Goal: Task Accomplishment & Management: Complete application form

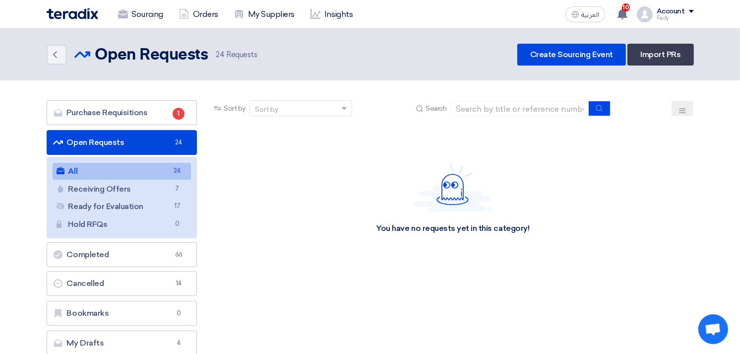
click at [127, 169] on link "All All 24" at bounding box center [122, 171] width 139 height 17
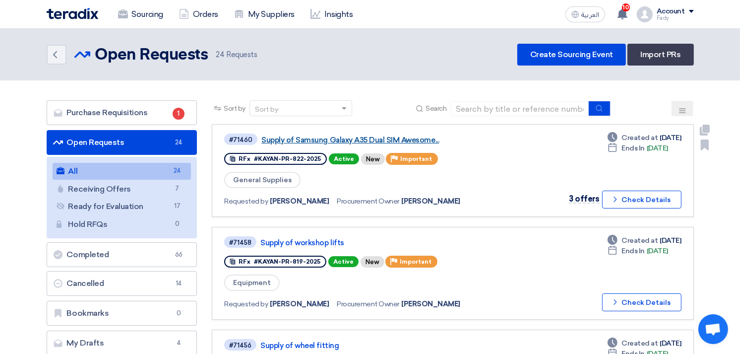
click at [412, 138] on link "Supply of Samsung Galaxy A35 Dual SIM Awesome..." at bounding box center [385, 139] width 248 height 9
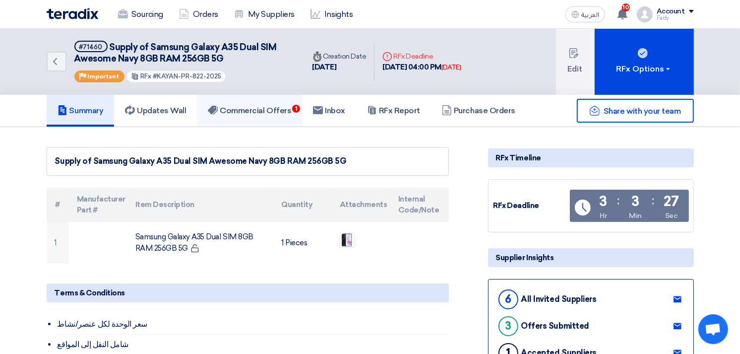
click at [285, 110] on h5 "Commercial Offers 1" at bounding box center [249, 111] width 83 height 10
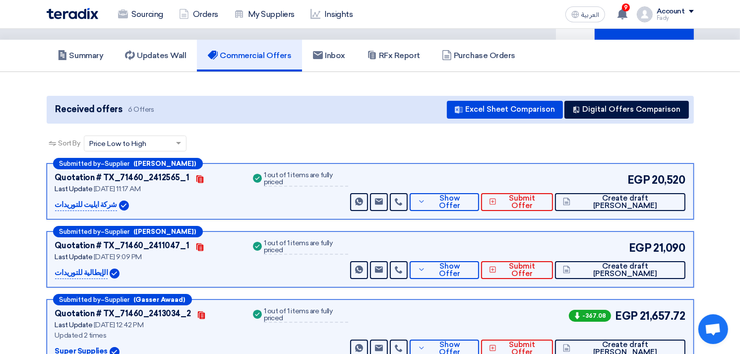
scroll to position [110, 0]
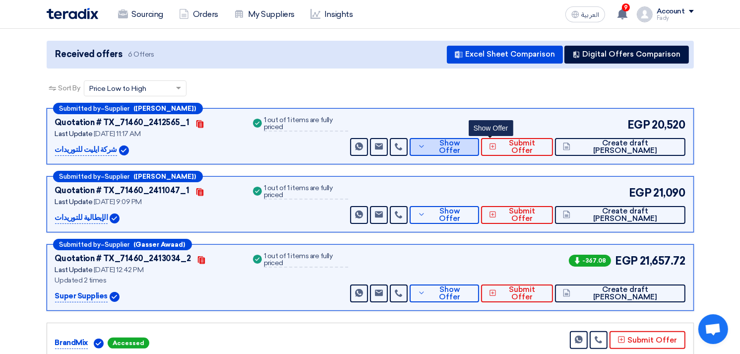
click at [471, 146] on span "Show Offer" at bounding box center [449, 146] width 43 height 15
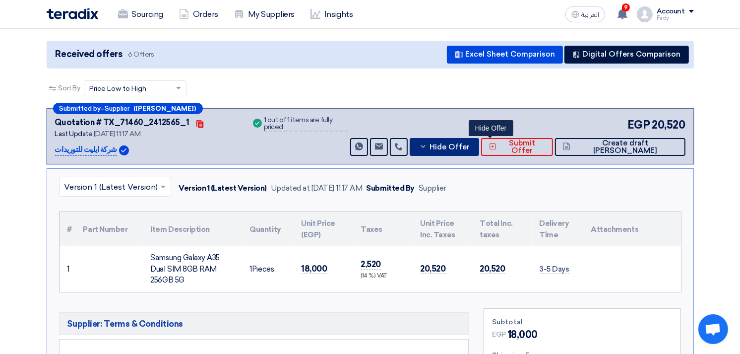
click at [470, 146] on span "Hide Offer" at bounding box center [449, 146] width 40 height 7
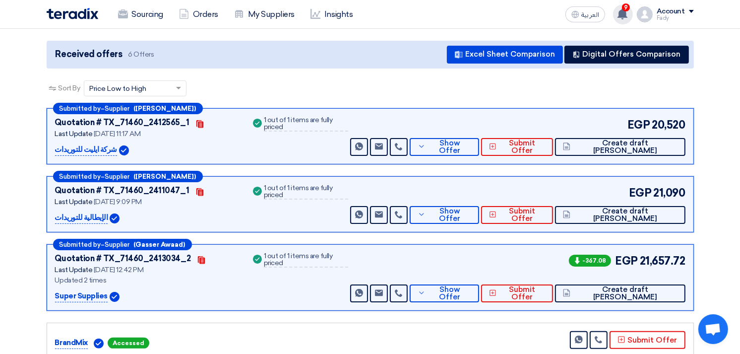
click at [626, 12] on use at bounding box center [622, 13] width 10 height 11
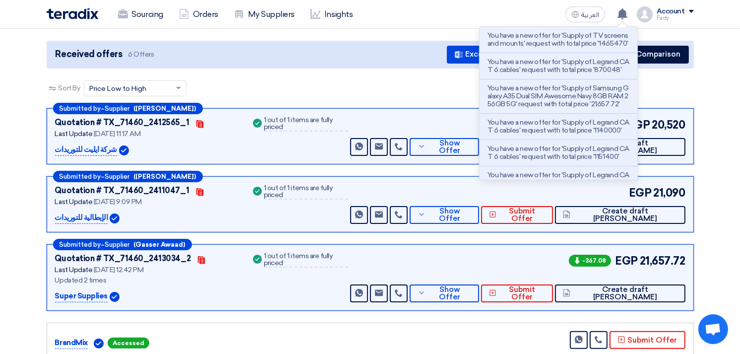
click at [721, 98] on section "Received offers 6 Offers Excel Sheet Comparison Digital Offers Comparison Sort …" at bounding box center [370, 246] width 740 height 458
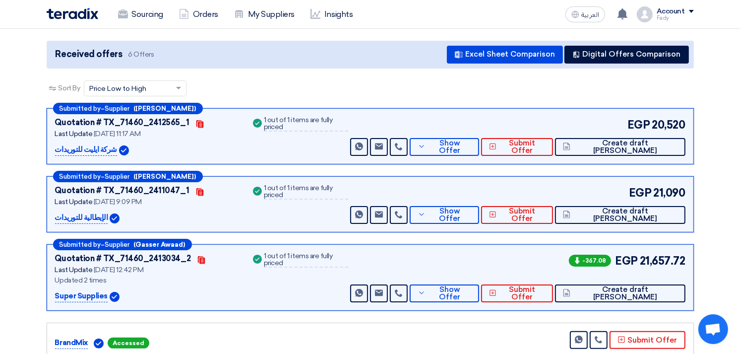
scroll to position [0, 0]
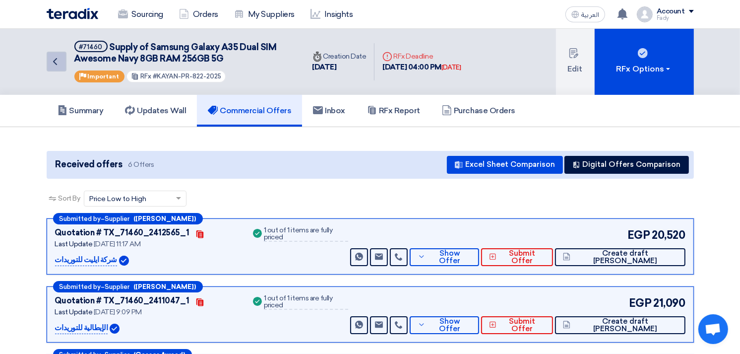
click at [55, 58] on icon "Back" at bounding box center [55, 62] width 12 height 12
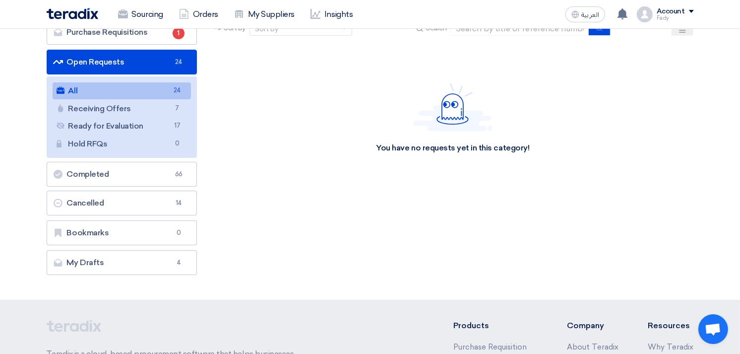
scroll to position [55, 0]
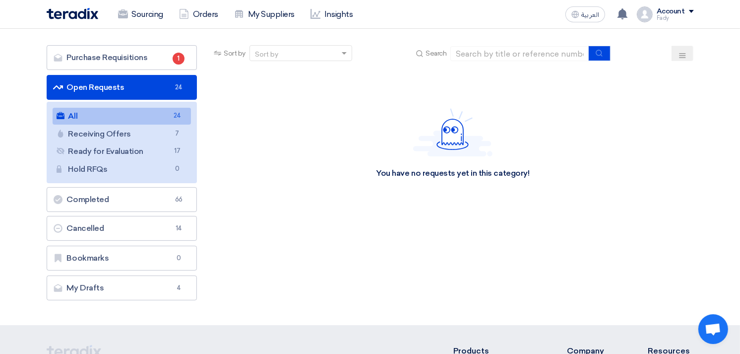
click at [167, 115] on link "All All 24" at bounding box center [122, 116] width 139 height 17
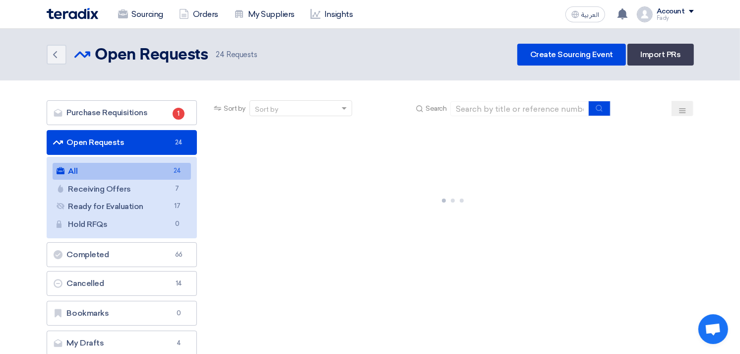
click at [145, 166] on link "All All 24" at bounding box center [122, 171] width 139 height 17
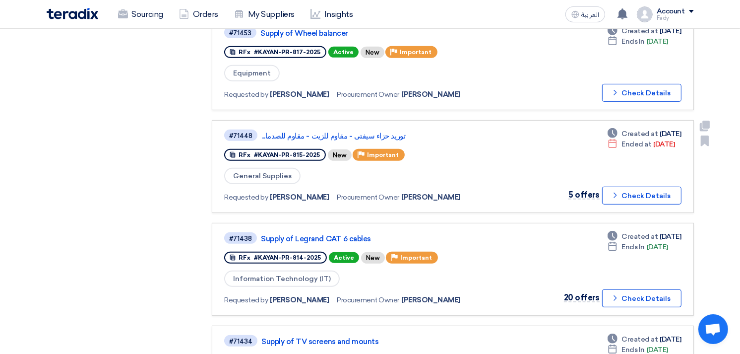
scroll to position [551, 0]
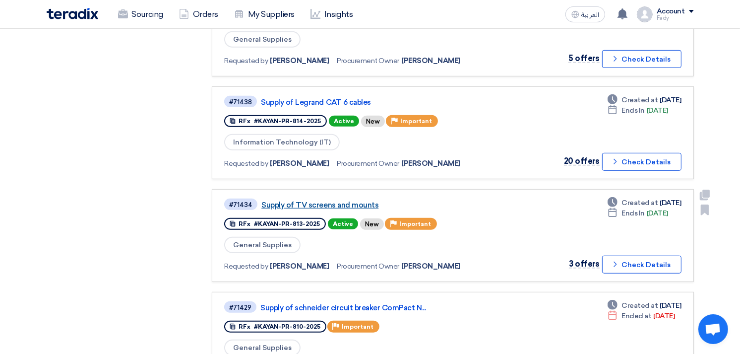
click at [343, 200] on link "Supply of TV screens and mounts" at bounding box center [385, 204] width 248 height 9
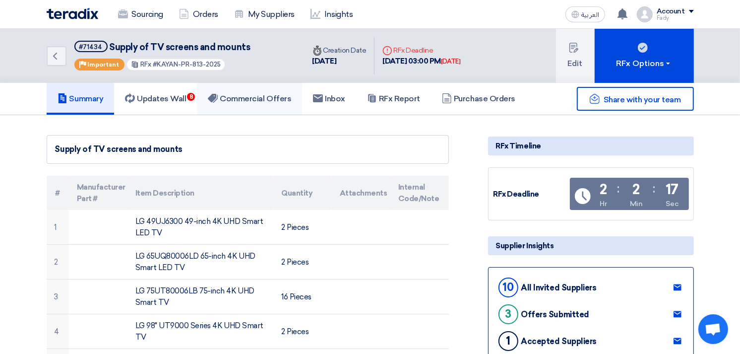
click at [262, 102] on h5 "Commercial Offers" at bounding box center [249, 99] width 83 height 10
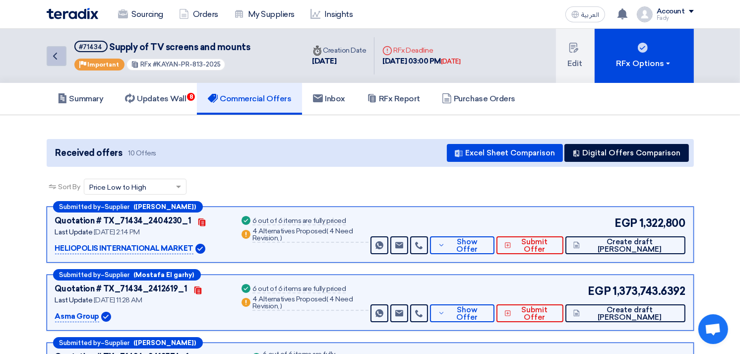
click at [57, 54] on icon "Back" at bounding box center [55, 56] width 12 height 12
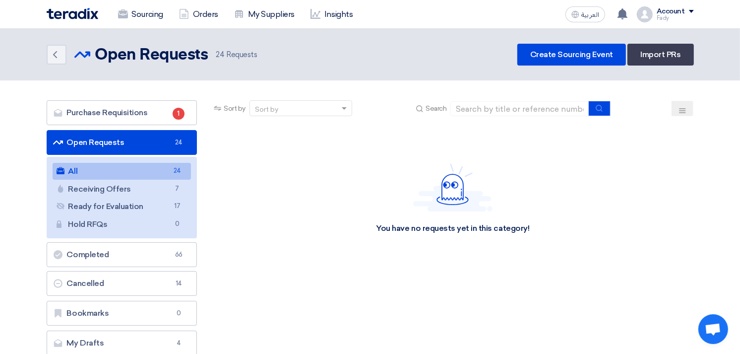
click at [119, 166] on link "All All 24" at bounding box center [122, 171] width 139 height 17
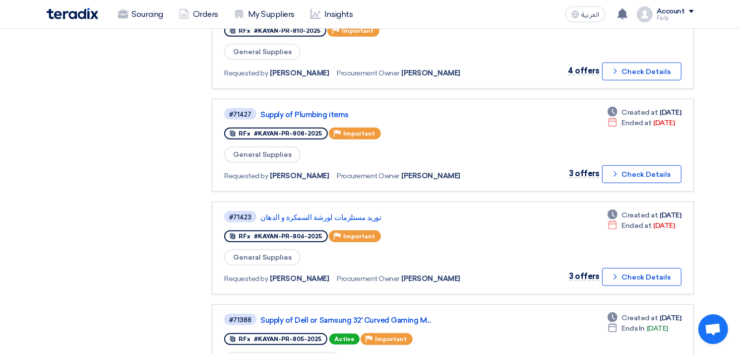
scroll to position [771, 0]
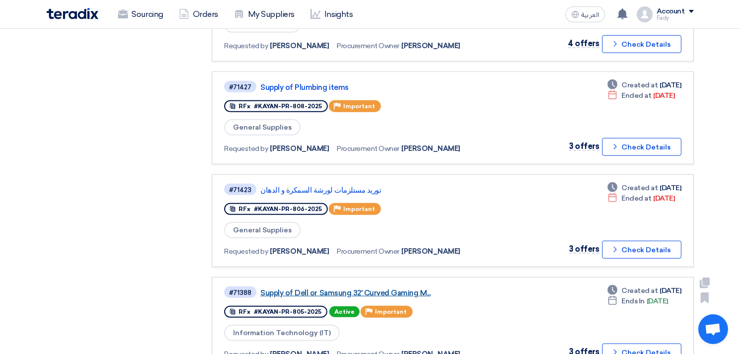
click at [362, 288] on link "Supply of Dell or Samsung 32' Curved Gaming M..." at bounding box center [384, 292] width 248 height 9
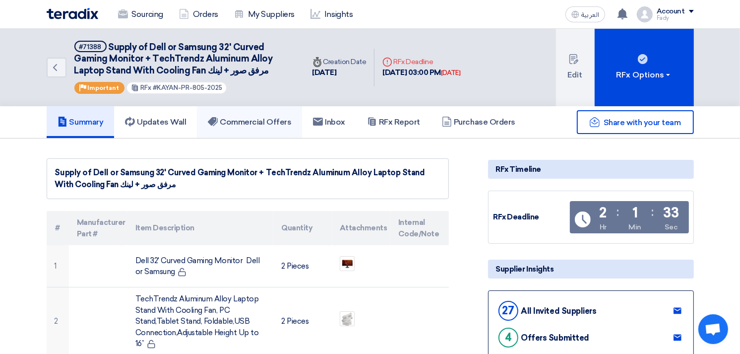
click at [254, 112] on link "Commercial Offers" at bounding box center [249, 122] width 105 height 32
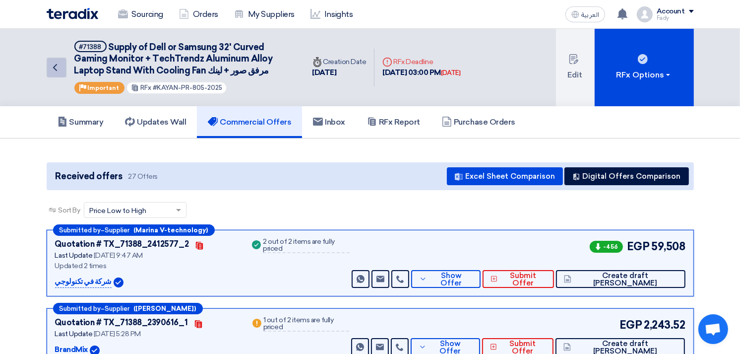
click at [58, 67] on icon "Back" at bounding box center [55, 67] width 12 height 12
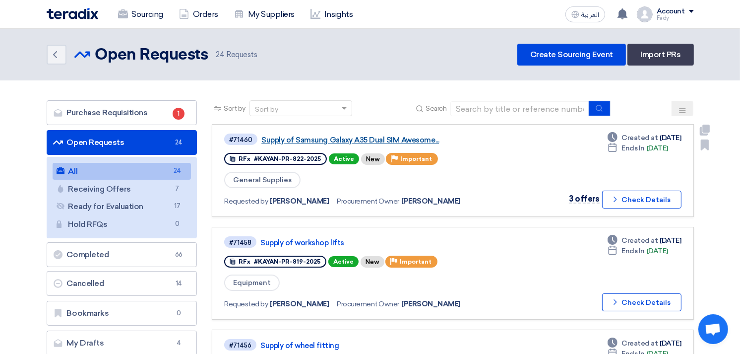
click at [350, 141] on link "Supply of Samsung Galaxy A35 Dual SIM Awesome..." at bounding box center [385, 139] width 248 height 9
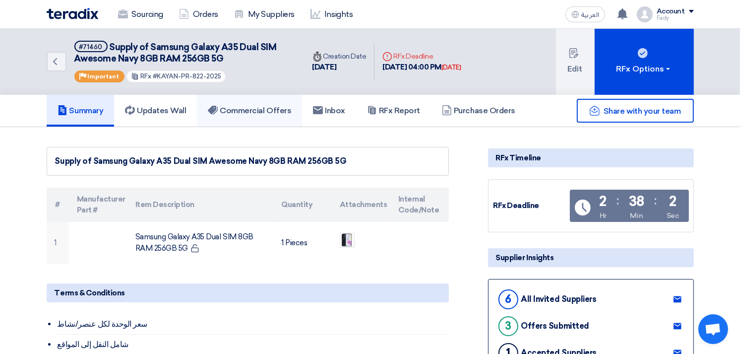
click at [267, 106] on h5 "Commercial Offers" at bounding box center [249, 111] width 83 height 10
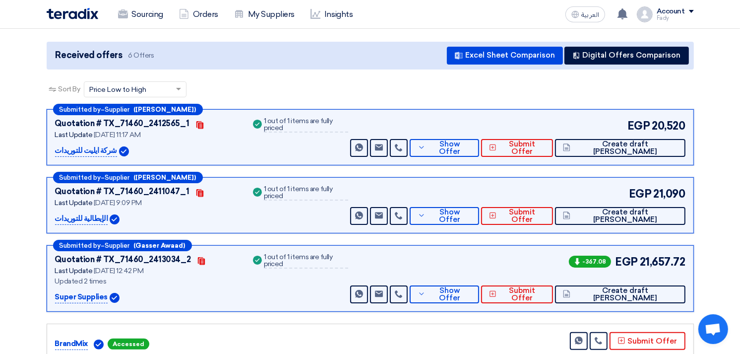
scroll to position [110, 0]
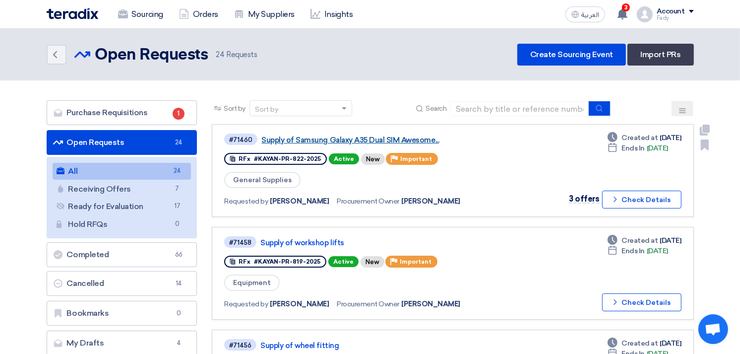
click at [381, 139] on link "Supply of Samsung Galaxy A35 Dual SIM Awesome..." at bounding box center [385, 139] width 248 height 9
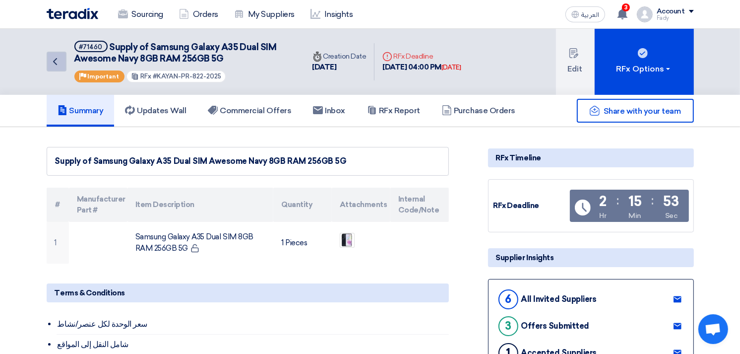
click at [57, 56] on icon "Back" at bounding box center [55, 62] width 12 height 12
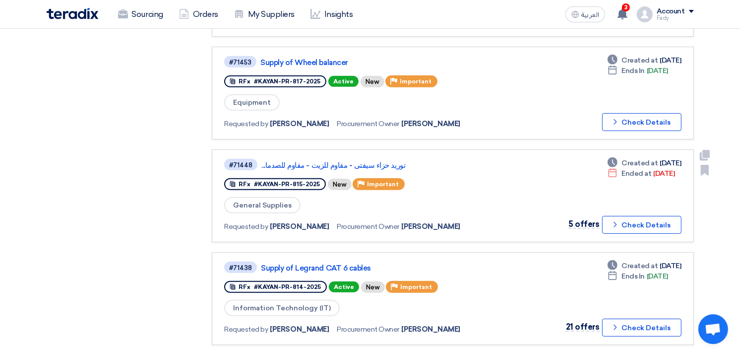
scroll to position [440, 0]
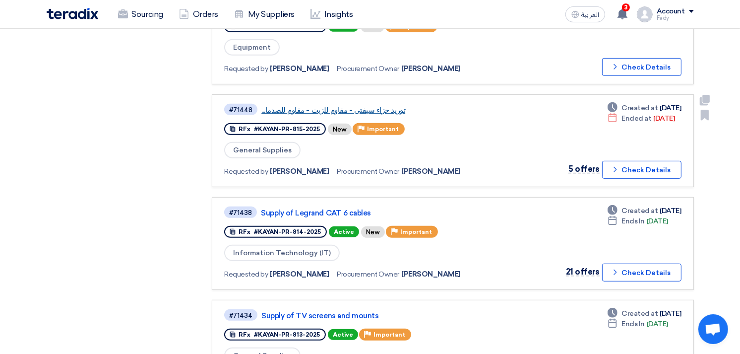
click at [332, 106] on link "توريد حزاء سيفتى - مقاوم للزيت - مقاوم للصدما..." at bounding box center [385, 110] width 248 height 9
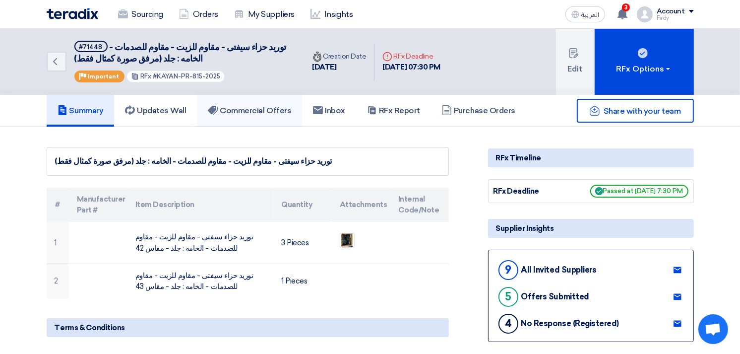
click at [268, 102] on link "Commercial Offers" at bounding box center [249, 111] width 105 height 32
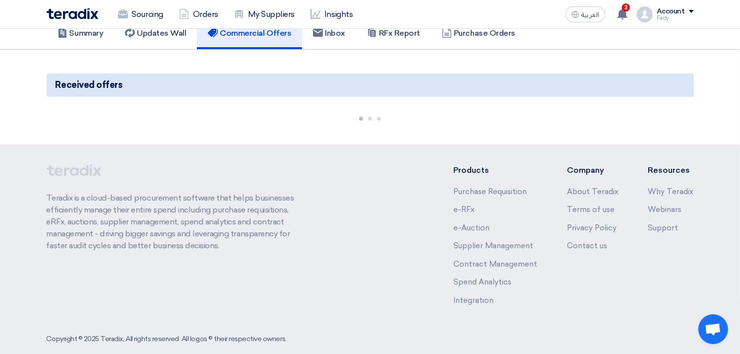
scroll to position [90, 0]
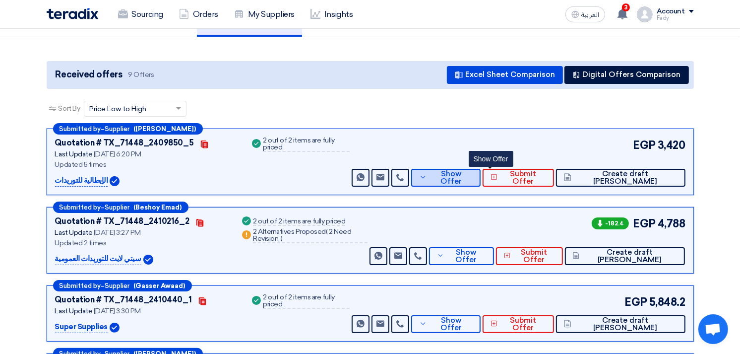
click at [473, 176] on span "Show Offer" at bounding box center [450, 177] width 43 height 15
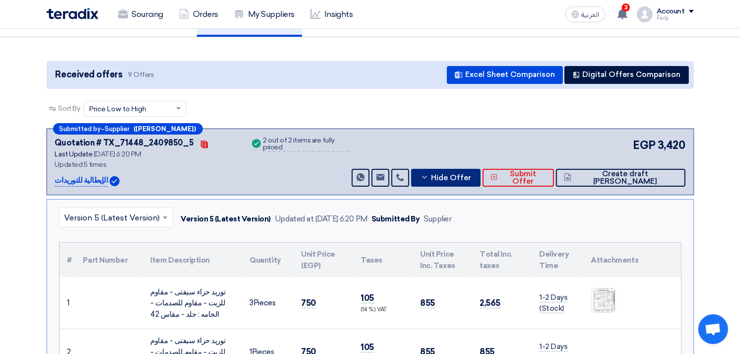
scroll to position [310, 0]
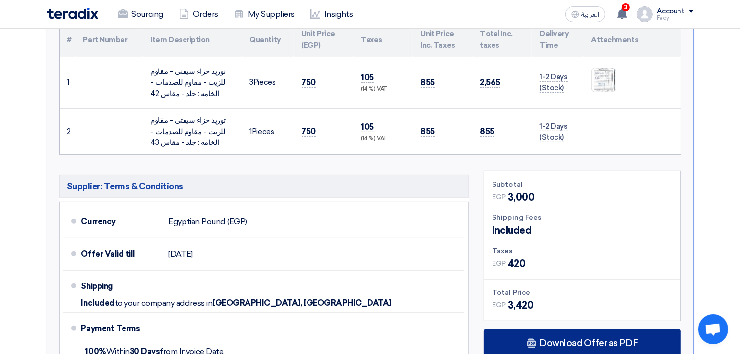
click at [600, 343] on span "Download Offer as PDF" at bounding box center [588, 342] width 99 height 9
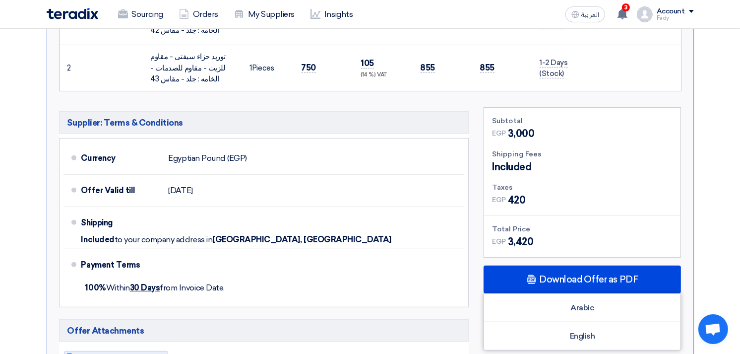
scroll to position [531, 0]
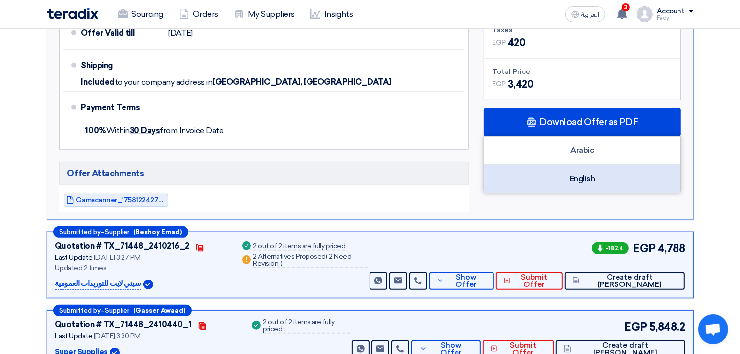
click at [579, 171] on div "English" at bounding box center [582, 179] width 196 height 28
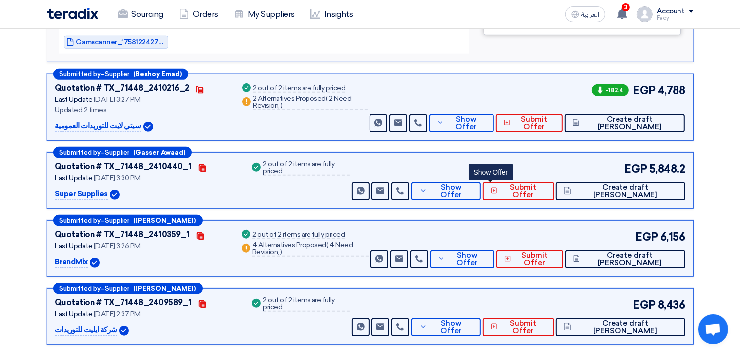
scroll to position [696, 0]
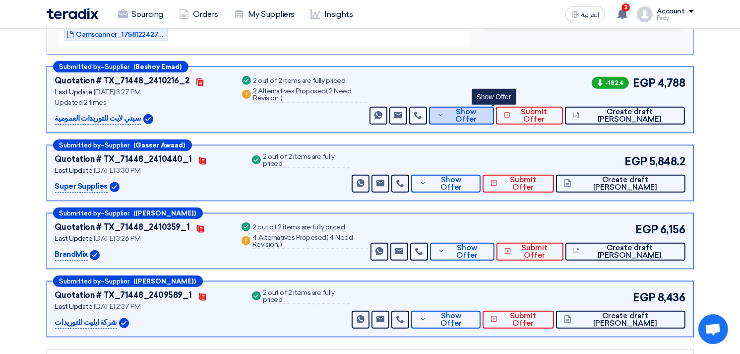
click at [481, 117] on span "Show Offer" at bounding box center [465, 115] width 39 height 15
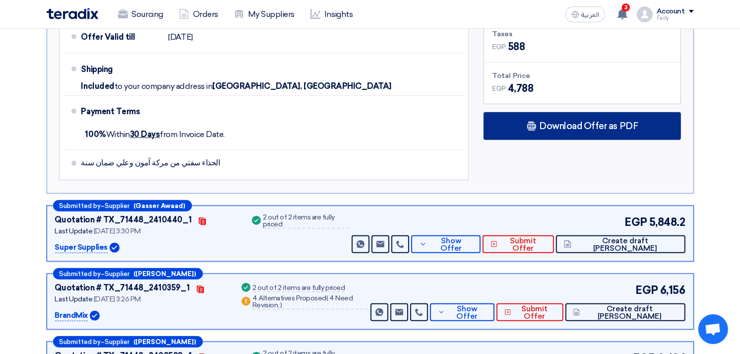
click at [531, 112] on div "Download Offer as PDF" at bounding box center [581, 126] width 197 height 28
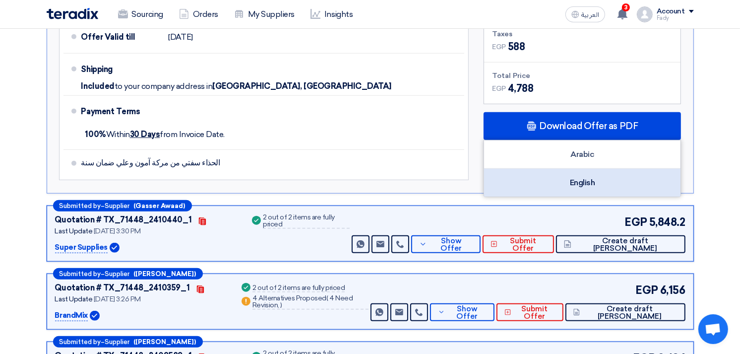
click at [562, 169] on div "English" at bounding box center [582, 183] width 196 height 28
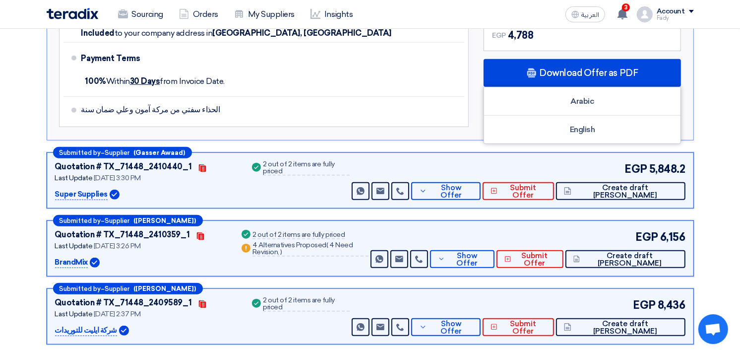
scroll to position [751, 0]
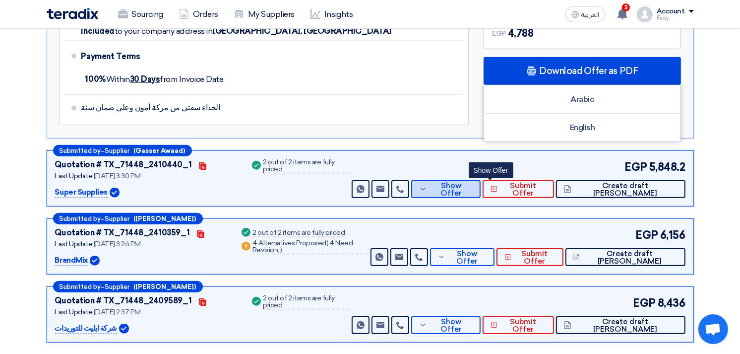
click at [473, 182] on span "Show Offer" at bounding box center [450, 189] width 43 height 15
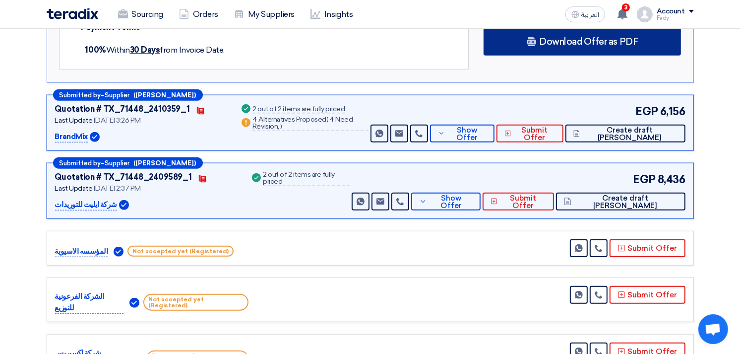
click at [590, 42] on span "Download Offer as PDF" at bounding box center [588, 41] width 99 height 9
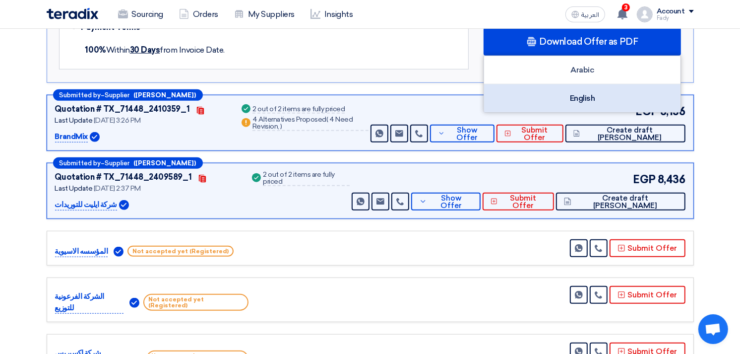
click at [575, 108] on div "English" at bounding box center [582, 98] width 196 height 28
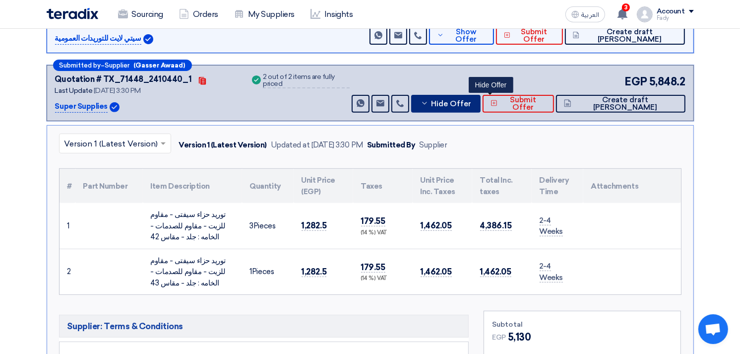
click at [471, 101] on span "Hide Offer" at bounding box center [451, 103] width 40 height 7
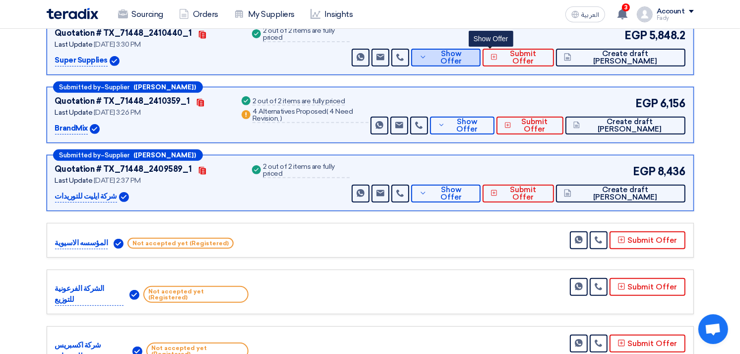
scroll to position [420, 0]
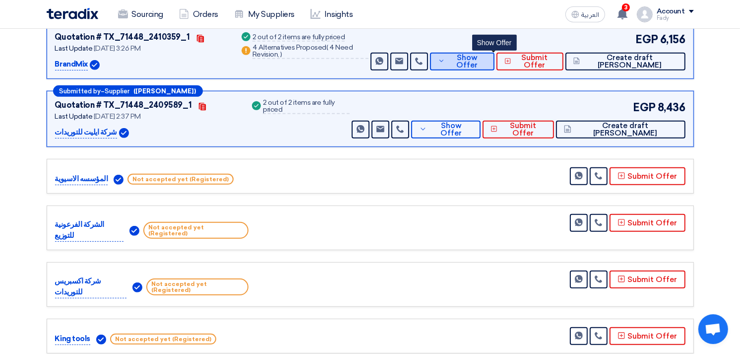
click at [486, 60] on span "Show Offer" at bounding box center [466, 61] width 39 height 15
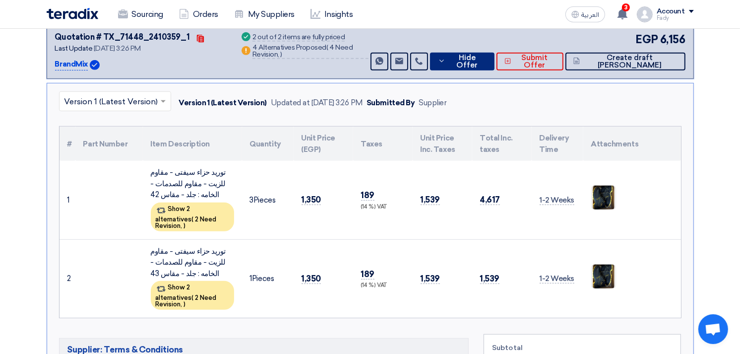
scroll to position [641, 0]
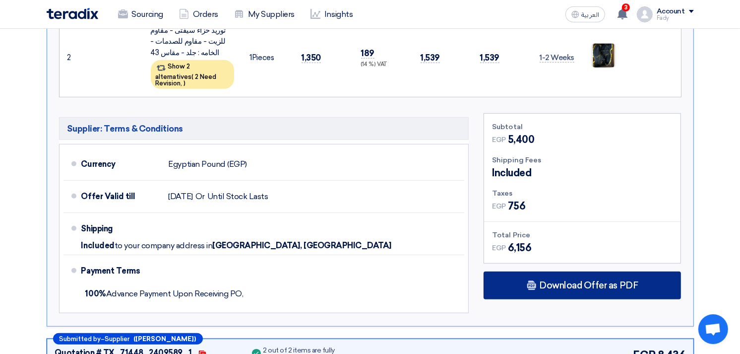
click at [583, 271] on div "Download Offer as PDF" at bounding box center [581, 285] width 197 height 28
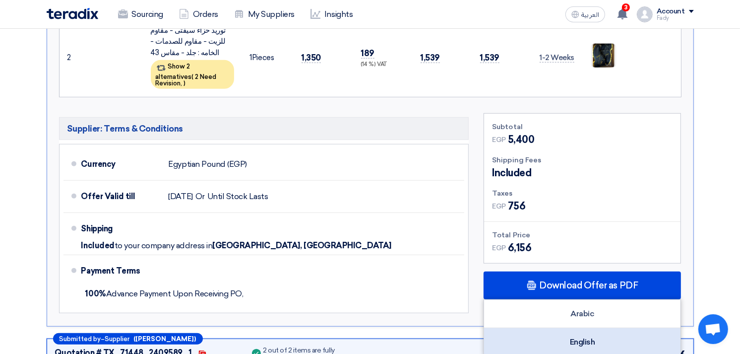
click at [588, 328] on div "English" at bounding box center [582, 342] width 196 height 28
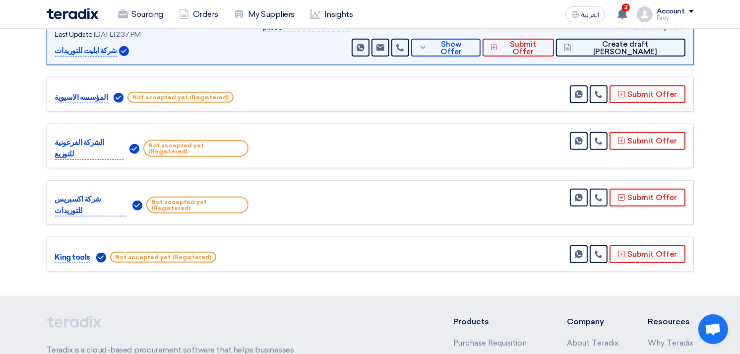
scroll to position [971, 0]
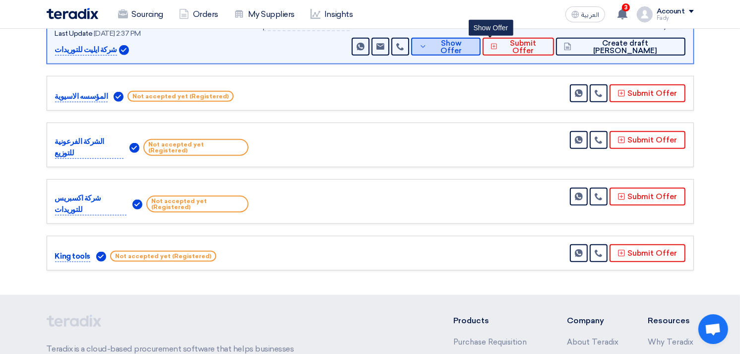
click at [473, 40] on span "Show Offer" at bounding box center [450, 47] width 43 height 15
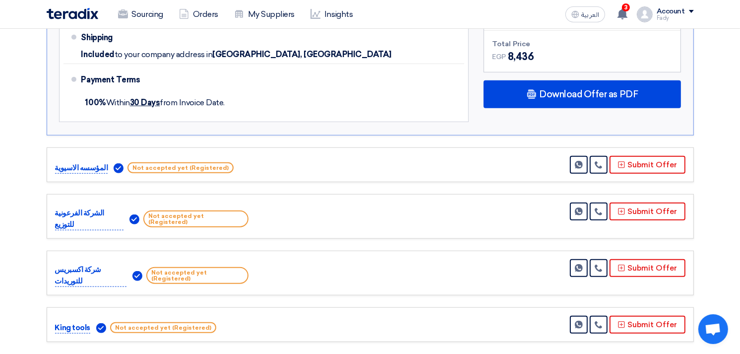
scroll to position [806, 0]
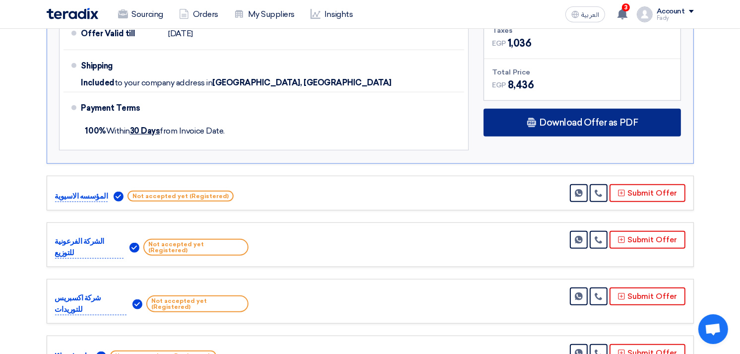
click at [548, 126] on div "Download Offer as PDF" at bounding box center [581, 123] width 197 height 28
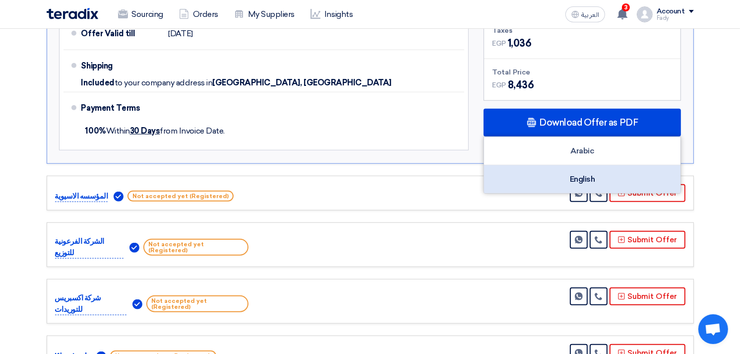
click at [569, 178] on div "English" at bounding box center [582, 179] width 196 height 28
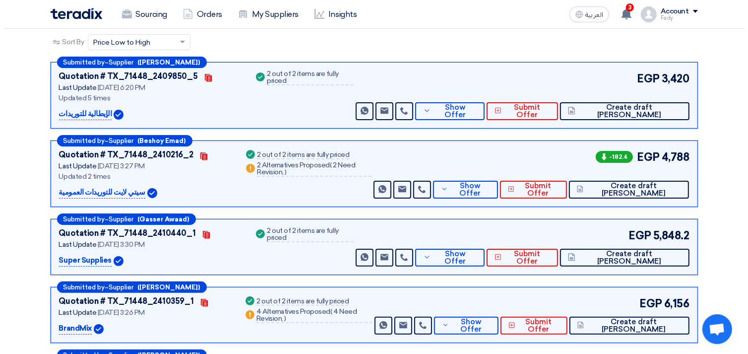
scroll to position [145, 0]
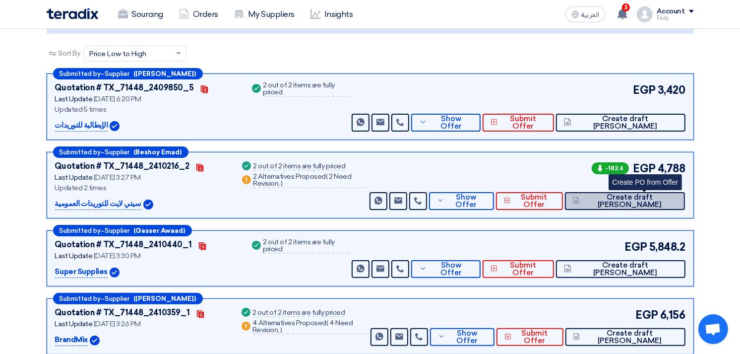
click at [660, 197] on span "Create draft [PERSON_NAME]" at bounding box center [629, 200] width 95 height 15
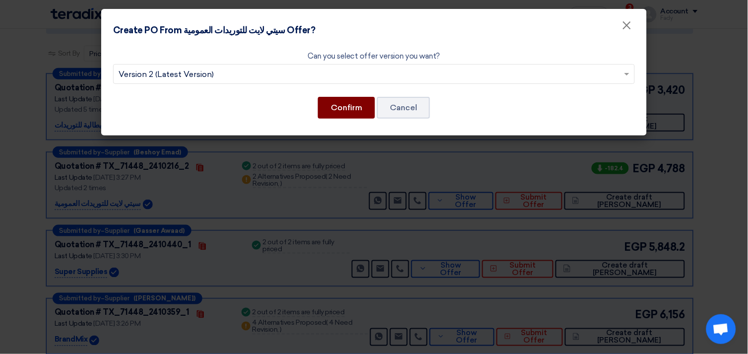
click at [345, 108] on button "Confirm" at bounding box center [346, 108] width 57 height 22
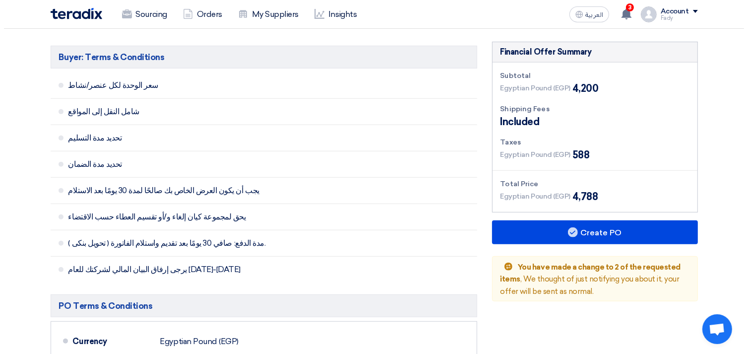
scroll to position [496, 0]
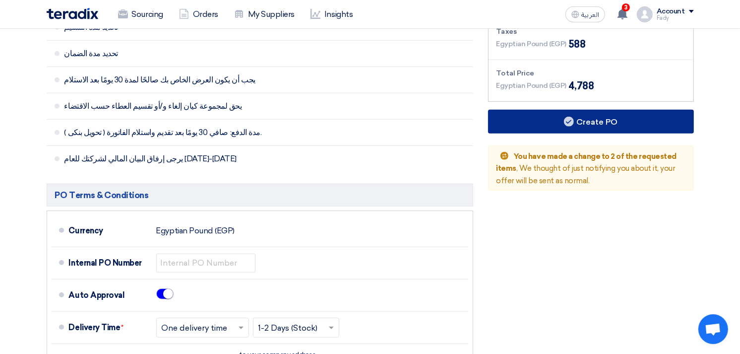
click at [585, 115] on button "Create PO" at bounding box center [591, 122] width 206 height 24
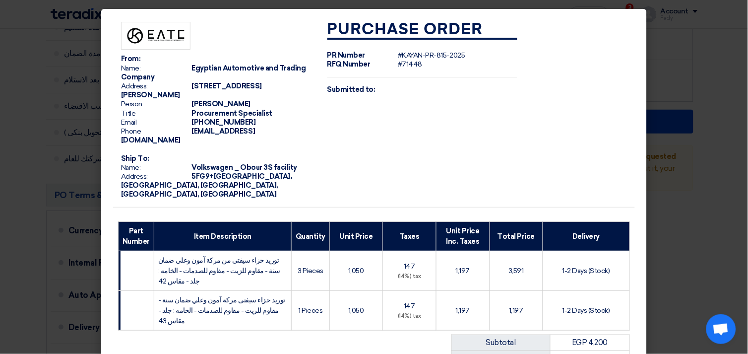
scroll to position [175, 0]
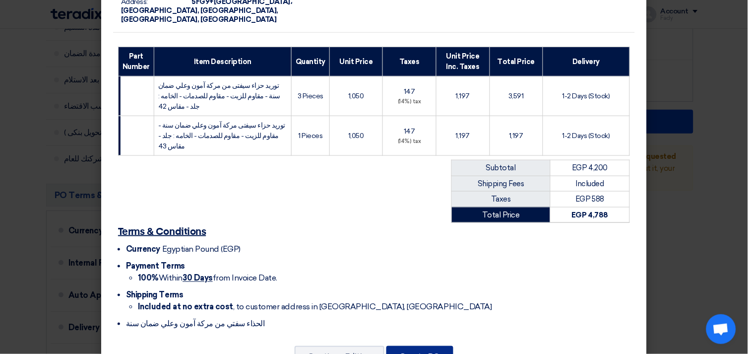
click at [410, 346] on button "Create PO" at bounding box center [419, 357] width 67 height 22
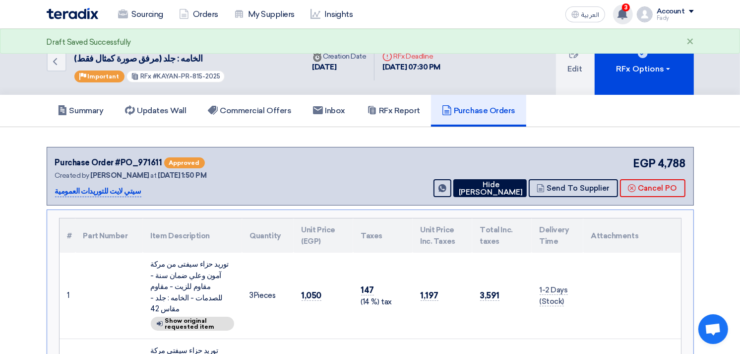
click at [624, 8] on span "3" at bounding box center [626, 7] width 8 height 8
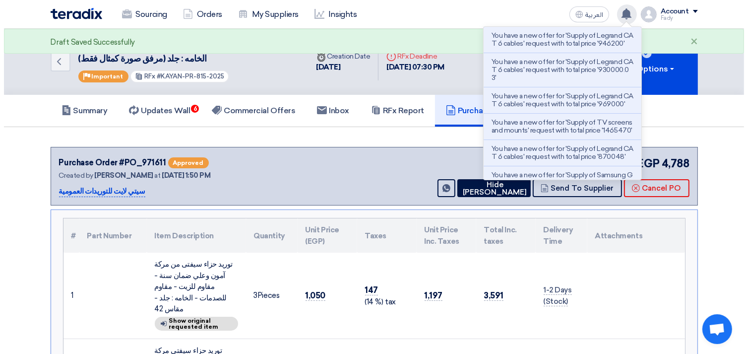
scroll to position [11, 0]
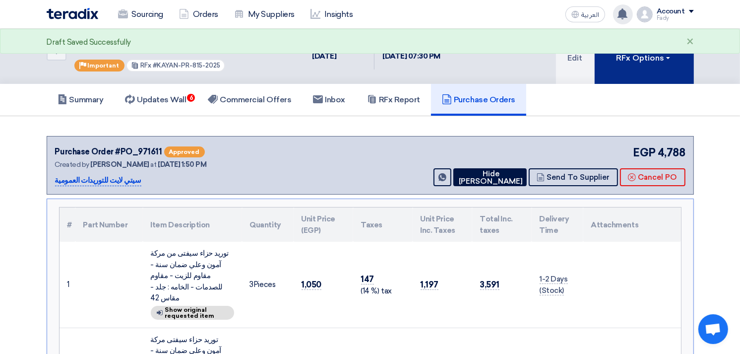
click at [667, 62] on div "RFx Options" at bounding box center [644, 58] width 56 height 12
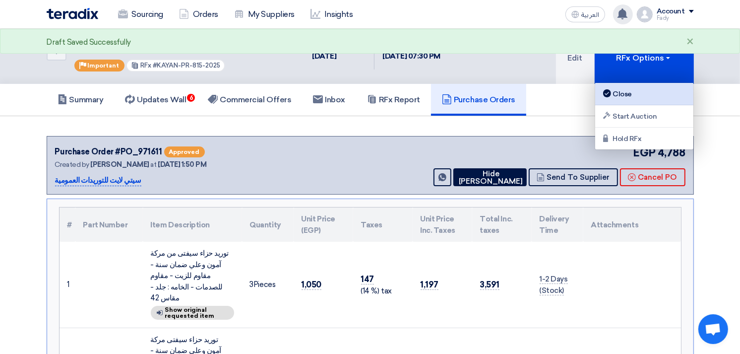
click at [633, 97] on div "Close" at bounding box center [644, 94] width 86 height 12
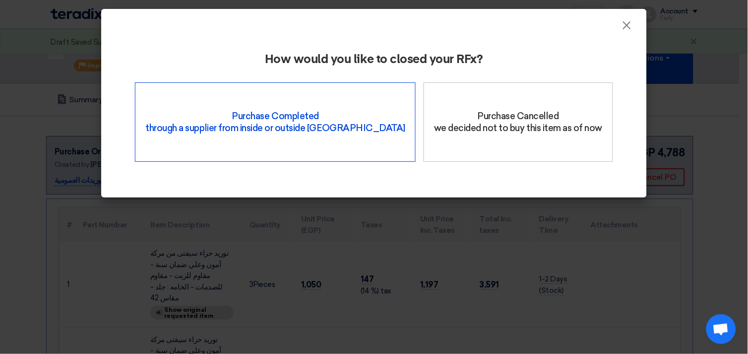
click at [284, 132] on div "Purchase Completed through a supplier from inside or outside Teradix" at bounding box center [275, 121] width 281 height 79
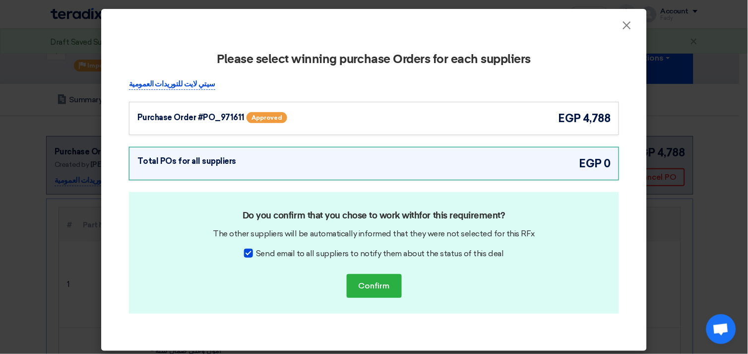
click at [424, 121] on div "Purchase Order #PO_971611 Approved egp 4,788" at bounding box center [373, 118] width 473 height 16
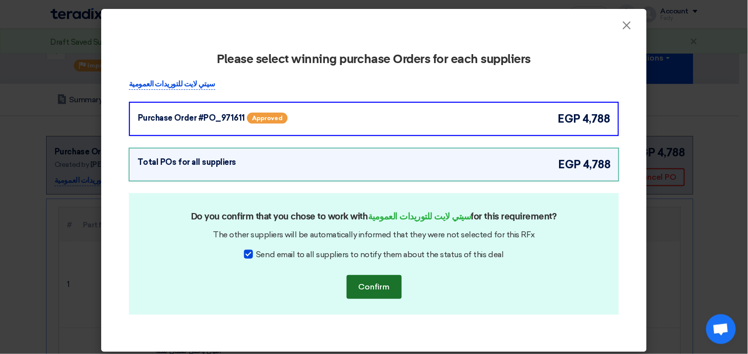
click at [373, 290] on button "Confirm" at bounding box center [374, 287] width 55 height 24
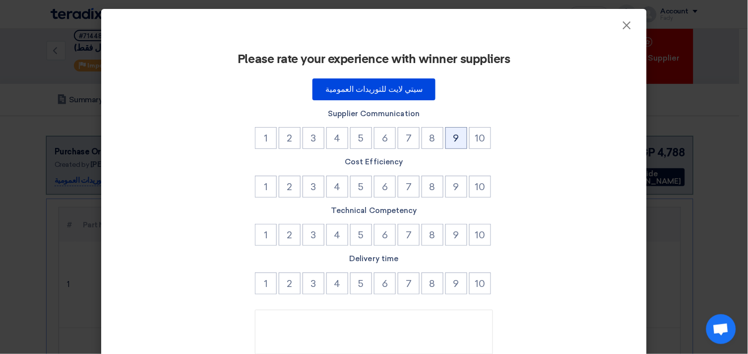
click at [459, 141] on button "9" at bounding box center [456, 138] width 22 height 22
click at [457, 190] on button "9" at bounding box center [456, 187] width 22 height 22
click at [448, 242] on button "9" at bounding box center [456, 235] width 22 height 22
click at [446, 279] on button "9" at bounding box center [456, 283] width 22 height 22
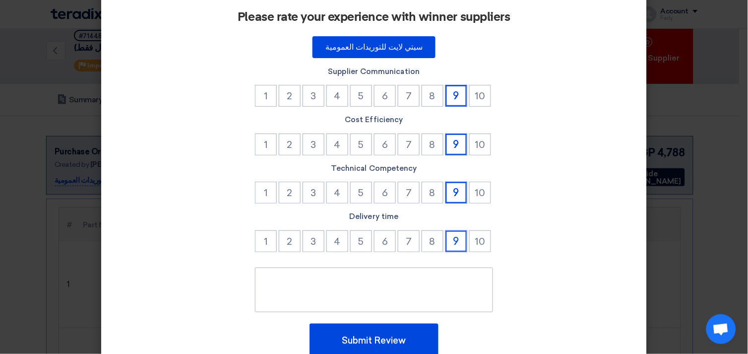
scroll to position [84, 0]
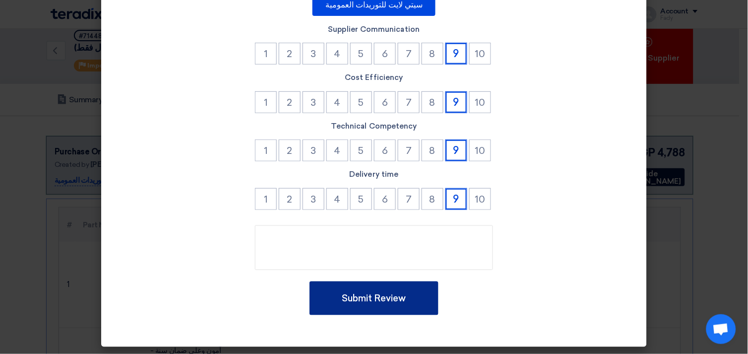
click at [368, 299] on button "Submit Review" at bounding box center [373, 298] width 129 height 34
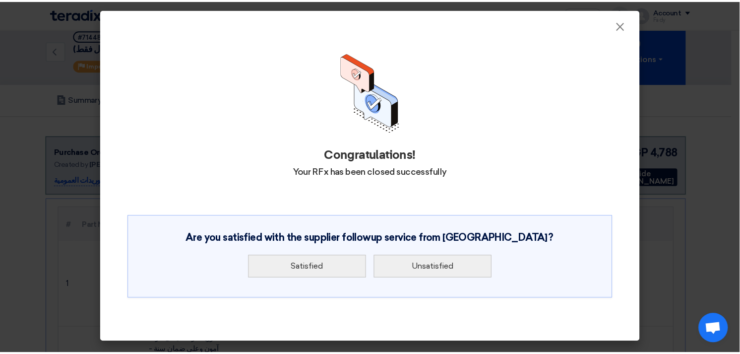
scroll to position [0, 0]
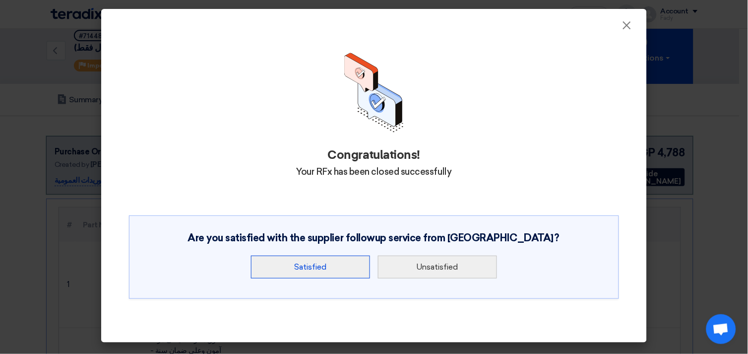
click at [336, 276] on button "Satisfied" at bounding box center [310, 266] width 119 height 23
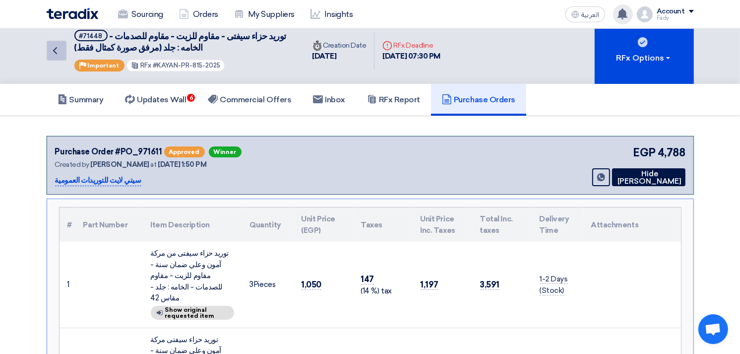
click at [51, 47] on icon "Back" at bounding box center [55, 51] width 12 height 12
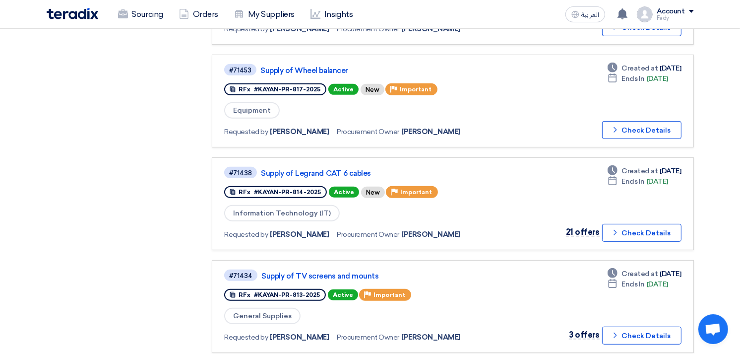
scroll to position [385, 0]
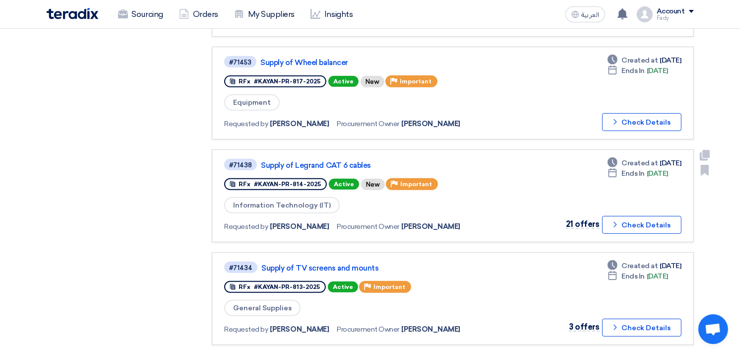
click at [425, 221] on span "[PERSON_NAME]" at bounding box center [430, 226] width 59 height 10
click at [427, 201] on div "Information Technology (IT)" at bounding box center [367, 205] width 287 height 18
drag, startPoint x: 392, startPoint y: 215, endPoint x: 446, endPoint y: 224, distance: 55.3
click at [446, 224] on link "#71438 Supply of Legrand CAT 6 cables RFx #KAYAN-PR-814-2025 Active New Priorit…" at bounding box center [452, 195] width 481 height 93
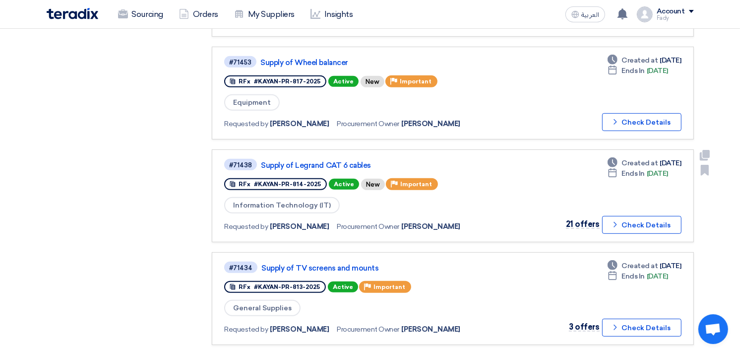
click at [428, 221] on span "[PERSON_NAME]" at bounding box center [430, 226] width 59 height 10
click at [428, 199] on div "Information Technology (IT)" at bounding box center [367, 205] width 287 height 18
click at [414, 221] on span "[PERSON_NAME]" at bounding box center [430, 226] width 59 height 10
click at [412, 201] on div "Information Technology (IT)" at bounding box center [367, 205] width 287 height 18
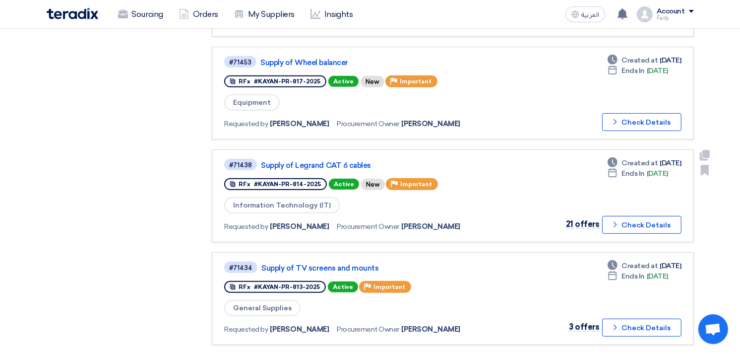
click at [422, 221] on span "[PERSON_NAME]" at bounding box center [430, 226] width 59 height 10
click at [423, 221] on span "[PERSON_NAME]" at bounding box center [430, 226] width 59 height 10
click at [423, 214] on div "Requested by Fady Mahmoud Procurement Owner Fady Mahmoud" at bounding box center [367, 223] width 287 height 19
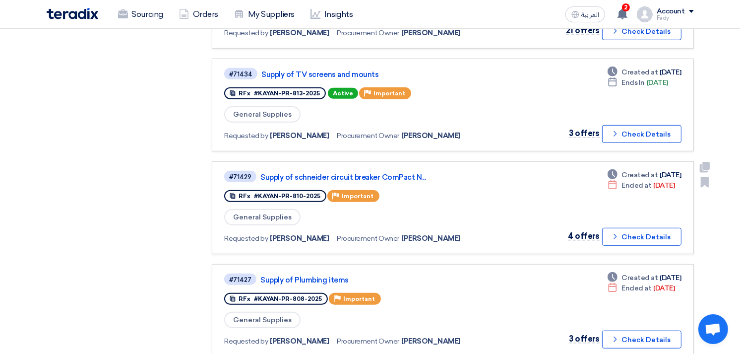
scroll to position [496, 0]
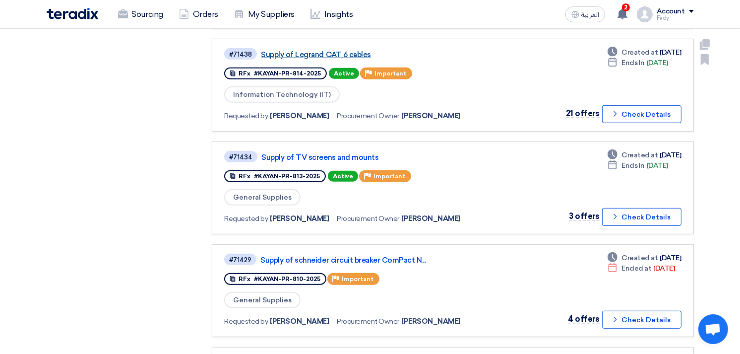
click at [313, 50] on link "Supply of Legrand CAT 6 cables" at bounding box center [385, 54] width 248 height 9
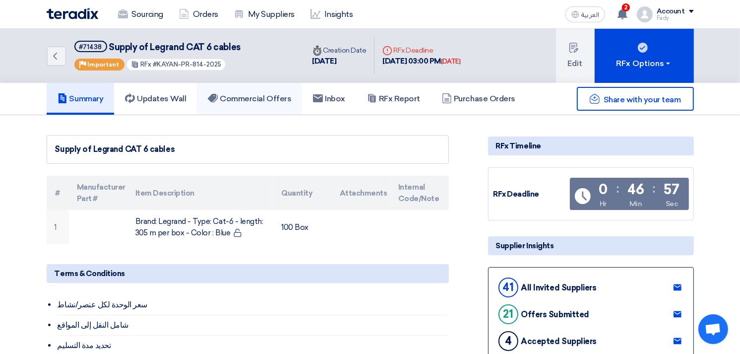
click at [251, 100] on h5 "Commercial Offers" at bounding box center [249, 99] width 83 height 10
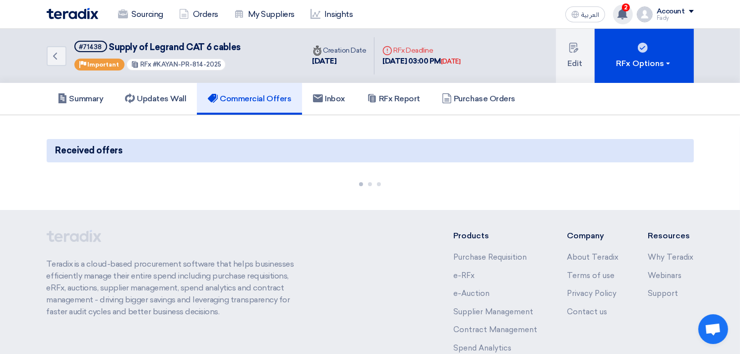
click at [623, 6] on div "2 You have a new offer for 'Supply of Dell or Samsung 32' Curved Gaming Monitor…" at bounding box center [623, 14] width 20 height 20
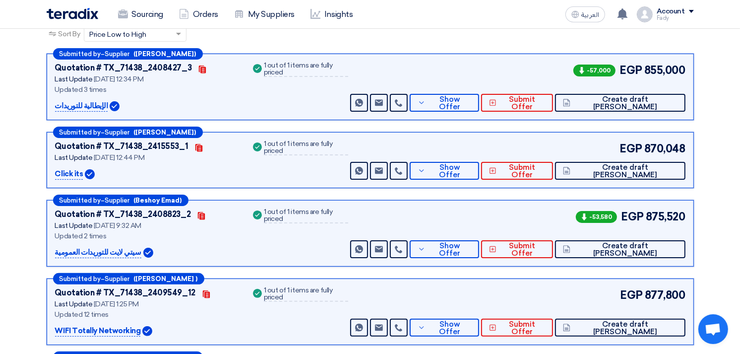
scroll to position [165, 0]
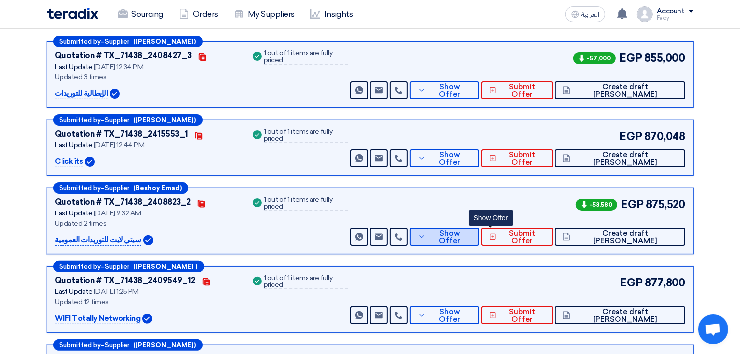
click at [471, 238] on span "Show Offer" at bounding box center [449, 237] width 43 height 15
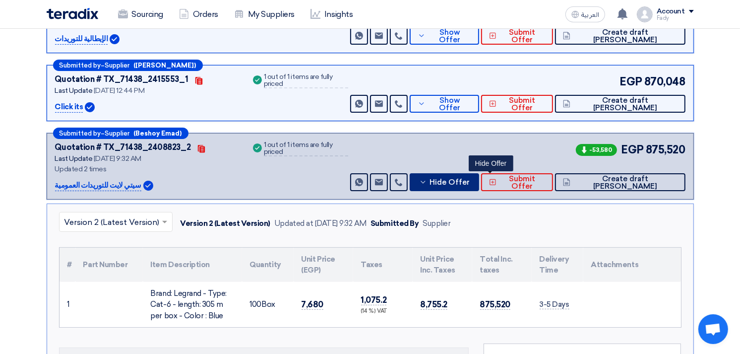
scroll to position [220, 0]
click at [478, 174] on button "Hide Offer" at bounding box center [444, 182] width 69 height 18
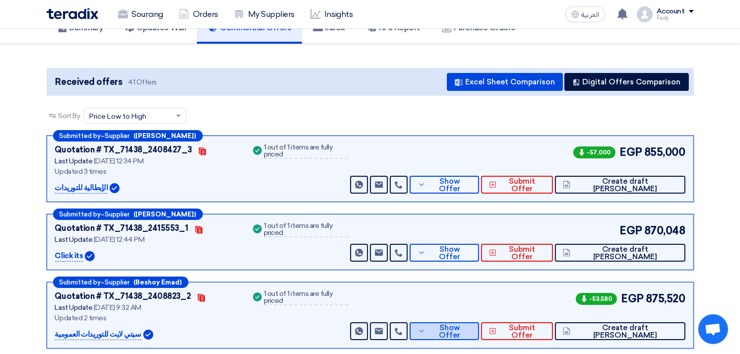
scroll to position [55, 0]
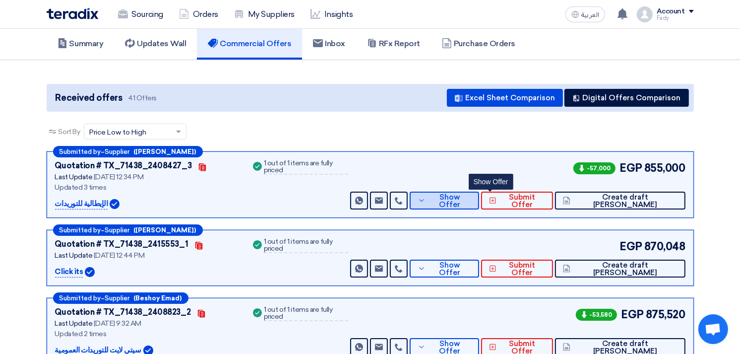
click at [471, 197] on span "Show Offer" at bounding box center [449, 200] width 43 height 15
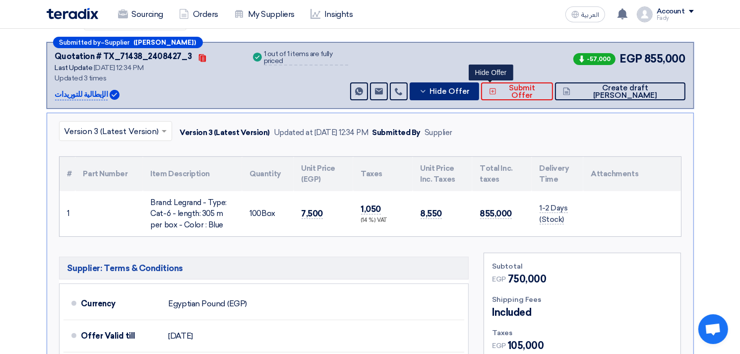
scroll to position [165, 0]
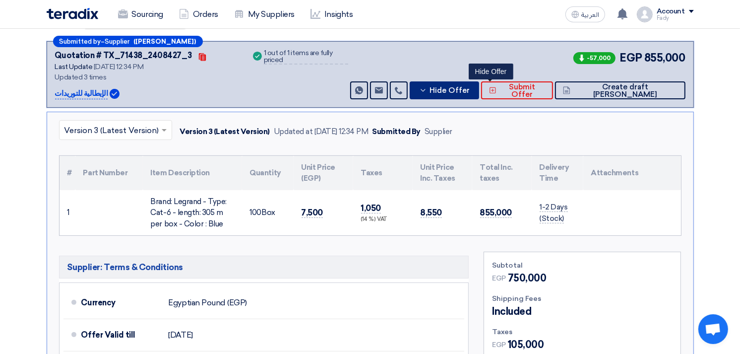
click at [470, 90] on span "Hide Offer" at bounding box center [449, 90] width 40 height 7
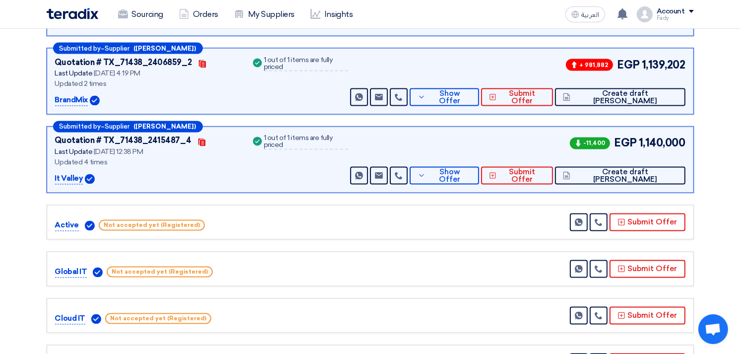
scroll to position [1598, 0]
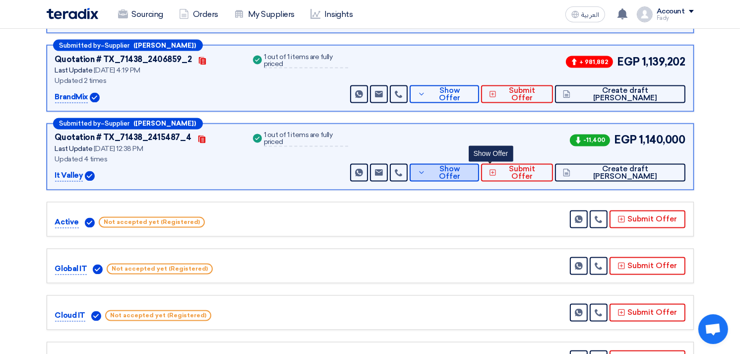
click at [471, 174] on span "Show Offer" at bounding box center [449, 173] width 43 height 15
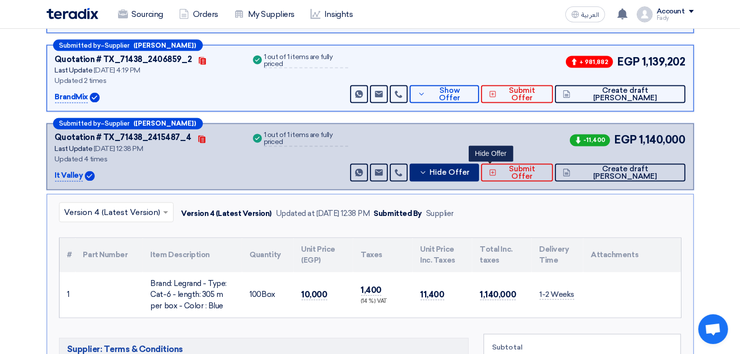
click at [470, 174] on span "Hide Offer" at bounding box center [449, 172] width 40 height 7
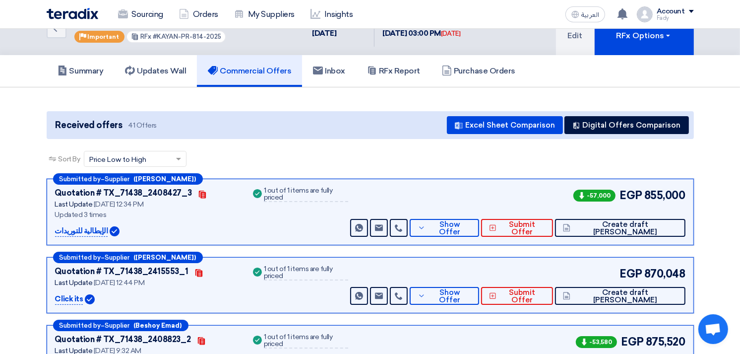
scroll to position [0, 0]
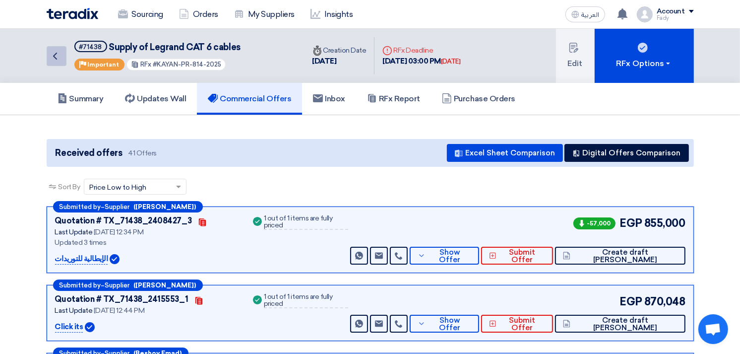
click at [57, 58] on icon "Back" at bounding box center [55, 56] width 12 height 12
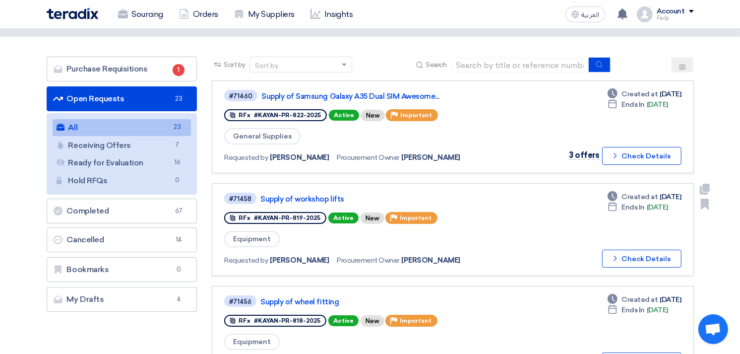
scroll to position [165, 0]
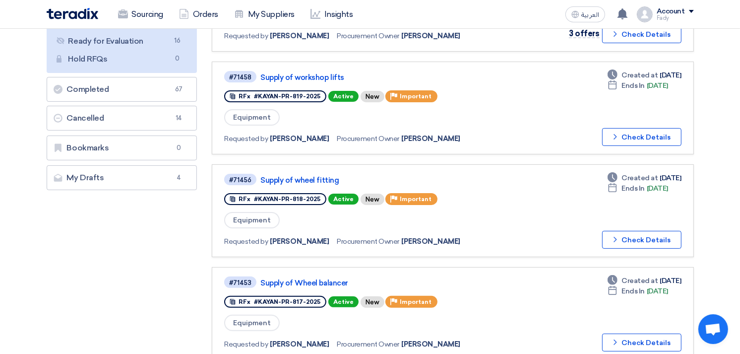
click at [314, 73] on link "Supply of workshop lifts" at bounding box center [384, 77] width 248 height 9
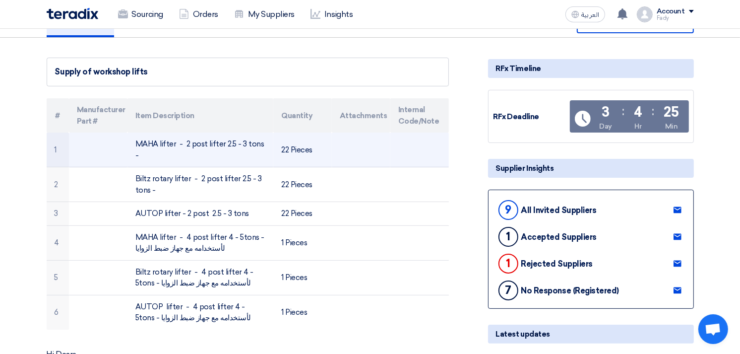
scroll to position [385, 0]
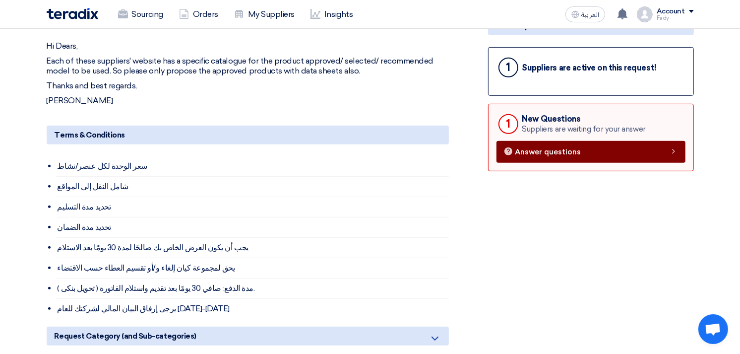
click at [521, 148] on span "Answer questions" at bounding box center [548, 151] width 66 height 7
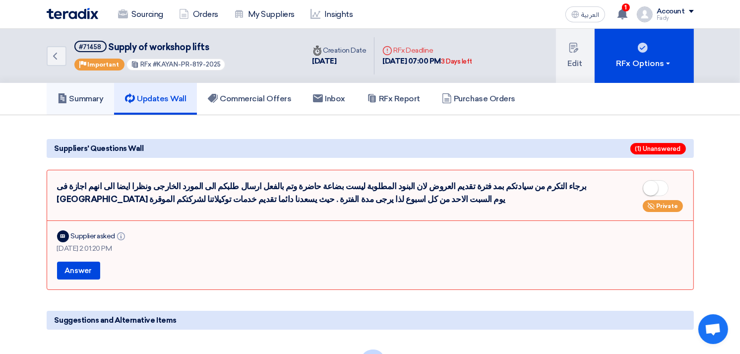
click at [84, 98] on h5 "Summary" at bounding box center [81, 99] width 46 height 10
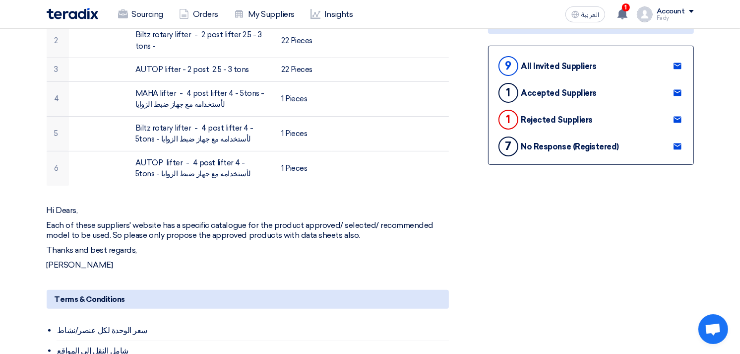
scroll to position [220, 0]
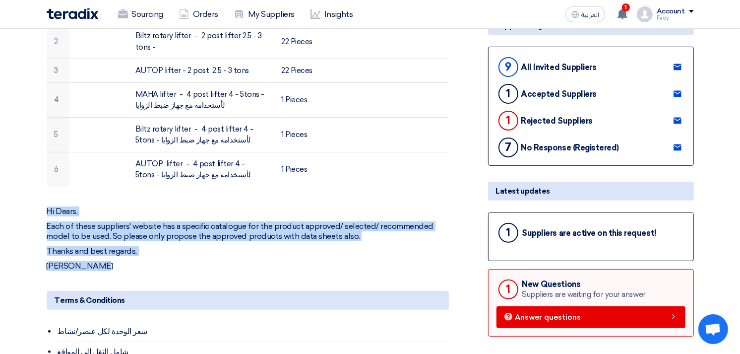
drag, startPoint x: 110, startPoint y: 246, endPoint x: 20, endPoint y: 200, distance: 101.1
copy div "Hi Dears, Each of these suppliers' website has a specific catalogue for the pro…"
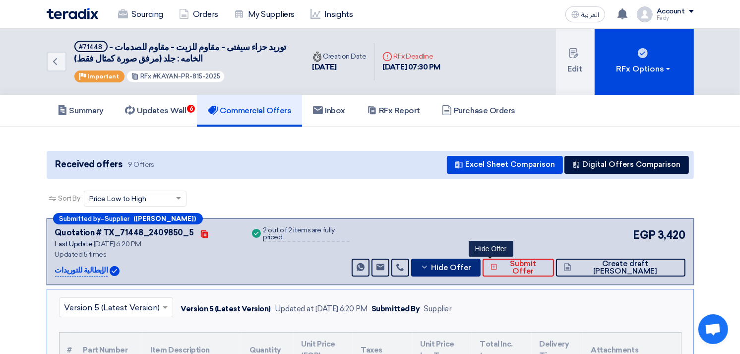
click at [480, 271] on button "Hide Offer" at bounding box center [445, 267] width 69 height 18
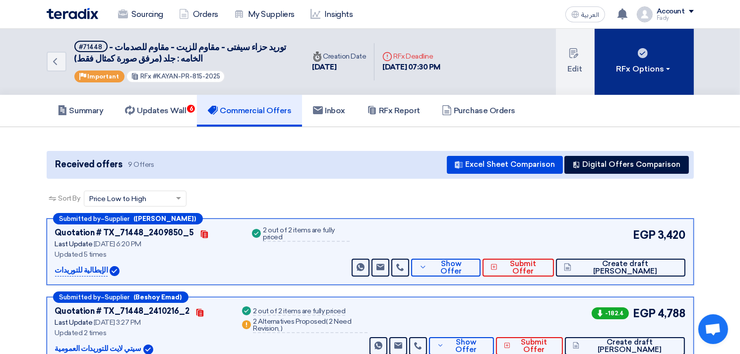
click at [644, 70] on div "RFx Options" at bounding box center [644, 69] width 56 height 12
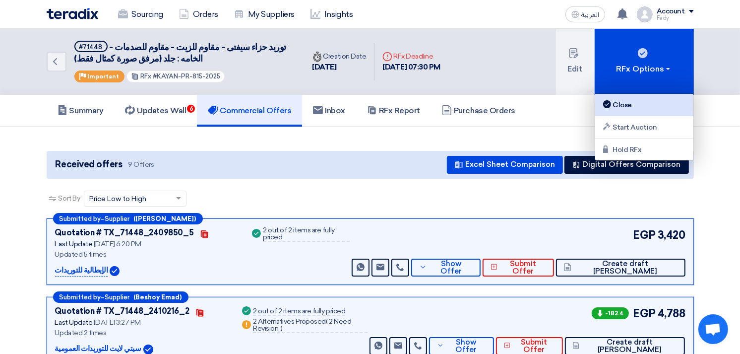
click at [625, 104] on div "Close" at bounding box center [644, 105] width 86 height 12
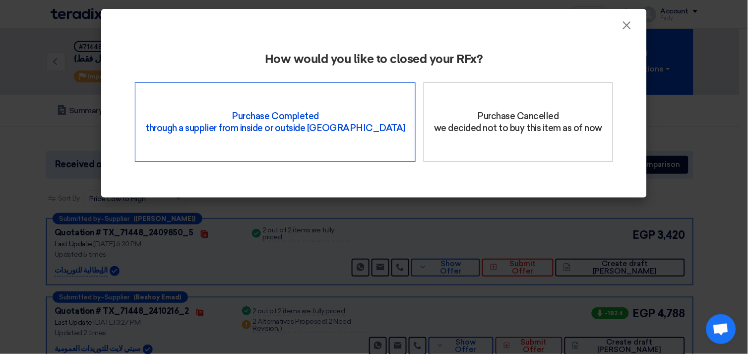
click at [263, 108] on div "Purchase Completed through a supplier from inside or outside Teradix" at bounding box center [275, 121] width 281 height 79
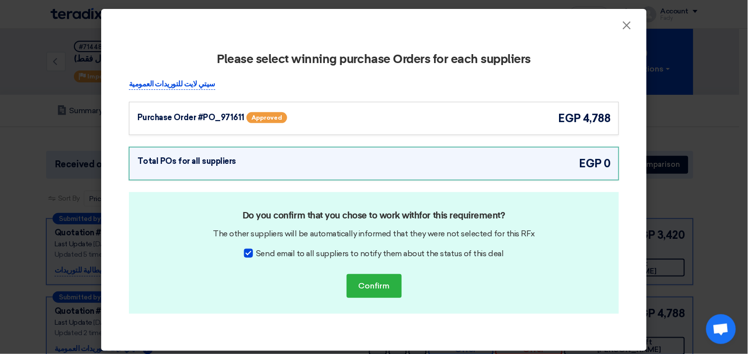
click at [453, 98] on div "سيتي لايت للتوريدات العمومية Purchase Order #PO_971611 Approved egp 4,788" at bounding box center [374, 106] width 490 height 57
click at [447, 112] on div "Purchase Order #PO_971611 Approved egp 4,788" at bounding box center [373, 118] width 473 height 16
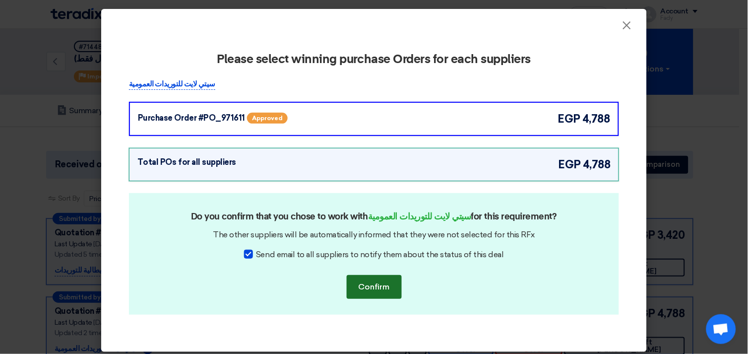
click at [367, 295] on button "Confirm" at bounding box center [374, 287] width 55 height 24
click at [369, 285] on button "Confirm" at bounding box center [374, 287] width 55 height 24
click at [372, 288] on button "Confirm" at bounding box center [374, 287] width 55 height 24
click at [623, 28] on span "×" at bounding box center [627, 28] width 10 height 20
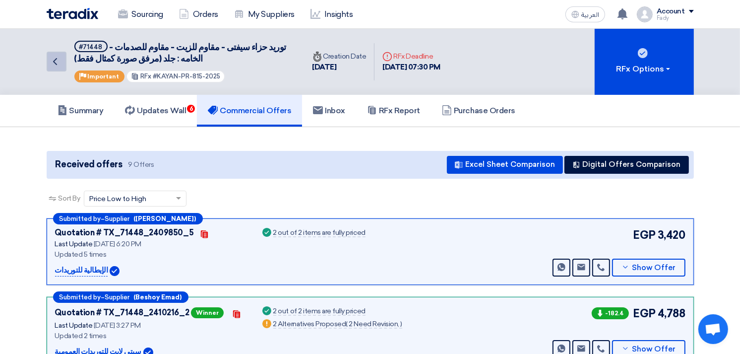
click at [58, 60] on icon "Back" at bounding box center [55, 62] width 12 height 12
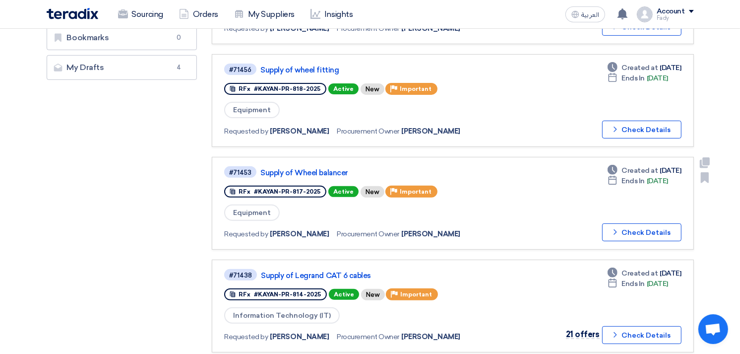
scroll to position [165, 0]
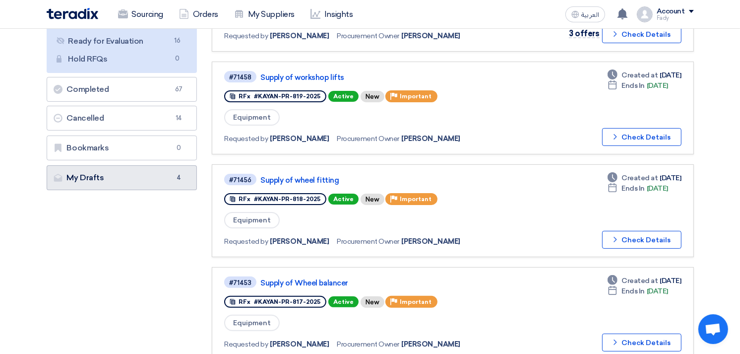
click at [120, 181] on link "My Drafts My Drafts 4" at bounding box center [122, 177] width 151 height 25
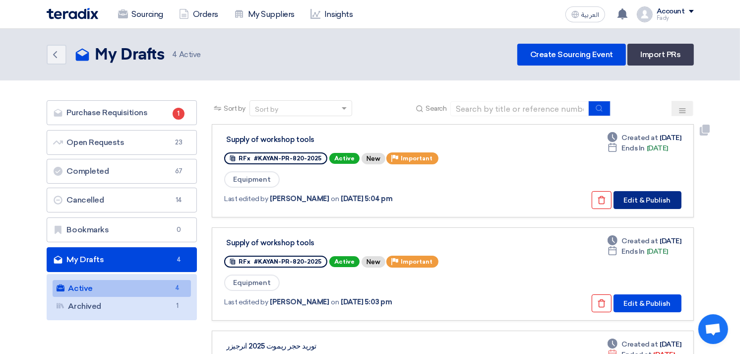
click at [643, 196] on button "Edit & Publish" at bounding box center [647, 200] width 68 height 18
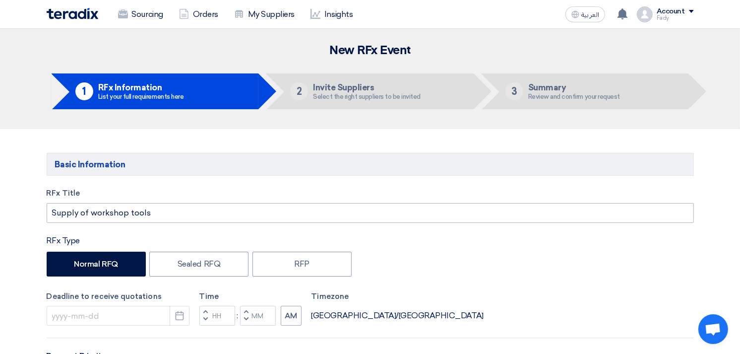
type input "[DATE]"
type input "07"
type input "00"
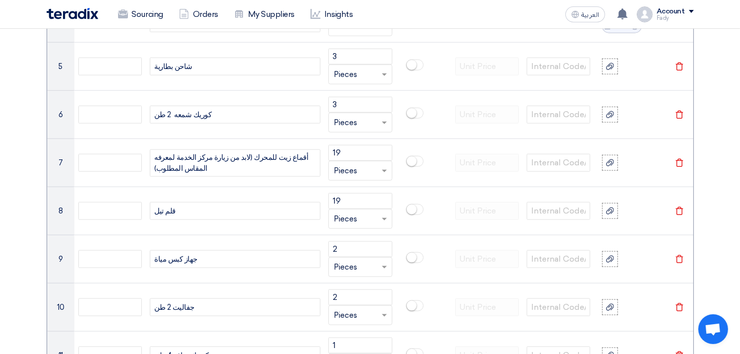
scroll to position [716, 0]
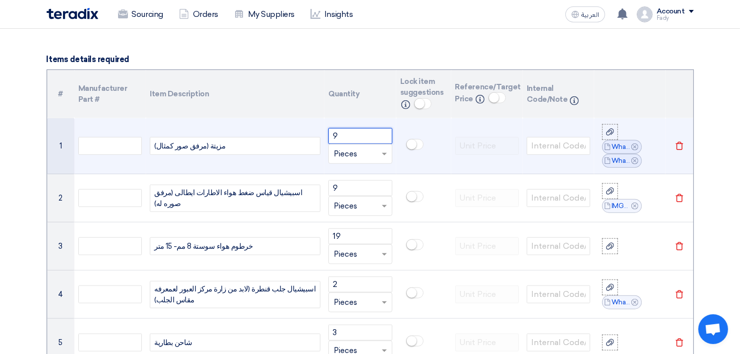
drag, startPoint x: 331, startPoint y: 132, endPoint x: 341, endPoint y: 134, distance: 10.2
click at [343, 134] on input "9" at bounding box center [359, 136] width 63 height 16
type input "23"
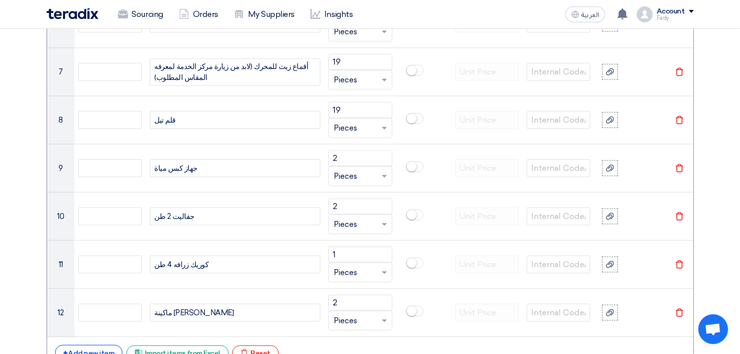
scroll to position [1102, 0]
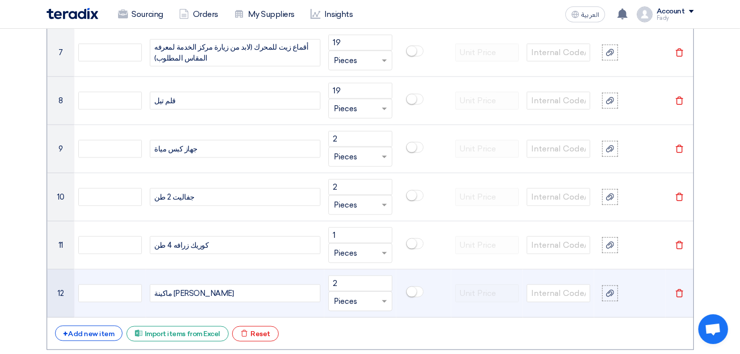
click at [678, 290] on icon "Delete" at bounding box center [679, 293] width 9 height 9
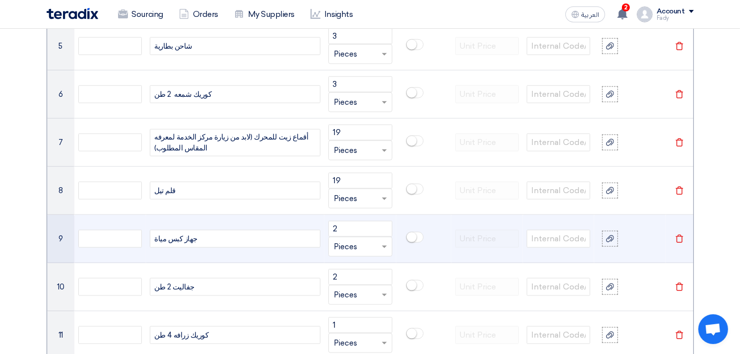
scroll to position [1047, 0]
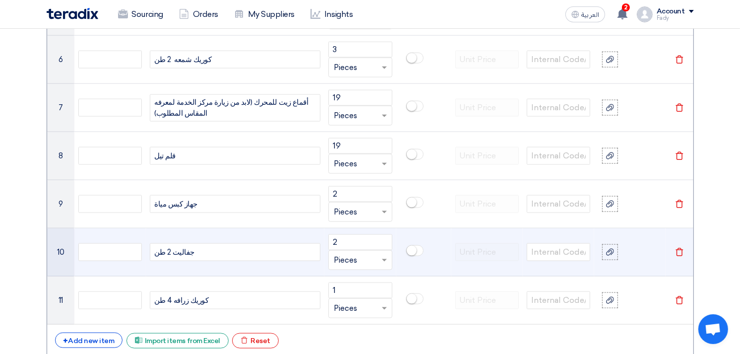
click at [224, 250] on div "جفاليت 2 طن" at bounding box center [235, 252] width 171 height 18
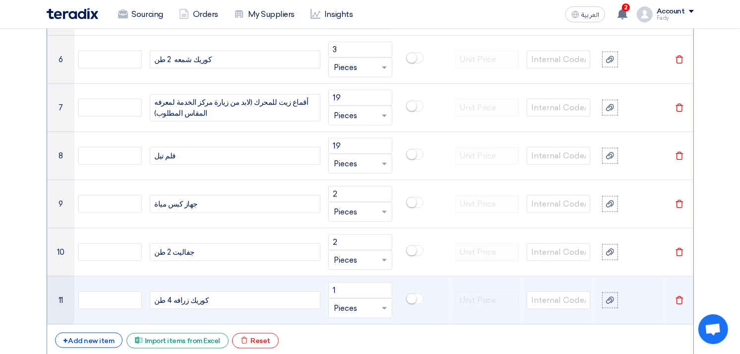
click at [218, 294] on div "كوريك زرافه 4 طن" at bounding box center [235, 300] width 171 height 18
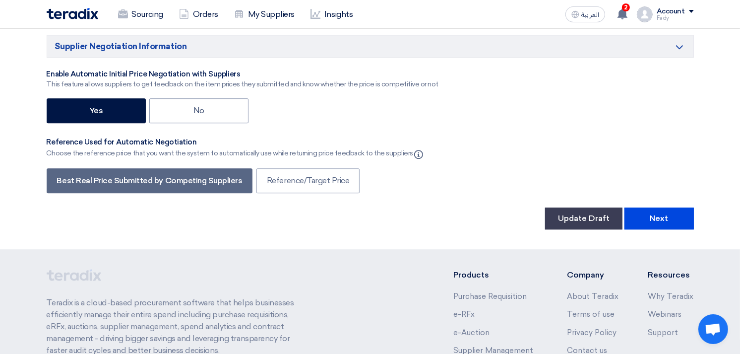
scroll to position [2379, 0]
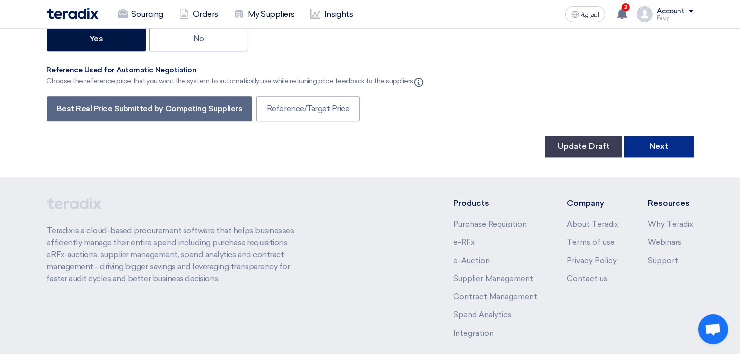
click at [657, 135] on button "Next" at bounding box center [658, 146] width 69 height 22
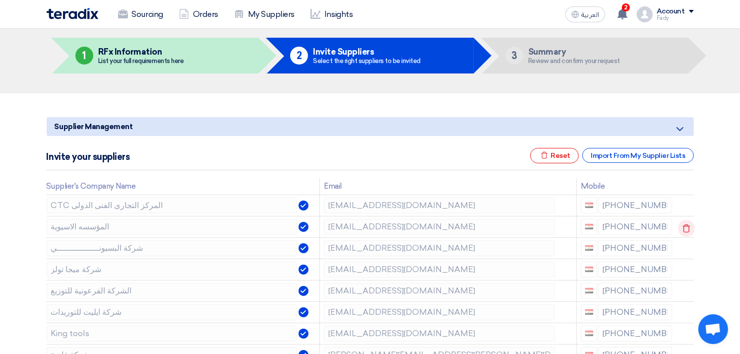
scroll to position [55, 0]
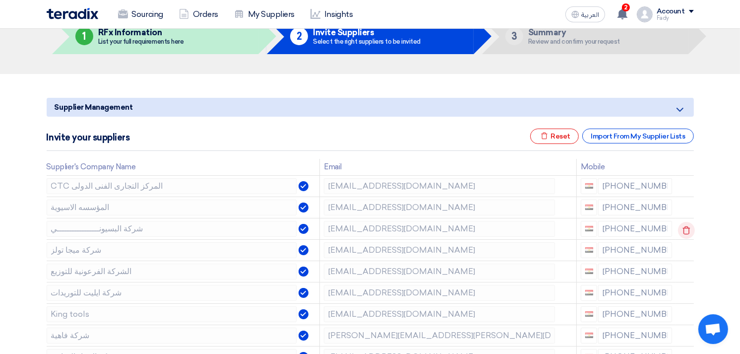
click at [686, 226] on use at bounding box center [685, 230] width 7 height 8
click at [687, 249] on use at bounding box center [685, 251] width 7 height 8
click at [0, 0] on use at bounding box center [0, 0] width 0 height 0
click at [685, 271] on icon at bounding box center [686, 272] width 17 height 17
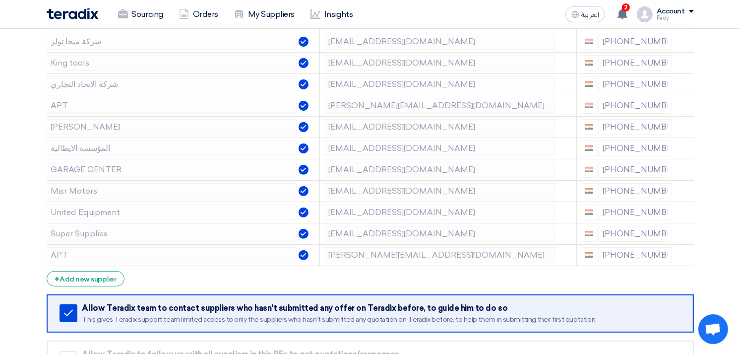
scroll to position [385, 0]
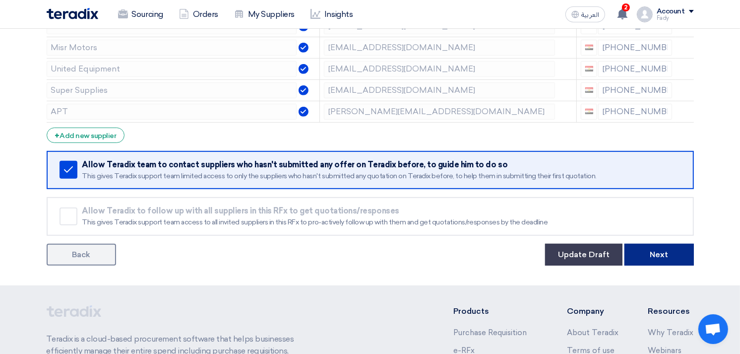
click at [667, 250] on button "Next" at bounding box center [658, 254] width 69 height 22
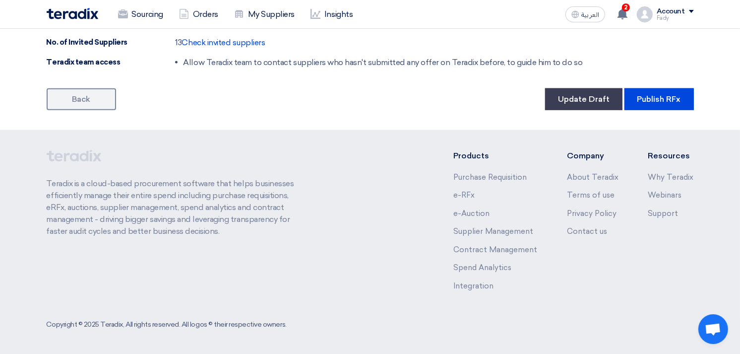
scroll to position [1070, 0]
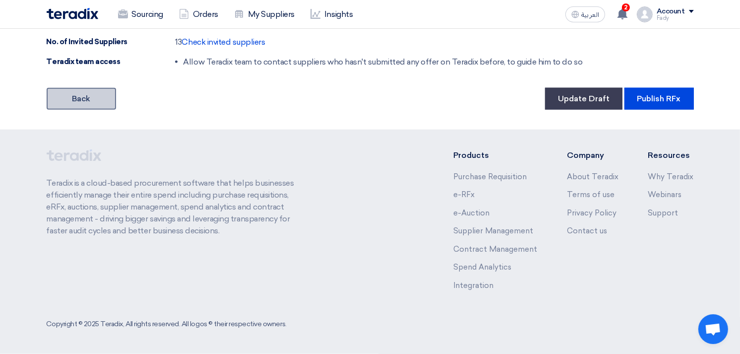
click at [76, 95] on link "Back" at bounding box center [81, 99] width 69 height 22
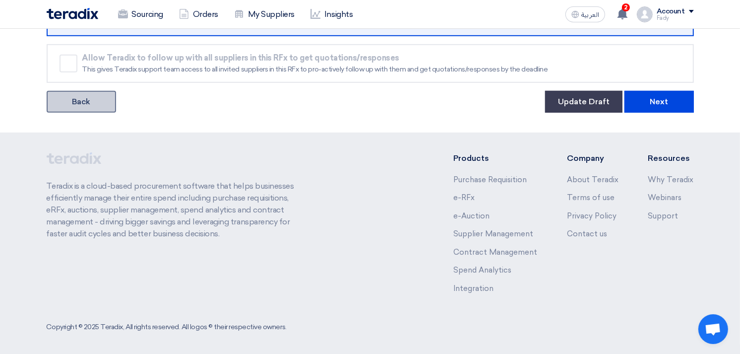
click at [84, 105] on link "Back" at bounding box center [81, 102] width 69 height 22
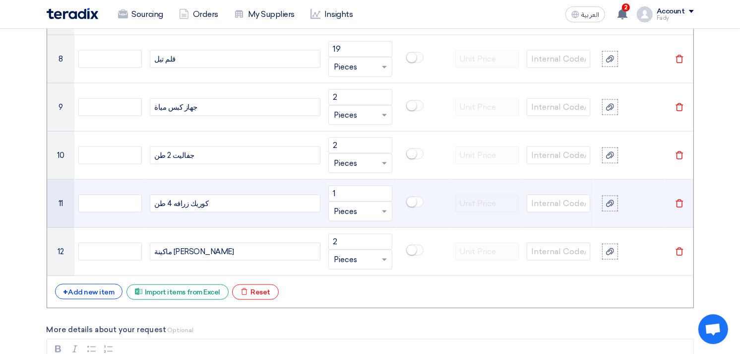
scroll to position [1156, 0]
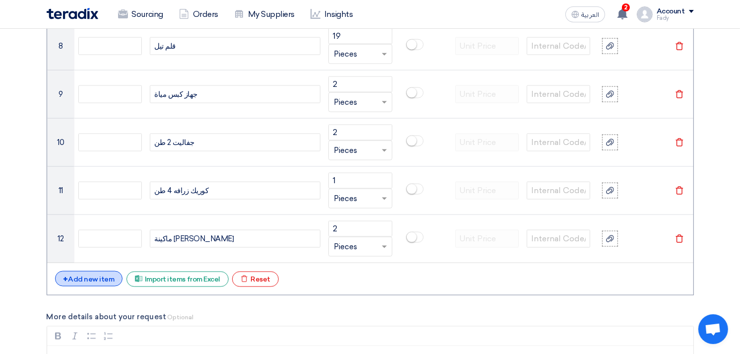
click at [93, 278] on div "+ Add new item" at bounding box center [89, 278] width 68 height 15
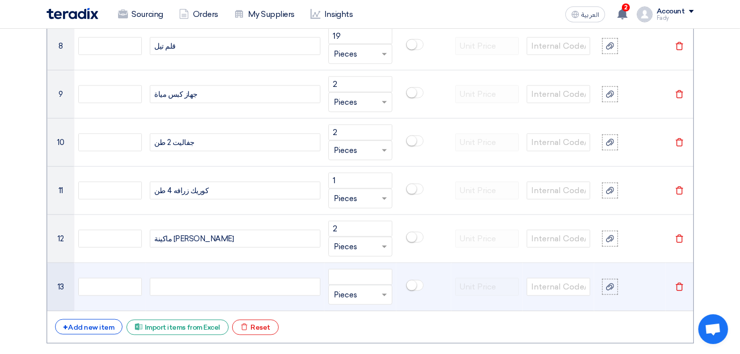
click at [187, 291] on div at bounding box center [235, 287] width 171 height 18
click at [349, 276] on input "number" at bounding box center [359, 277] width 63 height 16
type input "1"
click at [606, 281] on div at bounding box center [610, 286] width 10 height 11
click at [0, 0] on input "file" at bounding box center [0, 0] width 0 height 0
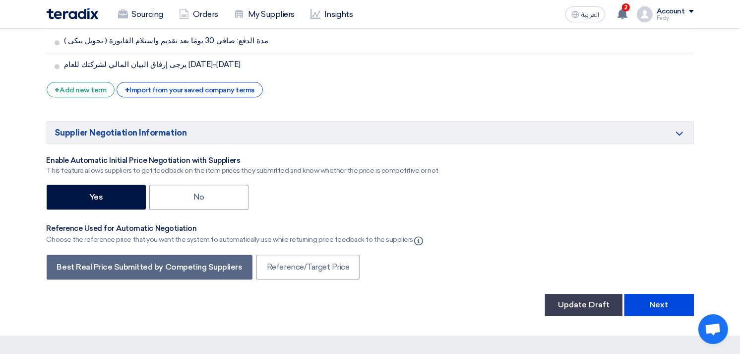
scroll to position [2475, 0]
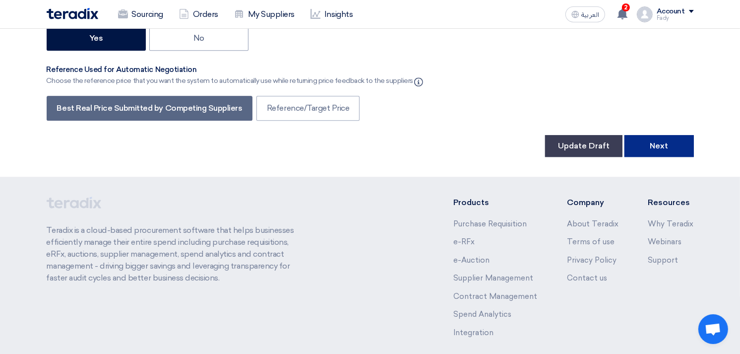
click at [658, 135] on button "Next" at bounding box center [658, 146] width 69 height 22
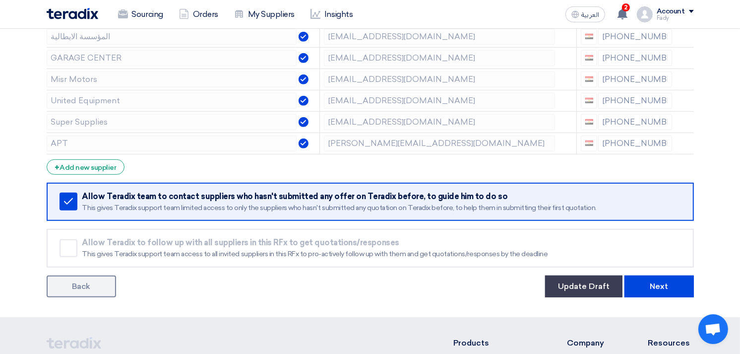
scroll to position [496, 0]
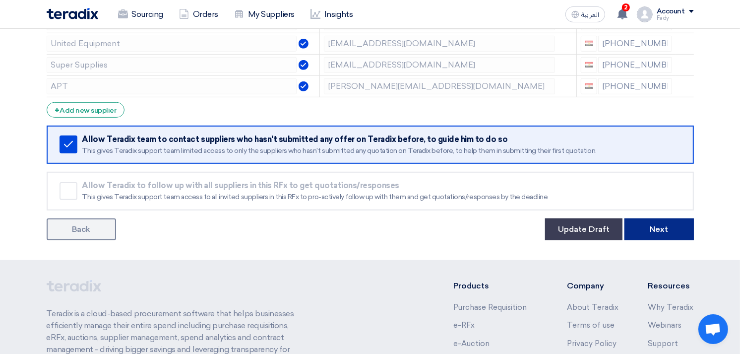
click at [663, 222] on button "Next" at bounding box center [658, 229] width 69 height 22
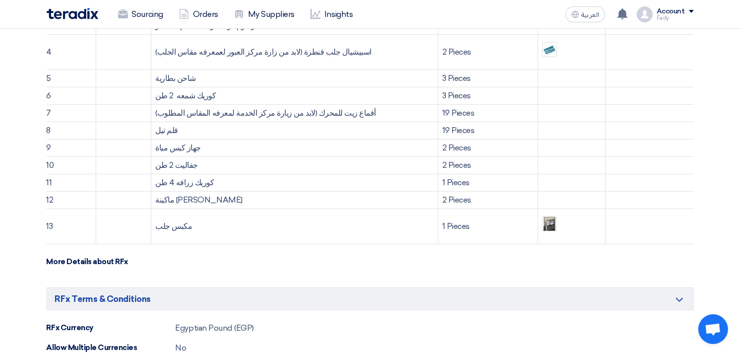
scroll to position [385, 0]
drag, startPoint x: 189, startPoint y: 205, endPoint x: 184, endPoint y: 146, distance: 59.7
click at [184, 146] on tbody "1 مزيتة (مرفق صور كمثال) 9 Pieces 2 اسبيشيال قياس ضغط هواء الاطارات ايطالى (مرف…" at bounding box center [370, 94] width 647 height 297
click at [715, 93] on section "Basic Information Minimize/Maximize Category Request title Supply of workshop t…" at bounding box center [370, 305] width 740 height 1122
click at [245, 231] on td "مكبس جلب" at bounding box center [294, 225] width 287 height 35
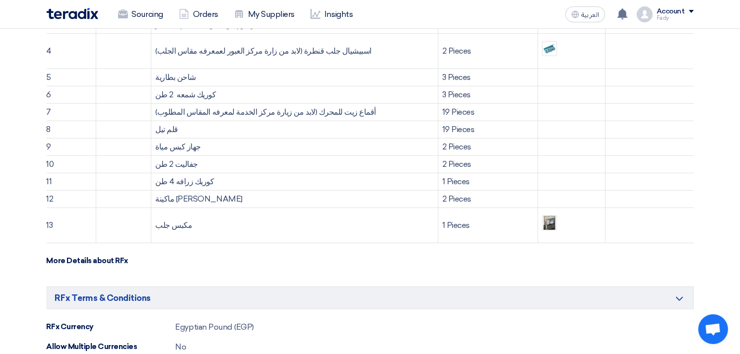
click at [226, 199] on td "ماكينة زيت فرامل" at bounding box center [294, 198] width 287 height 17
click at [226, 179] on td "كوريك زرافه 4 طن" at bounding box center [294, 181] width 287 height 17
click at [232, 152] on td "جهاز كبس مياة" at bounding box center [294, 146] width 287 height 17
click at [232, 140] on td "جهاز كبس مياة" at bounding box center [294, 146] width 287 height 17
click at [227, 119] on td "أقماع زيت للمحرك (لابد من زيارة مركز الخدمة لمعرفه المقاس المطلوب)" at bounding box center [294, 112] width 287 height 17
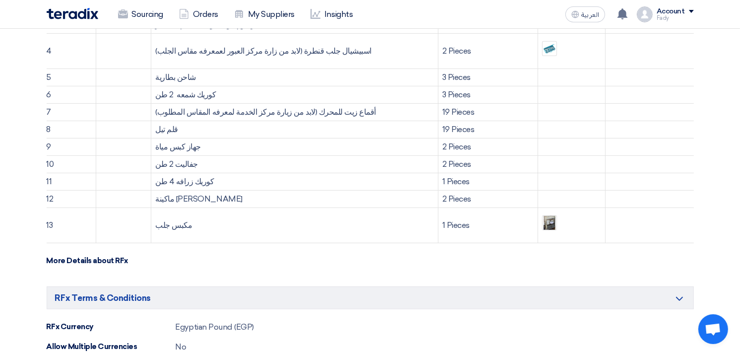
click at [229, 107] on td "أقماع زيت للمحرك (لابد من زيارة مركز الخدمة لمعرفه المقاس المطلوب)" at bounding box center [294, 112] width 287 height 17
click at [233, 92] on td "كوريك شمعه 2 طن" at bounding box center [294, 94] width 287 height 17
click at [225, 70] on td "شاحن بطارية" at bounding box center [294, 77] width 287 height 17
click at [226, 53] on td "اسبيشيال جلب قنطرة (لابد من زارة مركز العبور لعمعرفه مقاس الجلب)" at bounding box center [294, 51] width 287 height 35
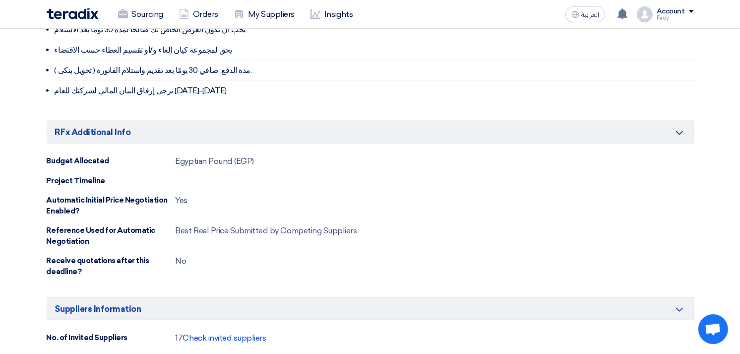
scroll to position [1123, 0]
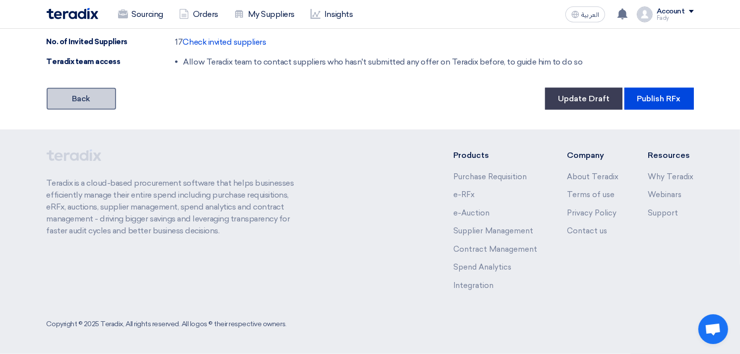
click at [78, 107] on link "Back" at bounding box center [81, 99] width 69 height 22
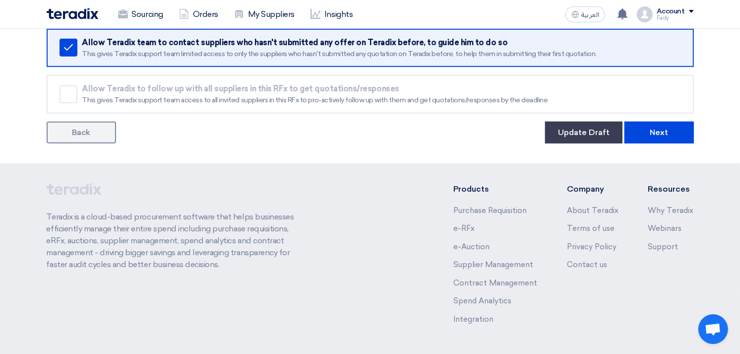
scroll to position [624, 0]
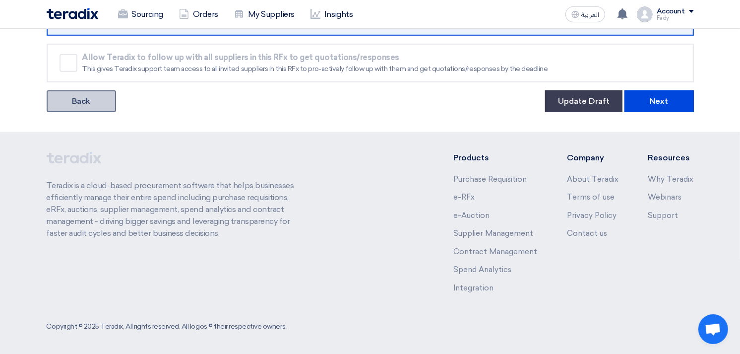
click at [94, 95] on link "Back" at bounding box center [81, 101] width 69 height 22
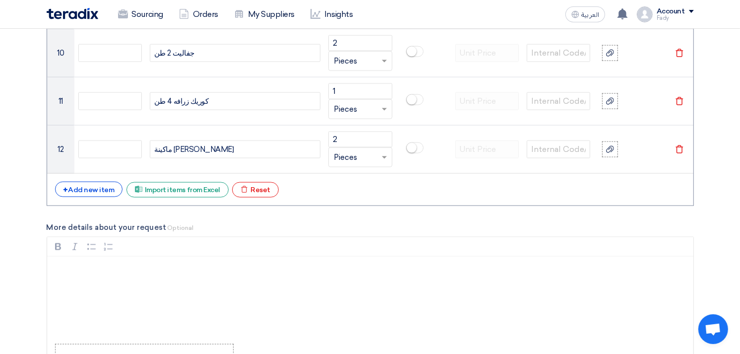
scroll to position [1267, 0]
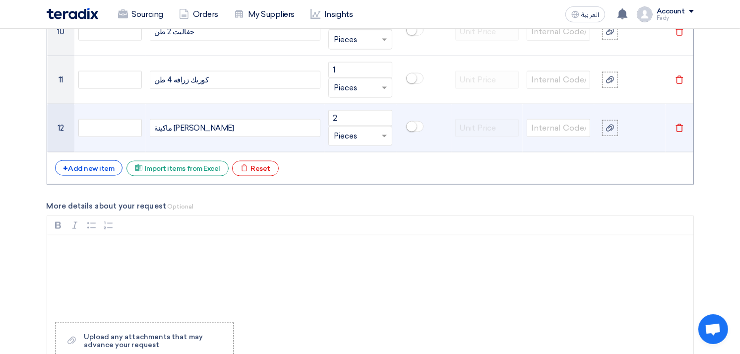
click at [676, 126] on use at bounding box center [678, 128] width 7 height 8
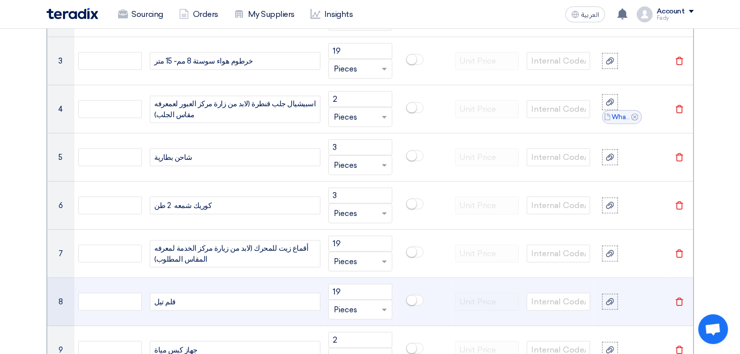
scroll to position [881, 0]
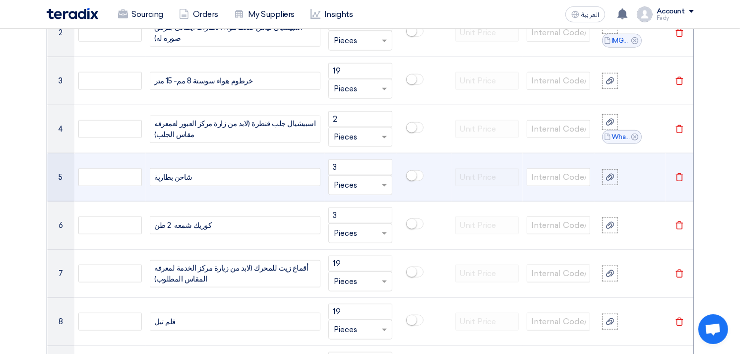
click at [205, 175] on div "شاحن بطارية" at bounding box center [235, 177] width 171 height 18
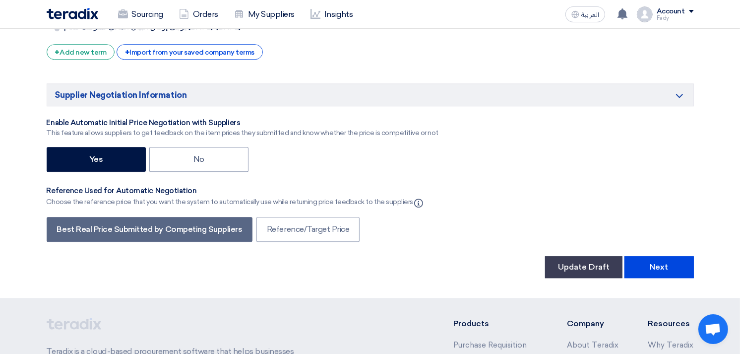
scroll to position [2379, 0]
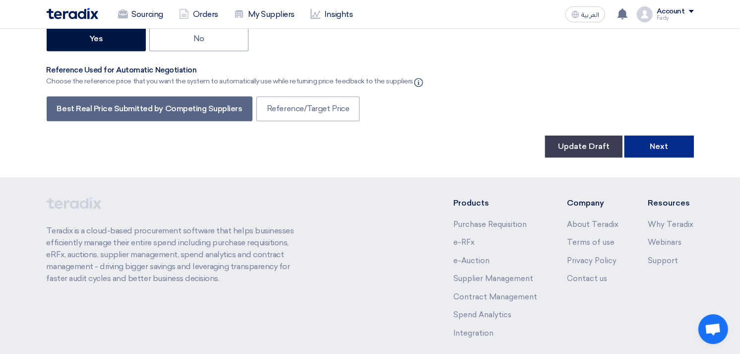
click at [649, 135] on button "Next" at bounding box center [658, 146] width 69 height 22
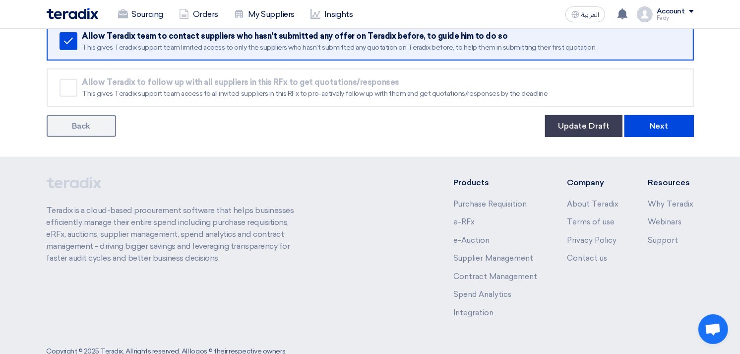
scroll to position [624, 0]
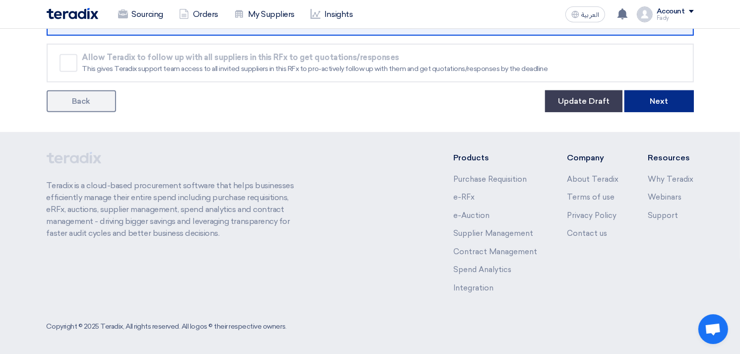
click at [662, 106] on button "Next" at bounding box center [658, 101] width 69 height 22
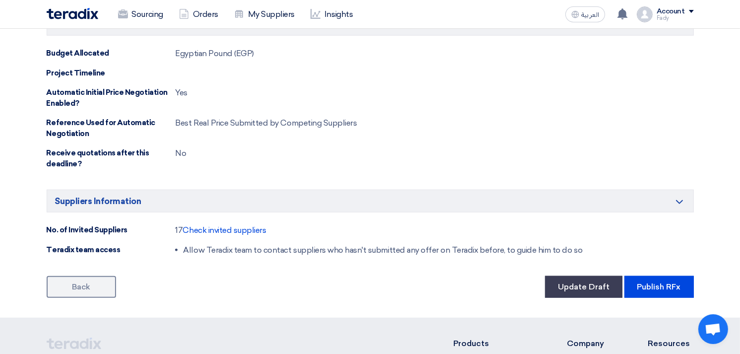
scroll to position [1070, 0]
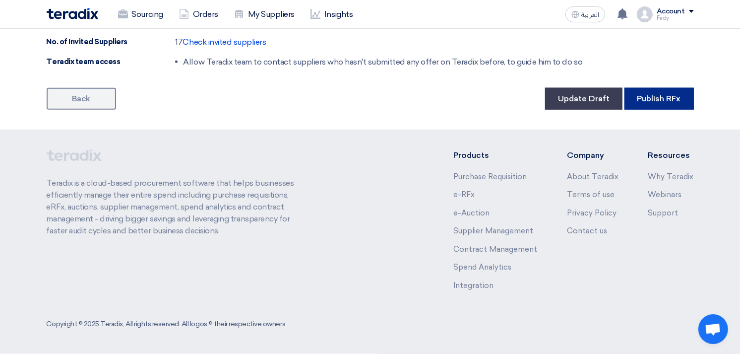
click at [651, 92] on button "Publish RFx" at bounding box center [658, 99] width 69 height 22
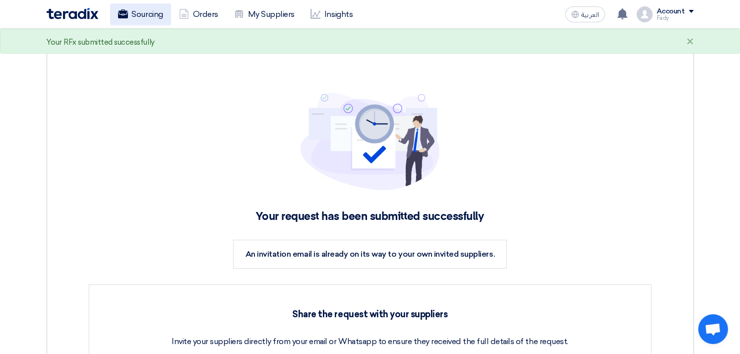
click at [142, 11] on link "Sourcing" at bounding box center [140, 14] width 61 height 22
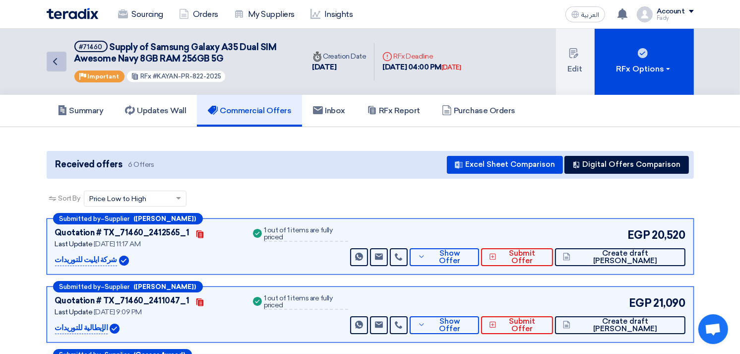
click at [60, 57] on icon "Back" at bounding box center [55, 62] width 12 height 12
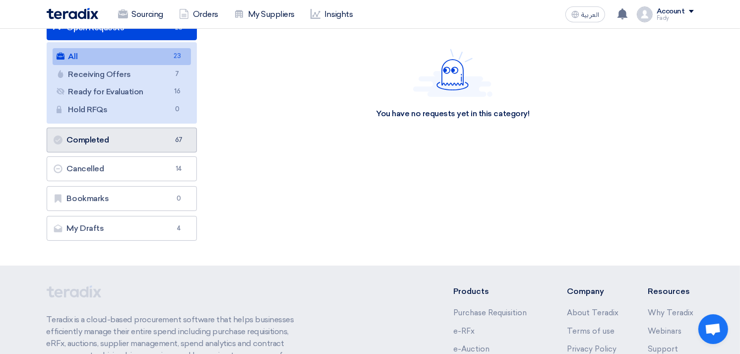
scroll to position [250, 0]
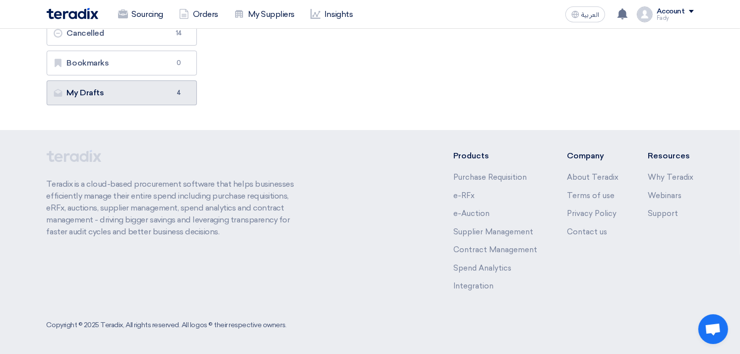
click at [134, 105] on link "My Drafts My Drafts 4" at bounding box center [122, 92] width 151 height 25
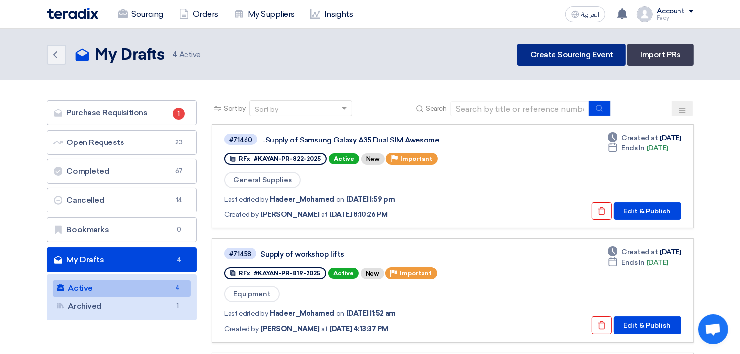
click at [591, 52] on link "Create Sourcing Event" at bounding box center [571, 55] width 109 height 22
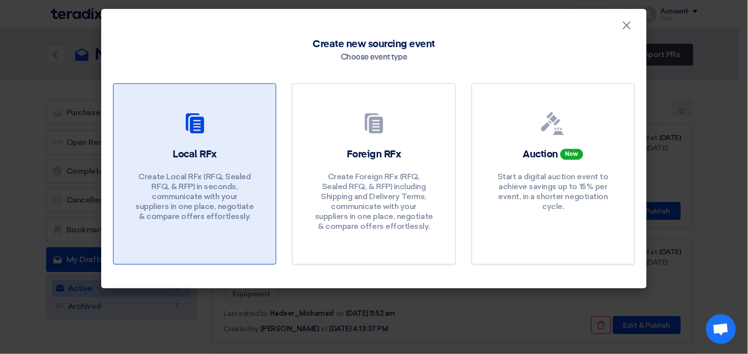
click at [224, 123] on div at bounding box center [194, 126] width 138 height 28
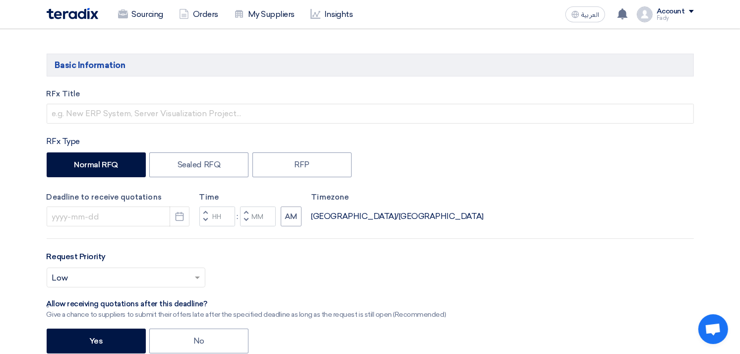
scroll to position [330, 0]
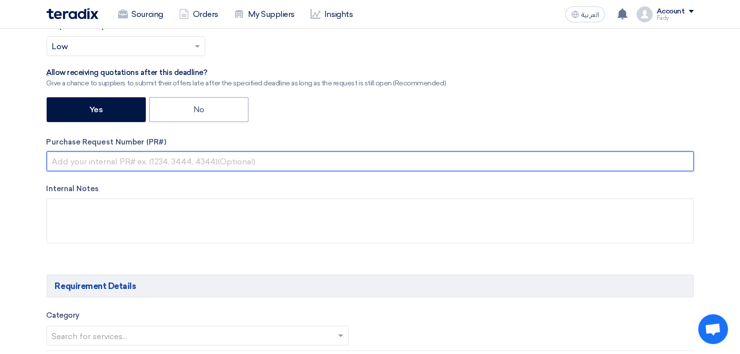
click at [219, 166] on input "text" at bounding box center [370, 161] width 647 height 20
paste input "KAYAN-PR-825-2025"
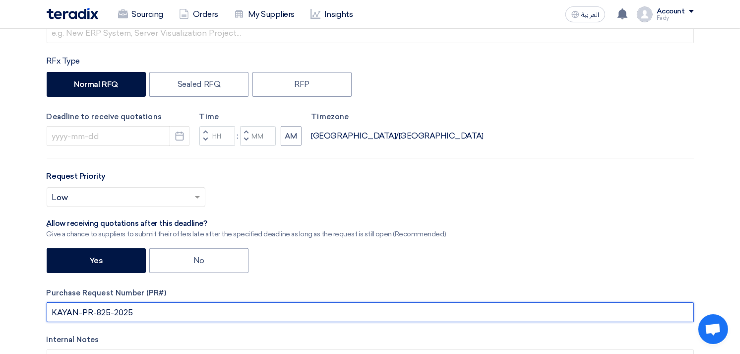
scroll to position [0, 0]
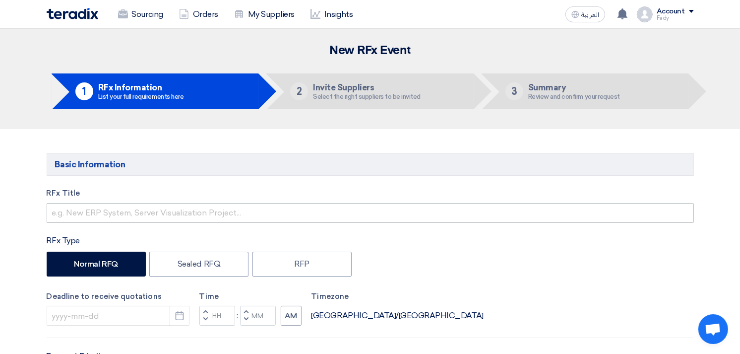
type input "KAYAN-PR-825-2025"
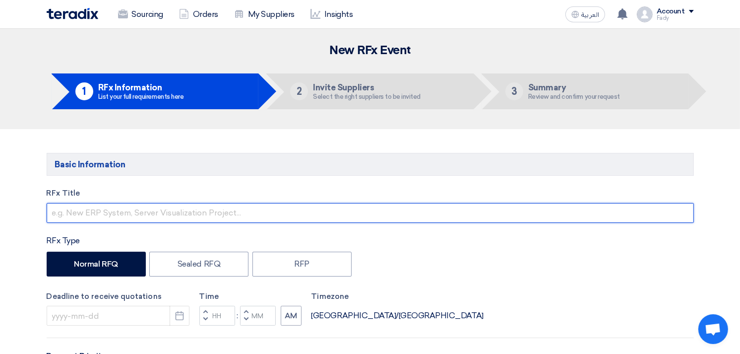
click at [130, 210] on input "text" at bounding box center [370, 213] width 647 height 20
click at [131, 206] on input "Supply of Wheel Alignment machine" at bounding box center [370, 213] width 647 height 20
click at [133, 217] on input "Supply of Wheel Alignment machine" at bounding box center [370, 213] width 647 height 20
type input "Supply of Wheel Alignment machine"
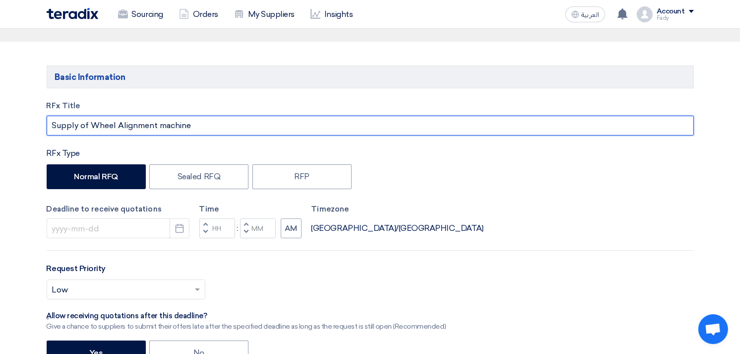
scroll to position [110, 0]
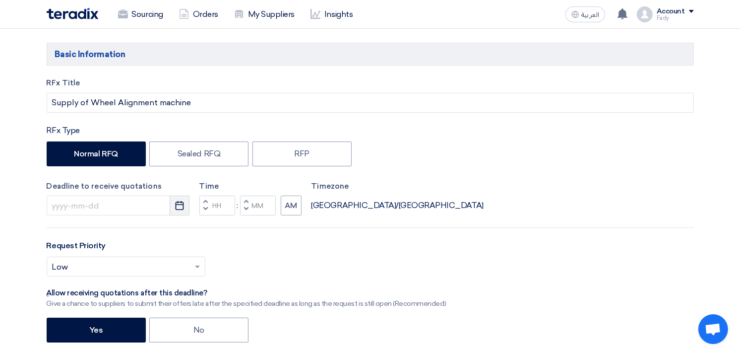
click at [179, 207] on icon "Pick a date" at bounding box center [180, 205] width 10 height 10
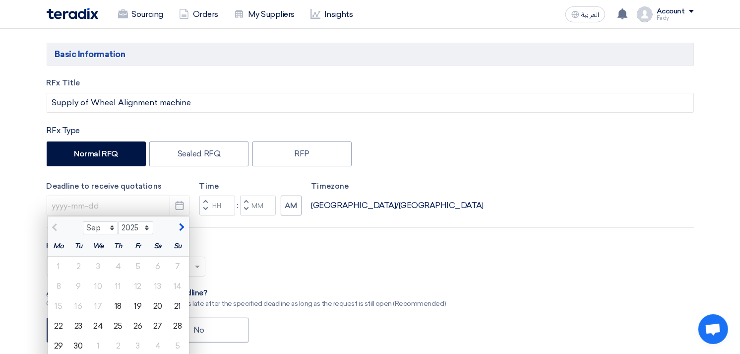
click at [179, 306] on div "21" at bounding box center [178, 306] width 20 height 20
type input "[DATE]"
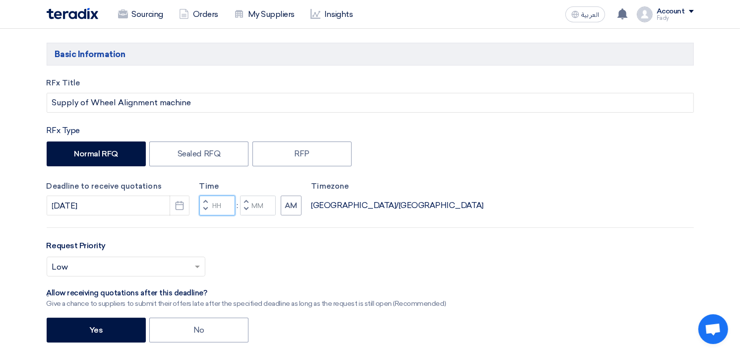
click at [224, 206] on input "Hours" at bounding box center [217, 205] width 36 height 20
type input "07"
click at [255, 205] on div "Time Increment hours 07 Decrement hours : Increment minutes Decrement minutes AM" at bounding box center [250, 197] width 102 height 35
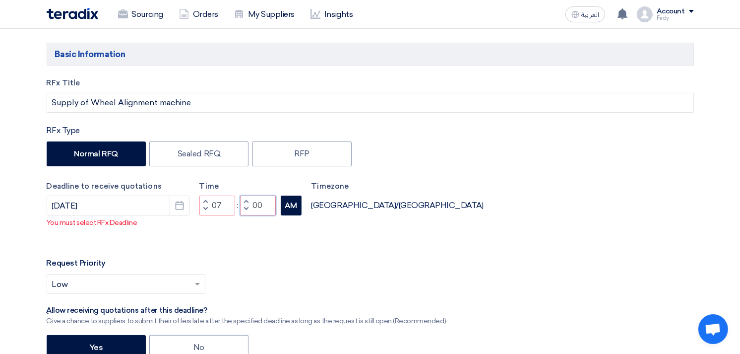
type input "00"
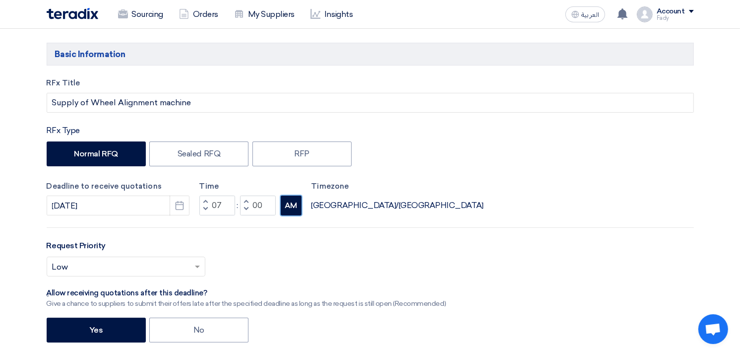
click at [281, 217] on div "RFx Title Supply of Wheel Alignment machine RFx Type Normal RFQ Sealed RFQ RFP …" at bounding box center [370, 277] width 662 height 401
click at [293, 201] on button "AM" at bounding box center [291, 205] width 21 height 20
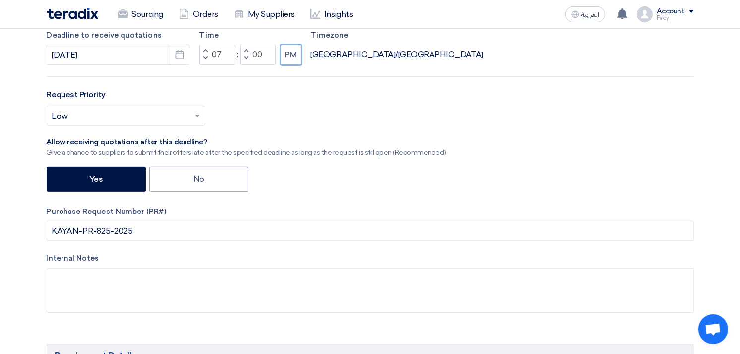
scroll to position [275, 0]
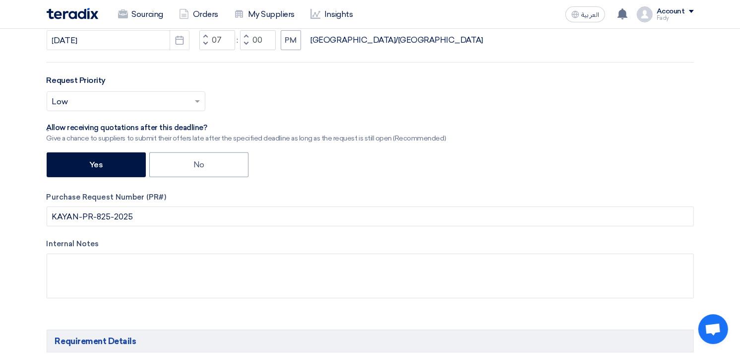
click at [86, 99] on input "text" at bounding box center [121, 102] width 138 height 16
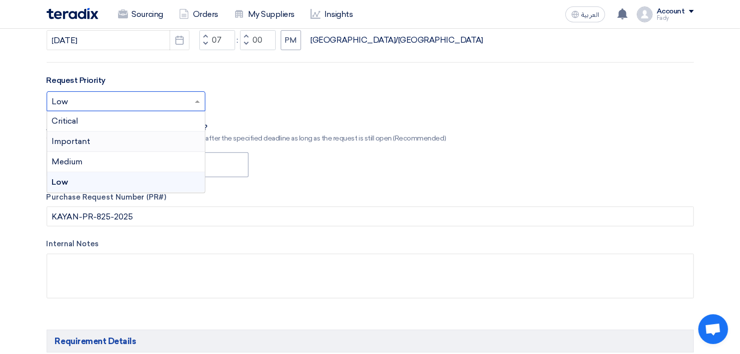
click at [83, 134] on div "Important" at bounding box center [126, 141] width 158 height 20
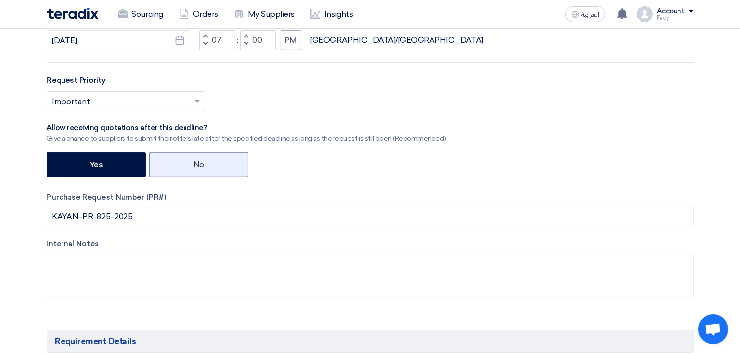
click at [201, 155] on label "No" at bounding box center [198, 164] width 99 height 25
click at [200, 161] on input "No" at bounding box center [196, 164] width 6 height 6
radio input "true"
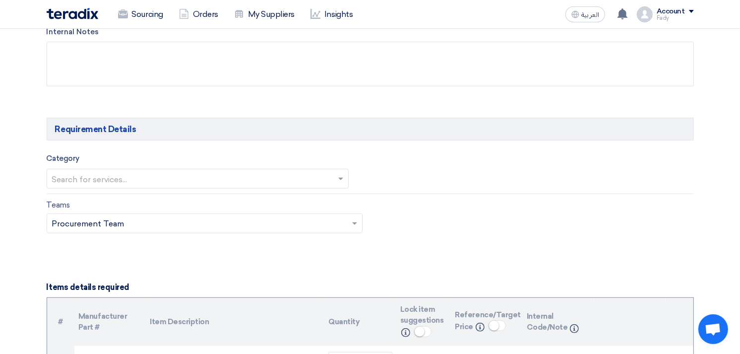
scroll to position [551, 0]
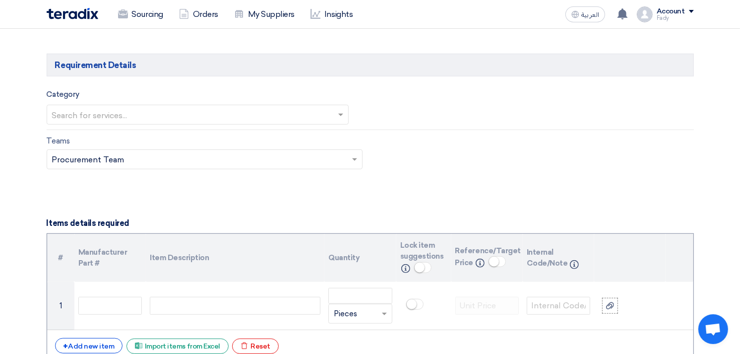
click at [150, 111] on input "text" at bounding box center [193, 116] width 282 height 16
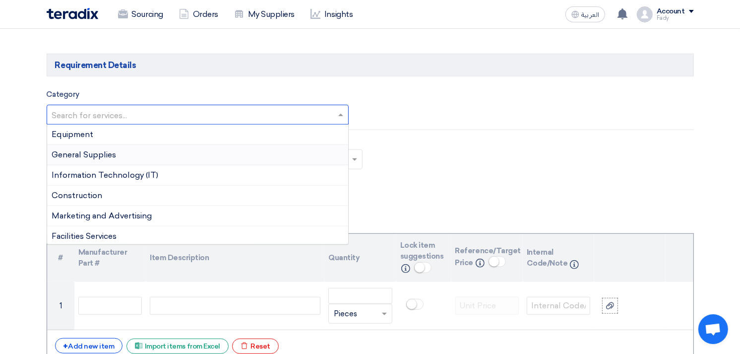
click at [484, 170] on div "Teams Teams.. × Procurement Team ×" at bounding box center [370, 158] width 662 height 47
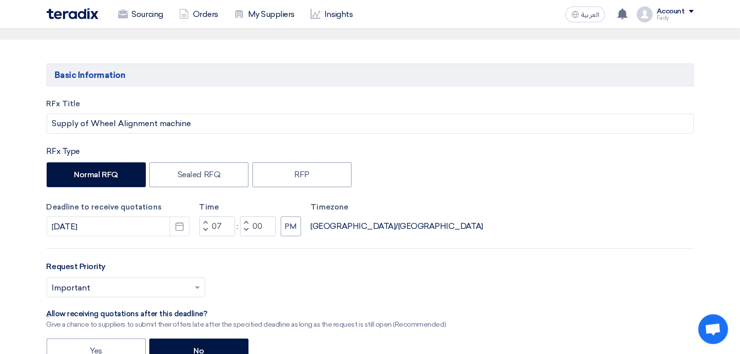
scroll to position [0, 0]
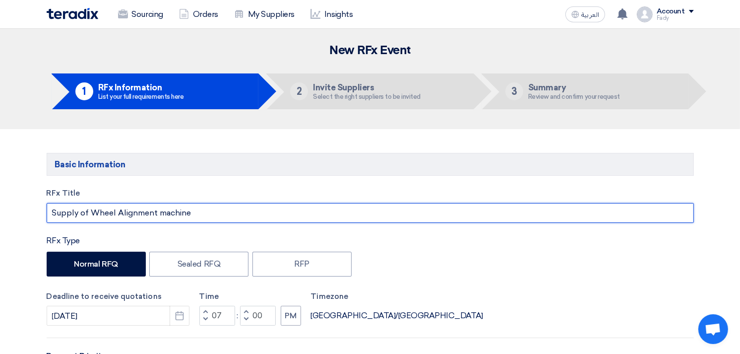
drag, startPoint x: 207, startPoint y: 212, endPoint x: 91, endPoint y: 217, distance: 115.6
click at [91, 217] on input "Supply of Wheel Alignment machine" at bounding box center [370, 213] width 647 height 20
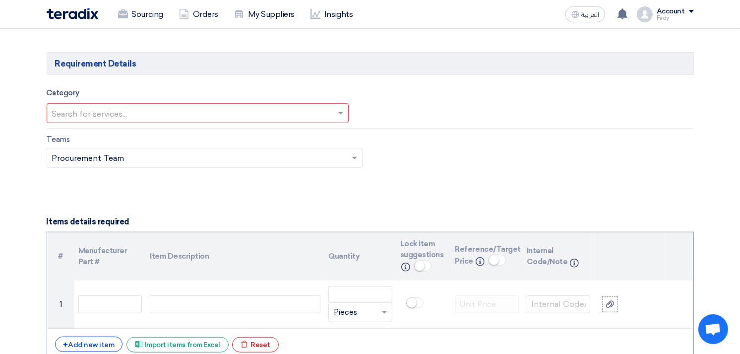
scroll to position [606, 0]
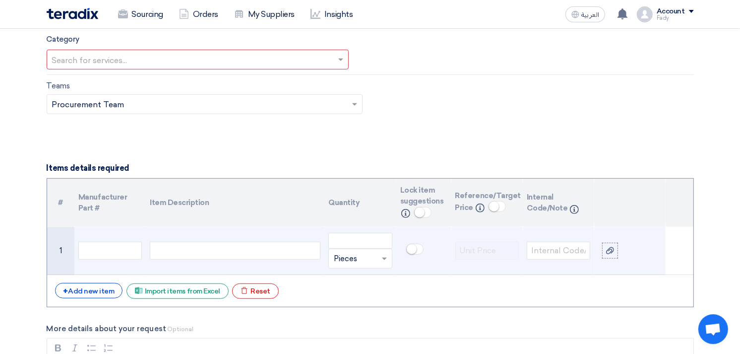
click at [201, 249] on div at bounding box center [235, 250] width 171 height 18
paste div
click at [258, 250] on span "hunter" at bounding box center [253, 250] width 19 height 11
click at [258, 250] on div "Wheel Alignment machine Hunter" at bounding box center [235, 250] width 171 height 18
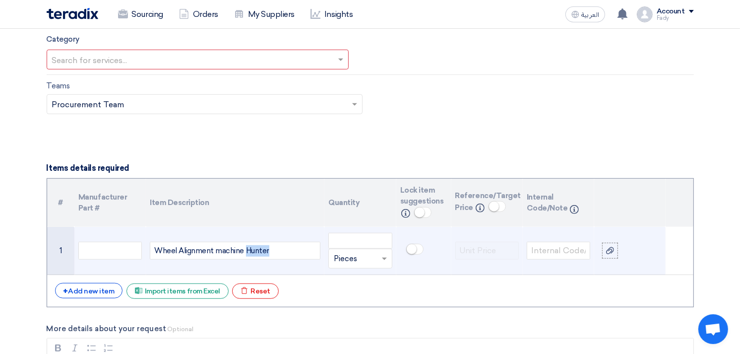
click at [258, 250] on div "Wheel Alignment machine Hunter" at bounding box center [235, 250] width 171 height 18
copy div "Hunter"
click at [151, 253] on div "Wheel Alignment machine" at bounding box center [235, 250] width 171 height 18
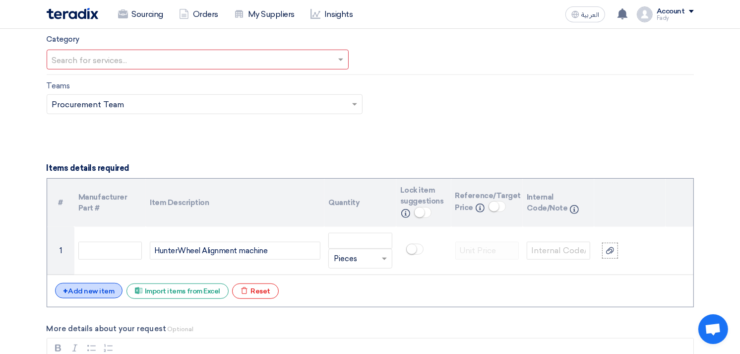
click at [100, 293] on div "+ Add new item" at bounding box center [89, 290] width 68 height 15
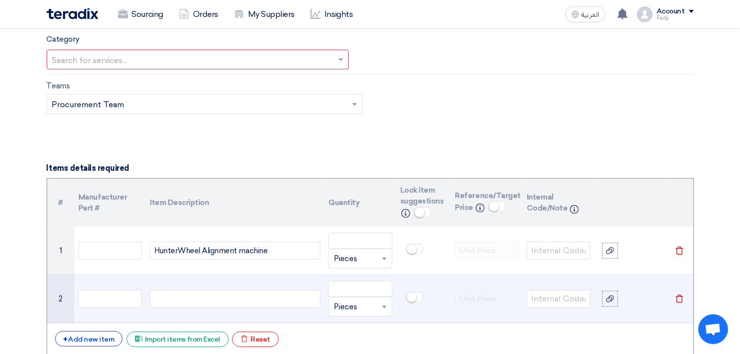
click at [179, 292] on div at bounding box center [235, 299] width 171 height 18
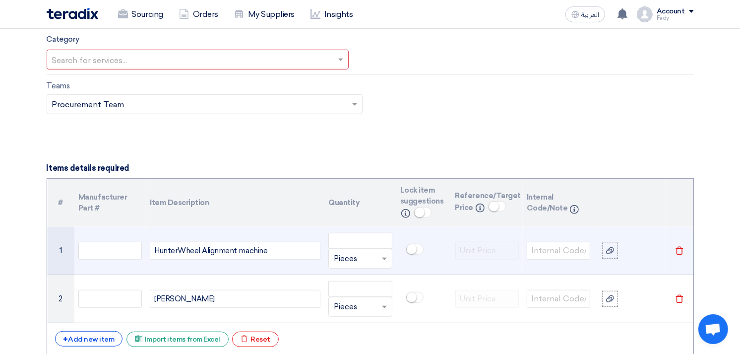
drag, startPoint x: 178, startPoint y: 246, endPoint x: 283, endPoint y: 258, distance: 105.8
click at [283, 258] on div "Hunter Wheel Alignment machine" at bounding box center [235, 250] width 171 height 18
copy div "Hunter Wheel Alignment machine"
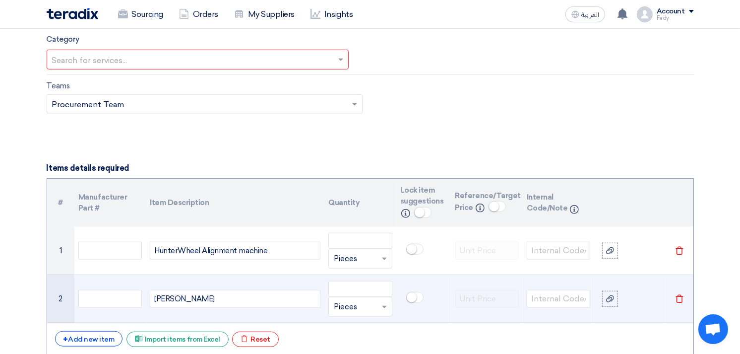
click at [201, 299] on div "[PERSON_NAME]" at bounding box center [235, 299] width 171 height 18
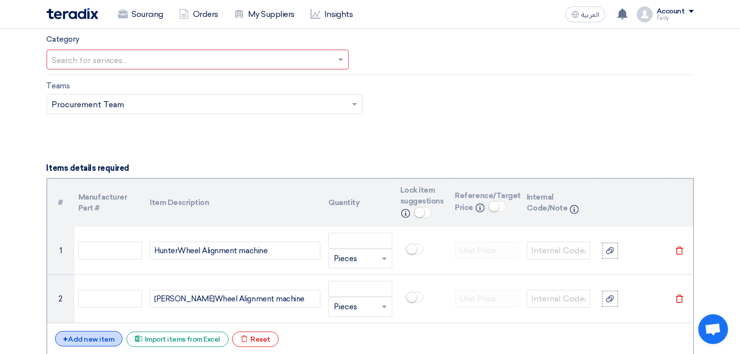
click at [102, 334] on div "+ Add new item" at bounding box center [89, 338] width 68 height 15
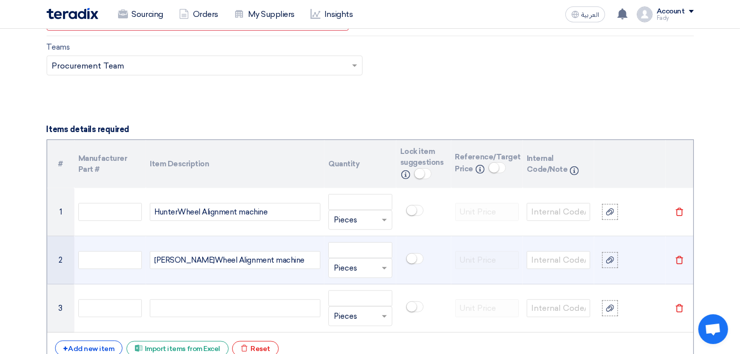
scroll to position [716, 0]
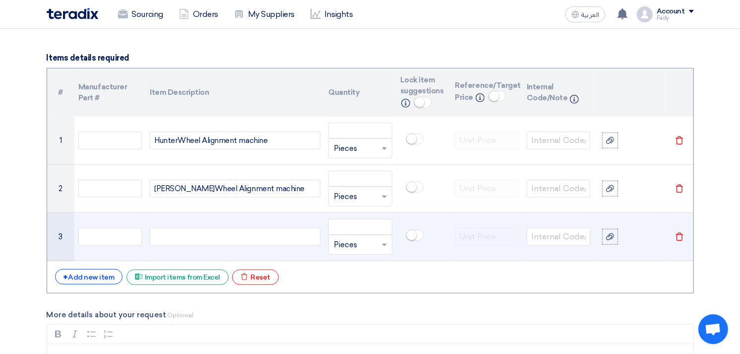
click at [182, 240] on div at bounding box center [235, 237] width 171 height 18
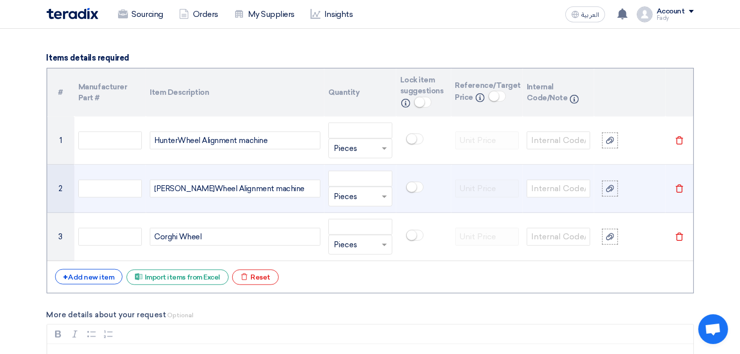
drag, startPoint x: 216, startPoint y: 186, endPoint x: 343, endPoint y: 187, distance: 126.9
click at [343, 187] on tr "2 [PERSON_NAME] Wheel Alignment machine Unit × Pieces [GEOGRAPHIC_DATA]" at bounding box center [370, 189] width 646 height 48
copy span "Alignment machine"
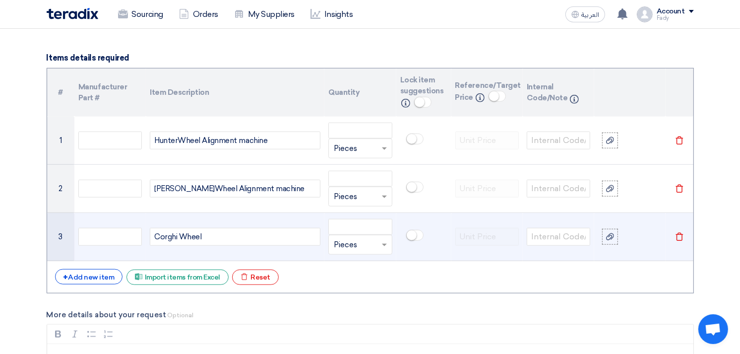
click at [220, 230] on div "Corghi Wheel" at bounding box center [235, 237] width 171 height 18
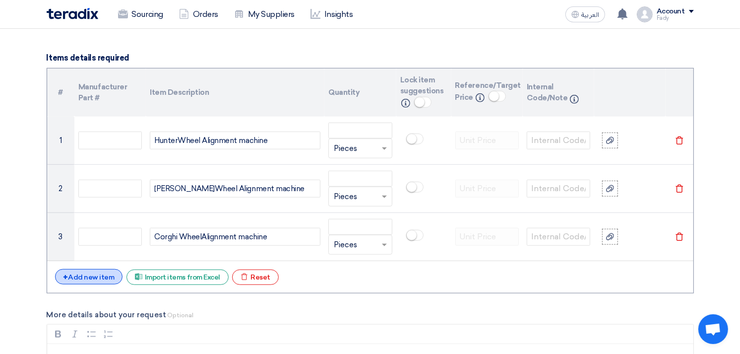
click at [105, 280] on div "+ Add new item" at bounding box center [89, 276] width 68 height 15
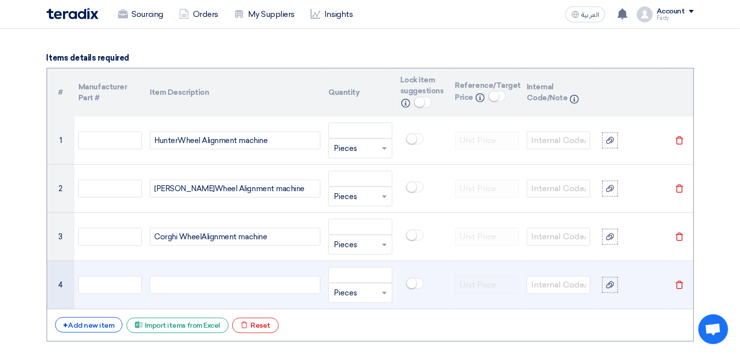
drag, startPoint x: 157, startPoint y: 282, endPoint x: 153, endPoint y: 278, distance: 6.0
click at [157, 281] on div at bounding box center [235, 285] width 171 height 18
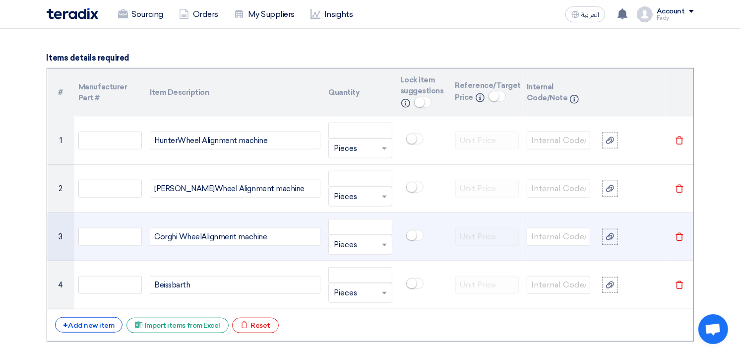
drag, startPoint x: 180, startPoint y: 233, endPoint x: 296, endPoint y: 243, distance: 116.0
click at [296, 243] on div "Corghi Wheel Alignment machine" at bounding box center [235, 237] width 171 height 18
copy div "Wheel Alignment machine"
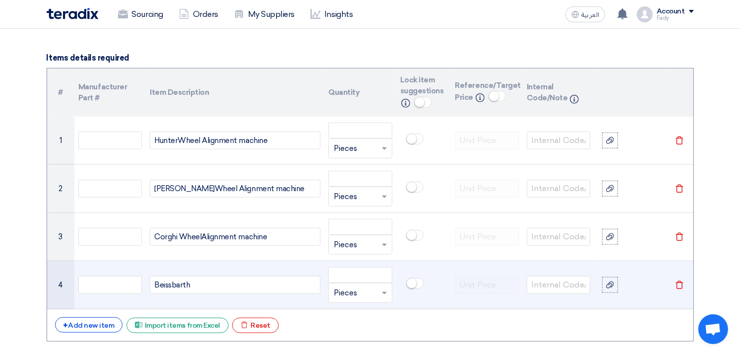
click at [218, 284] on div "Beissbarth" at bounding box center [235, 285] width 171 height 18
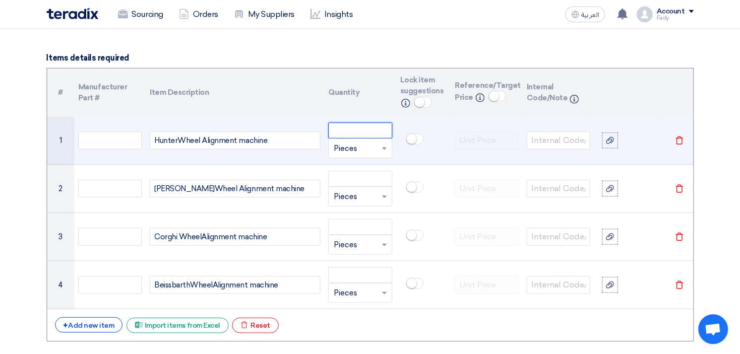
click at [335, 127] on input "number" at bounding box center [359, 130] width 63 height 16
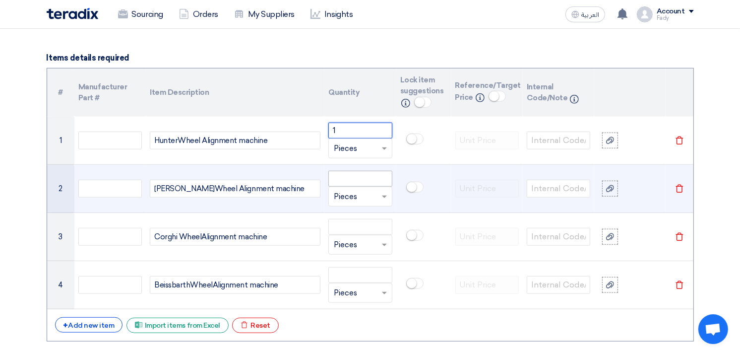
type input "1"
click at [349, 174] on input "number" at bounding box center [359, 179] width 63 height 16
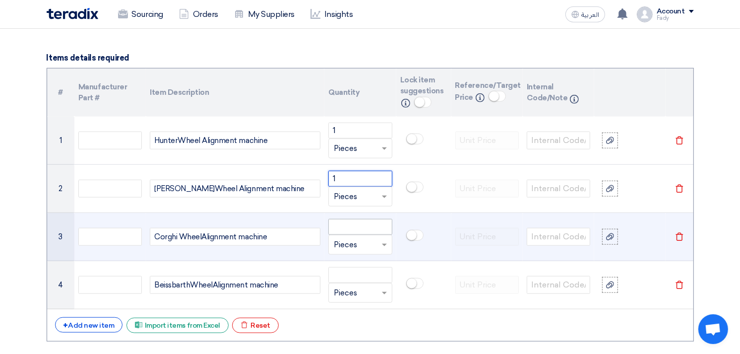
type input "1"
click at [346, 225] on input "number" at bounding box center [359, 227] width 63 height 16
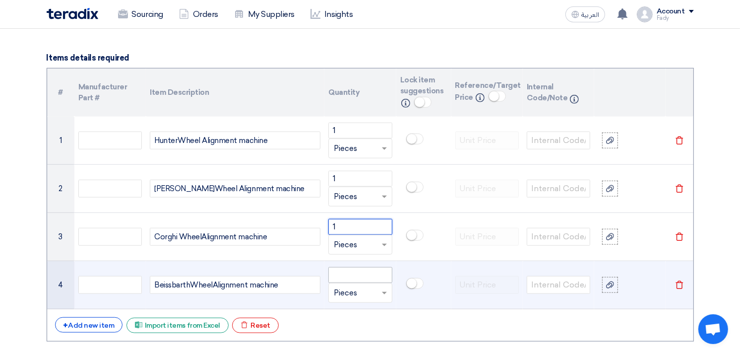
type input "1"
click at [346, 278] on input "number" at bounding box center [359, 275] width 63 height 16
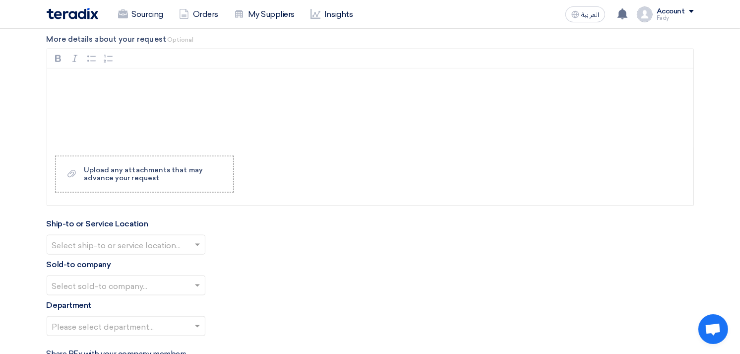
scroll to position [1047, 0]
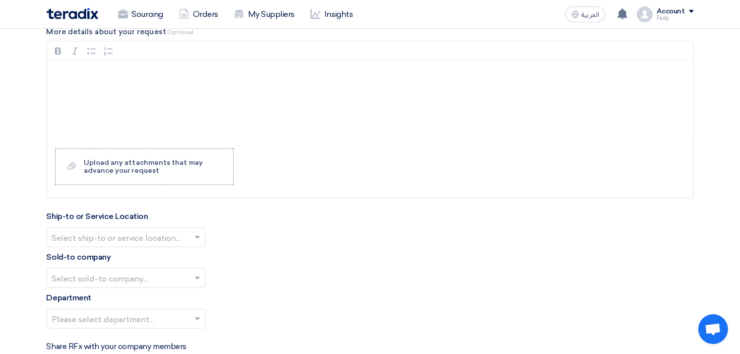
type input "1"
click at [155, 235] on input "text" at bounding box center [121, 238] width 138 height 16
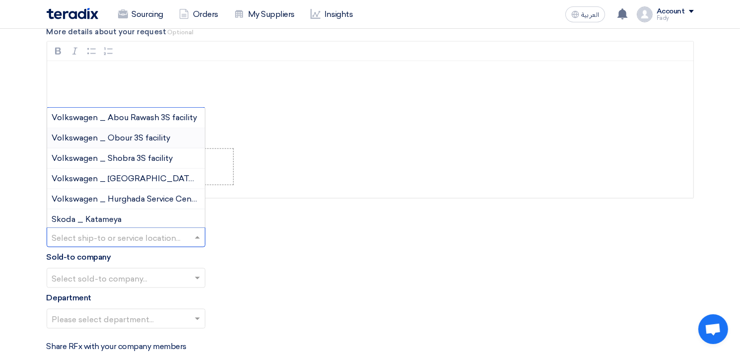
click at [144, 134] on span "Volkswagen _ Obour 3S facility" at bounding box center [111, 137] width 119 height 9
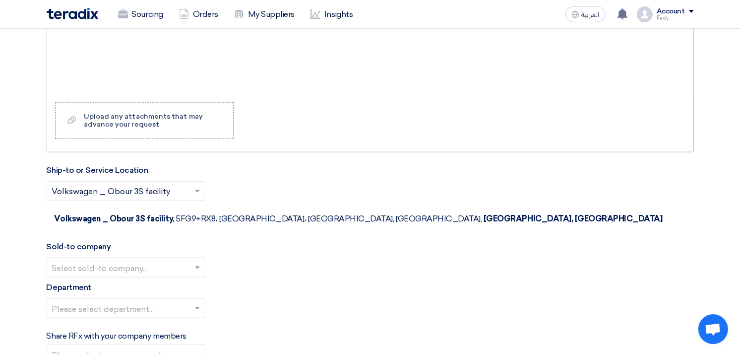
scroll to position [1157, 0]
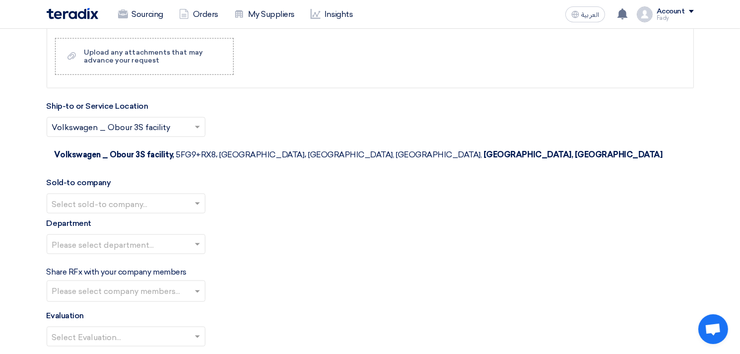
click at [97, 196] on input "text" at bounding box center [121, 204] width 138 height 16
click at [99, 239] on span "Egyptian Automotive and Trading Company" at bounding box center [134, 243] width 165 height 9
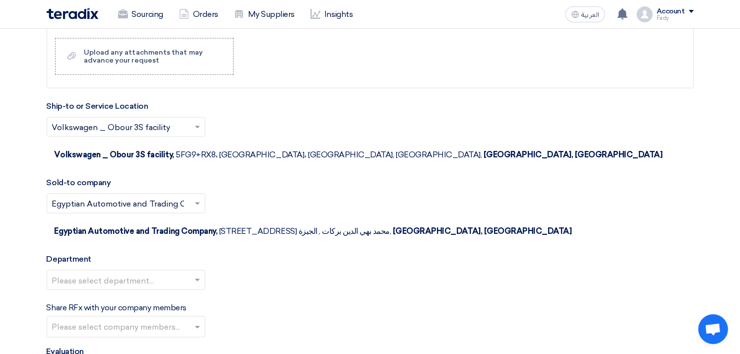
click at [103, 273] on input "text" at bounding box center [121, 281] width 138 height 16
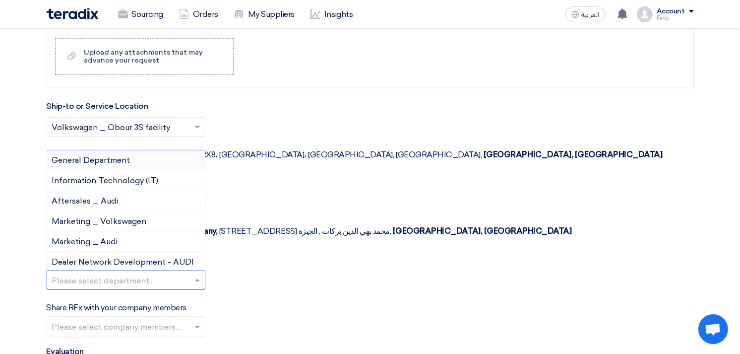
click at [108, 150] on div "General Department" at bounding box center [126, 160] width 158 height 20
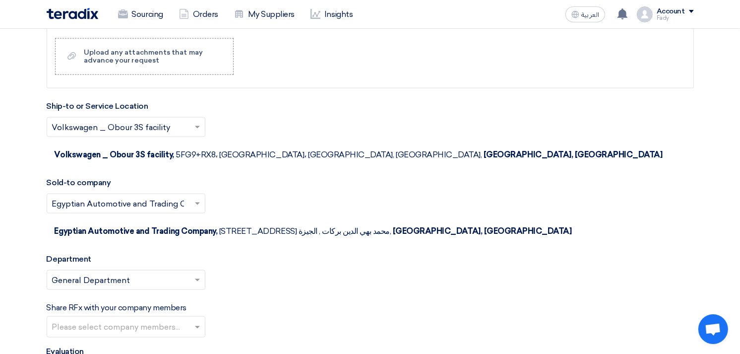
scroll to position [1267, 0]
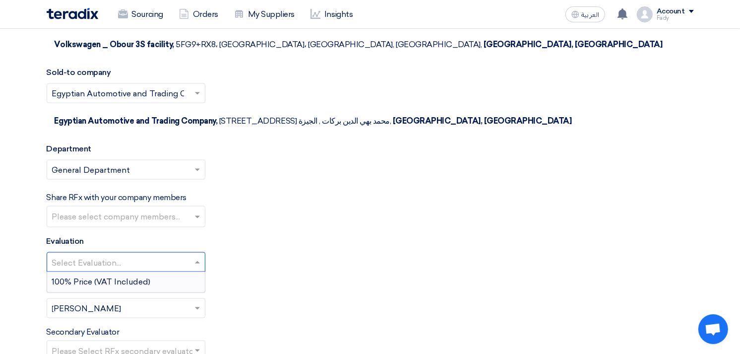
click at [117, 255] on input "text" at bounding box center [121, 263] width 138 height 16
click at [108, 277] on span "100% Price (VAT Included)" at bounding box center [101, 281] width 99 height 9
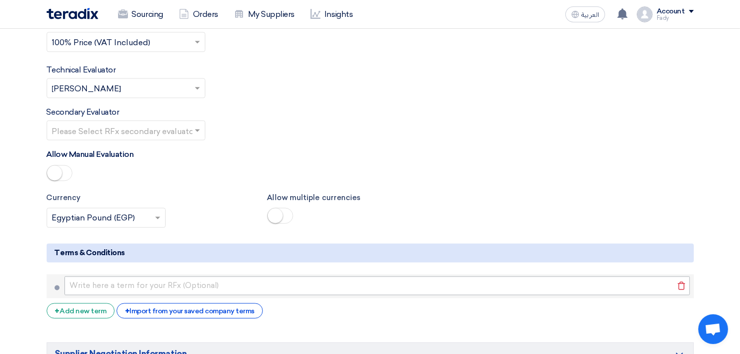
scroll to position [1488, 0]
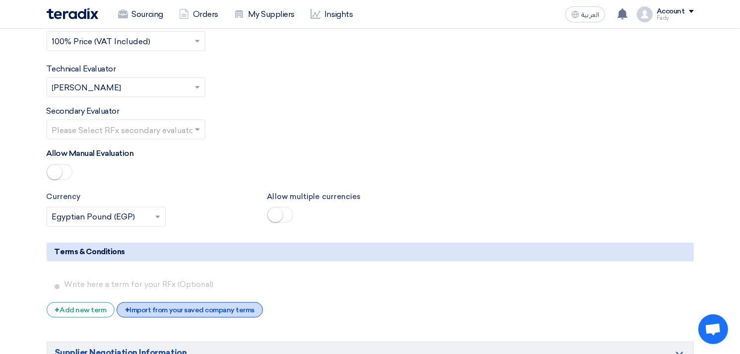
click at [148, 302] on div "+ Import from your saved company terms" at bounding box center [190, 309] width 146 height 15
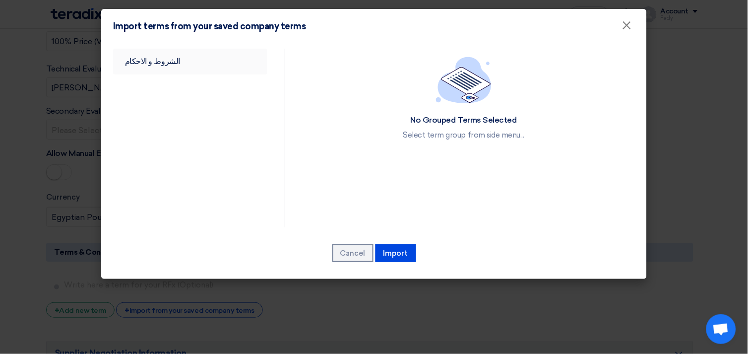
click at [161, 62] on link "الشروط و الاحكام" at bounding box center [190, 62] width 154 height 26
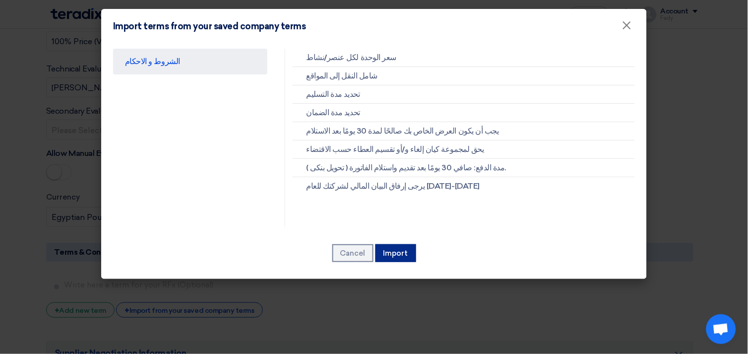
click at [413, 256] on button "Import" at bounding box center [395, 253] width 41 height 18
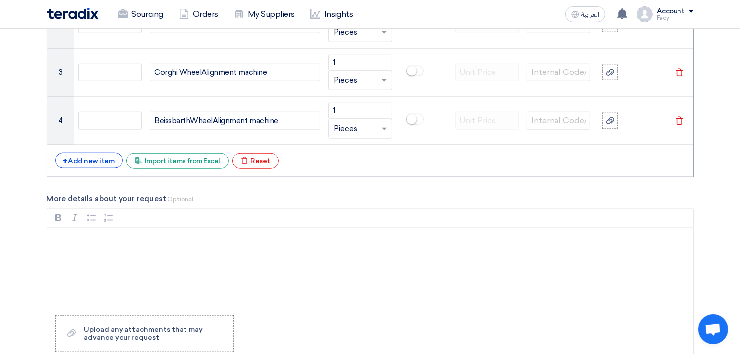
scroll to position [936, 0]
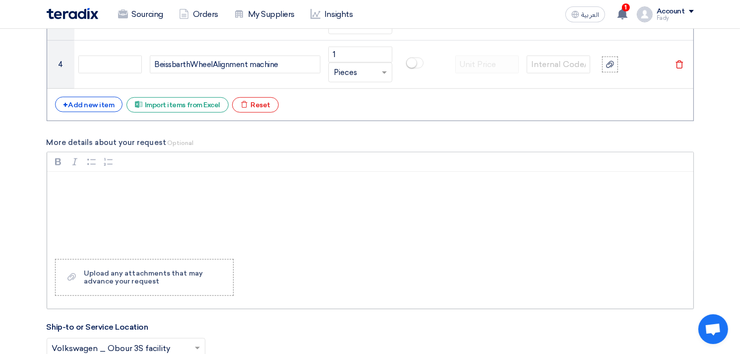
click at [156, 199] on div "Rich Text Editor, main" at bounding box center [370, 211] width 646 height 79
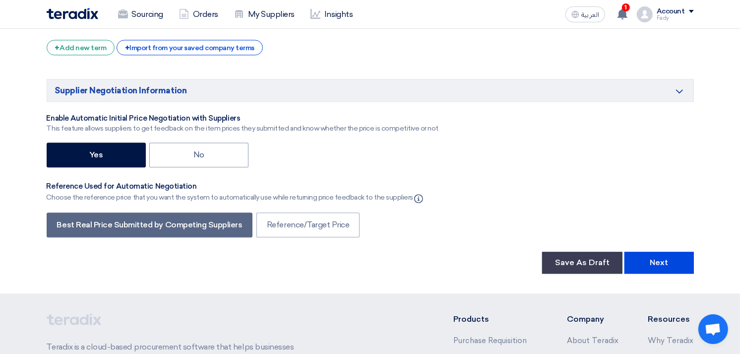
scroll to position [1983, 0]
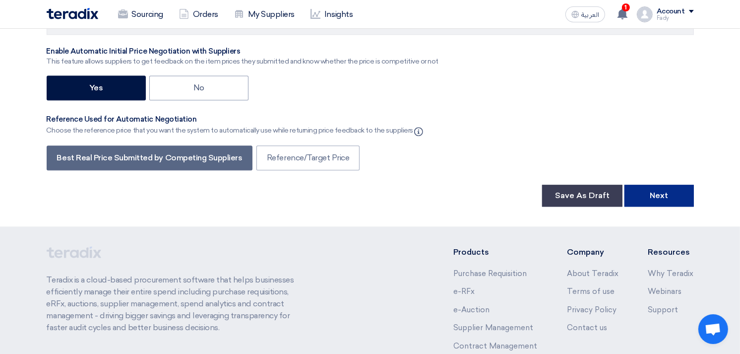
click at [663, 184] on button "Next" at bounding box center [658, 195] width 69 height 22
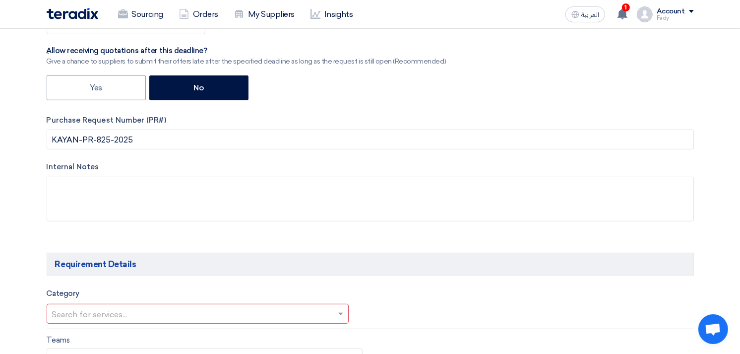
scroll to position [424, 0]
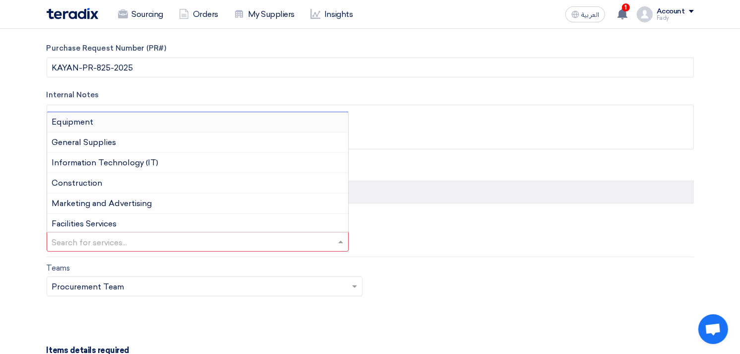
click at [293, 237] on input "text" at bounding box center [193, 243] width 282 height 16
click at [75, 116] on div "Equipment" at bounding box center [197, 122] width 301 height 20
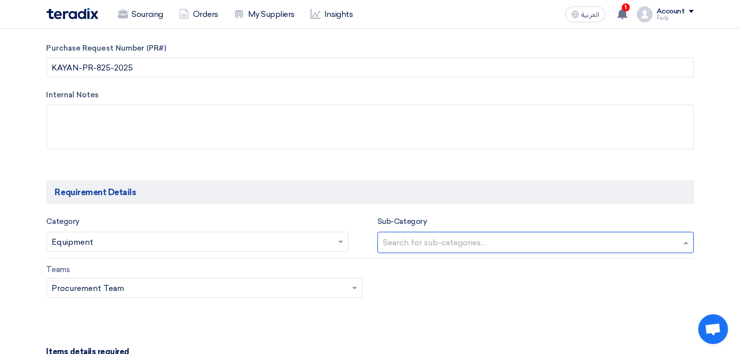
click at [477, 237] on input "text" at bounding box center [537, 243] width 308 height 16
click at [419, 261] on span "Light Equipment" at bounding box center [414, 262] width 63 height 9
click at [508, 244] on input "text" at bounding box center [570, 243] width 226 height 16
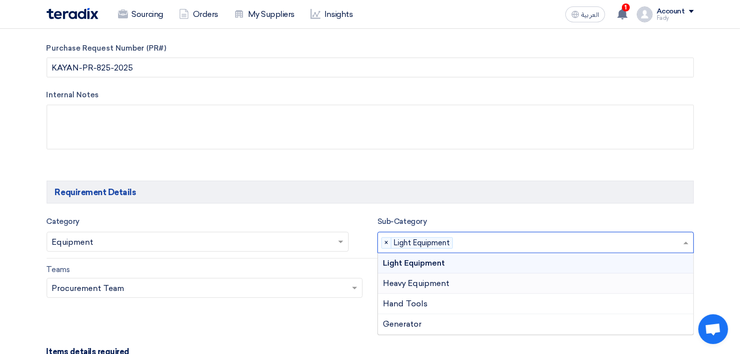
click at [405, 281] on span "Heavy Equipment" at bounding box center [416, 282] width 66 height 9
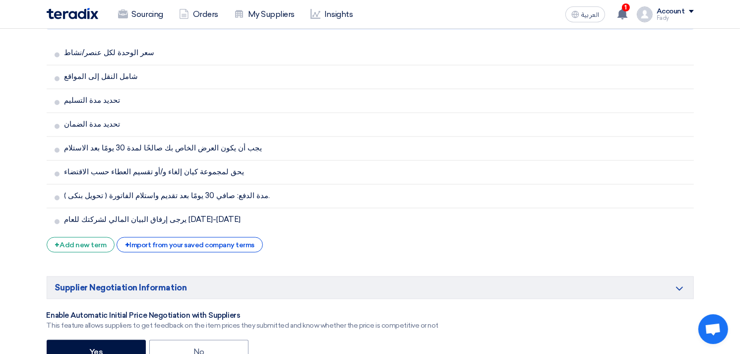
scroll to position [1856, 0]
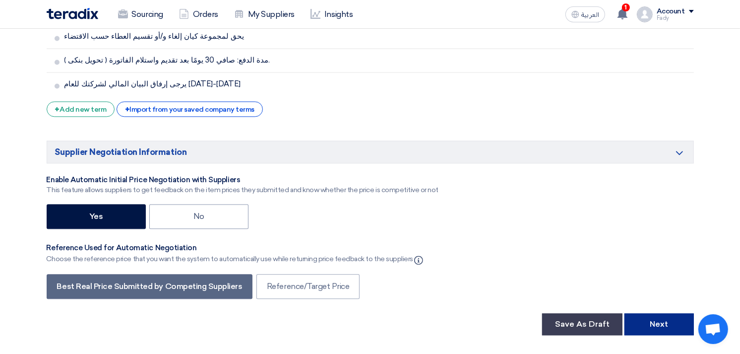
click at [662, 313] on button "Next" at bounding box center [658, 324] width 69 height 22
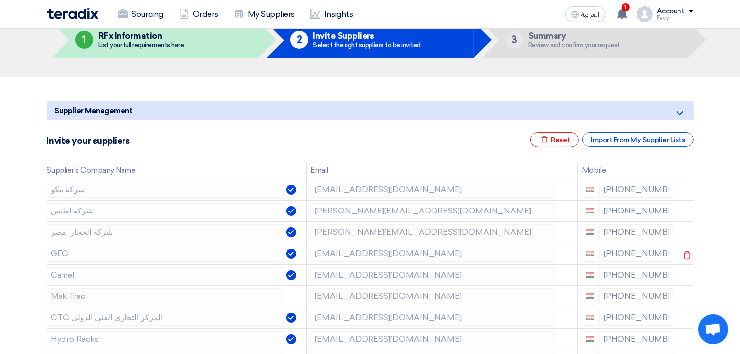
scroll to position [165, 0]
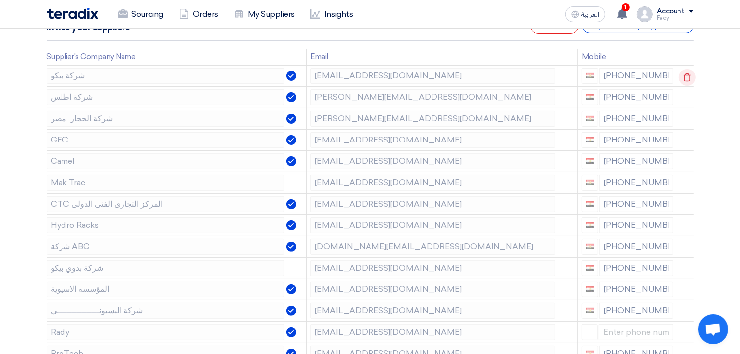
click at [683, 73] on icon at bounding box center [687, 77] width 17 height 17
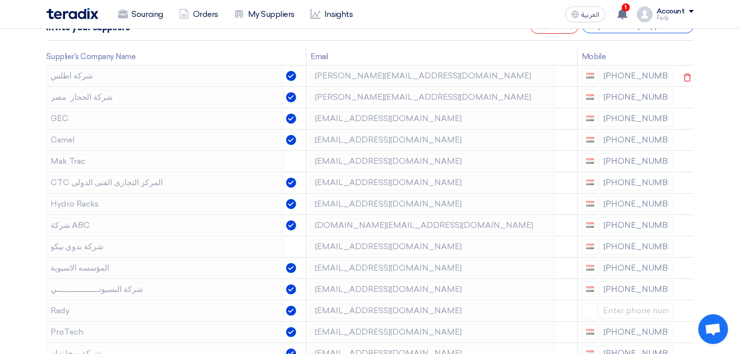
click at [682, 73] on icon at bounding box center [687, 77] width 17 height 17
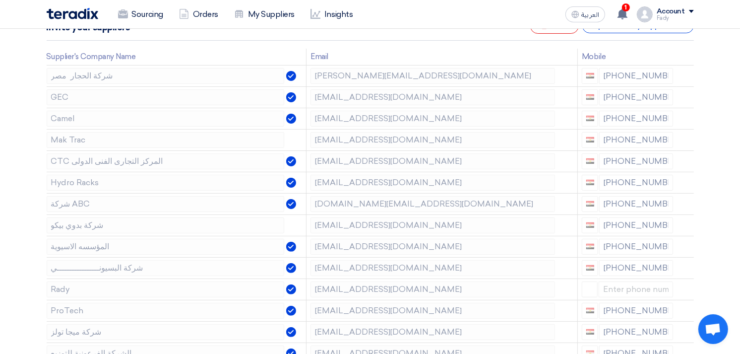
click at [0, 0] on icon at bounding box center [0, 0] width 0 height 0
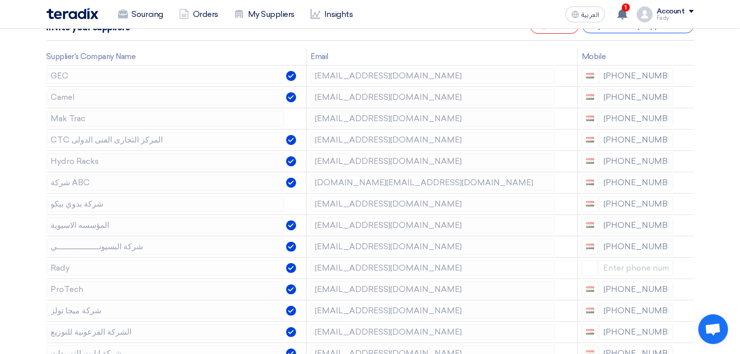
click at [0, 0] on icon at bounding box center [0, 0] width 0 height 0
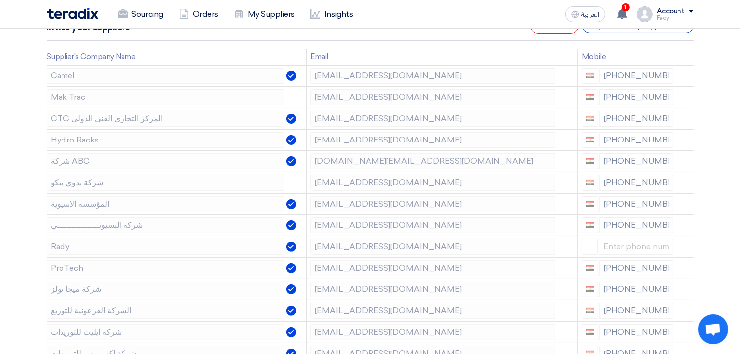
click at [0, 0] on icon at bounding box center [0, 0] width 0 height 0
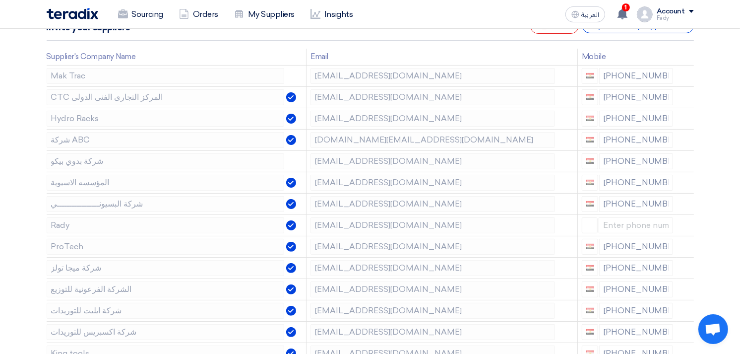
click at [0, 0] on icon at bounding box center [0, 0] width 0 height 0
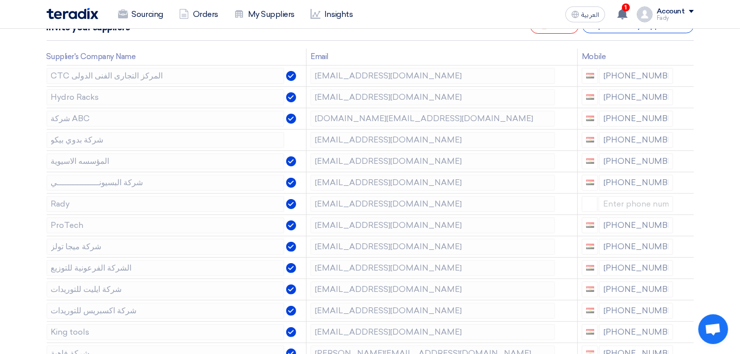
click at [0, 0] on icon at bounding box center [0, 0] width 0 height 0
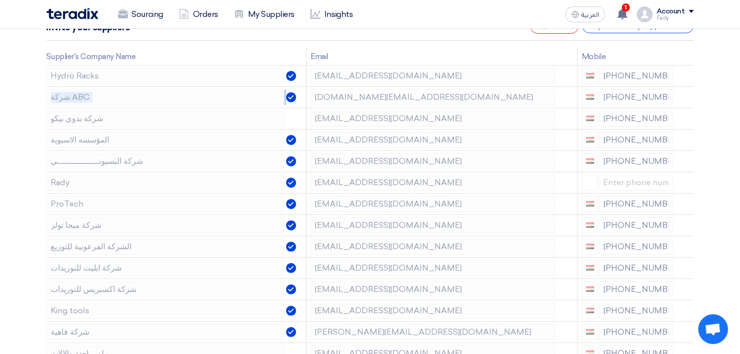
click at [0, 0] on icon at bounding box center [0, 0] width 0 height 0
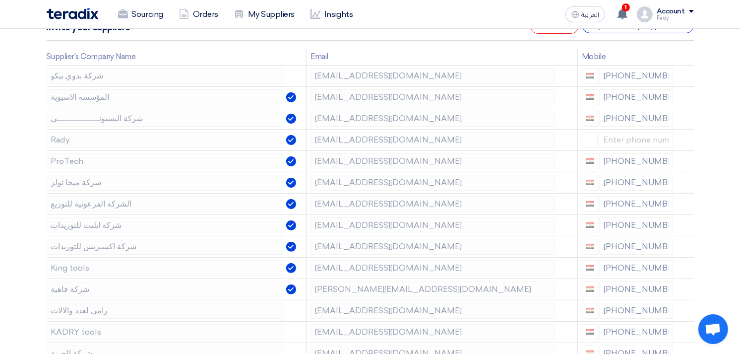
click at [0, 0] on icon at bounding box center [0, 0] width 0 height 0
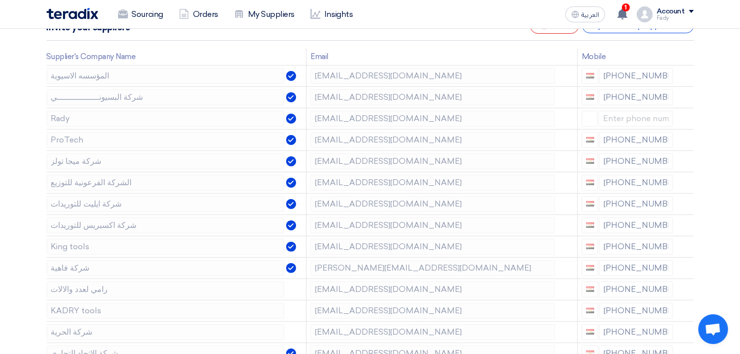
click at [0, 0] on icon at bounding box center [0, 0] width 0 height 0
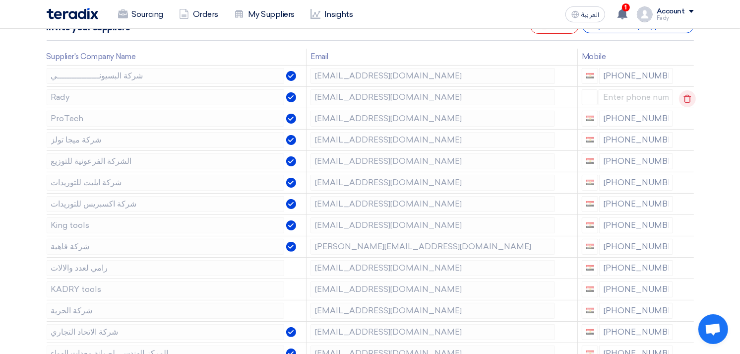
click at [686, 93] on icon at bounding box center [687, 98] width 17 height 17
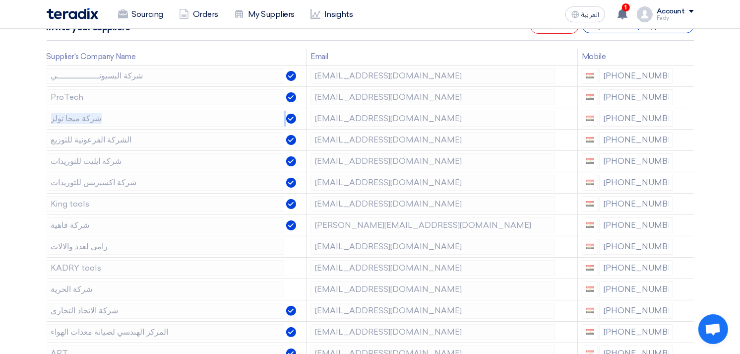
click at [0, 0] on icon at bounding box center [0, 0] width 0 height 0
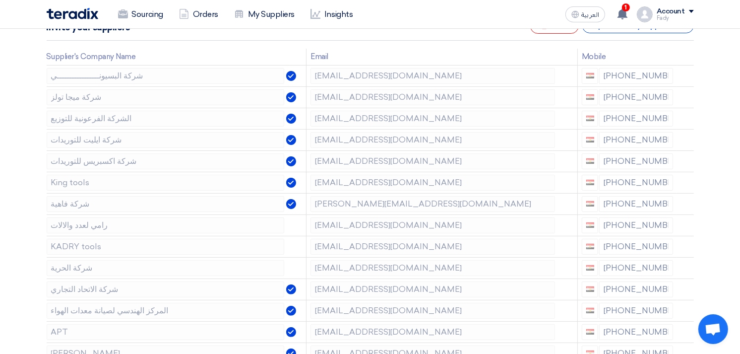
click at [0, 0] on icon at bounding box center [0, 0] width 0 height 0
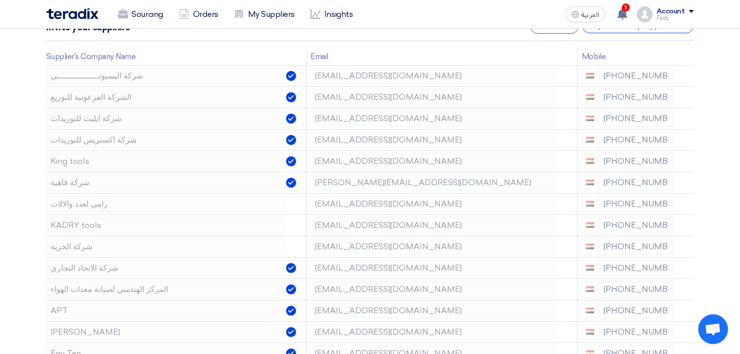
click at [0, 0] on icon at bounding box center [0, 0] width 0 height 0
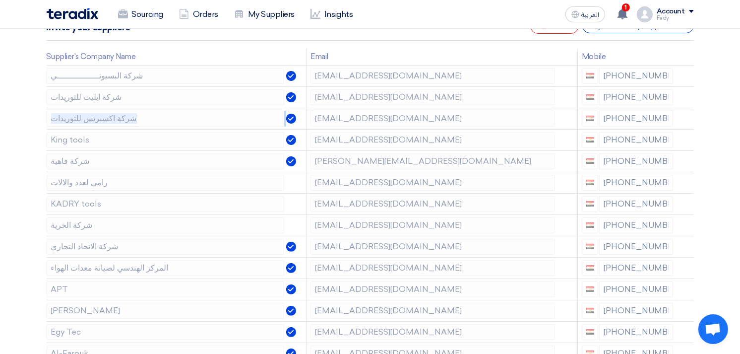
click at [0, 0] on icon at bounding box center [0, 0] width 0 height 0
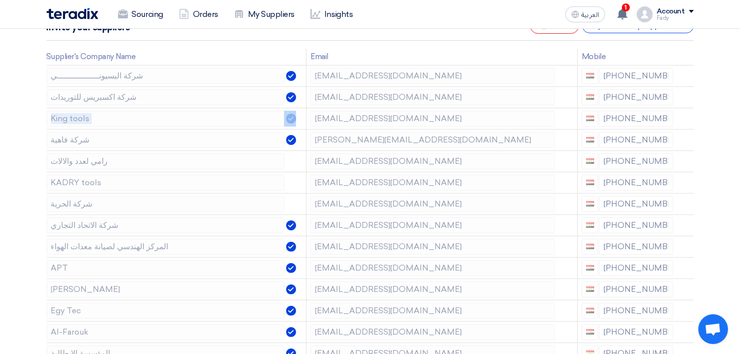
click at [0, 0] on icon at bounding box center [0, 0] width 0 height 0
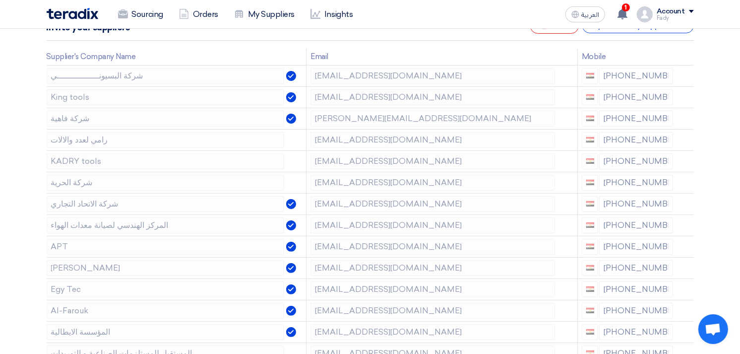
click at [0, 0] on icon at bounding box center [0, 0] width 0 height 0
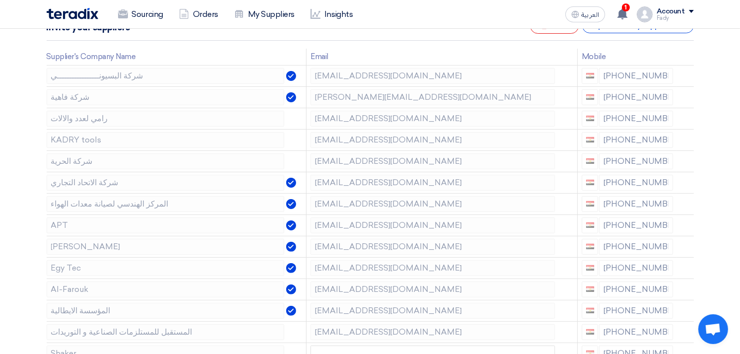
click at [0, 0] on icon at bounding box center [0, 0] width 0 height 0
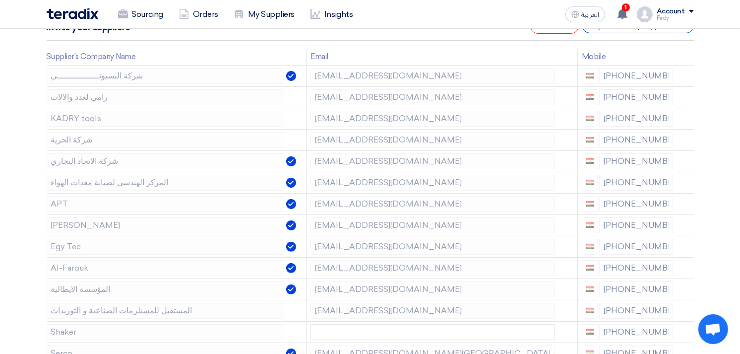
click at [0, 0] on icon at bounding box center [0, 0] width 0 height 0
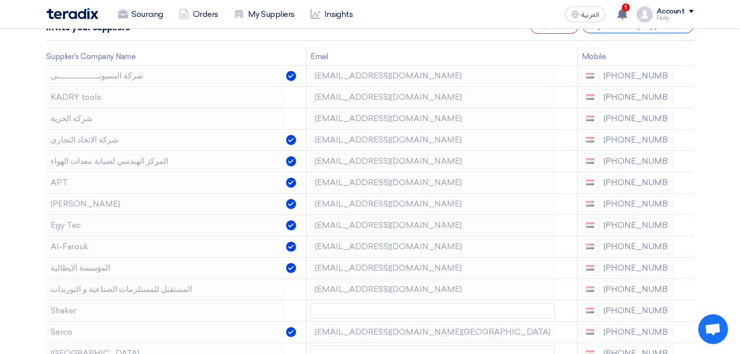
click at [0, 0] on icon at bounding box center [0, 0] width 0 height 0
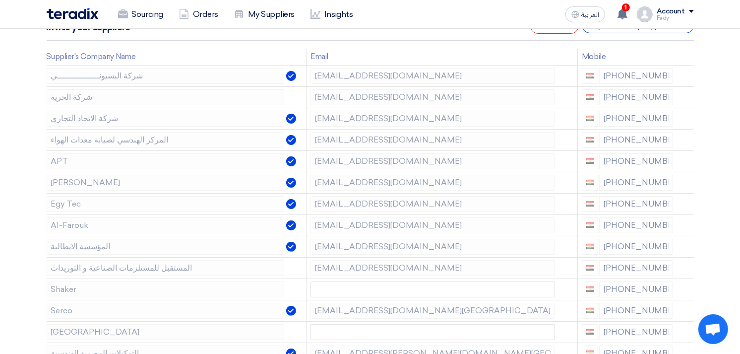
click at [0, 0] on icon at bounding box center [0, 0] width 0 height 0
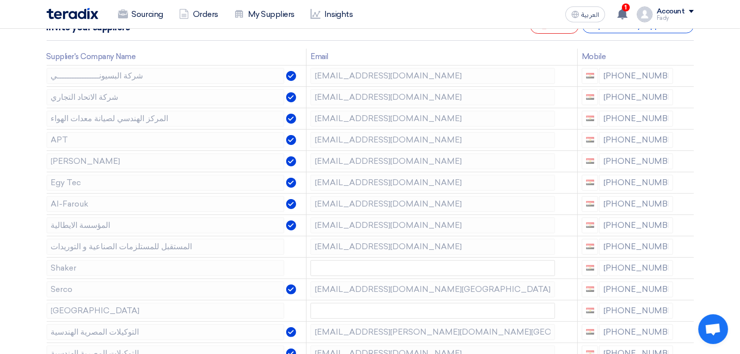
click at [0, 0] on icon at bounding box center [0, 0] width 0 height 0
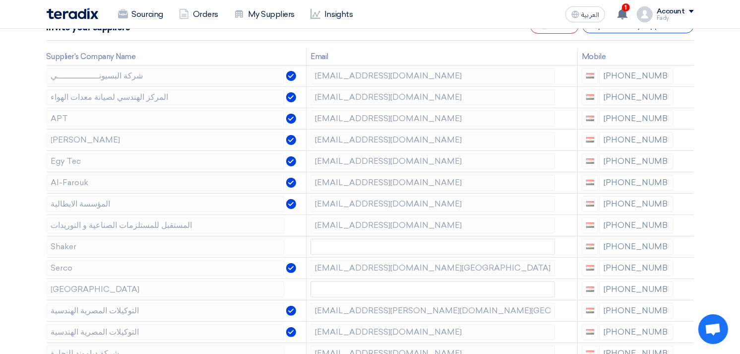
click at [0, 0] on icon at bounding box center [0, 0] width 0 height 0
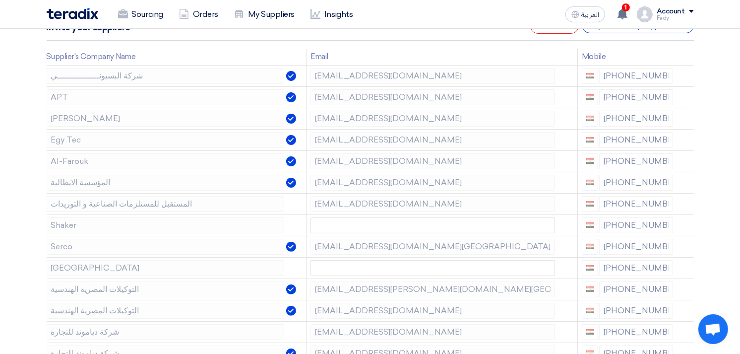
click at [0, 0] on icon at bounding box center [0, 0] width 0 height 0
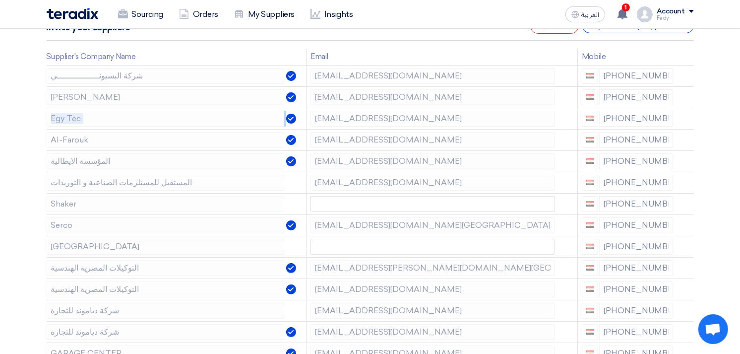
click at [0, 0] on icon at bounding box center [0, 0] width 0 height 0
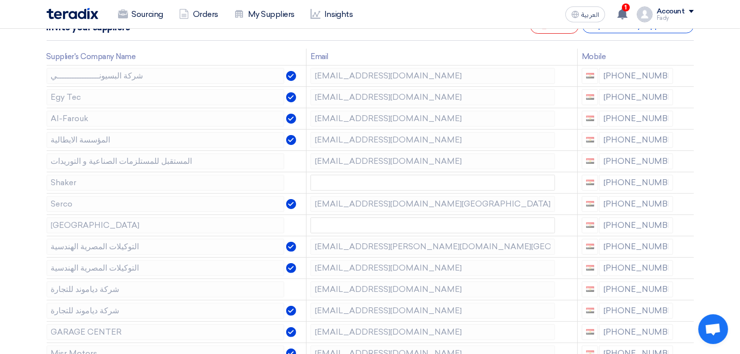
click at [0, 0] on icon at bounding box center [0, 0] width 0 height 0
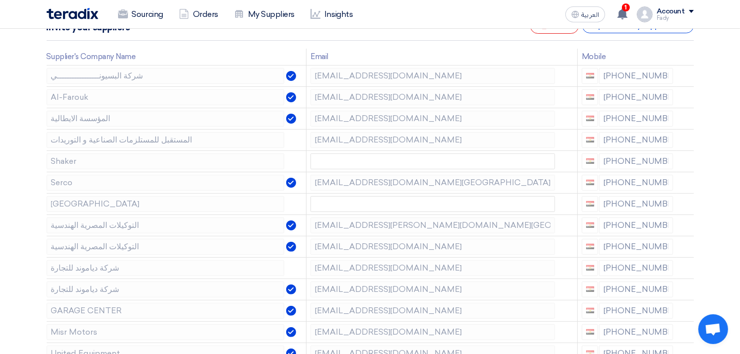
click at [0, 0] on icon at bounding box center [0, 0] width 0 height 0
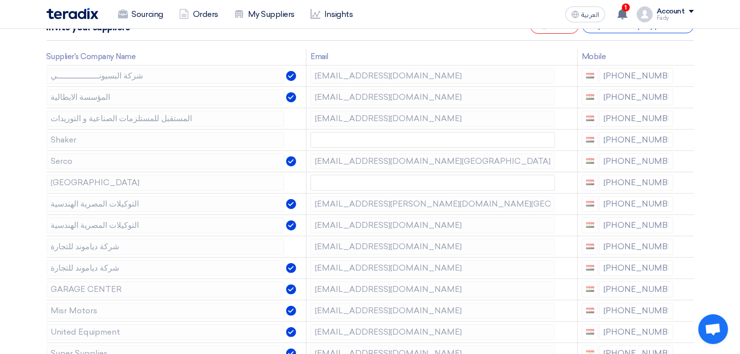
click at [0, 0] on icon at bounding box center [0, 0] width 0 height 0
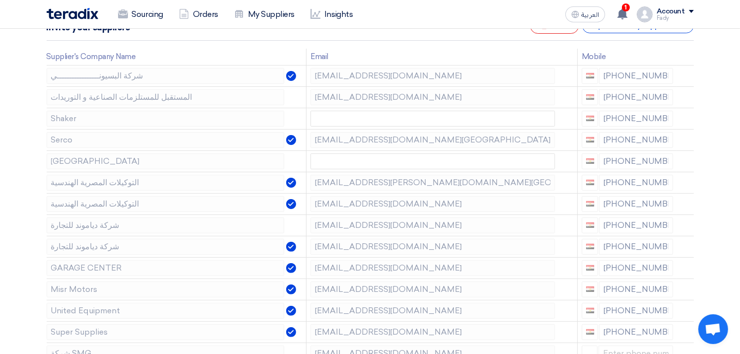
click at [0, 0] on icon at bounding box center [0, 0] width 0 height 0
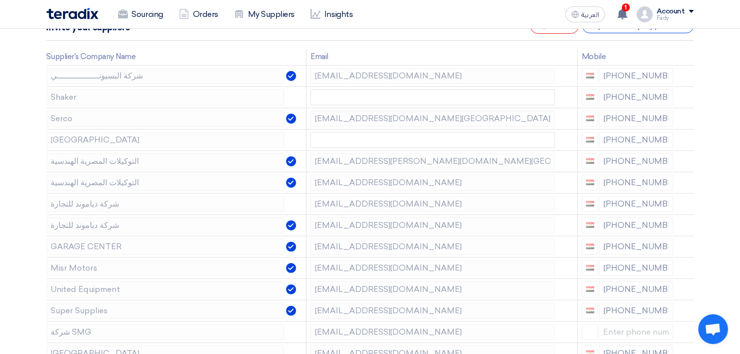
click at [0, 0] on icon at bounding box center [0, 0] width 0 height 0
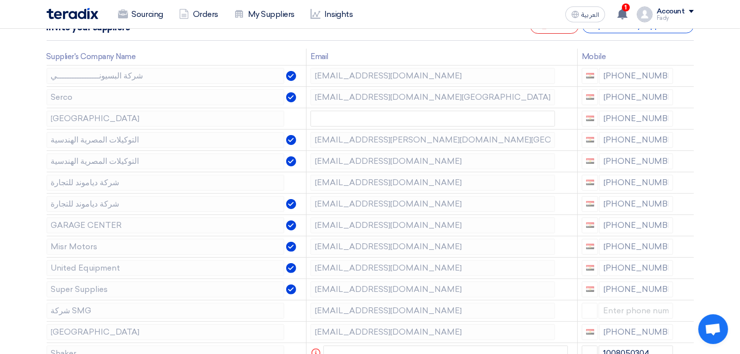
click at [0, 0] on icon at bounding box center [0, 0] width 0 height 0
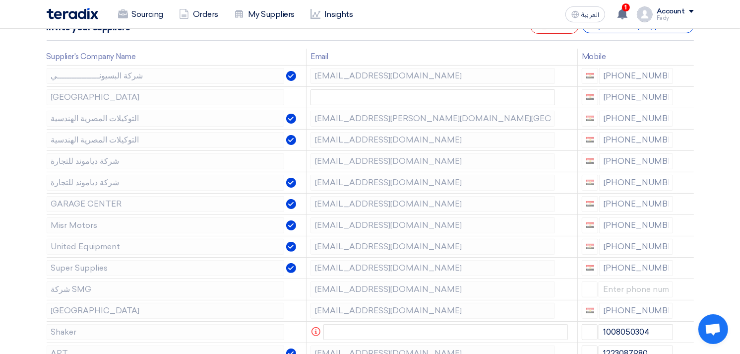
click at [0, 0] on icon at bounding box center [0, 0] width 0 height 0
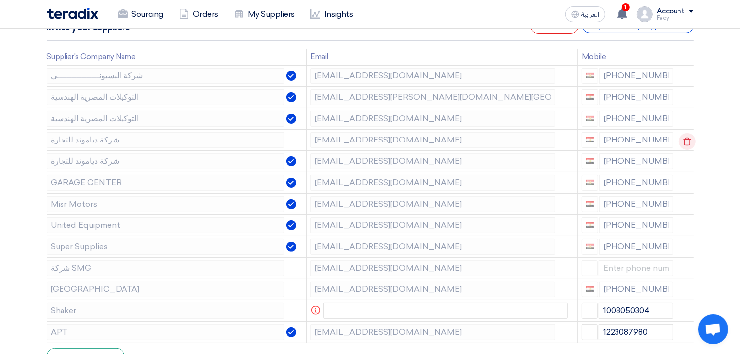
click at [682, 137] on icon at bounding box center [687, 141] width 17 height 17
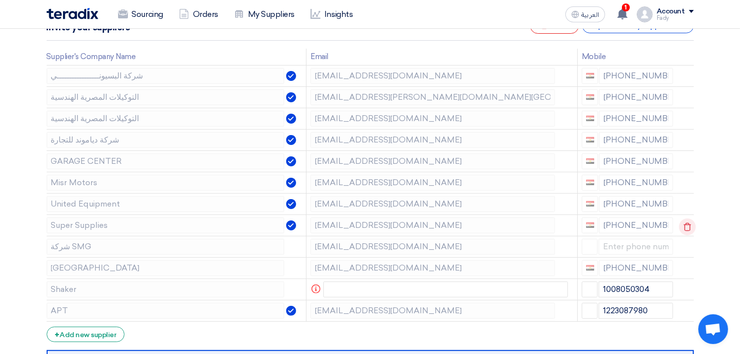
click at [685, 222] on use at bounding box center [686, 226] width 7 height 8
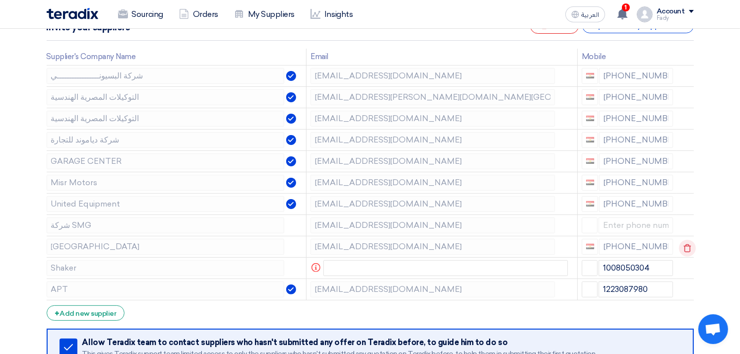
click at [687, 246] on icon at bounding box center [687, 247] width 17 height 17
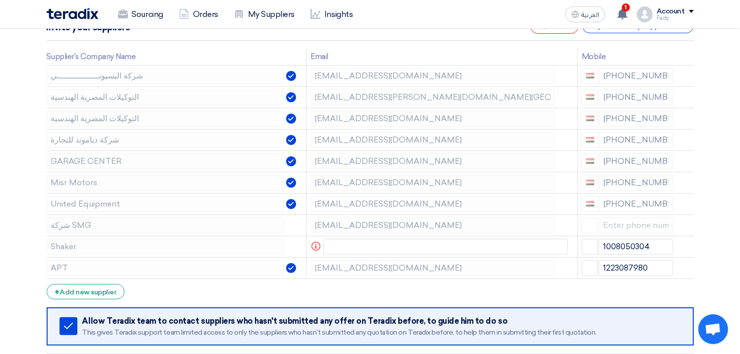
click at [0, 0] on icon at bounding box center [0, 0] width 0 height 0
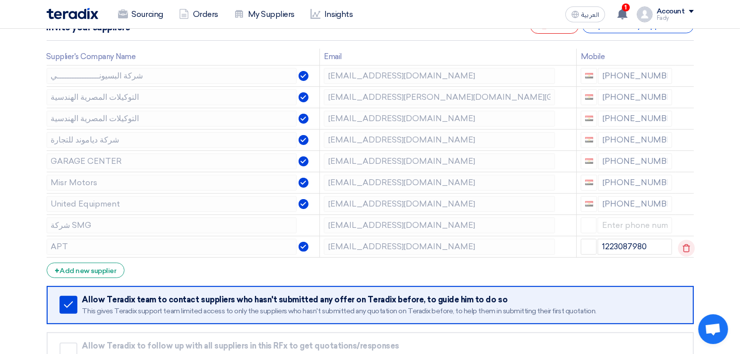
click at [685, 246] on icon at bounding box center [686, 247] width 17 height 17
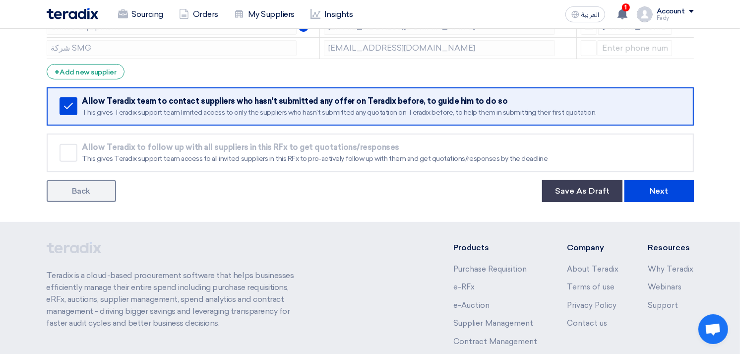
scroll to position [385, 0]
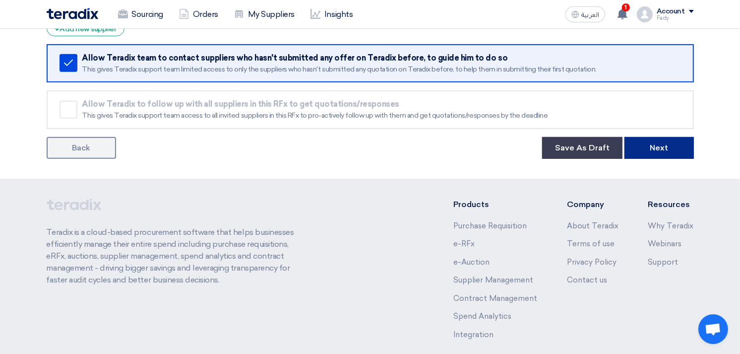
click at [655, 143] on button "Next" at bounding box center [658, 148] width 69 height 22
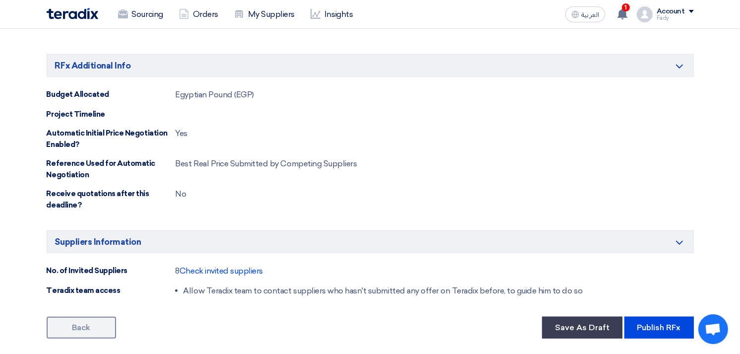
scroll to position [973, 0]
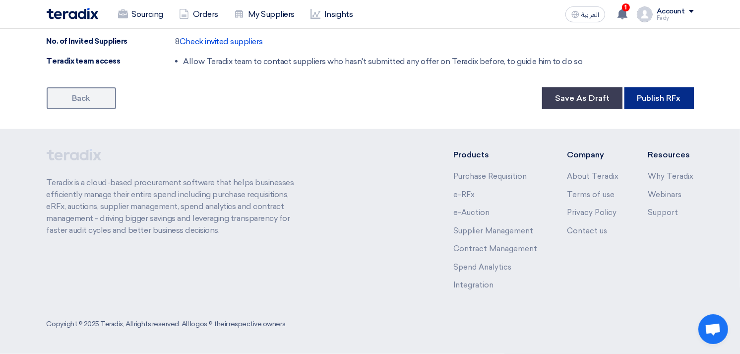
click at [664, 101] on button "Publish RFx" at bounding box center [658, 98] width 69 height 22
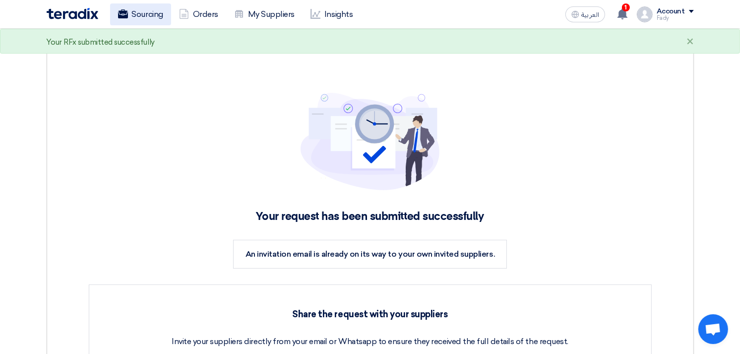
click at [131, 15] on link "Sourcing" at bounding box center [140, 14] width 61 height 22
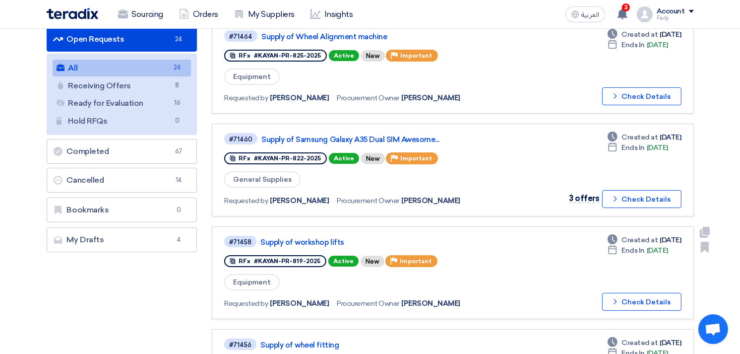
scroll to position [165, 0]
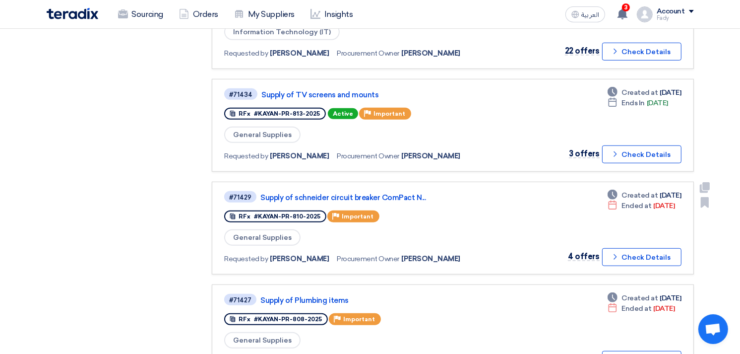
scroll to position [716, 0]
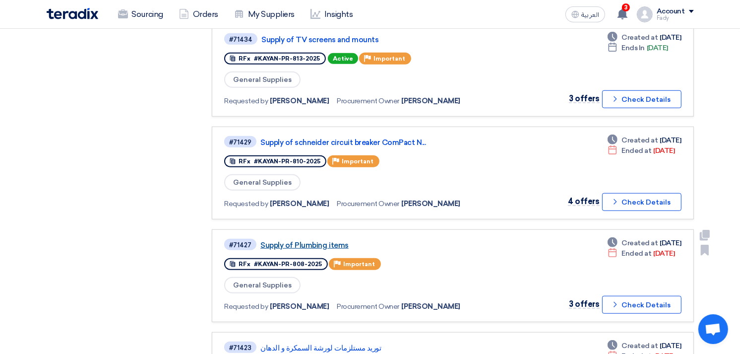
click at [335, 240] on link "Supply of Plumbing items" at bounding box center [384, 244] width 248 height 9
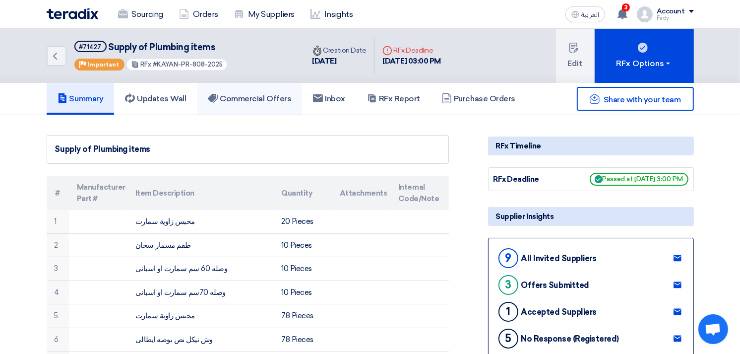
click at [274, 94] on h5 "Commercial Offers" at bounding box center [249, 99] width 83 height 10
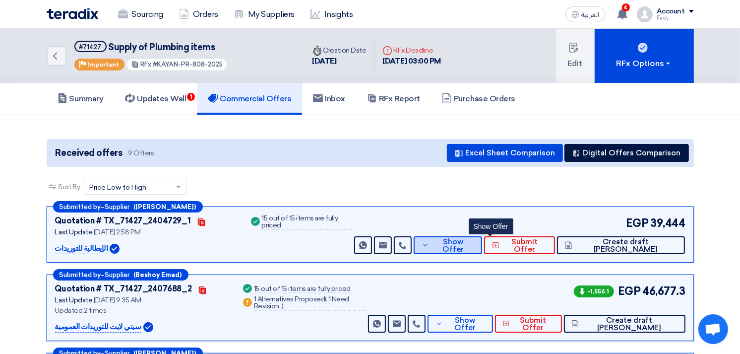
click at [474, 240] on span "Show Offer" at bounding box center [452, 245] width 43 height 15
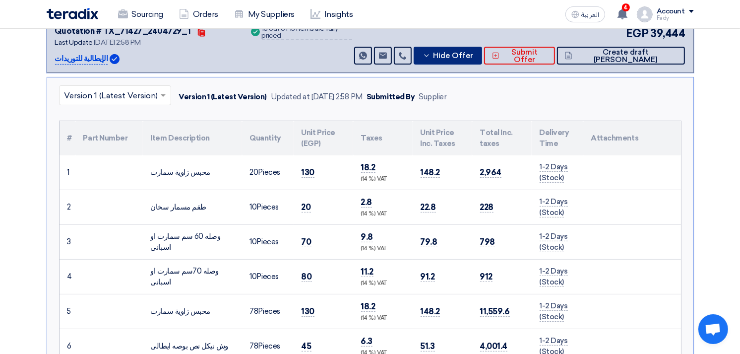
scroll to position [165, 0]
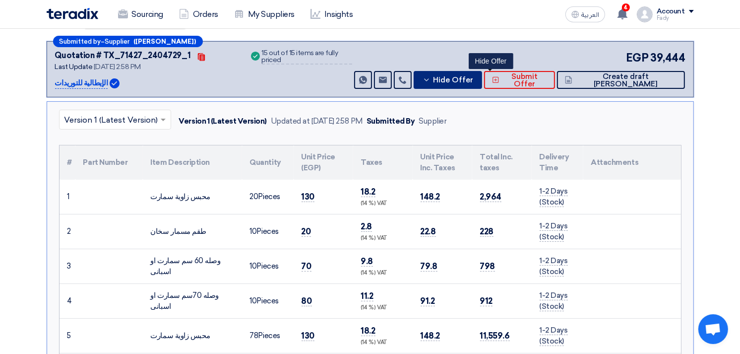
click at [473, 81] on span "Hide Offer" at bounding box center [453, 79] width 40 height 7
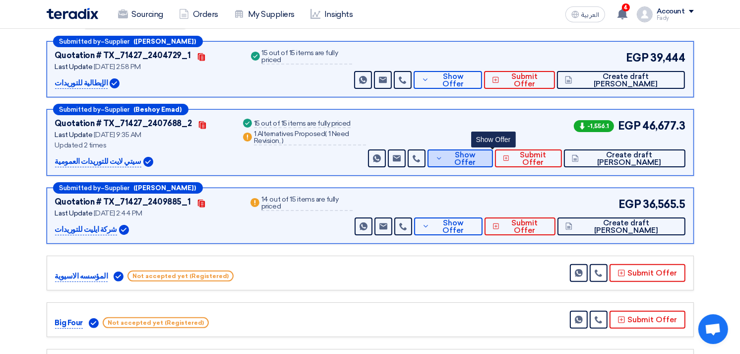
click at [485, 152] on span "Show Offer" at bounding box center [465, 158] width 40 height 15
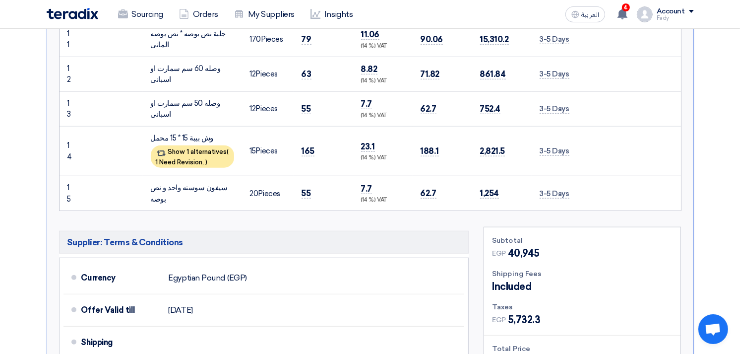
scroll to position [716, 0]
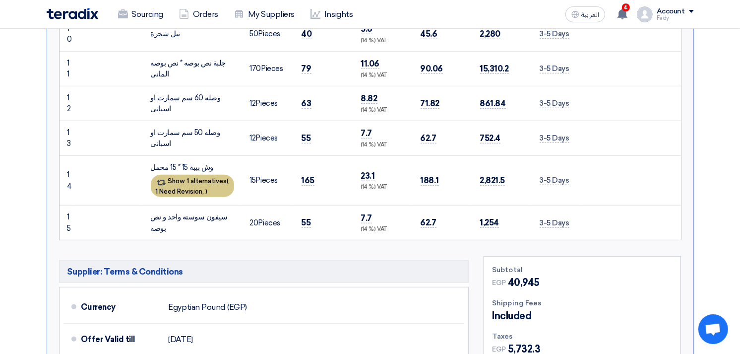
click at [202, 189] on span "1 Need Revision," at bounding box center [180, 190] width 49 height 7
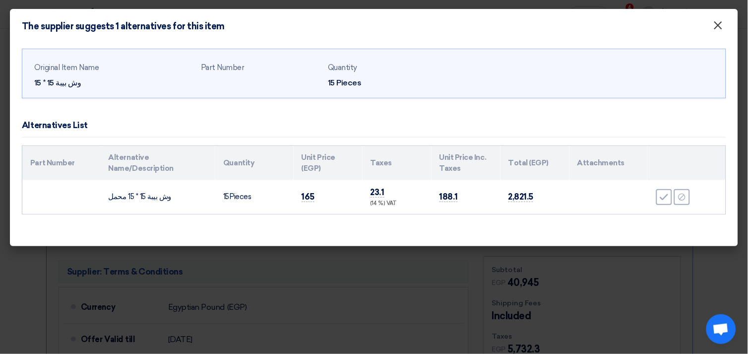
click at [724, 25] on button "×" at bounding box center [718, 26] width 26 height 20
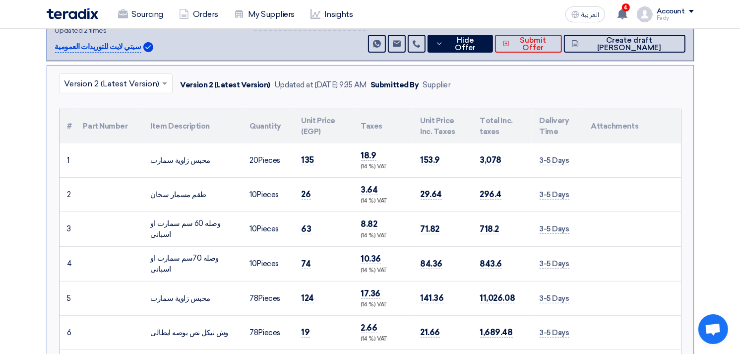
scroll to position [275, 0]
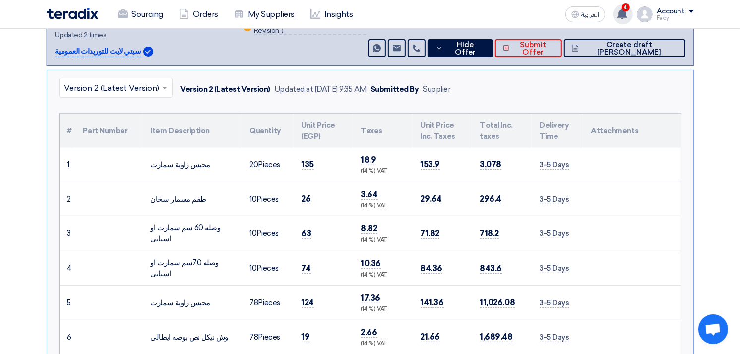
click at [625, 12] on use at bounding box center [622, 13] width 10 height 11
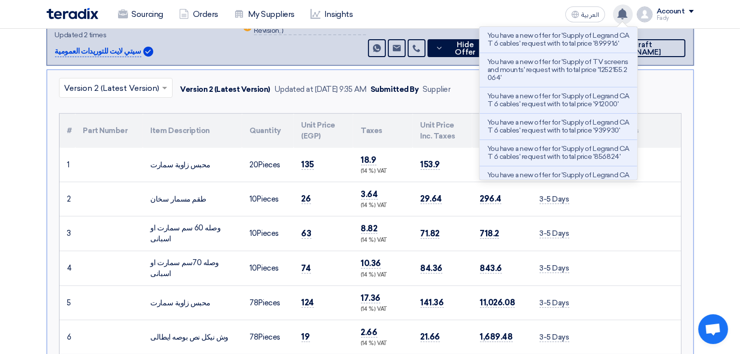
click at [625, 12] on use at bounding box center [622, 13] width 10 height 11
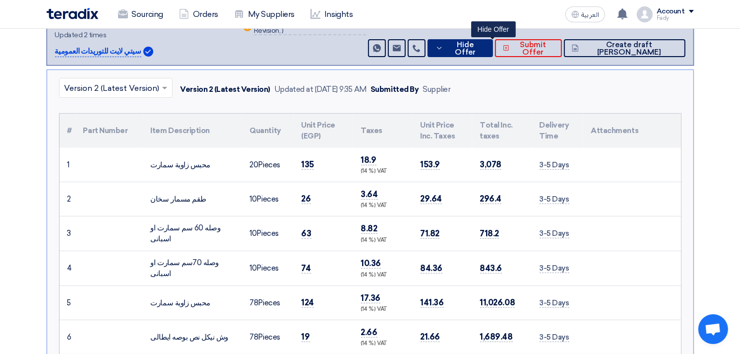
click at [485, 49] on span "Hide Offer" at bounding box center [465, 48] width 39 height 15
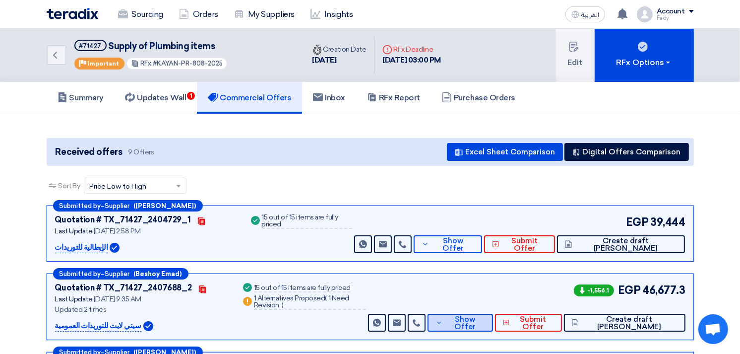
scroll to position [0, 0]
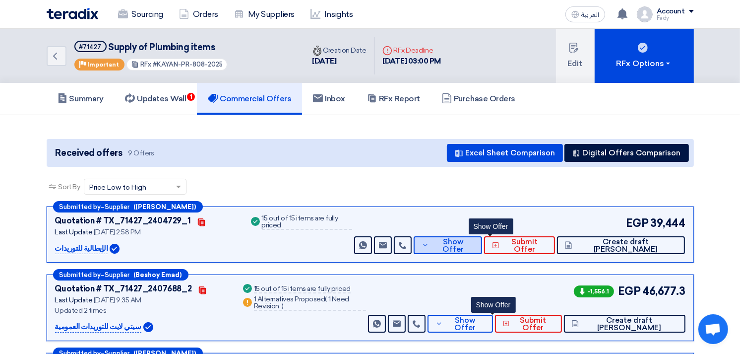
click at [474, 246] on span "Show Offer" at bounding box center [452, 245] width 43 height 15
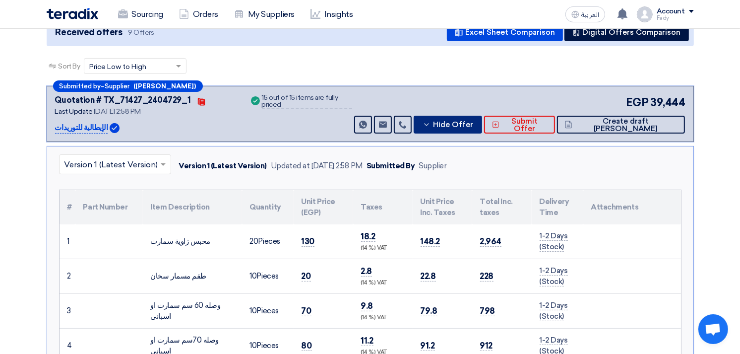
scroll to position [165, 0]
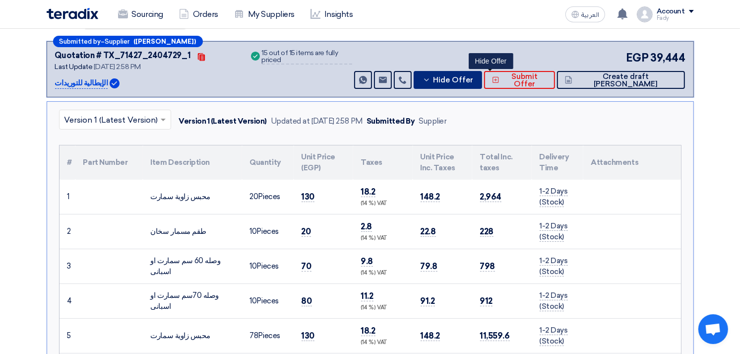
click at [473, 77] on span "Hide Offer" at bounding box center [453, 79] width 40 height 7
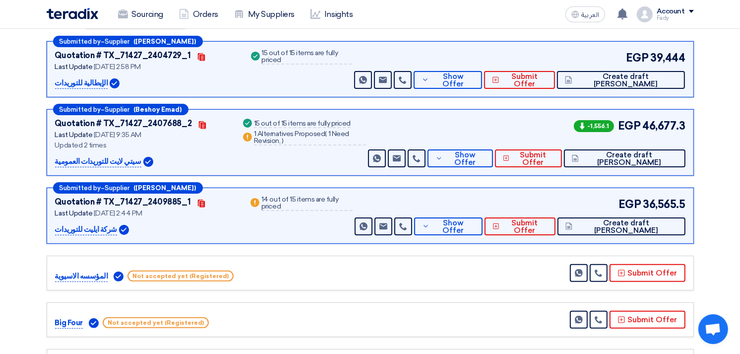
click at [338, 157] on div "Success 15 out of 15 items are fully priced Warn 1 Alternatives Proposed ( 1 Ne…" at bounding box center [303, 143] width 125 height 50
click at [395, 102] on div "Submitted by – Supplier (ماجد خليفة) Quotation # TX_71427_2404729_1 Contacts La…" at bounding box center [370, 294] width 662 height 506
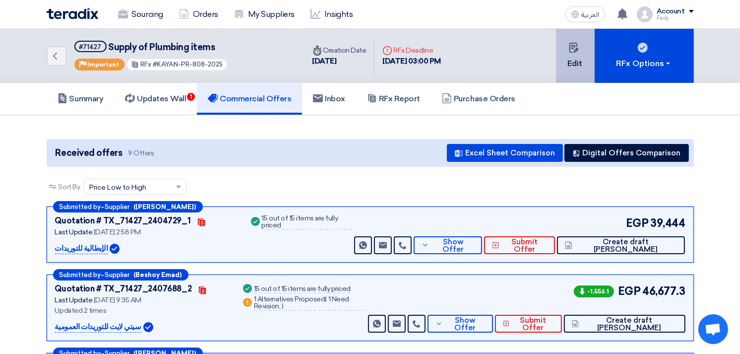
click at [578, 65] on button "Edit" at bounding box center [575, 56] width 39 height 54
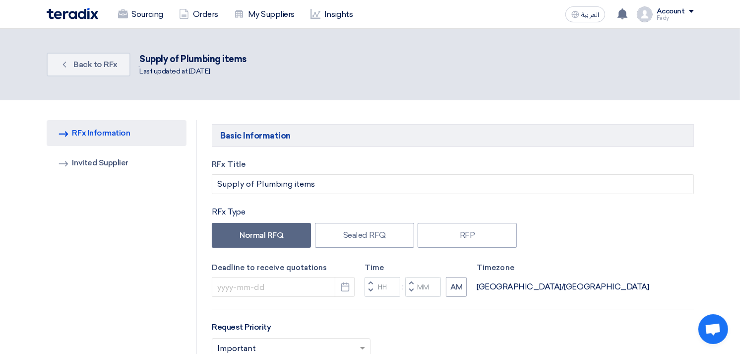
type input "9/17/2025"
type input "03"
type input "00"
click at [348, 286] on icon "Pick a date" at bounding box center [345, 287] width 10 height 10
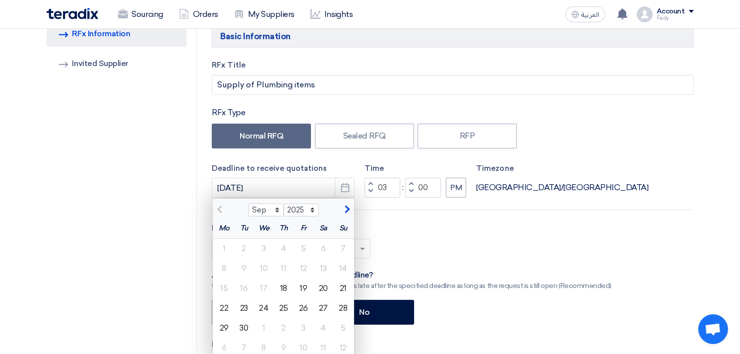
scroll to position [110, 0]
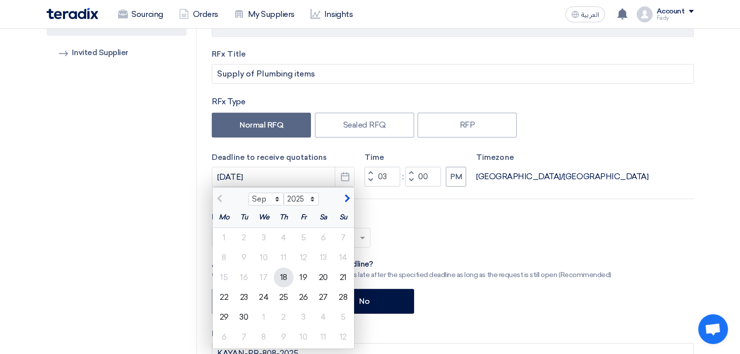
click at [284, 275] on div "18" at bounding box center [284, 277] width 20 height 20
type input "9/18/2025"
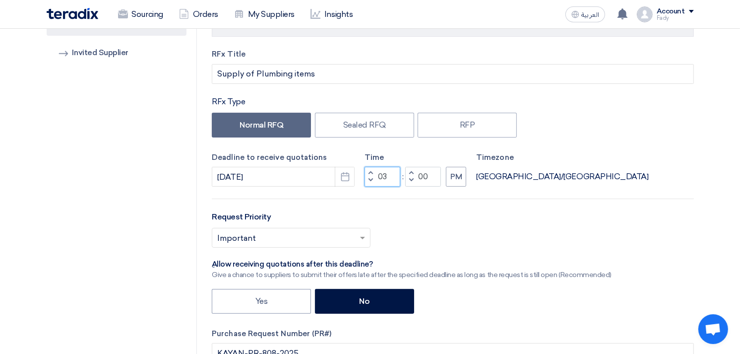
click at [384, 178] on input "03" at bounding box center [382, 177] width 36 height 20
drag, startPoint x: 384, startPoint y: 178, endPoint x: 434, endPoint y: 227, distance: 69.8
click at [434, 228] on div "Select priority... × Important ×" at bounding box center [452, 242] width 481 height 28
click at [420, 172] on input "00" at bounding box center [423, 177] width 36 height 20
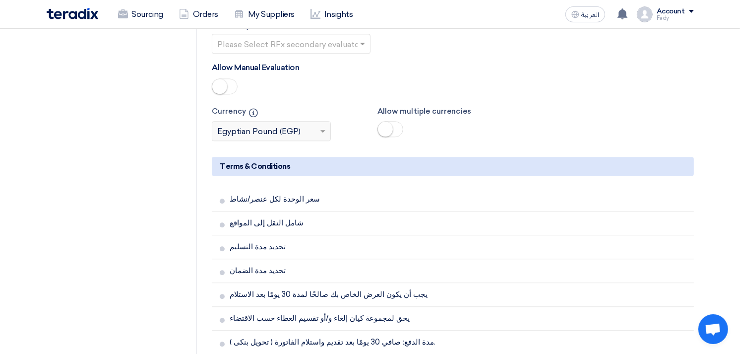
scroll to position [2424, 0]
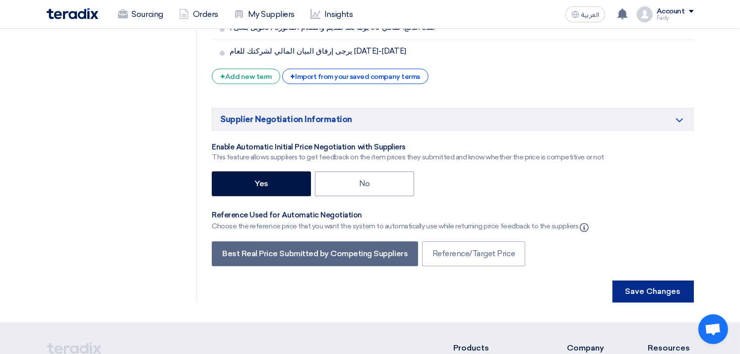
type input "15"
click at [668, 281] on button "Save Changes" at bounding box center [652, 291] width 81 height 22
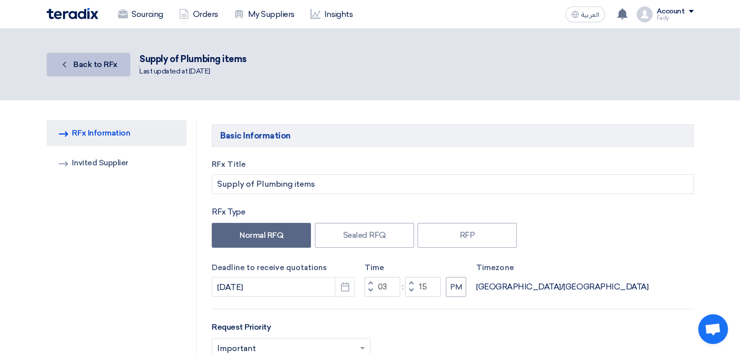
click at [92, 64] on span "Back to RFx" at bounding box center [95, 64] width 44 height 9
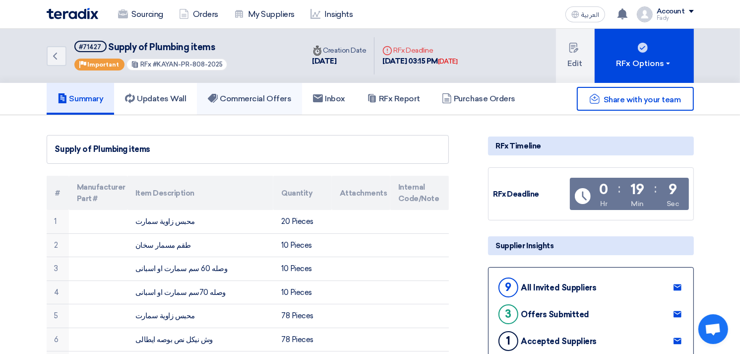
click at [270, 101] on h5 "Commercial Offers" at bounding box center [249, 99] width 83 height 10
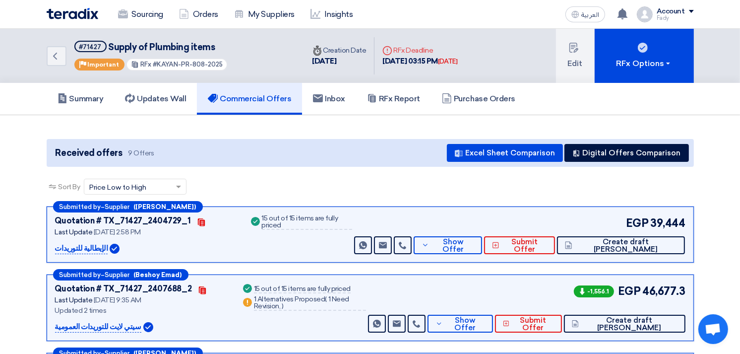
drag, startPoint x: 154, startPoint y: 63, endPoint x: 234, endPoint y: 58, distance: 80.5
click at [234, 58] on div "Back #71427 Supply of Plumbing items Priority Important RFx #KAYAN-PR-808-2025" at bounding box center [176, 56] width 258 height 54
click at [86, 94] on h5 "Summary" at bounding box center [81, 99] width 46 height 10
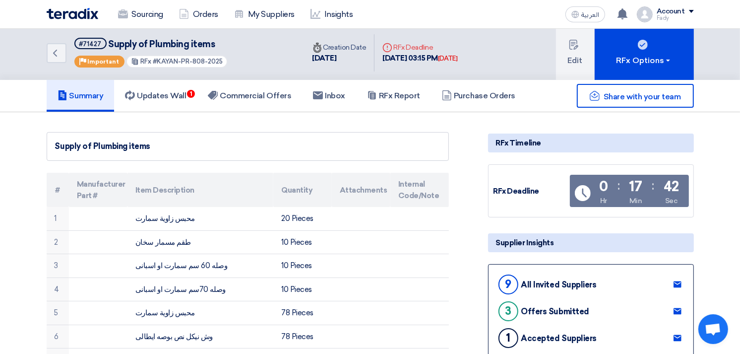
scroll to position [110, 0]
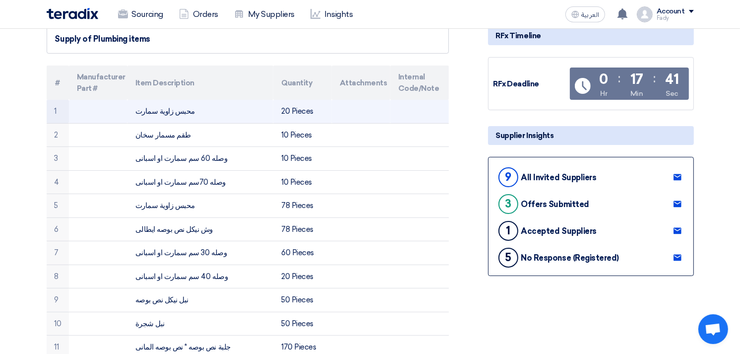
click at [161, 107] on td "محبس زاوية سمارت" at bounding box center [200, 111] width 146 height 23
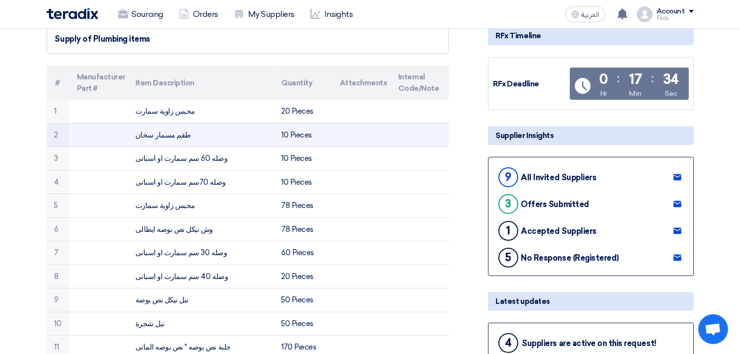
click at [165, 129] on td "طقم مسمار سخان" at bounding box center [200, 135] width 146 height 24
copy tr "طقم مسمار سخان"
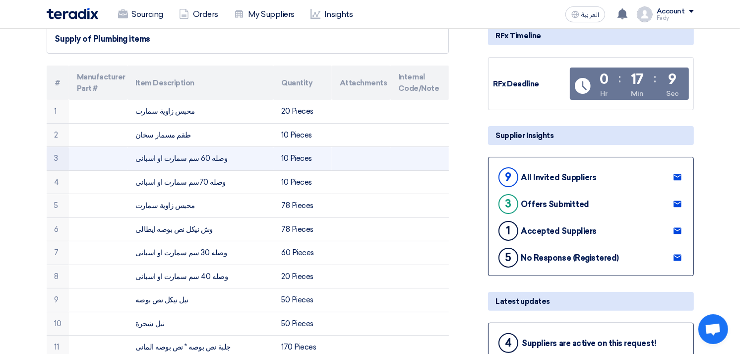
click at [177, 157] on td "وصله 60 سم سمارت او اسبانى" at bounding box center [200, 159] width 146 height 24
click at [178, 157] on td "وصله 60 سم سمارت او اسبانى" at bounding box center [200, 159] width 146 height 24
copy tr "وصله 60 سم سمارت او اسبانى"
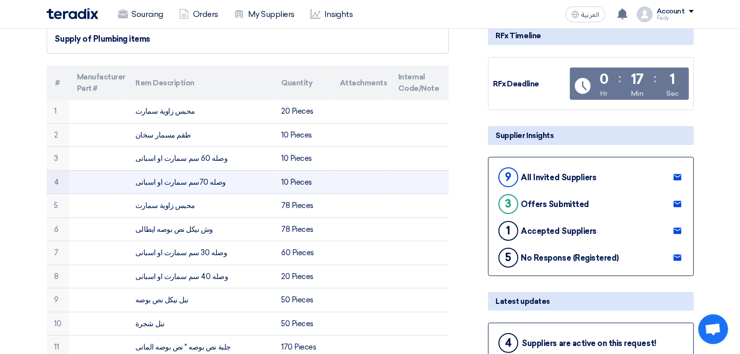
click at [177, 179] on td "وصله 70سم سمارت او اسبانى" at bounding box center [200, 182] width 146 height 24
copy tr "وصله 70سم سمارت او اسبانى"
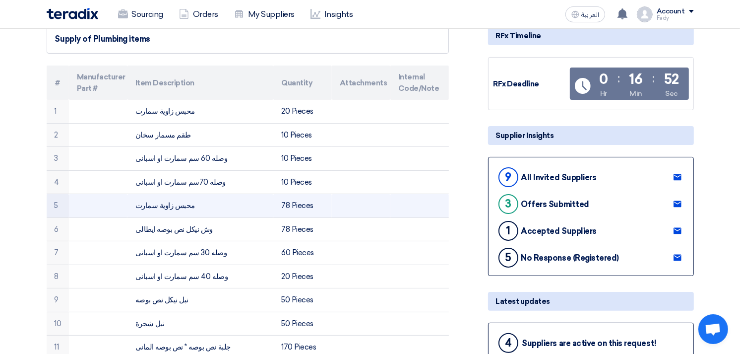
click at [160, 205] on td "محبس زاوية سمارت" at bounding box center [200, 206] width 146 height 24
copy tr "محبس زاوية سمارت"
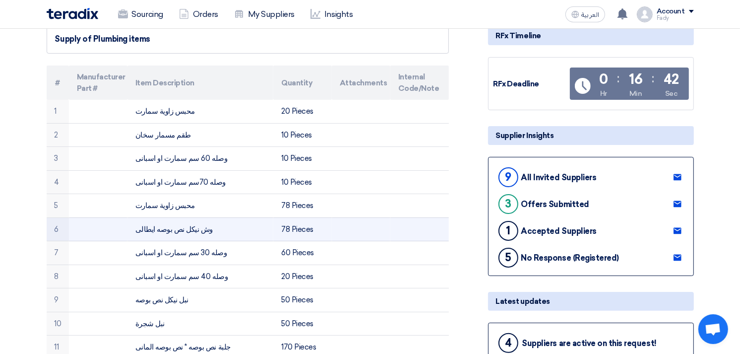
click at [184, 226] on td "وش نيكل نص بوصه ايطالى" at bounding box center [200, 229] width 146 height 24
copy tr "وش نيكل نص بوصه ايطالى"
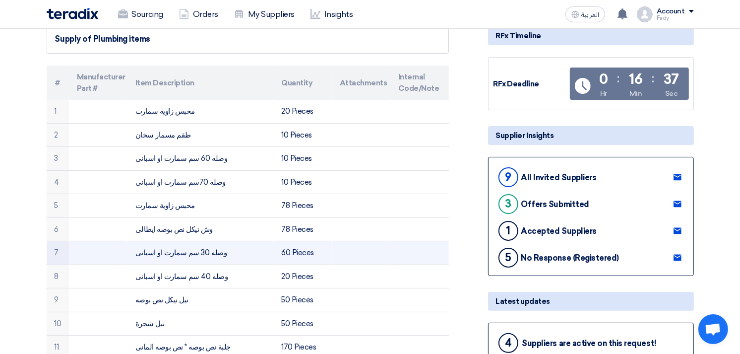
click at [177, 246] on td "وصله 30 سم سمارت او اسبانى" at bounding box center [200, 253] width 146 height 24
copy tr "وصله 30 سم سمارت او اسبانى"
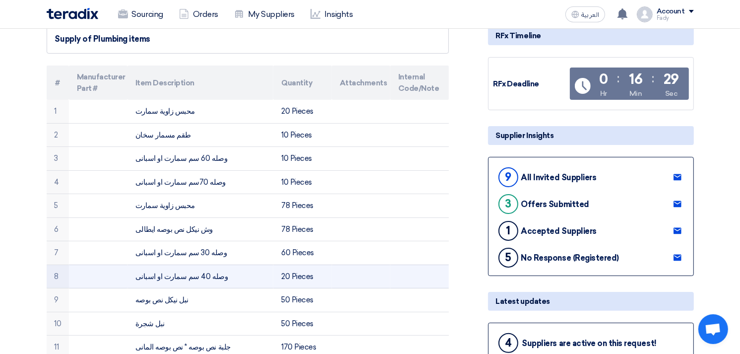
click at [185, 277] on td "وصله 40 سم سمارت او اسبانى" at bounding box center [200, 276] width 146 height 24
click at [185, 278] on td "وصله 40 سم سمارت او اسبانى" at bounding box center [200, 276] width 146 height 24
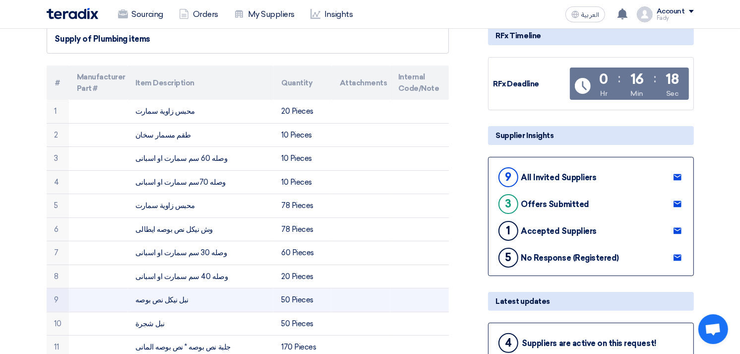
click at [167, 299] on td "نبل نيكل نص بوصه" at bounding box center [200, 300] width 146 height 24
click at [168, 300] on td "نبل نيكل نص بوصه" at bounding box center [200, 300] width 146 height 24
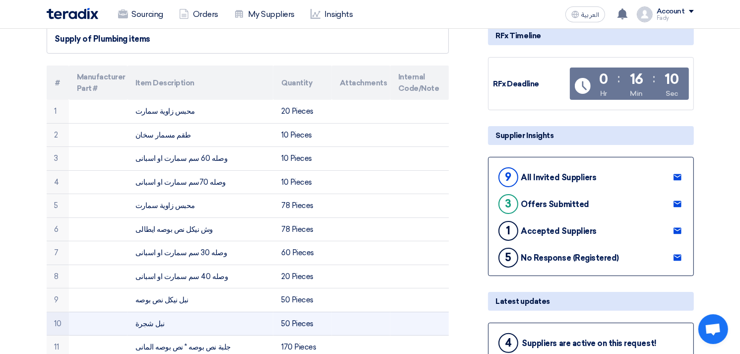
click at [147, 320] on td "نبل شجرة" at bounding box center [200, 323] width 146 height 24
click at [148, 321] on td "نبل شجرة" at bounding box center [200, 323] width 146 height 24
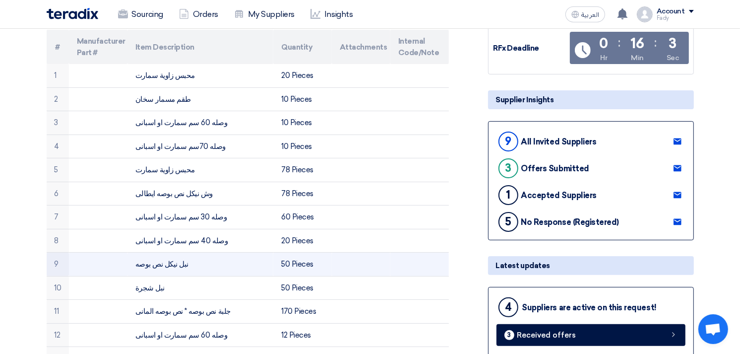
scroll to position [165, 0]
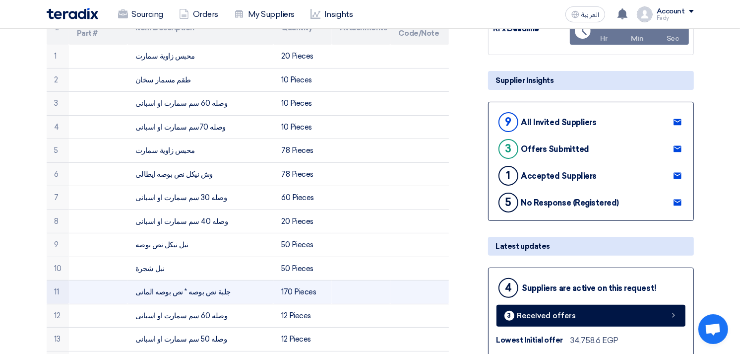
click at [181, 292] on td "جلبة نص بوصه * نص بوصه المانى" at bounding box center [200, 292] width 146 height 24
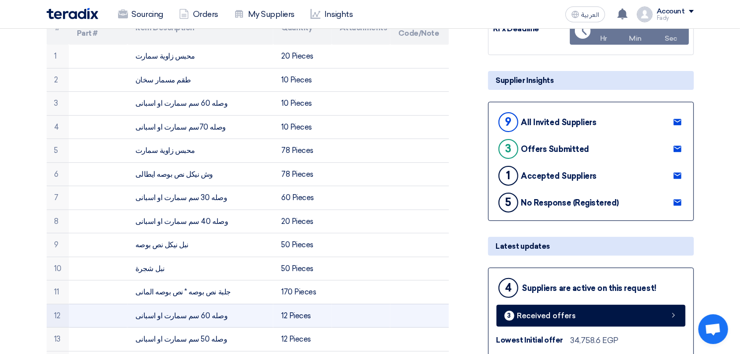
click at [173, 317] on td "وصله 60 سم سمارت او اسبانى" at bounding box center [200, 315] width 146 height 24
click at [174, 318] on td "وصله 60 سم سمارت او اسبانى" at bounding box center [200, 315] width 146 height 24
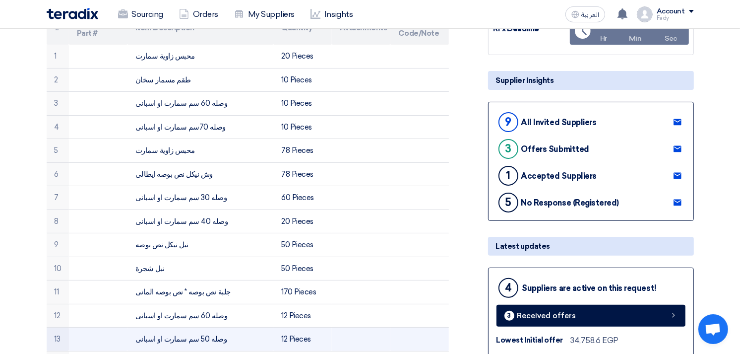
click at [180, 339] on td "وصله 50 سم سمارت او اسبانى" at bounding box center [200, 339] width 146 height 24
click at [181, 339] on td "وصله 50 سم سمارت او اسبانى" at bounding box center [200, 339] width 146 height 24
click at [181, 340] on td "وصله 50 سم سمارت او اسبانى" at bounding box center [200, 339] width 146 height 24
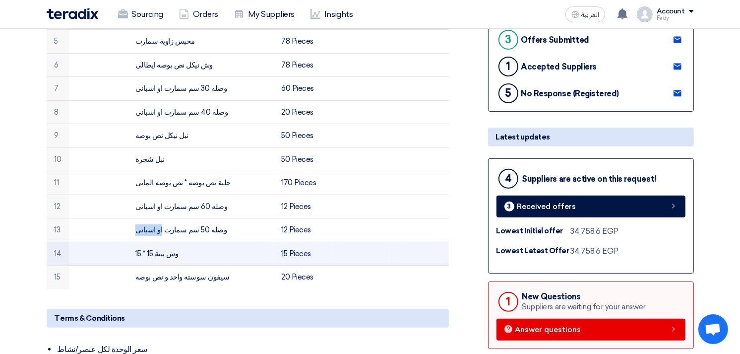
scroll to position [275, 0]
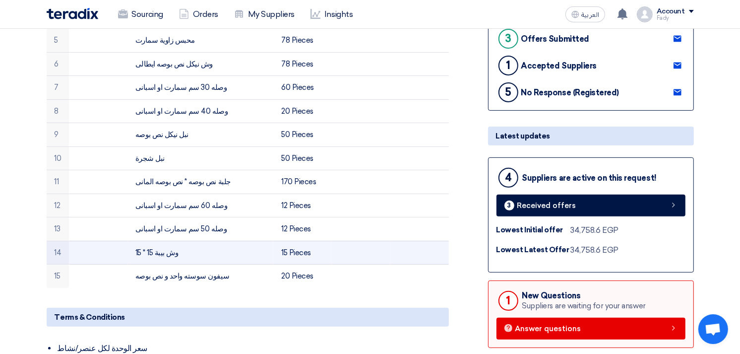
click at [171, 249] on td "وش بيبة 15 * 15" at bounding box center [200, 252] width 146 height 24
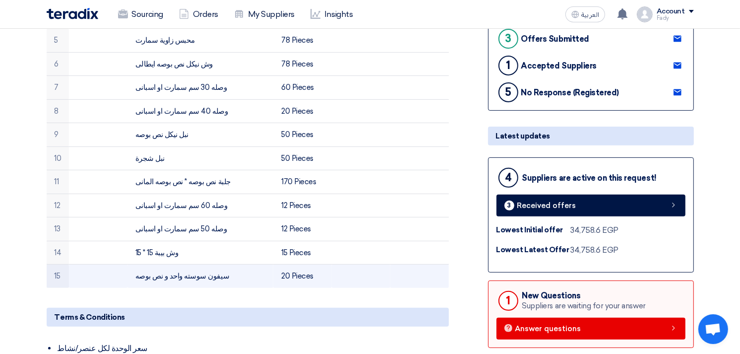
click at [174, 277] on td "سيفون سوسته واحد و نص بوصه" at bounding box center [200, 275] width 146 height 23
click at [176, 279] on td "سيفون سوسته واحد و نص بوصه" at bounding box center [200, 275] width 146 height 23
click at [177, 271] on td "سيفون سوسته واحد و نص بوصه" at bounding box center [200, 275] width 146 height 23
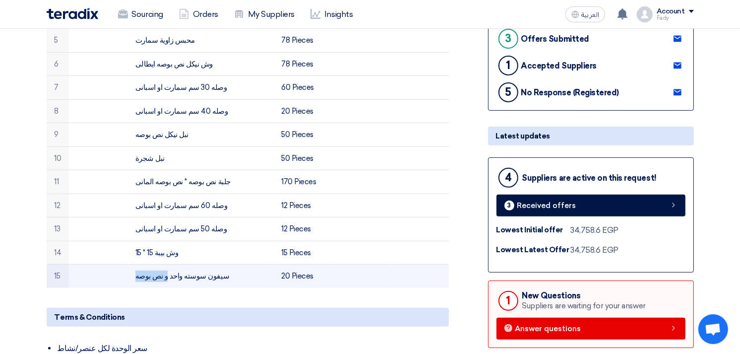
click at [177, 271] on td "سيفون سوسته واحد و نص بوصه" at bounding box center [200, 275] width 146 height 23
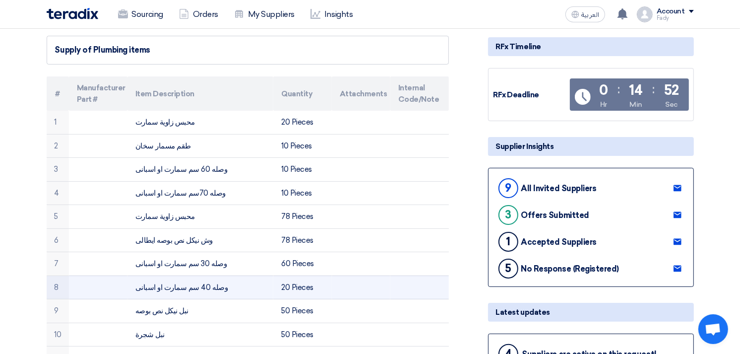
scroll to position [0, 0]
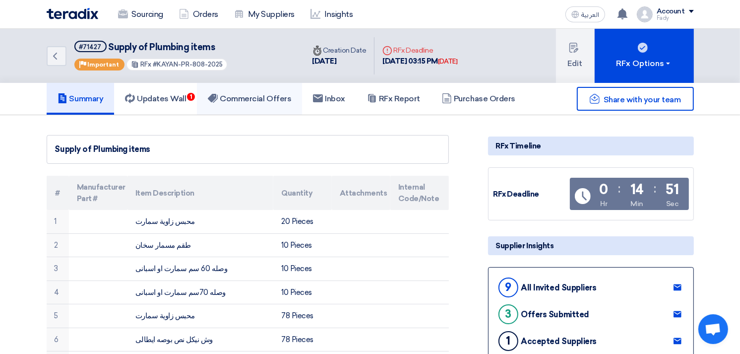
click at [273, 99] on h5 "Commercial Offers" at bounding box center [249, 99] width 83 height 10
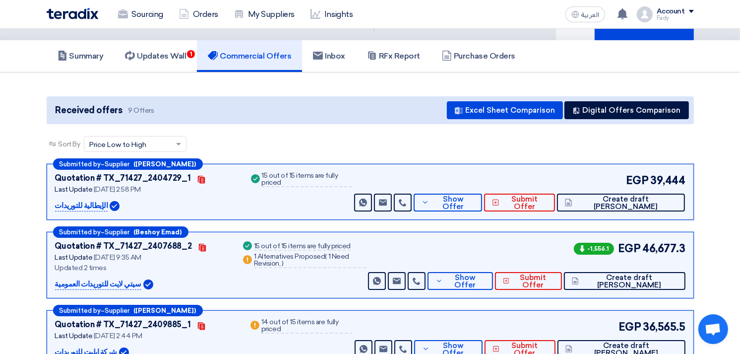
scroll to position [55, 0]
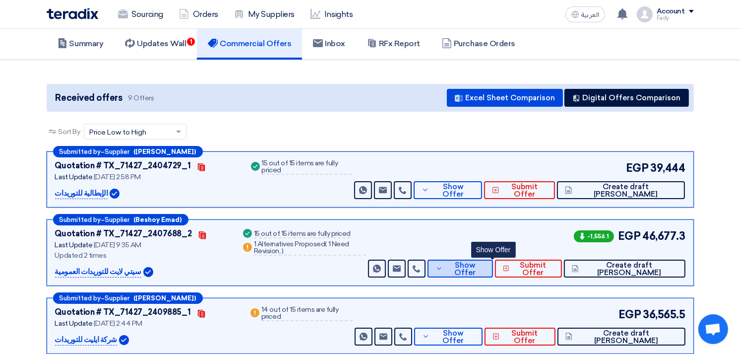
click at [485, 266] on span "Show Offer" at bounding box center [465, 268] width 40 height 15
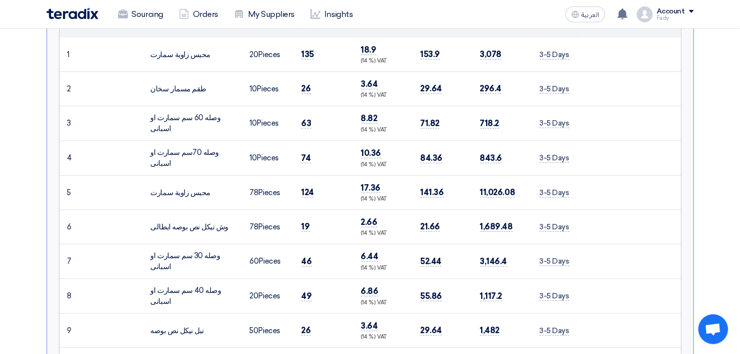
scroll to position [110, 0]
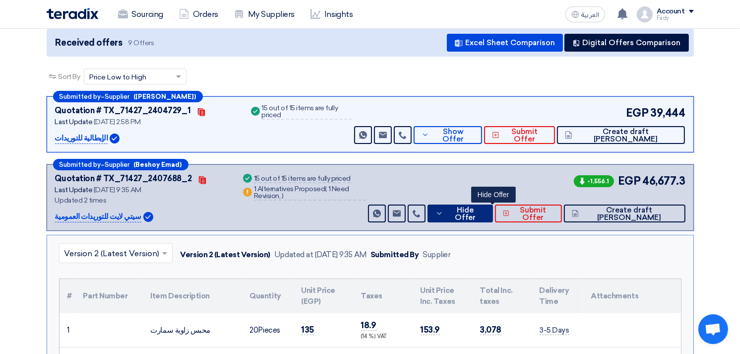
click at [493, 206] on button "Hide Offer" at bounding box center [459, 213] width 65 height 18
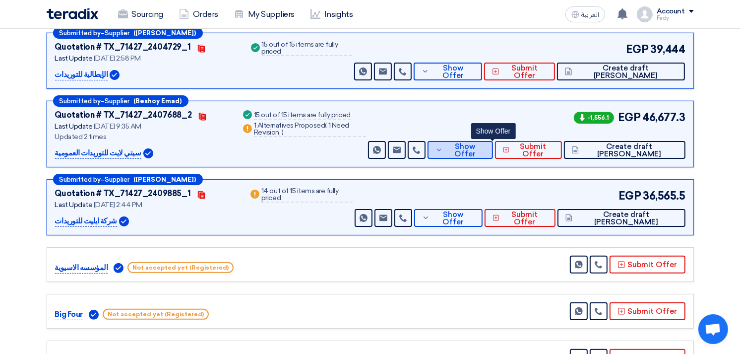
scroll to position [220, 0]
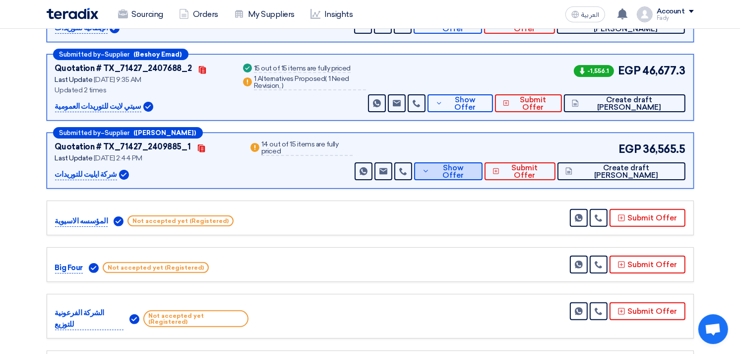
click at [482, 177] on button "Show Offer" at bounding box center [448, 171] width 68 height 18
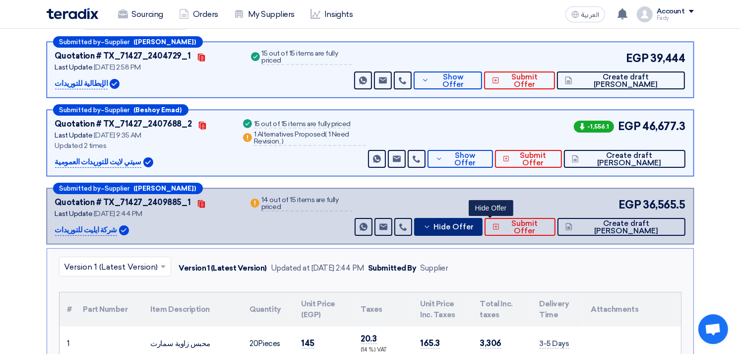
scroll to position [0, 0]
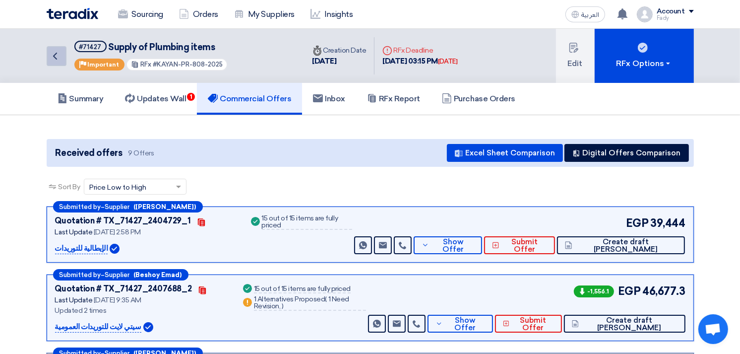
click at [57, 51] on icon "Back" at bounding box center [55, 56] width 12 height 12
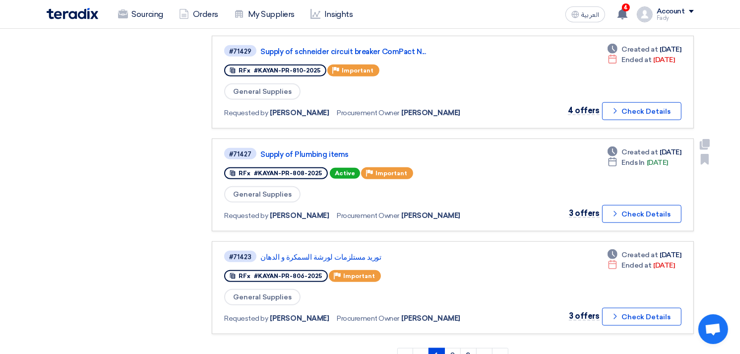
scroll to position [826, 0]
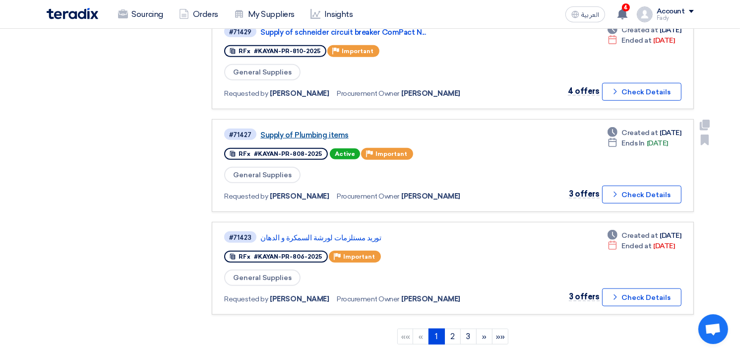
click at [324, 130] on link "Supply of Plumbing items" at bounding box center [384, 134] width 248 height 9
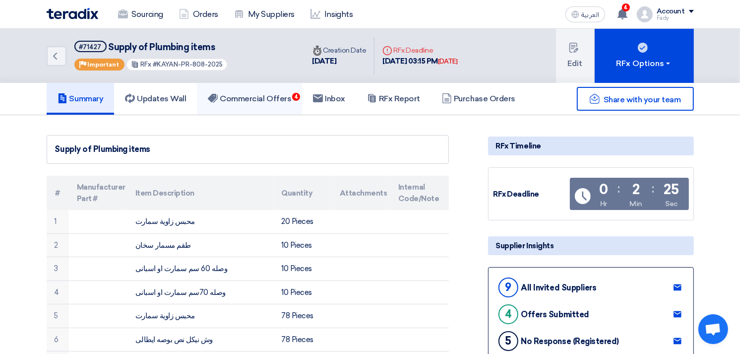
click at [269, 108] on link "Commercial Offers 4" at bounding box center [249, 99] width 105 height 32
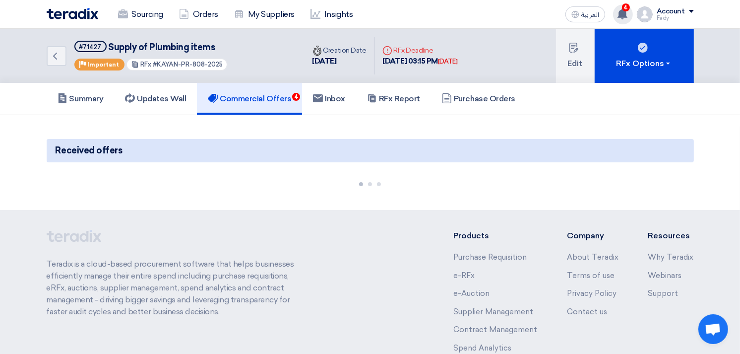
click at [621, 11] on use at bounding box center [622, 13] width 10 height 11
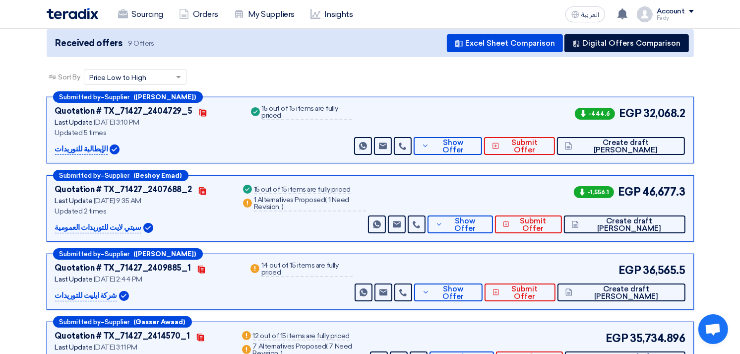
scroll to position [110, 0]
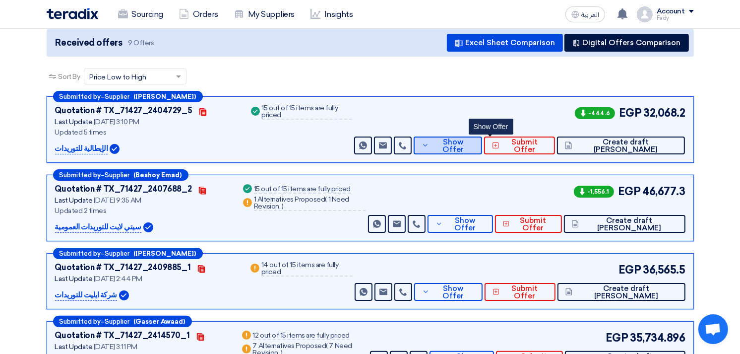
click at [474, 143] on span "Show Offer" at bounding box center [452, 145] width 43 height 15
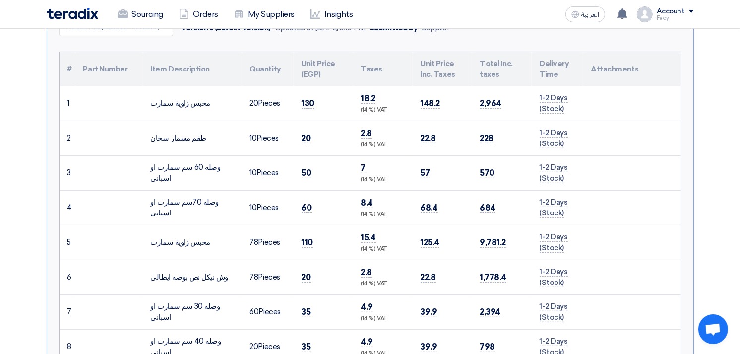
scroll to position [275, 0]
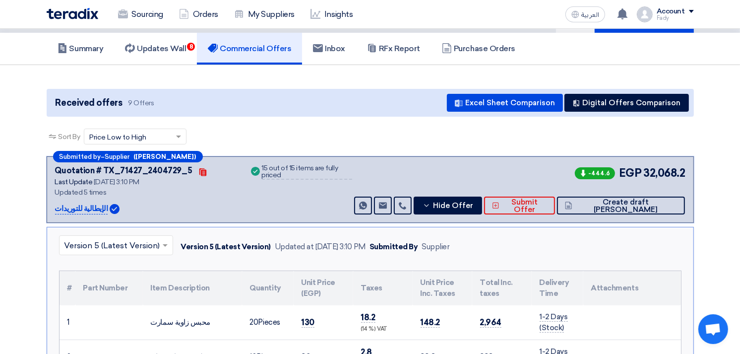
scroll to position [0, 0]
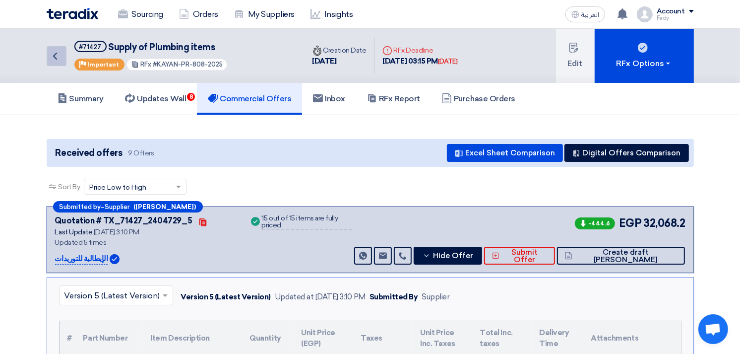
click at [54, 60] on icon "Back" at bounding box center [55, 56] width 12 height 12
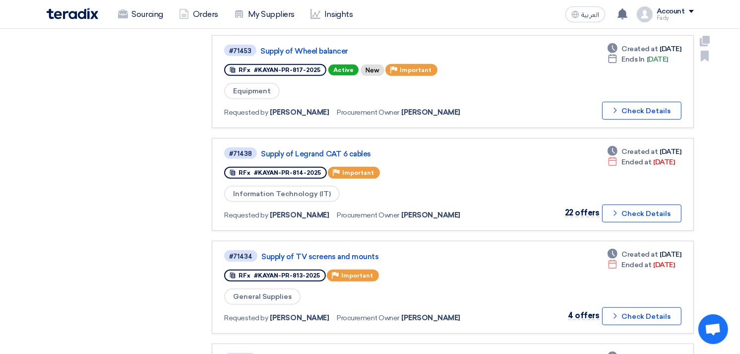
scroll to position [551, 0]
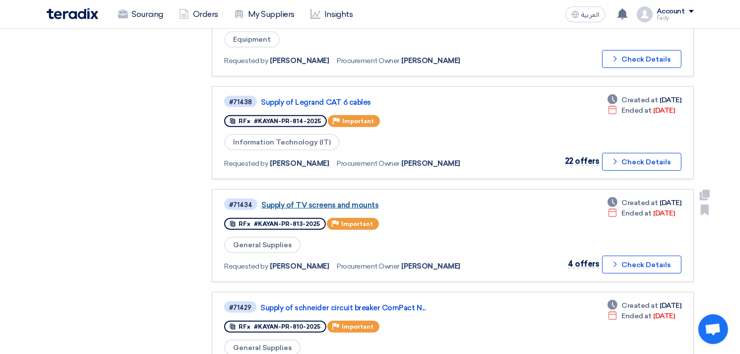
click at [350, 200] on link "Supply of TV screens and mounts" at bounding box center [385, 204] width 248 height 9
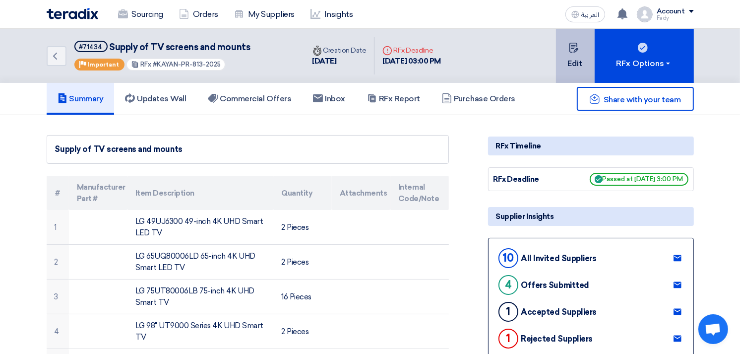
click at [582, 66] on button "Edit" at bounding box center [575, 56] width 39 height 54
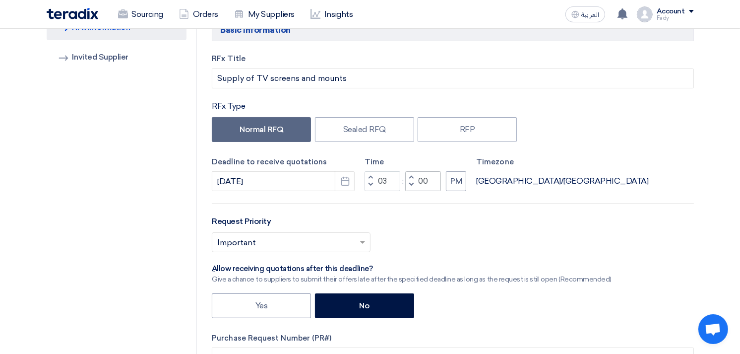
scroll to position [110, 0]
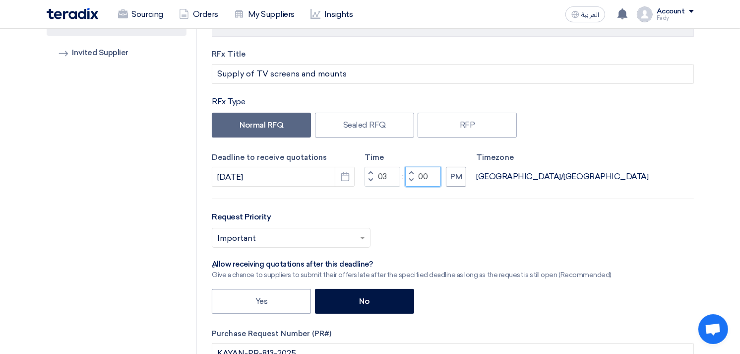
click at [420, 175] on input "00" at bounding box center [423, 177] width 36 height 20
click at [383, 176] on input "03" at bounding box center [382, 177] width 36 height 20
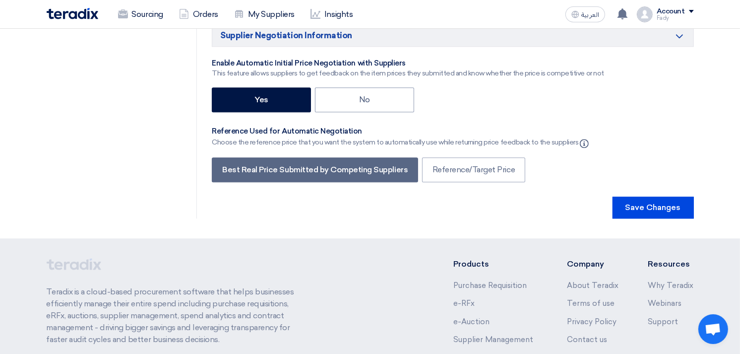
scroll to position [2093, 0]
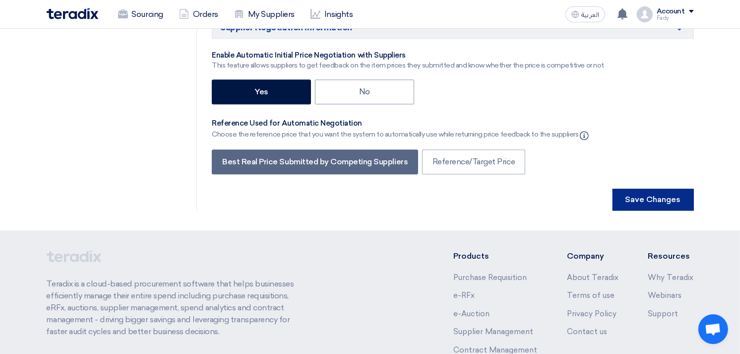
type input "05"
click at [643, 188] on button "Save Changes" at bounding box center [652, 199] width 81 height 22
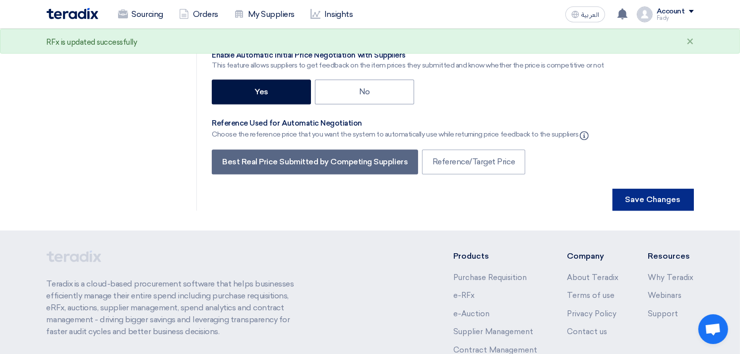
scroll to position [0, 0]
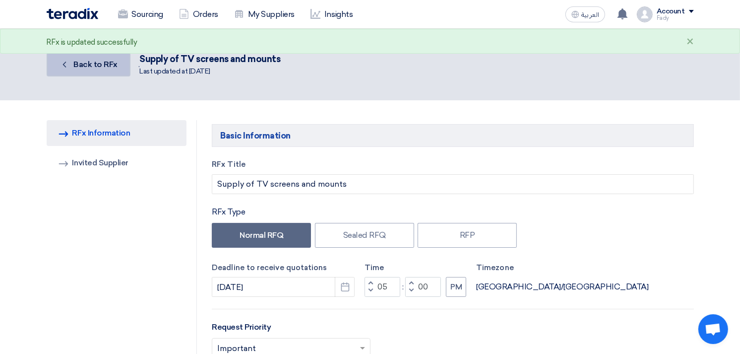
click at [109, 60] on span "Back to RFx" at bounding box center [95, 64] width 44 height 9
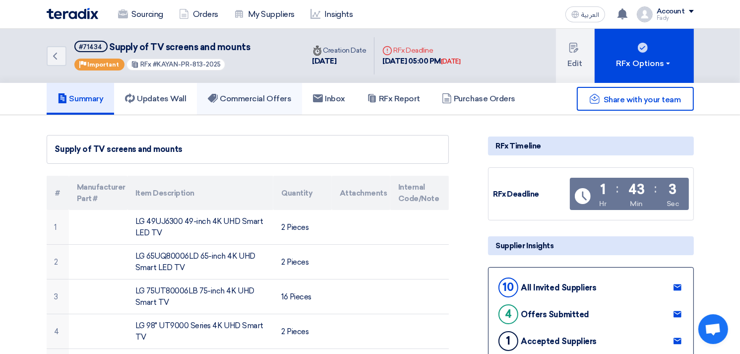
click at [259, 88] on link "Commercial Offers" at bounding box center [249, 99] width 105 height 32
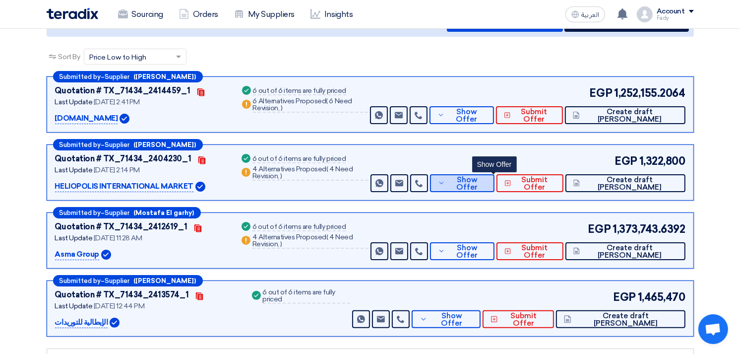
scroll to position [110, 0]
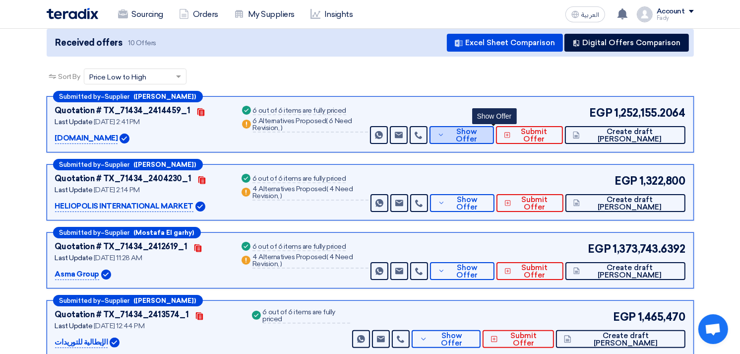
click at [486, 130] on span "Show Offer" at bounding box center [466, 135] width 39 height 15
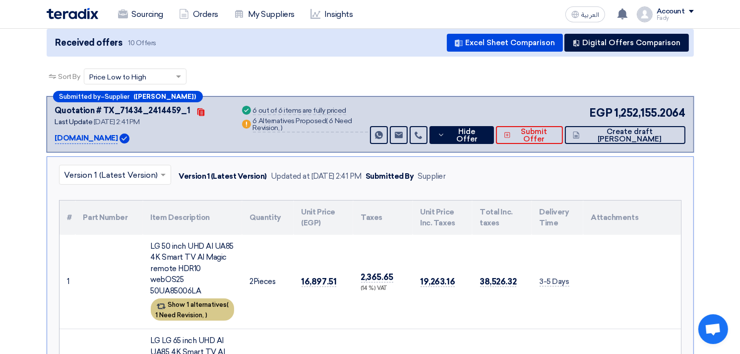
click at [191, 298] on div "Show 1 alternatives ( 1 Need Revision, )" at bounding box center [192, 309] width 83 height 22
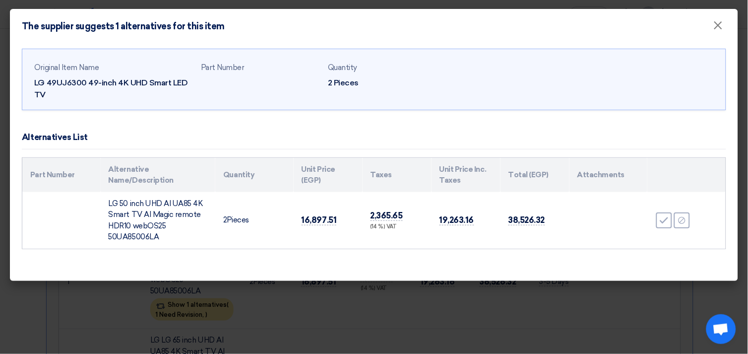
click at [368, 310] on modal-container "The supplier suggests 1 alternatives for this item × Original Item Name LG 49UJ…" at bounding box center [374, 177] width 748 height 354
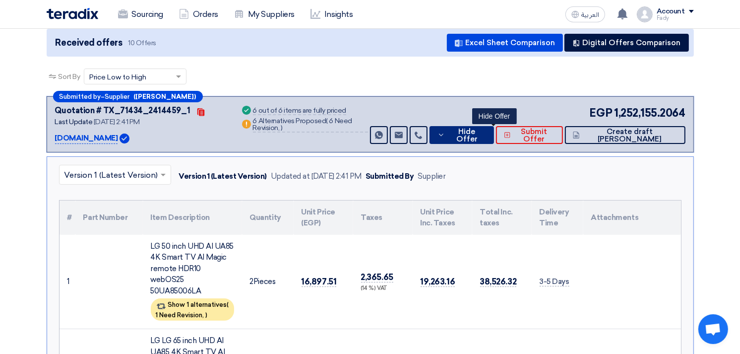
click at [486, 131] on span "Hide Offer" at bounding box center [466, 135] width 39 height 15
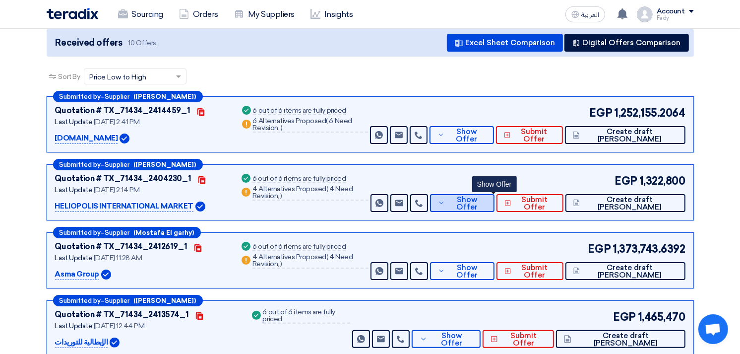
click at [494, 194] on button "Show Offer" at bounding box center [462, 203] width 64 height 18
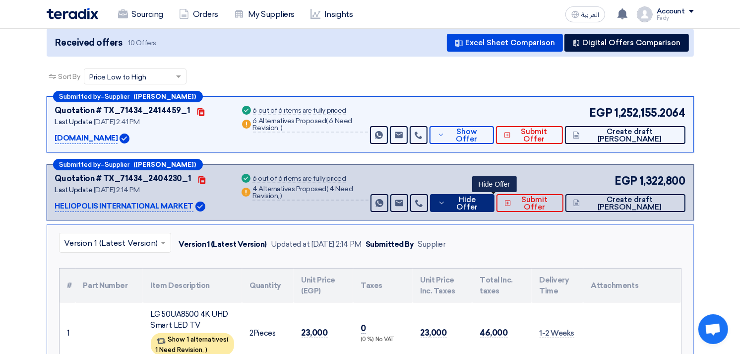
scroll to position [165, 0]
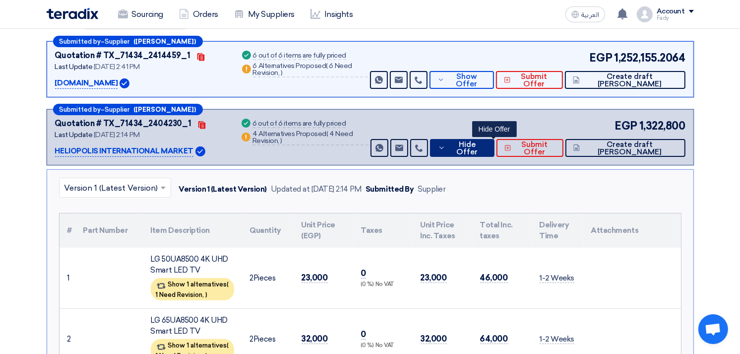
click at [481, 142] on span "Hide Offer" at bounding box center [467, 148] width 39 height 15
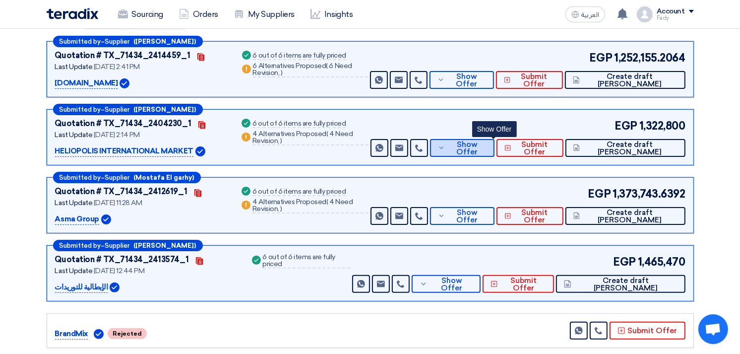
scroll to position [0, 0]
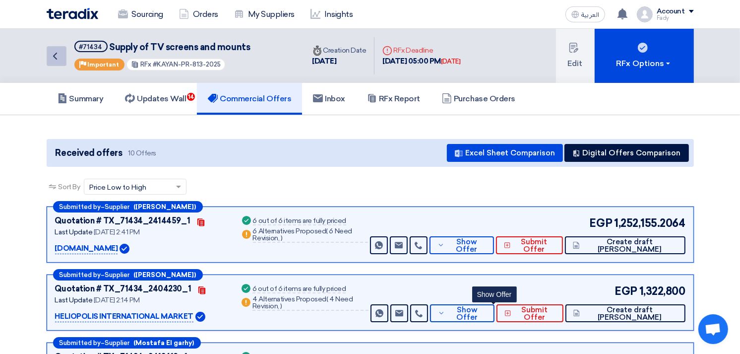
click at [52, 57] on icon "Back" at bounding box center [55, 56] width 12 height 12
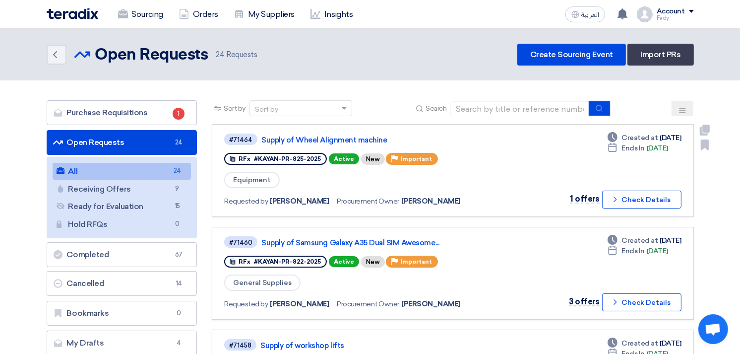
click at [499, 212] on link "#71464 Supply of Wheel Alignment machine RFx #KAYAN-PR-825-2025 Active New Prio…" at bounding box center [452, 170] width 481 height 93
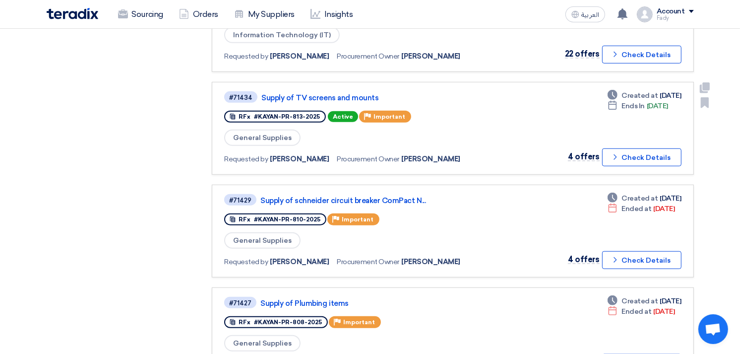
scroll to position [661, 0]
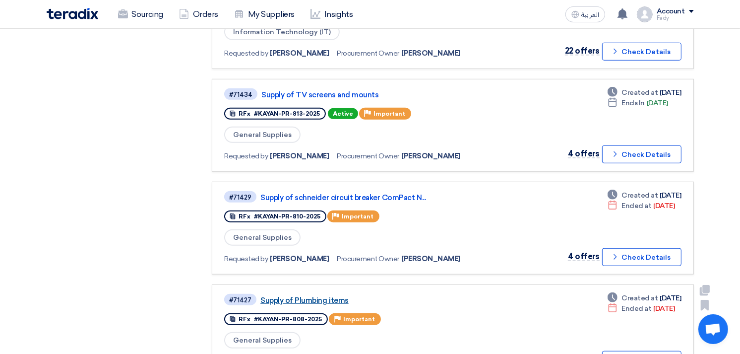
click at [329, 296] on link "Supply of Plumbing items" at bounding box center [384, 300] width 248 height 9
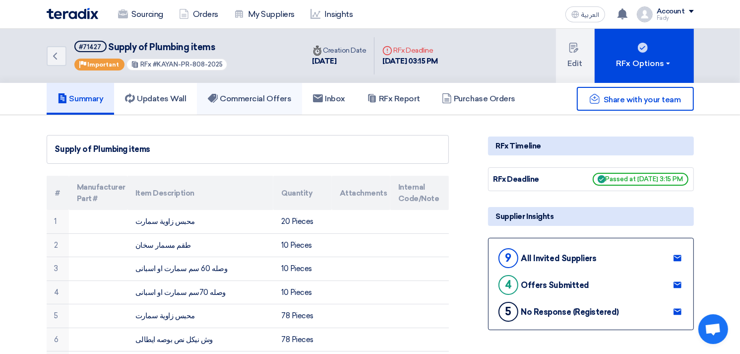
click at [266, 101] on h5 "Commercial Offers" at bounding box center [249, 99] width 83 height 10
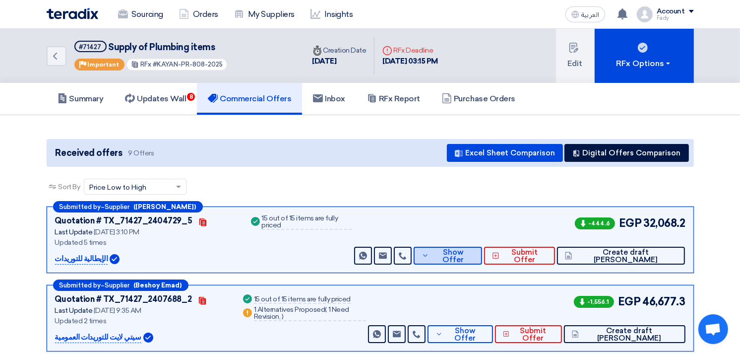
click at [474, 256] on span "Show Offer" at bounding box center [452, 255] width 43 height 15
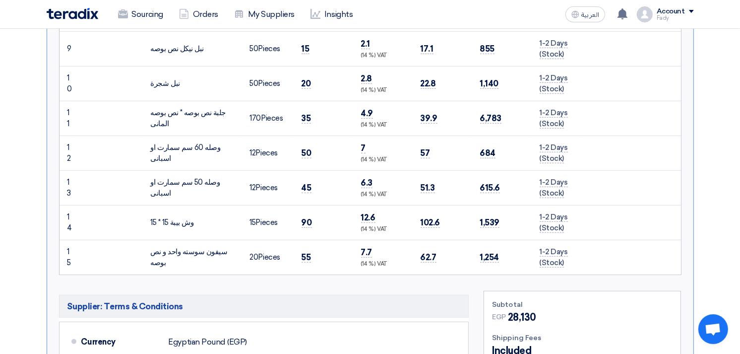
scroll to position [826, 0]
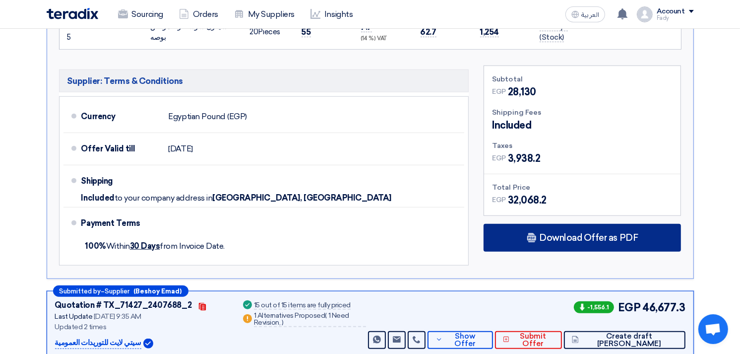
click at [577, 236] on span "Download Offer as PDF" at bounding box center [588, 237] width 99 height 9
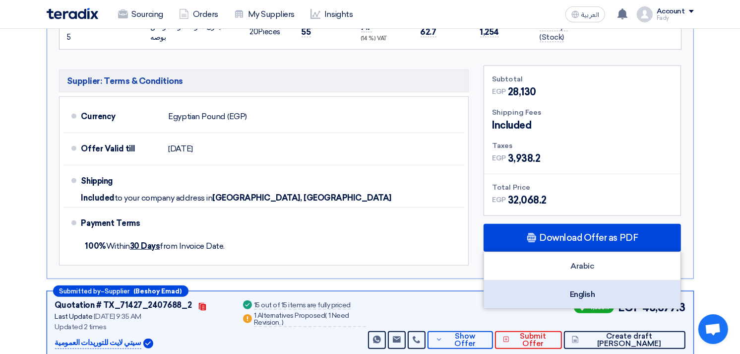
click at [583, 286] on div "English" at bounding box center [582, 294] width 196 height 28
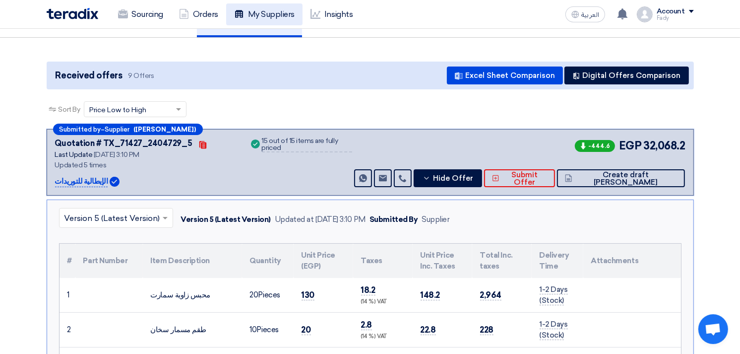
scroll to position [0, 0]
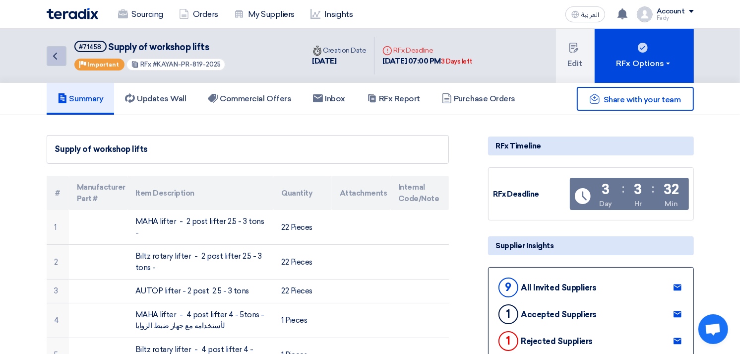
click at [54, 57] on icon "Back" at bounding box center [55, 56] width 12 height 12
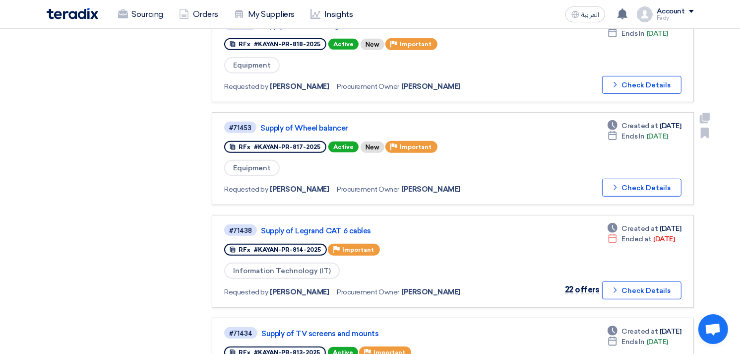
scroll to position [440, 0]
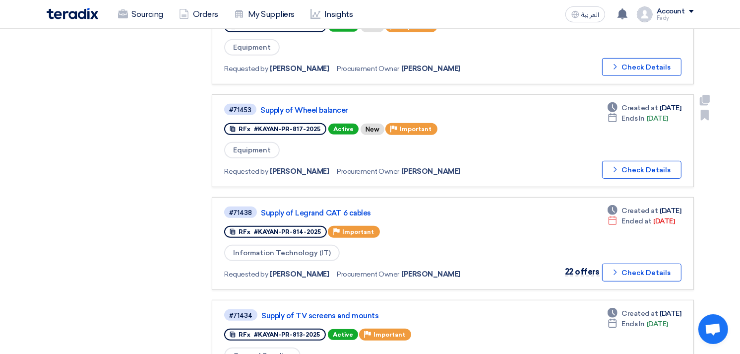
click at [351, 208] on link "Supply of Legrand CAT 6 cables" at bounding box center [385, 212] width 248 height 9
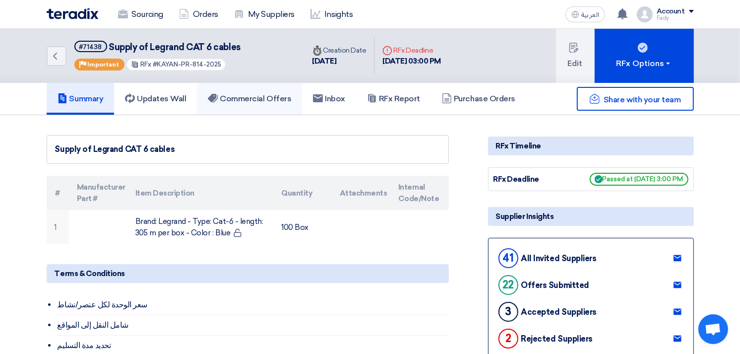
click at [271, 98] on h5 "Commercial Offers" at bounding box center [249, 99] width 83 height 10
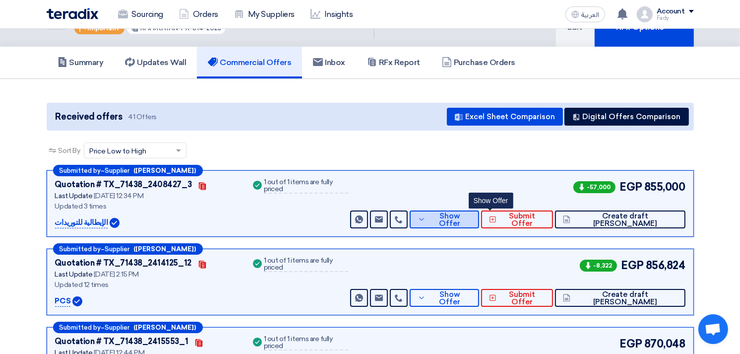
scroll to position [55, 0]
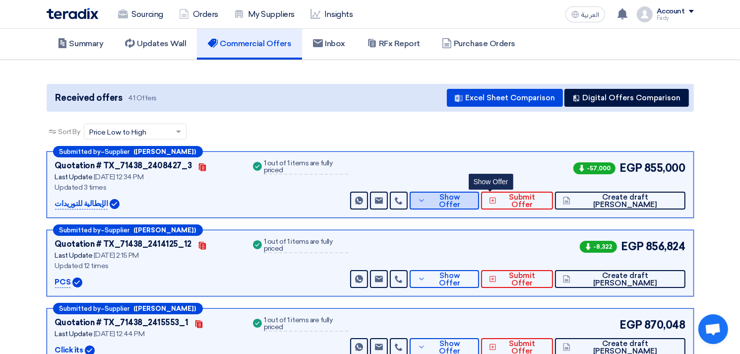
click at [471, 196] on span "Show Offer" at bounding box center [449, 200] width 43 height 15
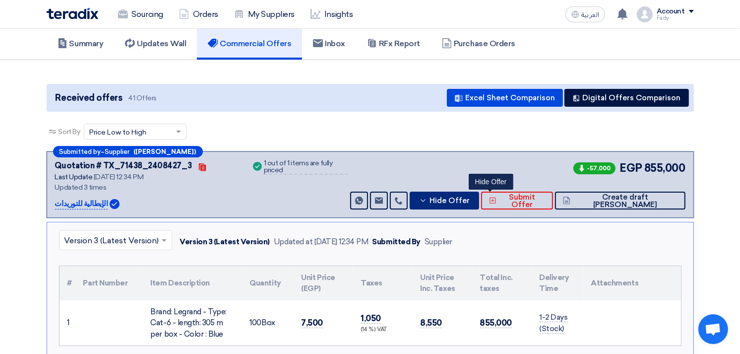
click at [470, 197] on span "Hide Offer" at bounding box center [449, 200] width 40 height 7
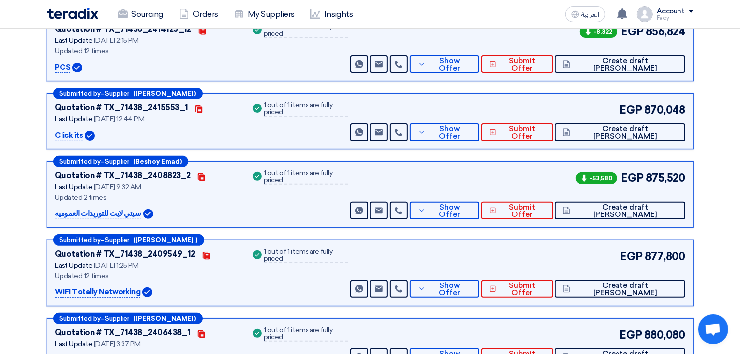
scroll to position [275, 0]
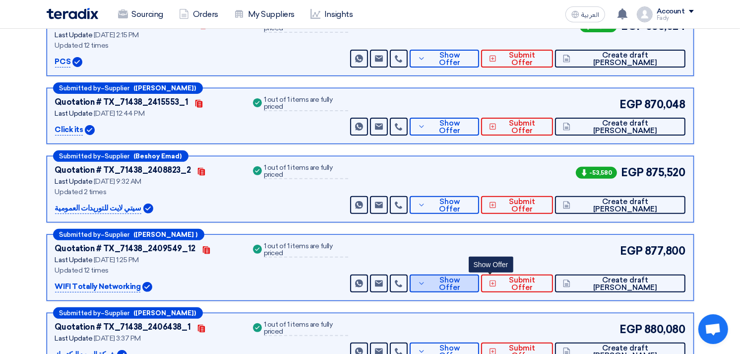
click at [479, 288] on button "Show Offer" at bounding box center [444, 283] width 69 height 18
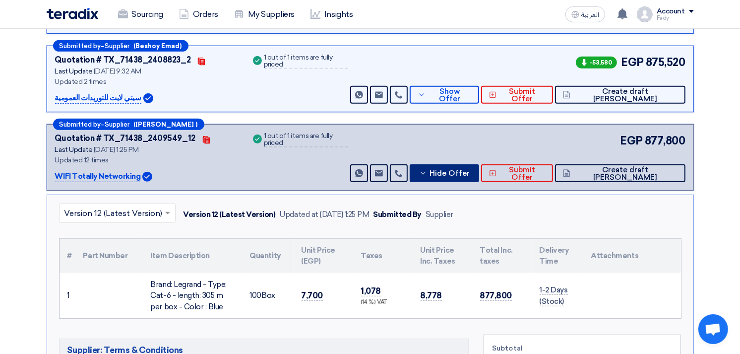
scroll to position [110, 0]
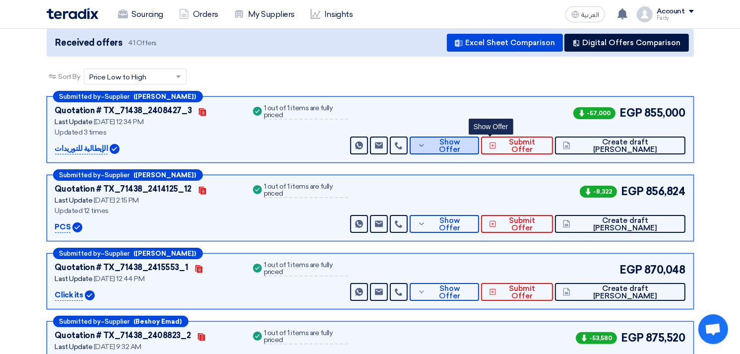
click at [471, 146] on span "Show Offer" at bounding box center [449, 145] width 43 height 15
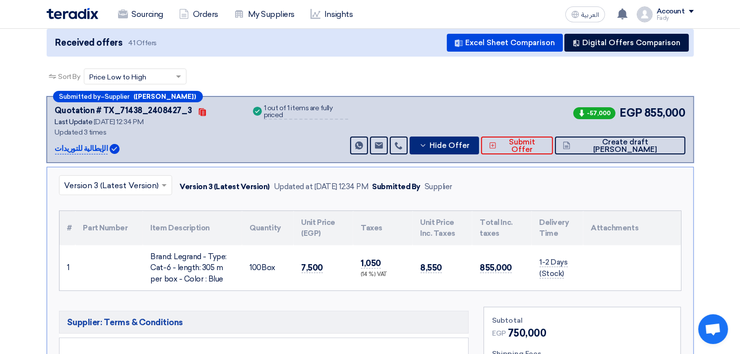
scroll to position [0, 0]
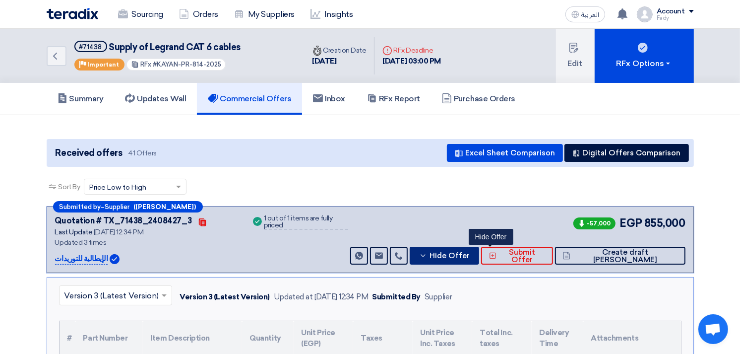
click at [470, 254] on span "Hide Offer" at bounding box center [449, 255] width 40 height 7
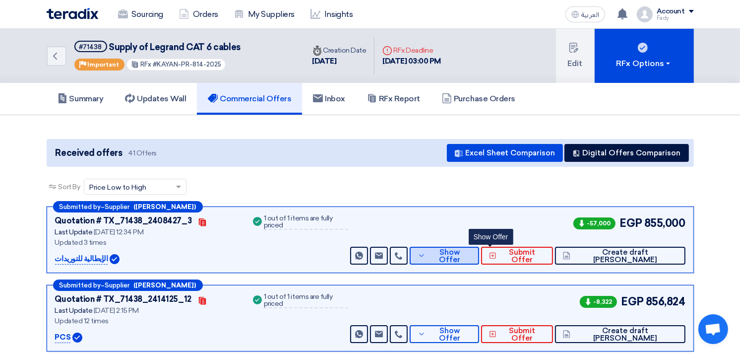
click at [471, 252] on span "Show Offer" at bounding box center [449, 255] width 43 height 15
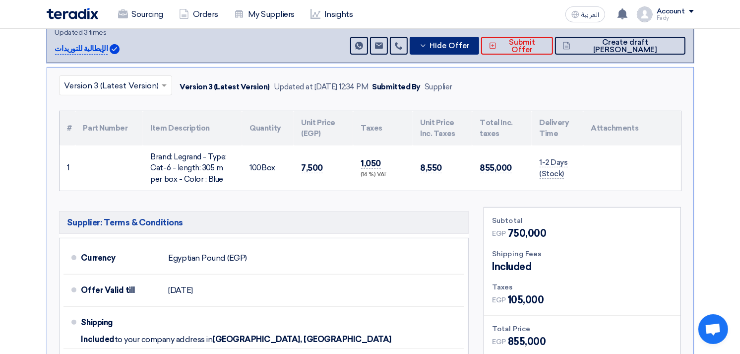
scroll to position [110, 0]
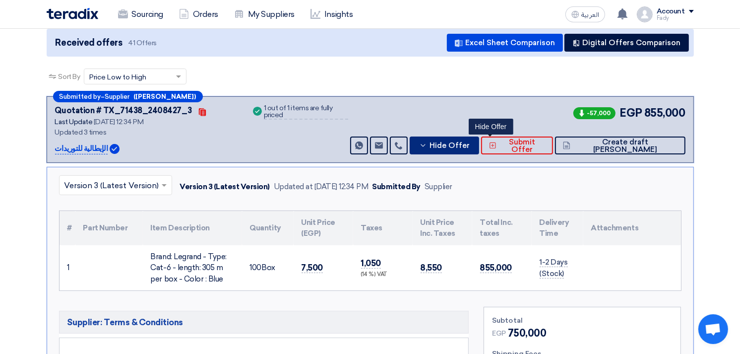
click at [470, 144] on span "Hide Offer" at bounding box center [449, 145] width 40 height 7
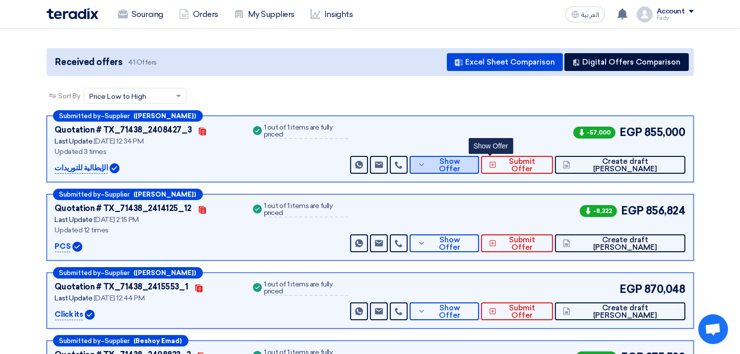
scroll to position [0, 0]
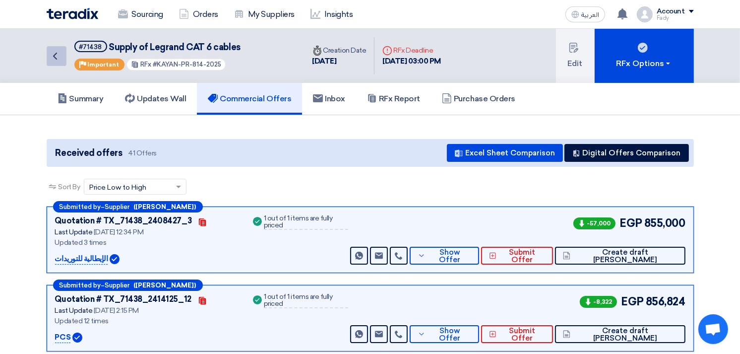
click at [51, 48] on link "Back" at bounding box center [57, 56] width 20 height 20
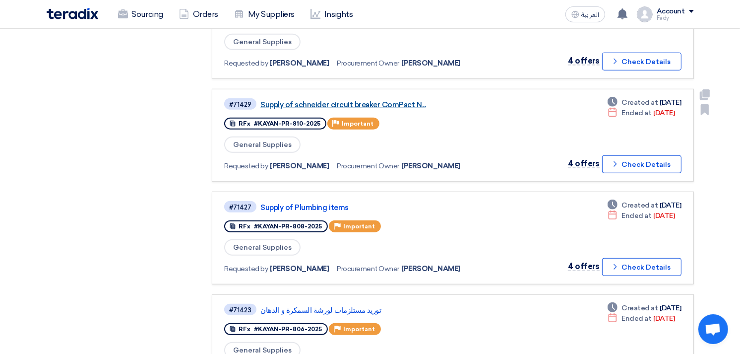
scroll to position [771, 0]
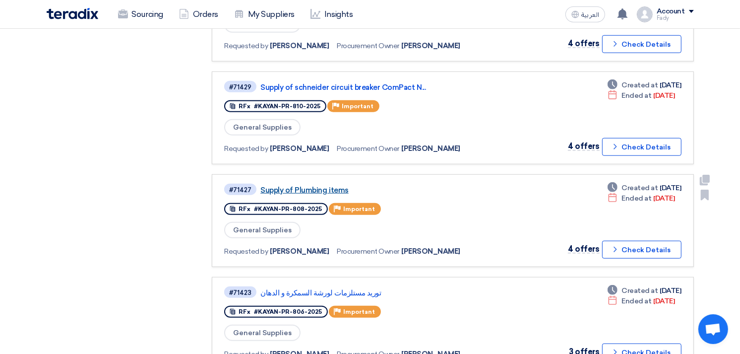
click at [320, 185] on link "Supply of Plumbing items" at bounding box center [384, 189] width 248 height 9
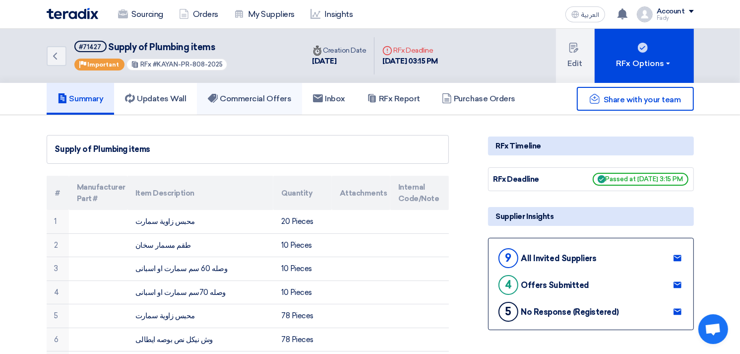
click at [256, 95] on h5 "Commercial Offers" at bounding box center [249, 99] width 83 height 10
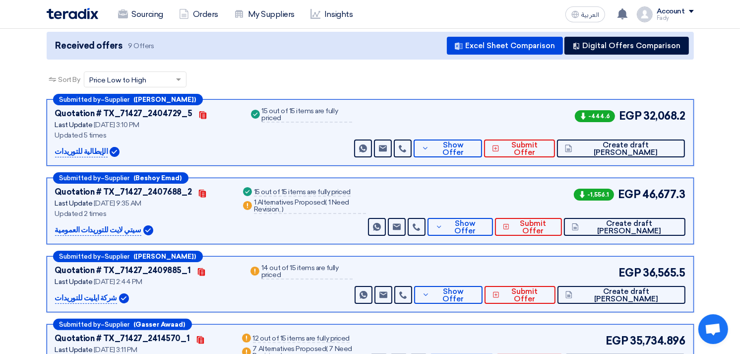
scroll to position [110, 0]
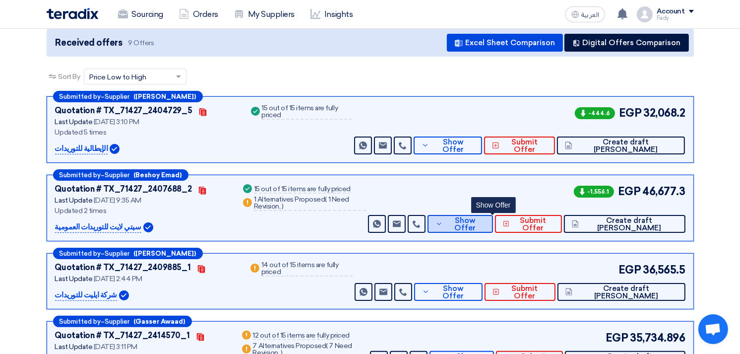
click at [485, 222] on span "Show Offer" at bounding box center [465, 224] width 40 height 15
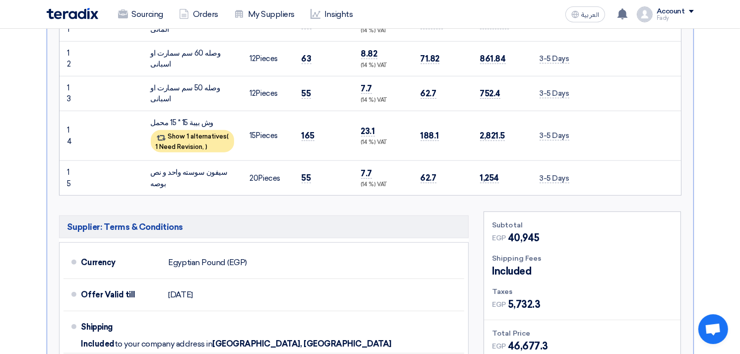
scroll to position [1047, 0]
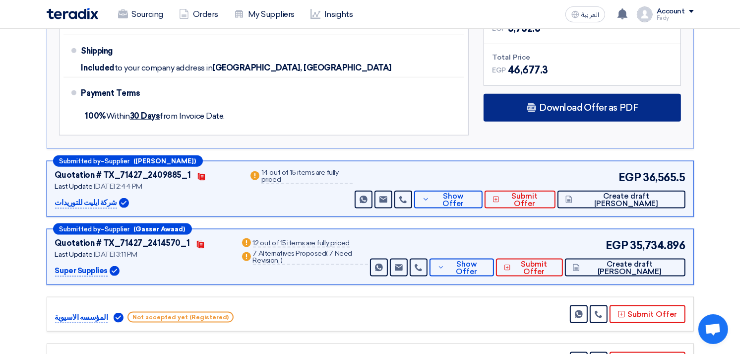
click at [569, 109] on div "Download Offer as PDF" at bounding box center [581, 108] width 197 height 28
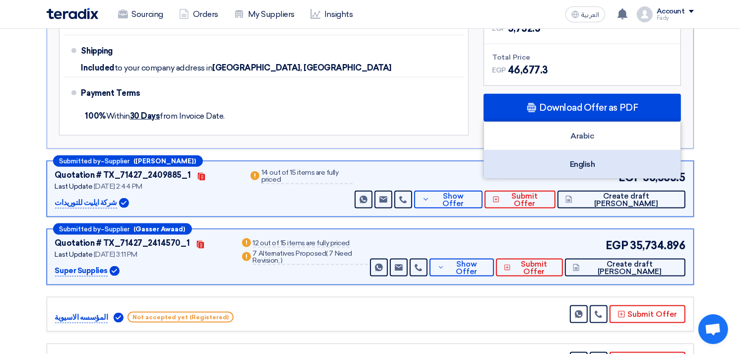
click at [588, 160] on div "English" at bounding box center [582, 164] width 196 height 28
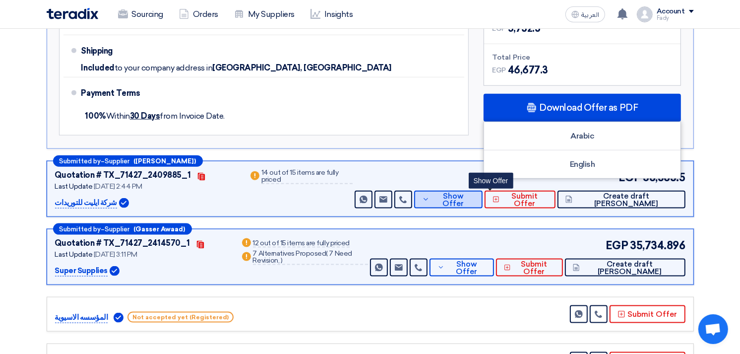
click at [475, 195] on span "Show Offer" at bounding box center [453, 199] width 43 height 15
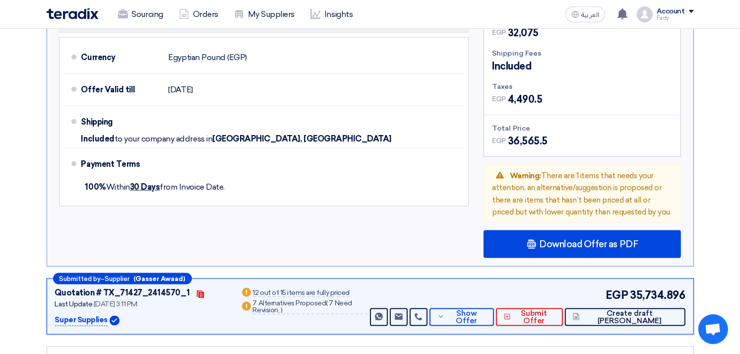
click at [539, 226] on div "Subtotal EGP 32,075 Shipping Fees Included Taxes EGP EGP Warning" at bounding box center [582, 131] width 212 height 251
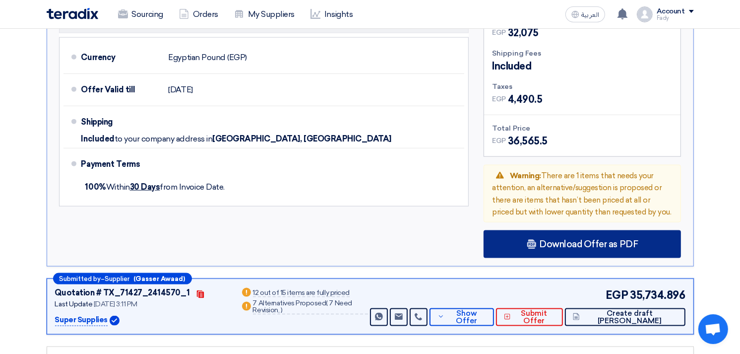
click at [547, 239] on span "Download Offer as PDF" at bounding box center [588, 243] width 99 height 9
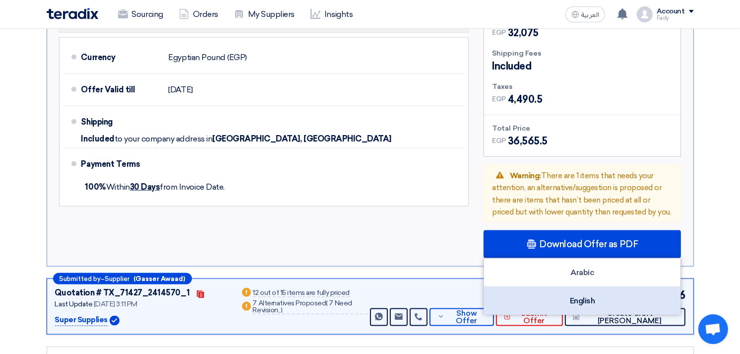
click at [575, 291] on div "English" at bounding box center [582, 301] width 196 height 28
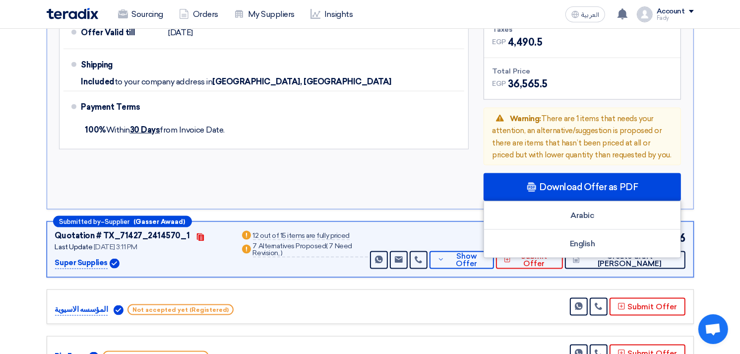
scroll to position [1157, 0]
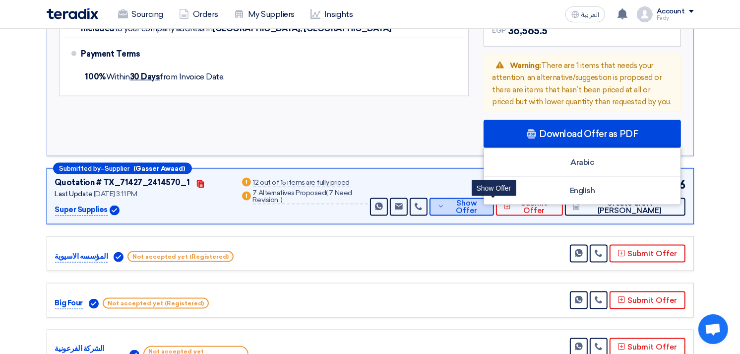
click at [444, 202] on icon at bounding box center [440, 206] width 7 height 8
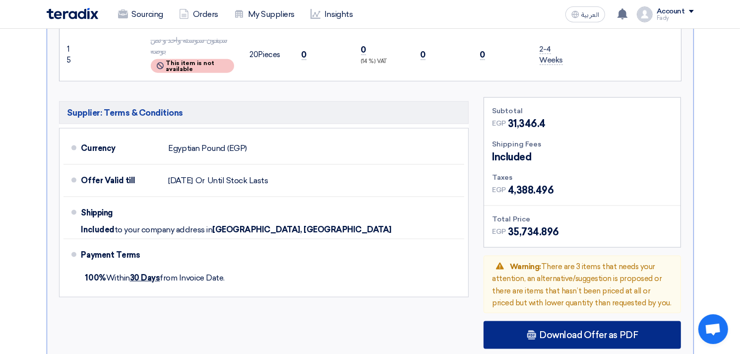
click at [541, 330] on span "Download Offer as PDF" at bounding box center [588, 334] width 99 height 9
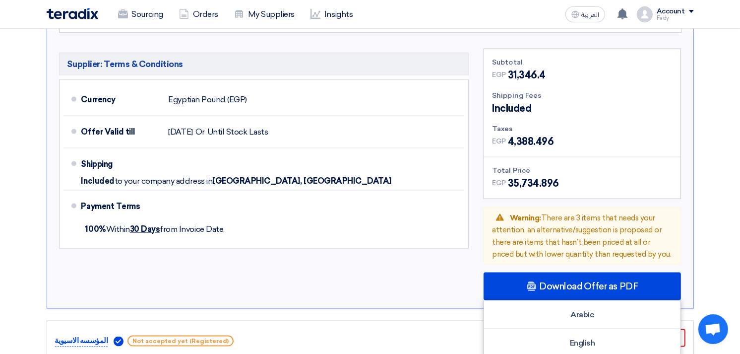
scroll to position [1267, 0]
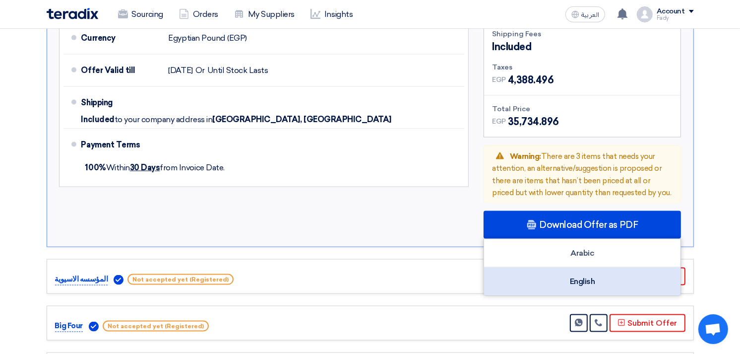
click at [581, 267] on div "English" at bounding box center [582, 281] width 196 height 28
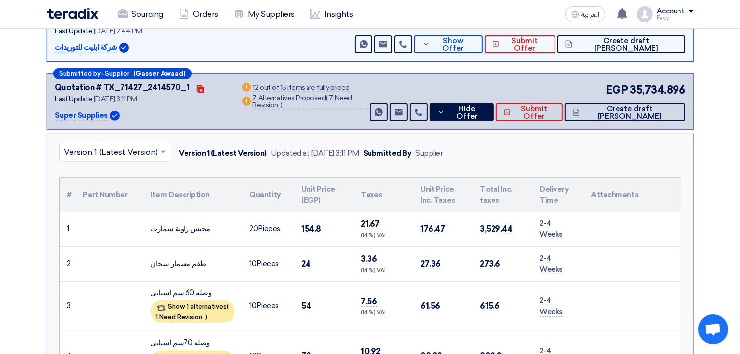
scroll to position [330, 0]
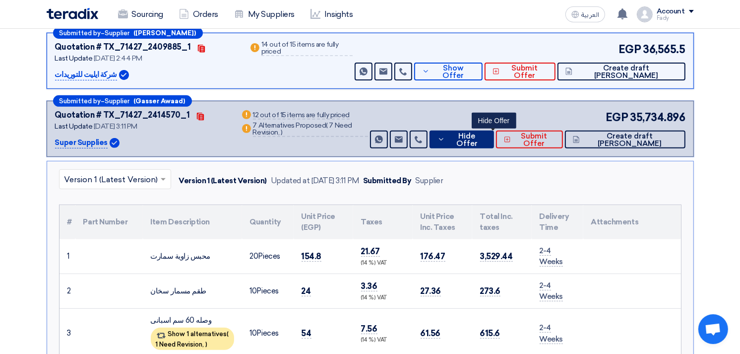
click at [486, 138] on span "Hide Offer" at bounding box center [466, 139] width 39 height 15
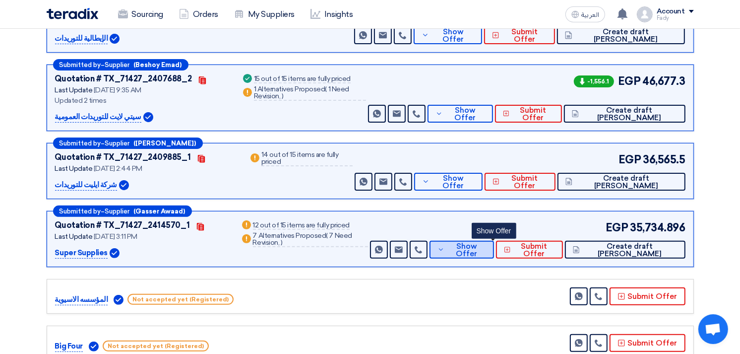
click at [483, 249] on span "Show Offer" at bounding box center [466, 249] width 39 height 15
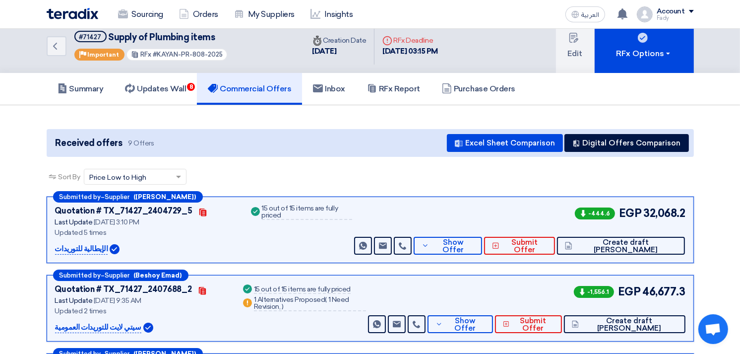
scroll to position [0, 0]
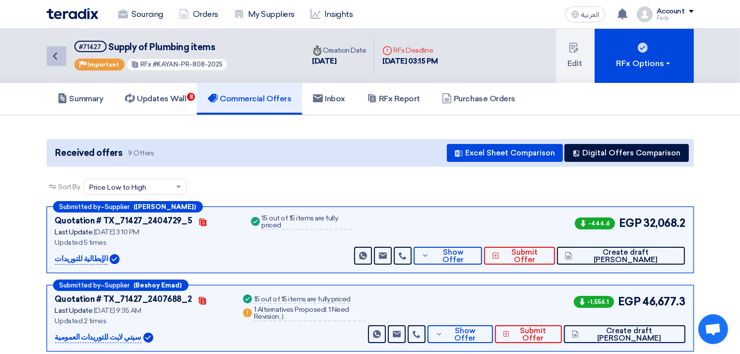
click at [54, 53] on icon "Back" at bounding box center [55, 56] width 12 height 12
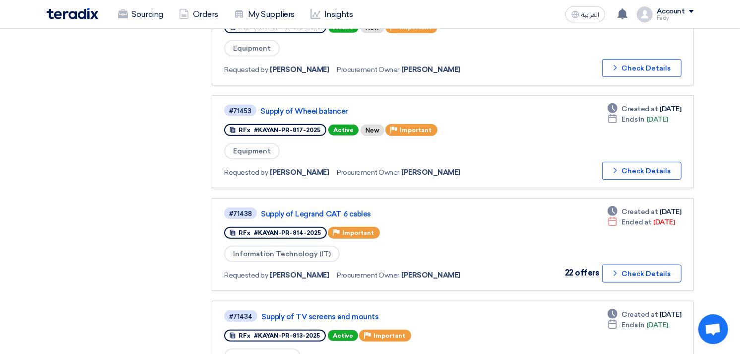
scroll to position [440, 0]
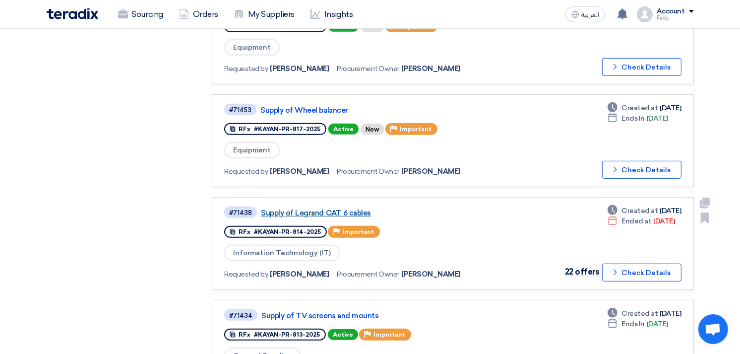
click at [332, 208] on link "Supply of Legrand CAT 6 cables" at bounding box center [385, 212] width 248 height 9
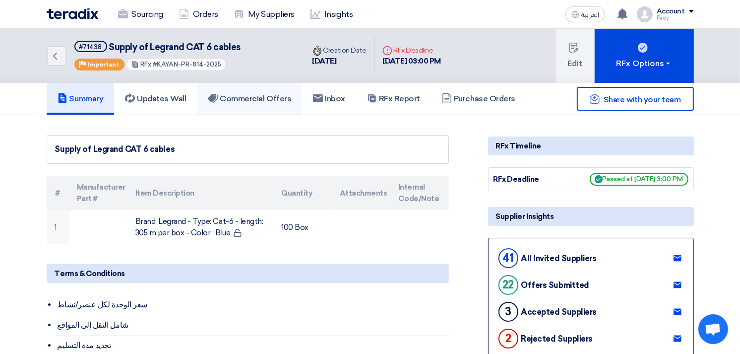
click at [268, 95] on h5 "Commercial Offers" at bounding box center [249, 99] width 83 height 10
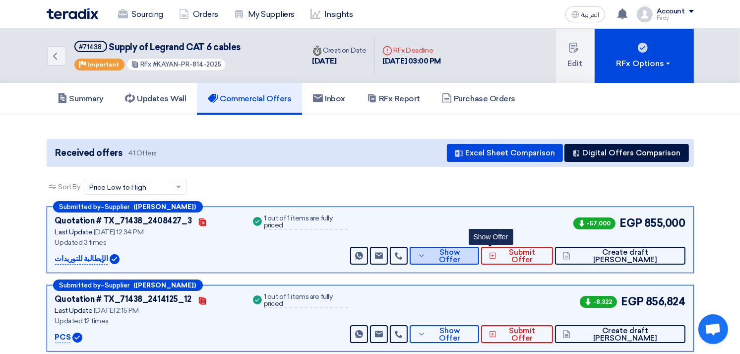
click at [471, 255] on span "Show Offer" at bounding box center [449, 255] width 43 height 15
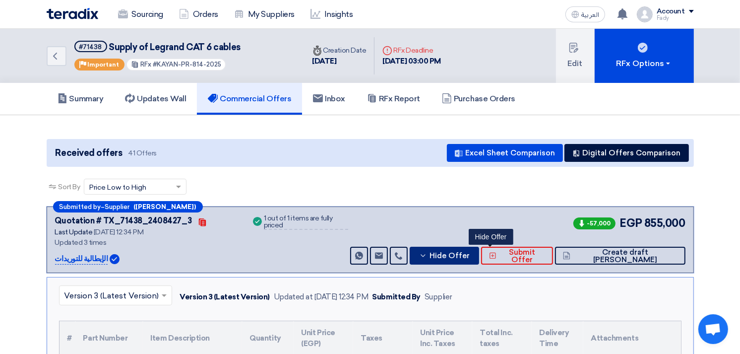
click at [470, 252] on span "Hide Offer" at bounding box center [449, 255] width 40 height 7
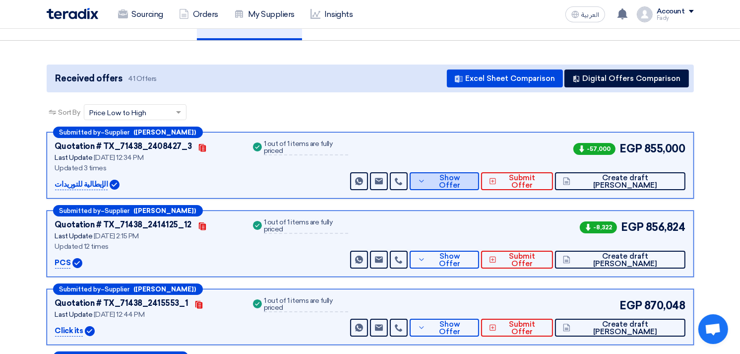
scroll to position [55, 0]
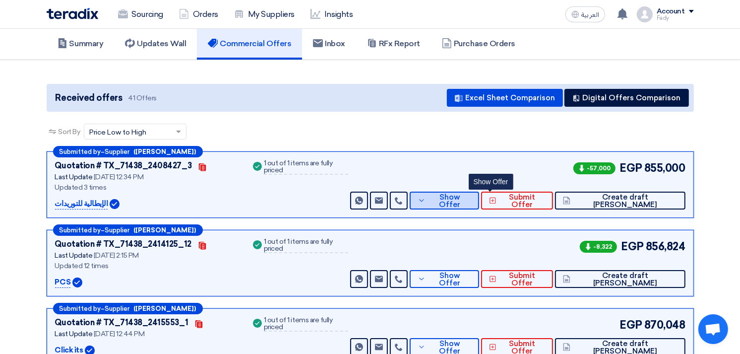
click at [471, 195] on span "Show Offer" at bounding box center [449, 200] width 43 height 15
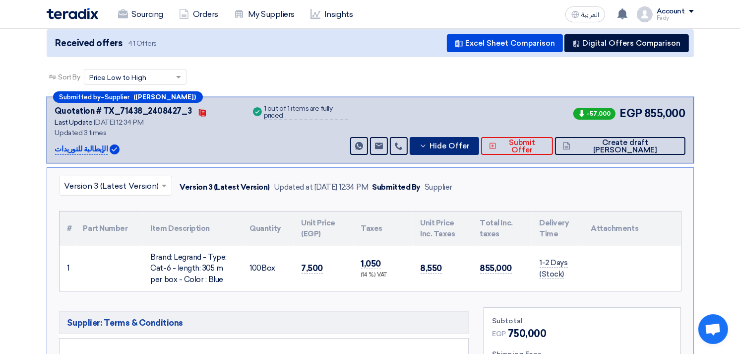
scroll to position [110, 0]
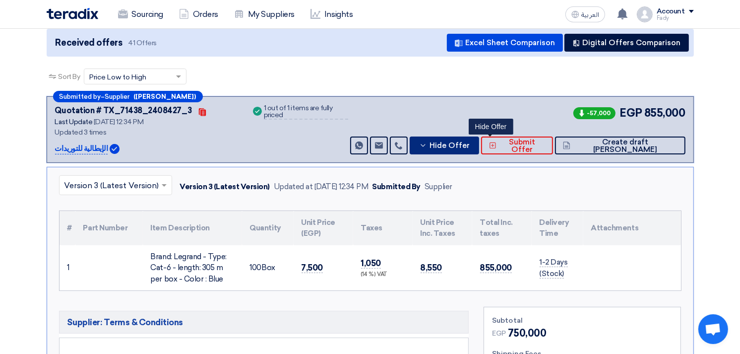
click at [475, 145] on button "Hide Offer" at bounding box center [444, 145] width 69 height 18
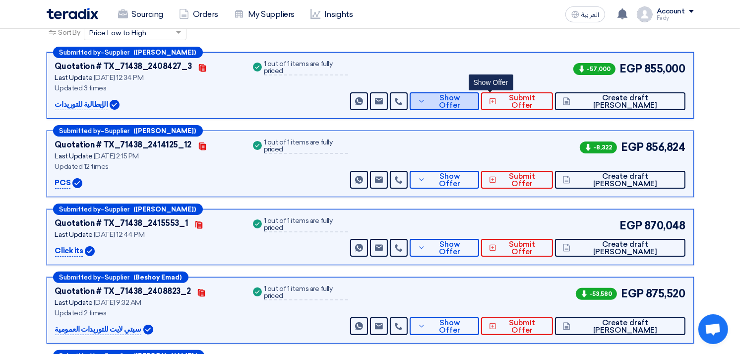
scroll to position [165, 0]
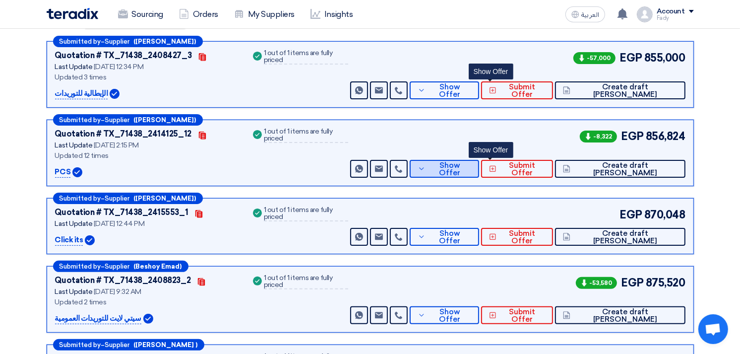
click at [479, 160] on button "Show Offer" at bounding box center [444, 169] width 69 height 18
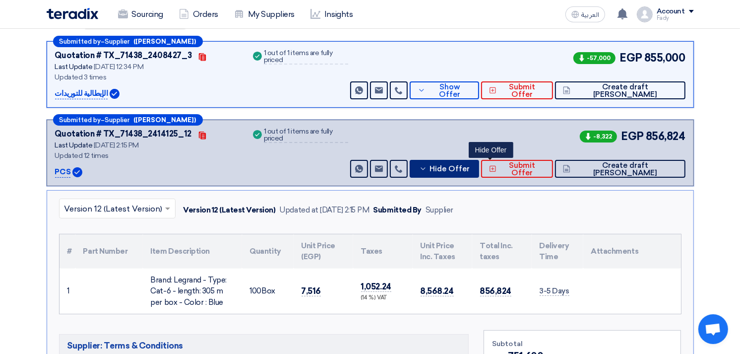
click at [470, 165] on span "Hide Offer" at bounding box center [449, 168] width 40 height 7
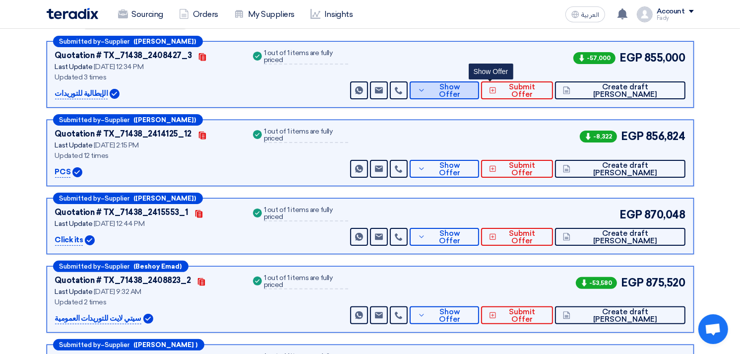
click at [479, 81] on button "Show Offer" at bounding box center [444, 90] width 69 height 18
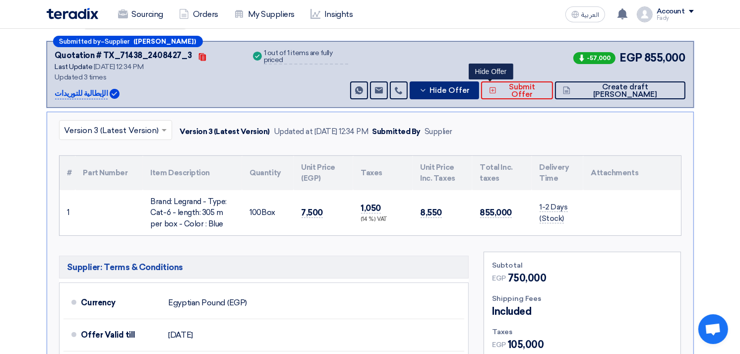
click at [479, 81] on button "Hide Offer" at bounding box center [444, 90] width 69 height 18
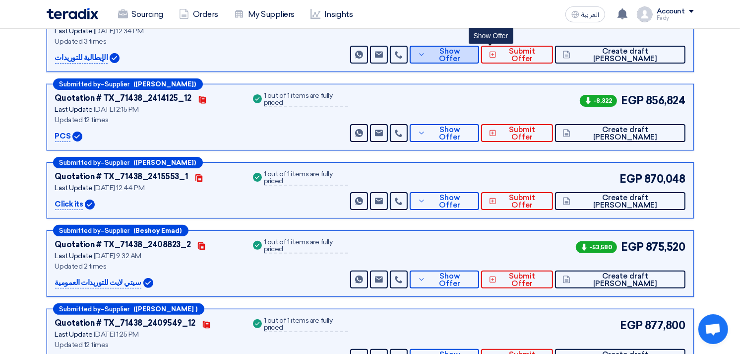
scroll to position [220, 0]
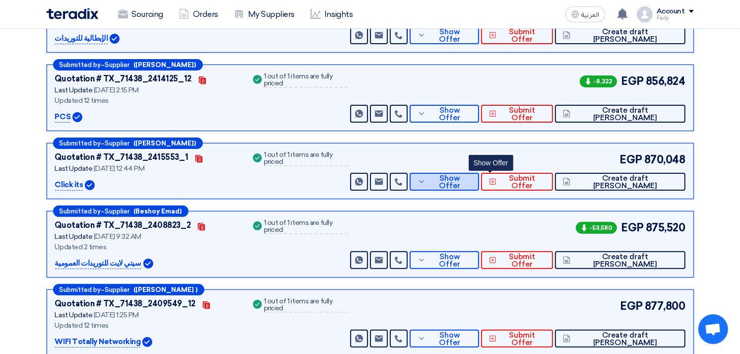
click at [471, 180] on span "Show Offer" at bounding box center [449, 182] width 43 height 15
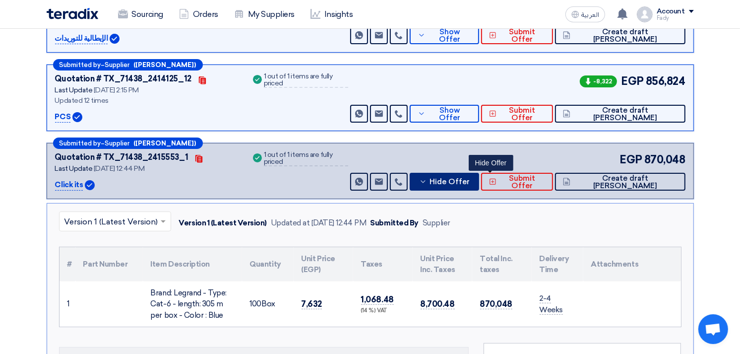
scroll to position [275, 0]
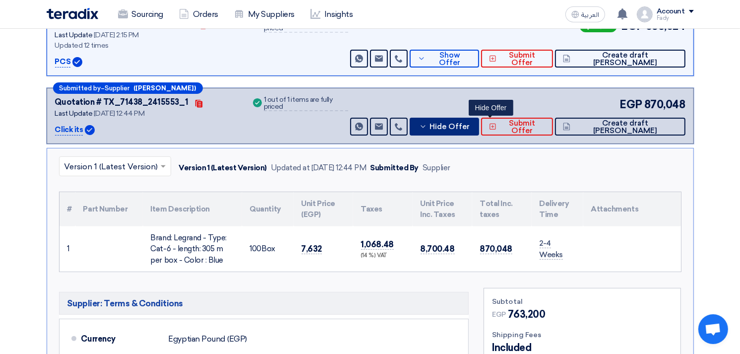
click at [470, 126] on span "Hide Offer" at bounding box center [449, 126] width 40 height 7
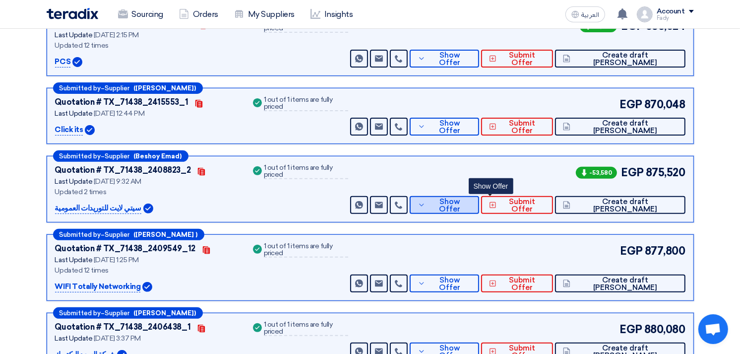
click at [477, 196] on button "Show Offer" at bounding box center [444, 205] width 69 height 18
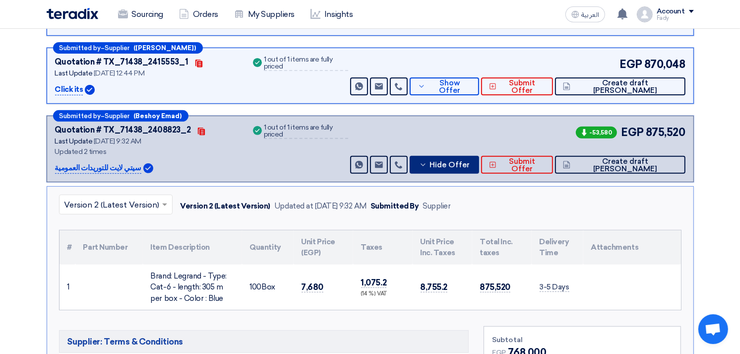
scroll to position [385, 0]
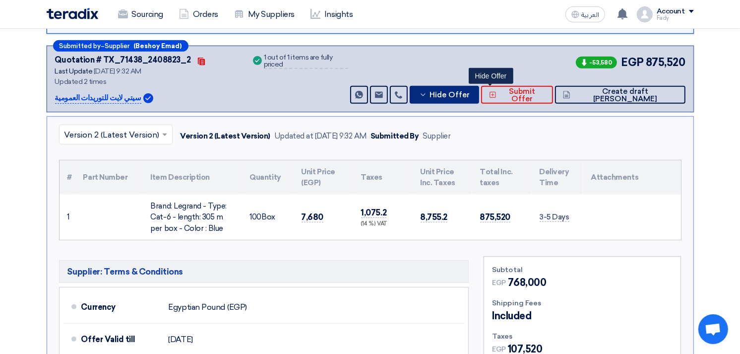
click at [470, 95] on span "Hide Offer" at bounding box center [449, 94] width 40 height 7
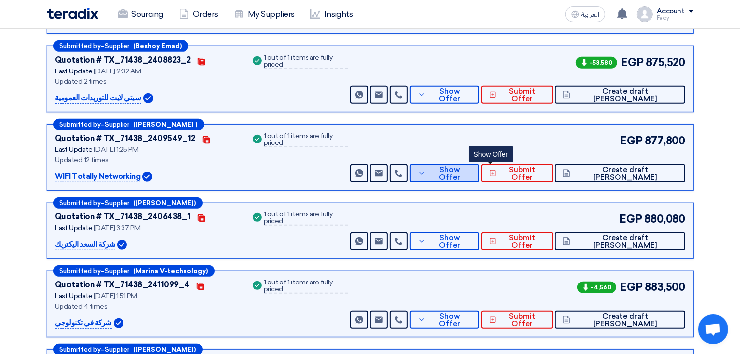
click at [471, 175] on span "Show Offer" at bounding box center [449, 173] width 43 height 15
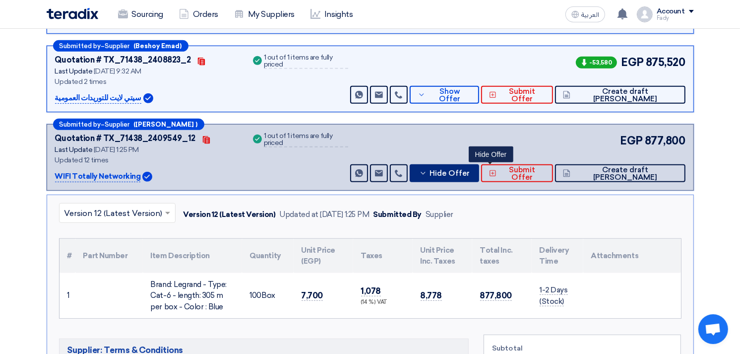
click at [470, 174] on span "Hide Offer" at bounding box center [449, 173] width 40 height 7
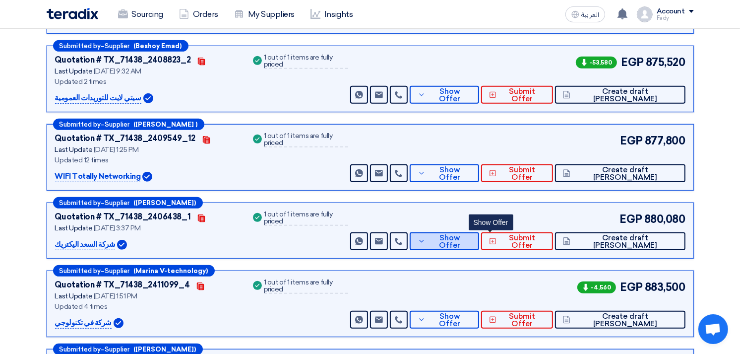
click at [471, 237] on span "Show Offer" at bounding box center [449, 241] width 43 height 15
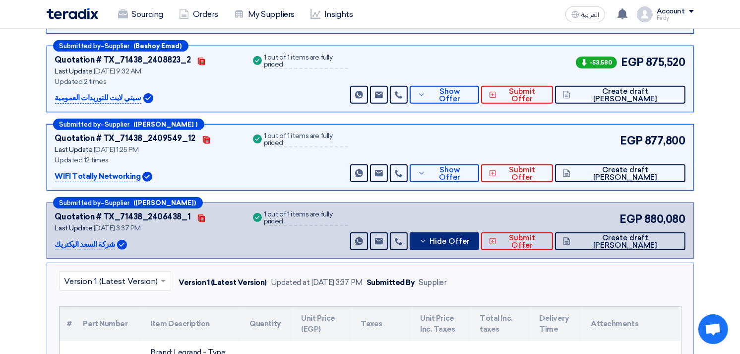
scroll to position [496, 0]
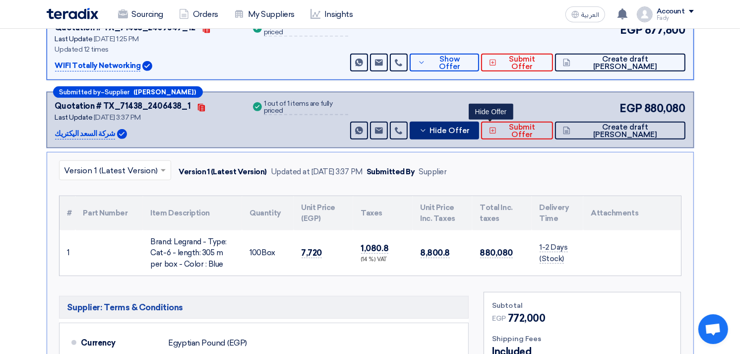
click at [470, 127] on span "Hide Offer" at bounding box center [449, 130] width 40 height 7
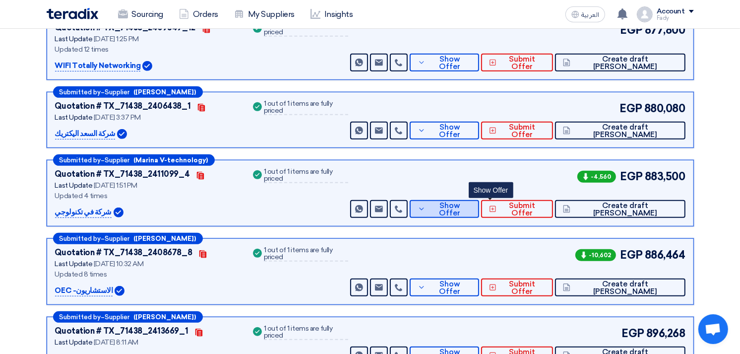
click at [471, 209] on span "Show Offer" at bounding box center [449, 209] width 43 height 15
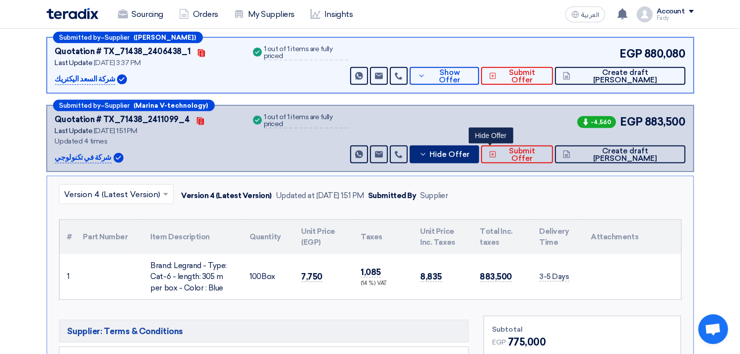
scroll to position [551, 0]
click at [470, 150] on span "Hide Offer" at bounding box center [449, 153] width 40 height 7
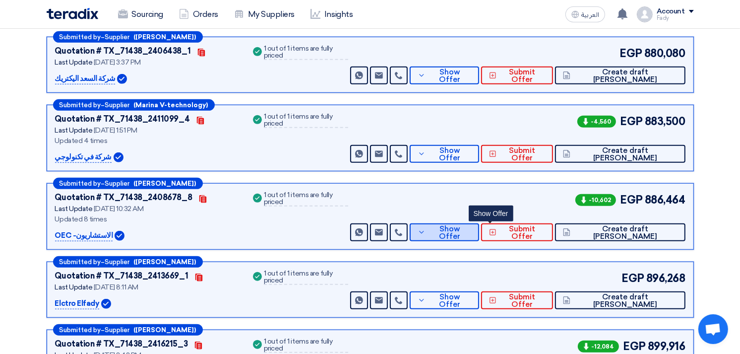
click at [479, 236] on button "Show Offer" at bounding box center [444, 232] width 69 height 18
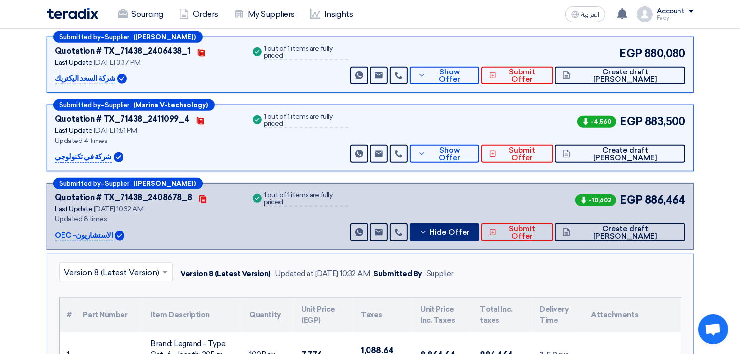
scroll to position [661, 0]
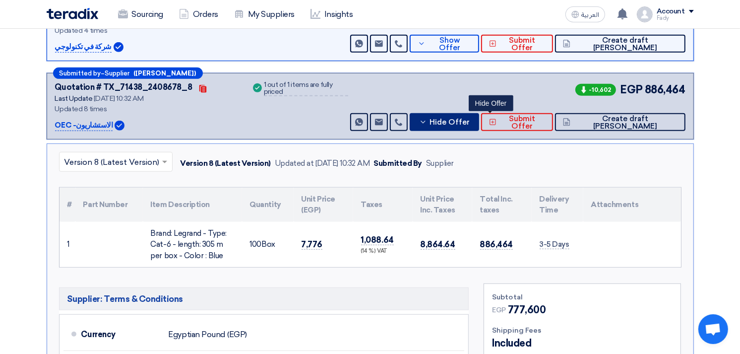
click at [470, 119] on span "Hide Offer" at bounding box center [449, 122] width 40 height 7
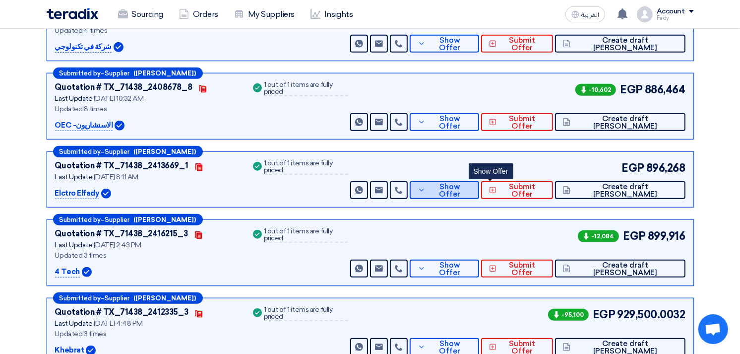
click at [479, 196] on button "Show Offer" at bounding box center [444, 190] width 69 height 18
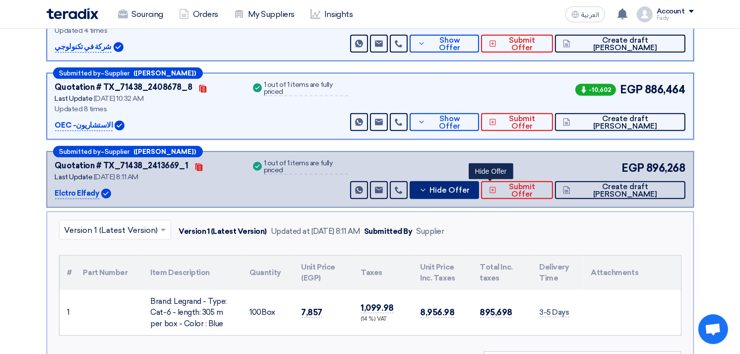
click at [479, 195] on button "Hide Offer" at bounding box center [444, 190] width 69 height 18
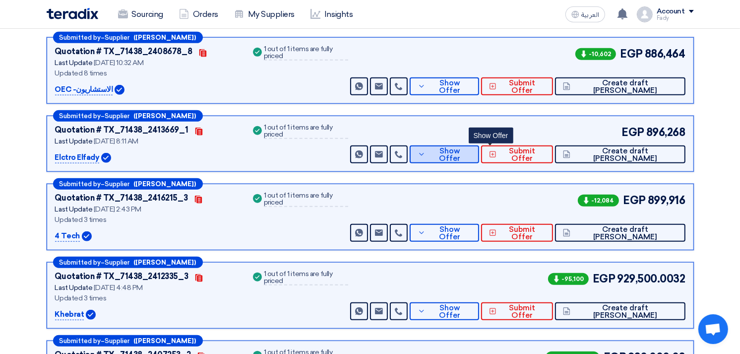
scroll to position [716, 0]
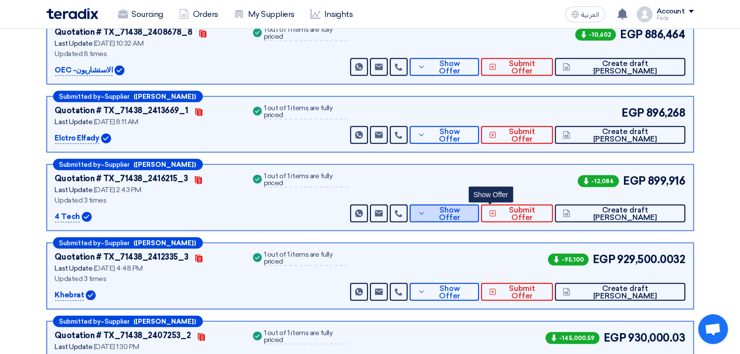
click at [471, 210] on span "Show Offer" at bounding box center [449, 213] width 43 height 15
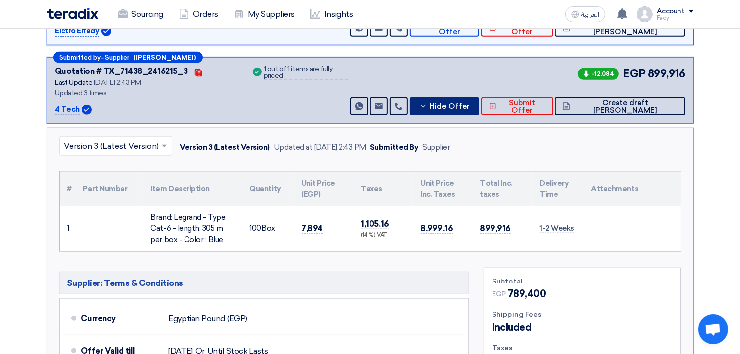
scroll to position [826, 0]
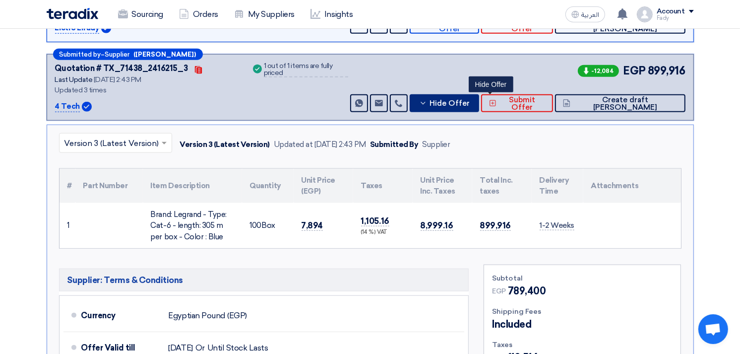
click at [479, 96] on button "Hide Offer" at bounding box center [444, 103] width 69 height 18
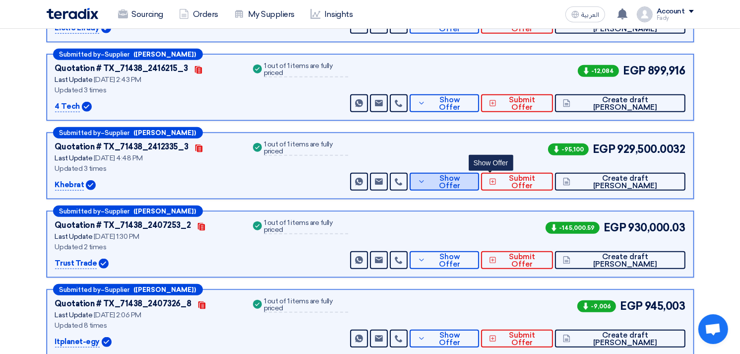
click at [471, 182] on span "Show Offer" at bounding box center [449, 182] width 43 height 15
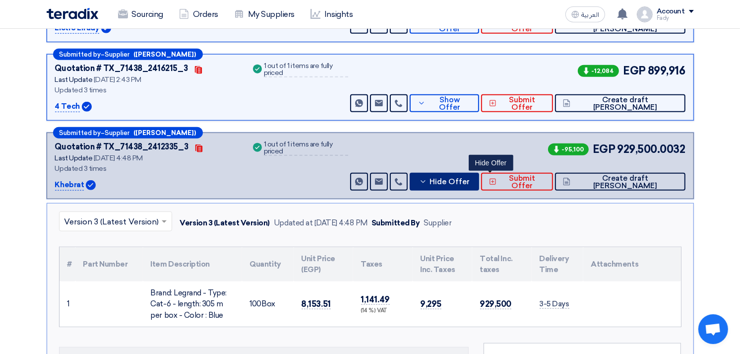
scroll to position [881, 0]
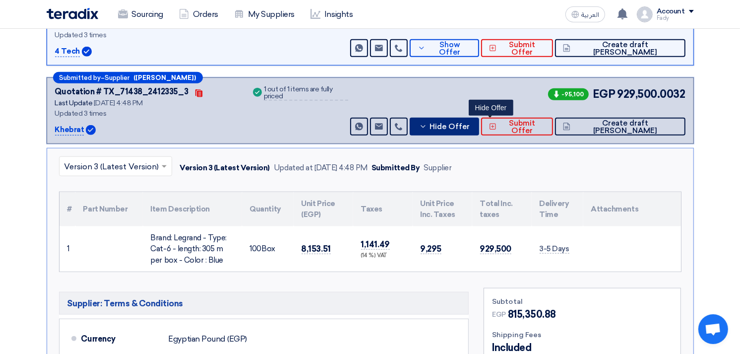
click at [479, 118] on button "Hide Offer" at bounding box center [444, 127] width 69 height 18
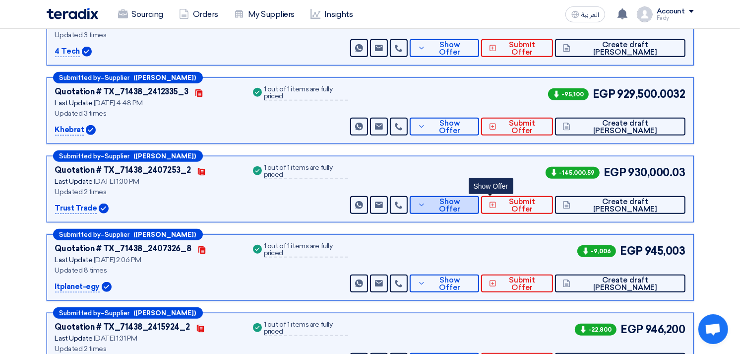
click at [425, 205] on icon at bounding box center [422, 205] width 8 height 8
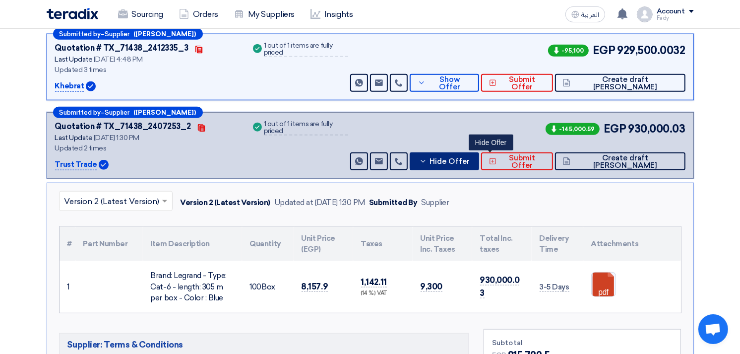
scroll to position [992, 0]
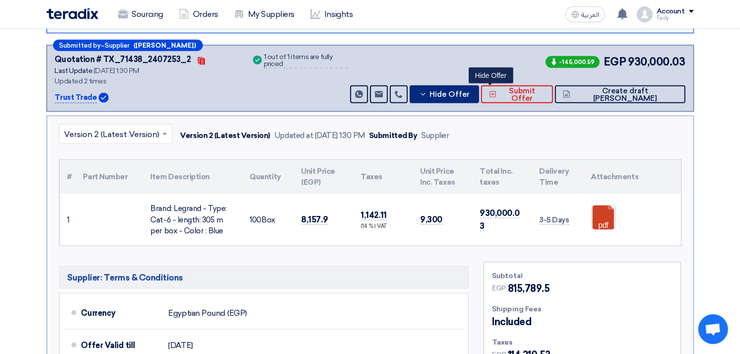
click at [470, 97] on span "Hide Offer" at bounding box center [449, 94] width 40 height 7
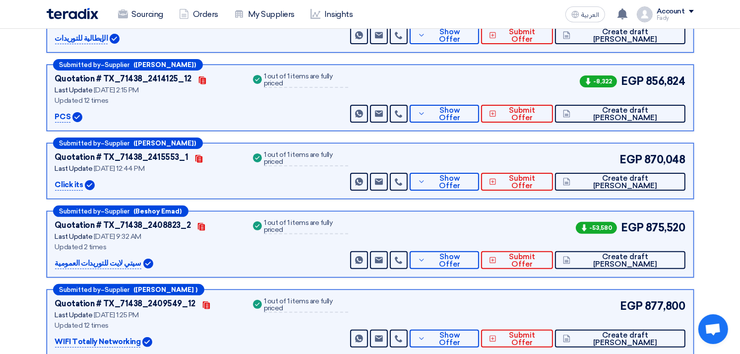
scroll to position [0, 0]
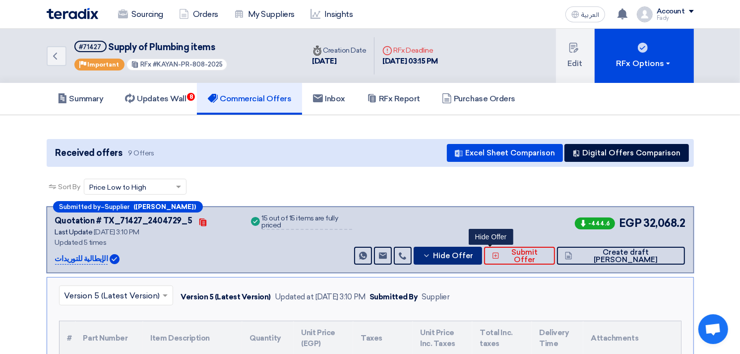
drag, startPoint x: 493, startPoint y: 254, endPoint x: 82, endPoint y: 137, distance: 426.9
click at [473, 254] on span "Hide Offer" at bounding box center [453, 255] width 40 height 7
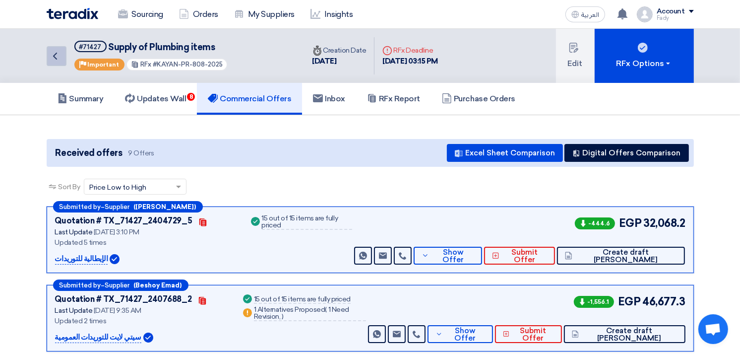
click at [65, 52] on link "Back" at bounding box center [57, 56] width 20 height 20
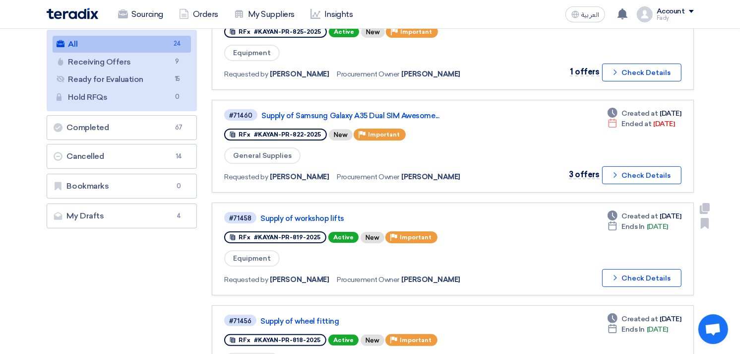
scroll to position [110, 0]
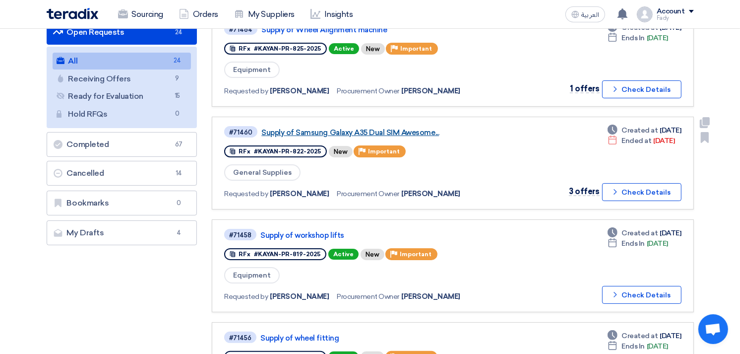
click at [418, 128] on link "Supply of Samsung Galaxy A35 Dual SIM Awesome..." at bounding box center [385, 132] width 248 height 9
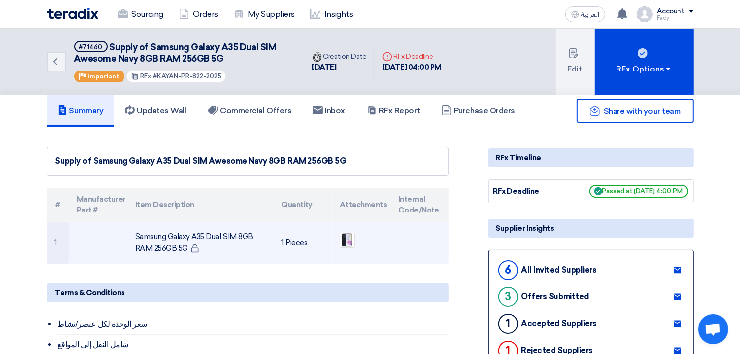
click at [166, 235] on td "Samsung Galaxy A35 Dual SIM 8GB RAM 256GB 5G" at bounding box center [200, 243] width 146 height 42
click at [166, 234] on td "Samsung Galaxy A35 Dual SIM 8GB RAM 256GB 5G" at bounding box center [200, 243] width 146 height 42
copy tr "Samsung Galaxy A35 Dual SIM 8GB RAM 256GB 5G"
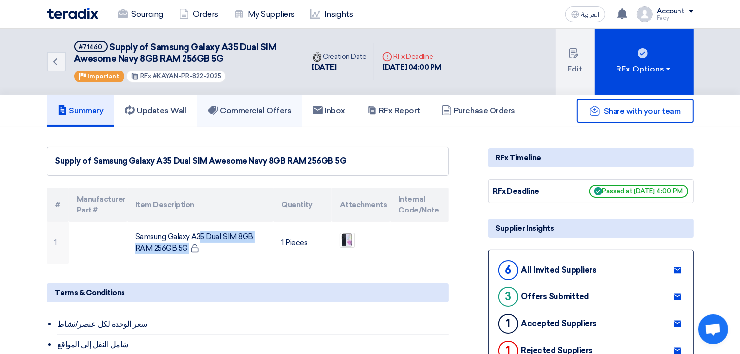
click at [267, 113] on h5 "Commercial Offers" at bounding box center [249, 111] width 83 height 10
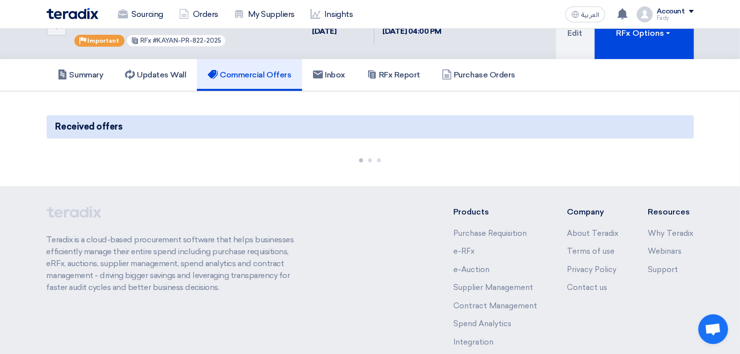
scroll to position [55, 0]
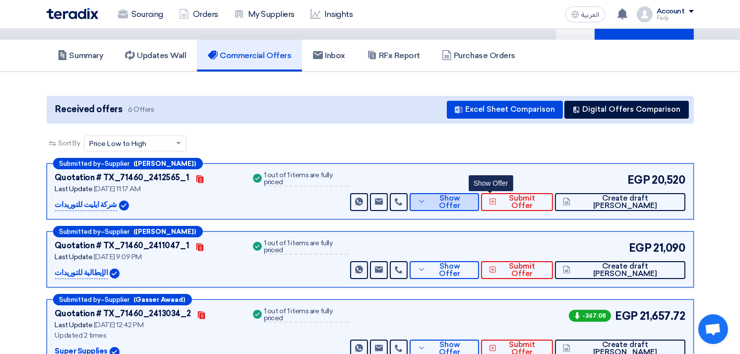
click at [471, 195] on span "Show Offer" at bounding box center [449, 201] width 43 height 15
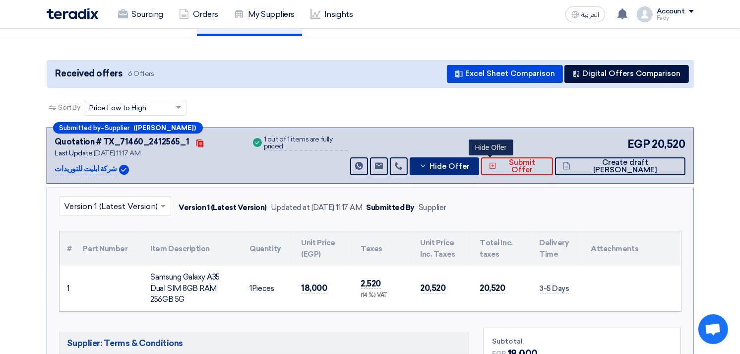
scroll to position [110, 0]
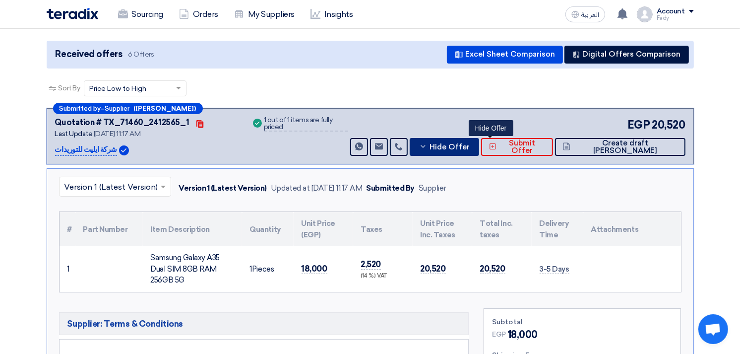
click at [479, 138] on button "Hide Offer" at bounding box center [444, 147] width 69 height 18
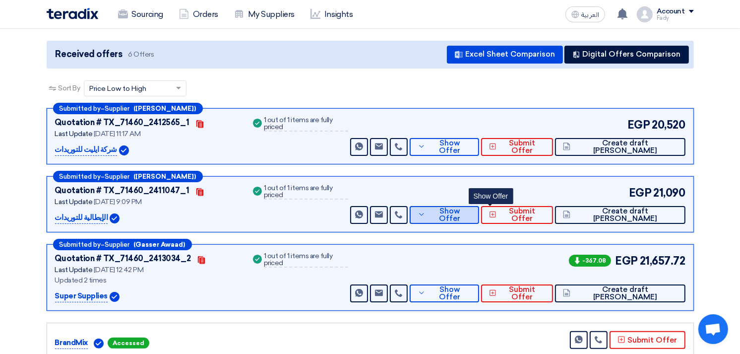
click at [471, 209] on span "Show Offer" at bounding box center [449, 214] width 43 height 15
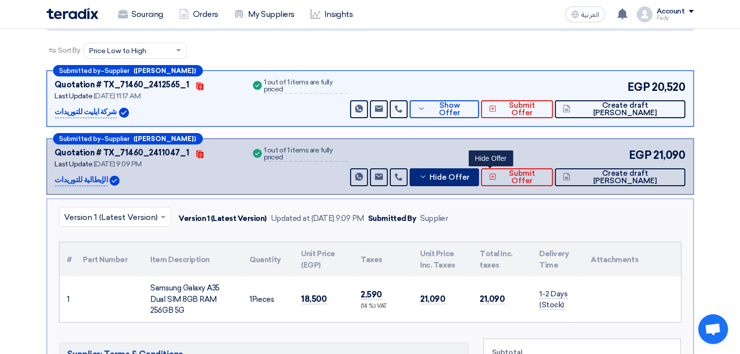
scroll to position [165, 0]
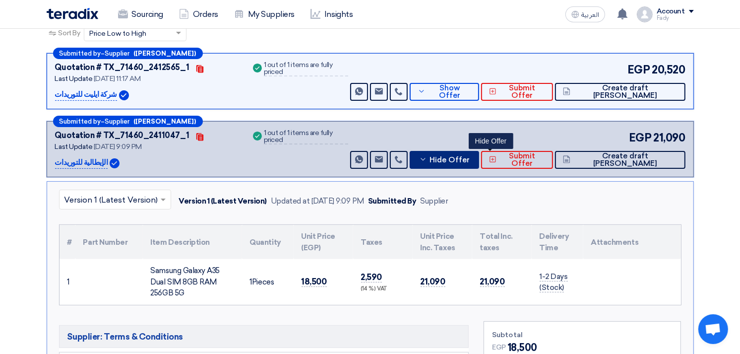
click at [427, 155] on icon at bounding box center [423, 159] width 8 height 8
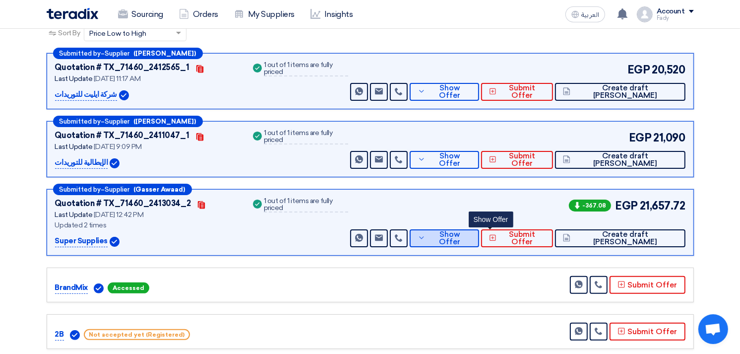
click at [471, 233] on span "Show Offer" at bounding box center [449, 238] width 43 height 15
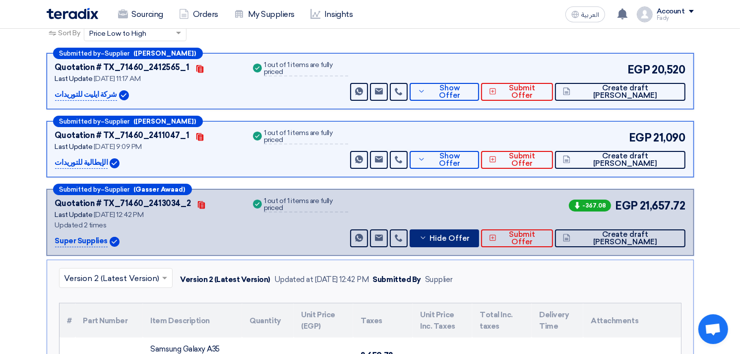
scroll to position [220, 0]
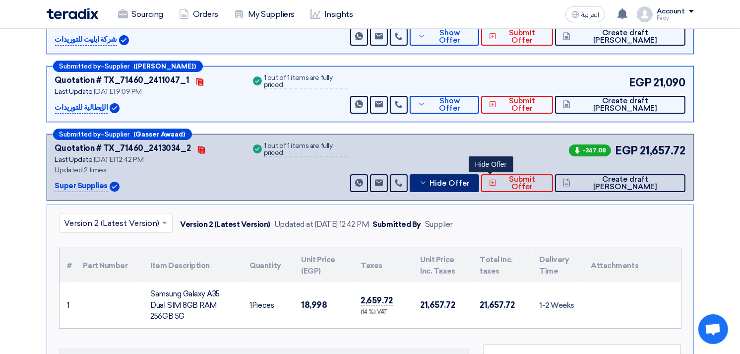
click at [470, 184] on span "Hide Offer" at bounding box center [449, 182] width 40 height 7
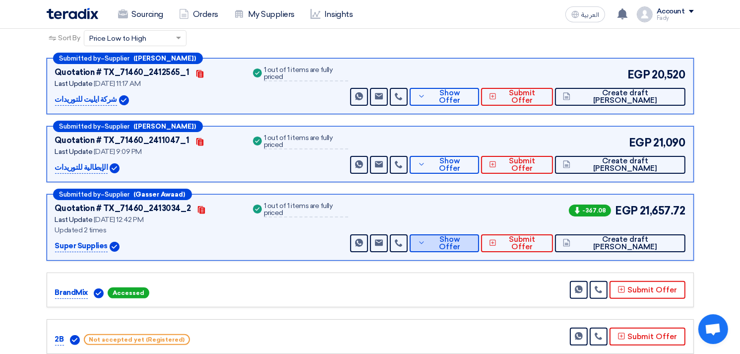
scroll to position [0, 0]
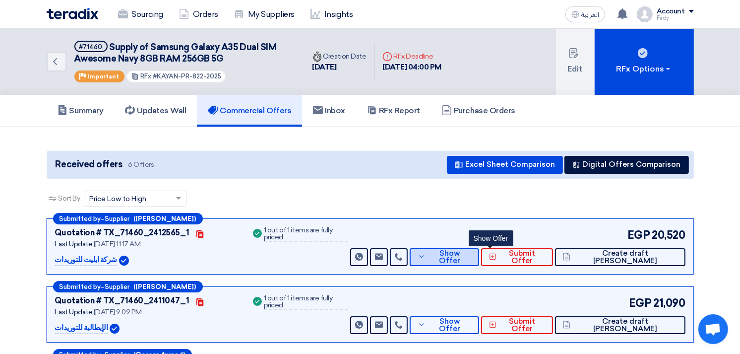
click at [471, 251] on span "Show Offer" at bounding box center [449, 256] width 43 height 15
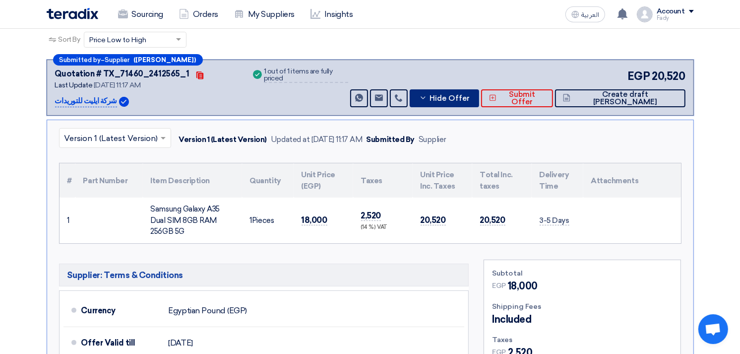
scroll to position [165, 0]
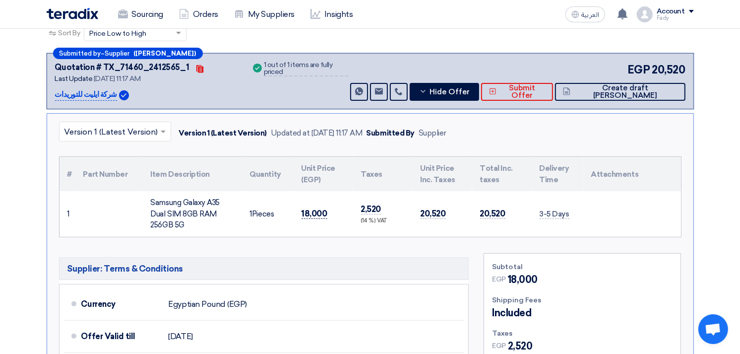
click at [313, 210] on span "18,000" at bounding box center [314, 213] width 26 height 10
click at [311, 210] on span "18,000" at bounding box center [314, 213] width 26 height 10
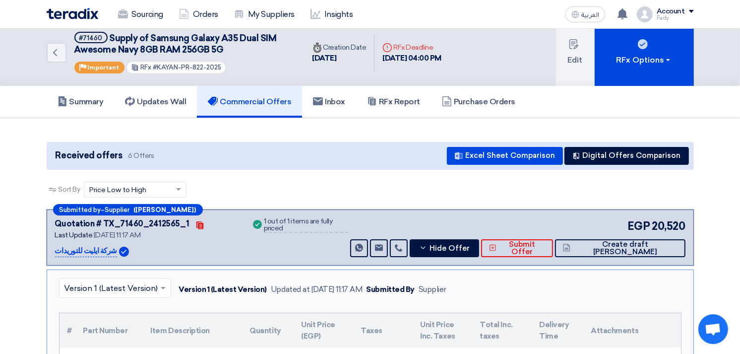
scroll to position [0, 0]
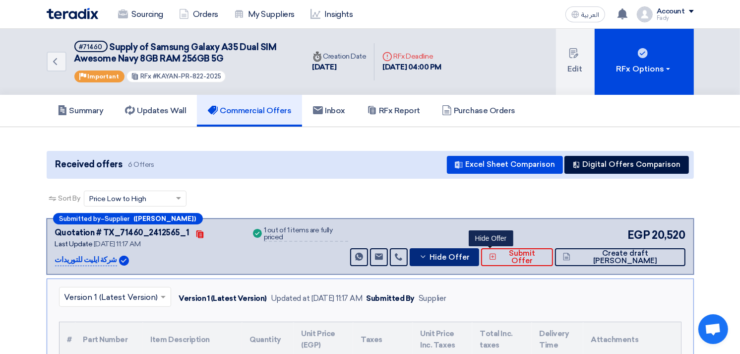
click at [470, 259] on span "Hide Offer" at bounding box center [449, 256] width 40 height 7
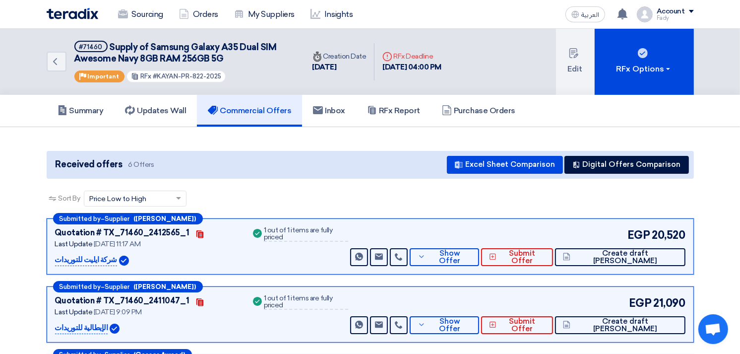
click at [360, 202] on div "Sort By Sort by × Price Low to High ×" at bounding box center [370, 204] width 647 height 28
click at [53, 61] on icon "Back" at bounding box center [55, 62] width 12 height 12
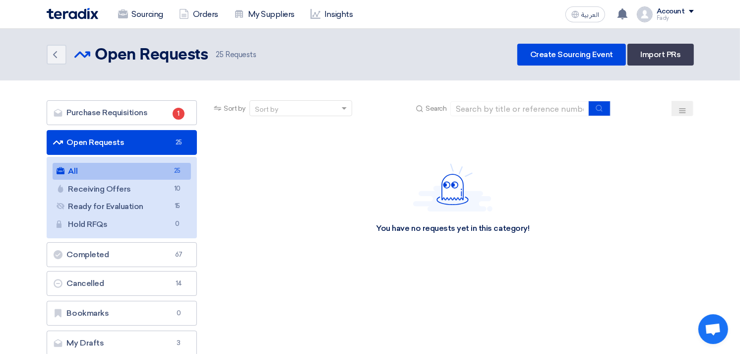
click at [507, 188] on div "You have no requests yet in this category!" at bounding box center [452, 198] width 153 height 70
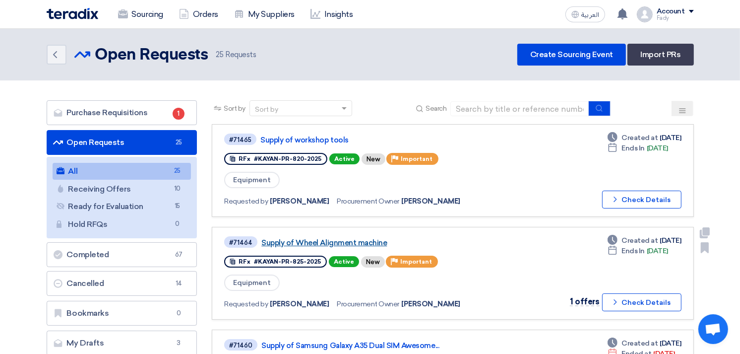
click at [365, 239] on link "Supply of Wheel Alignment machine" at bounding box center [385, 242] width 248 height 9
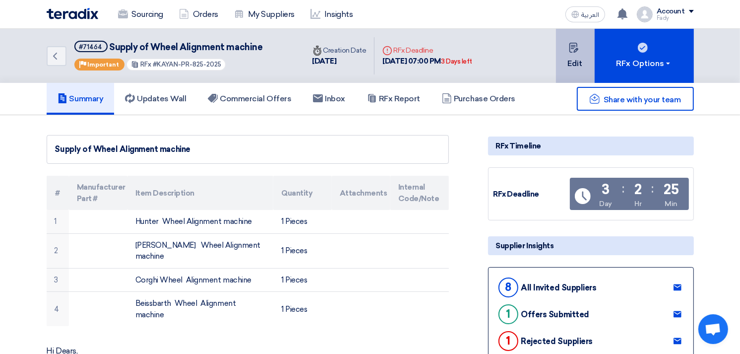
click at [577, 48] on icon at bounding box center [574, 48] width 10 height 10
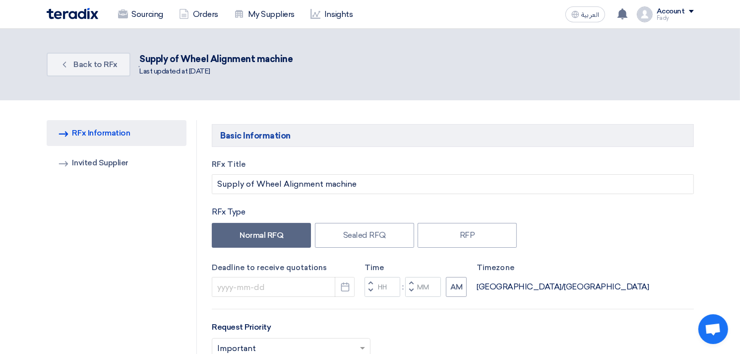
type input "[DATE]"
type input "07"
type input "00"
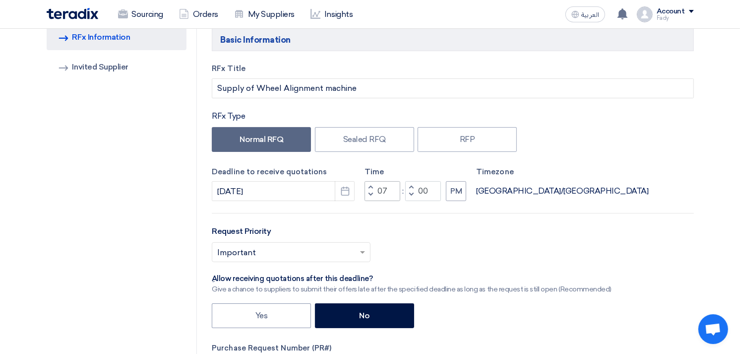
scroll to position [110, 0]
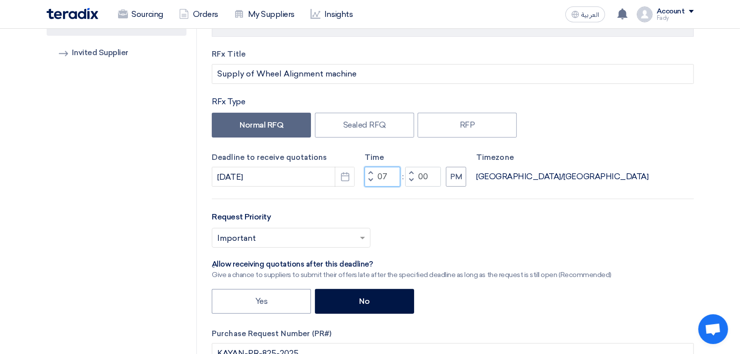
click at [384, 177] on input "07" at bounding box center [382, 177] width 36 height 20
type input "03"
click at [350, 172] on icon "Pick a date" at bounding box center [345, 177] width 10 height 10
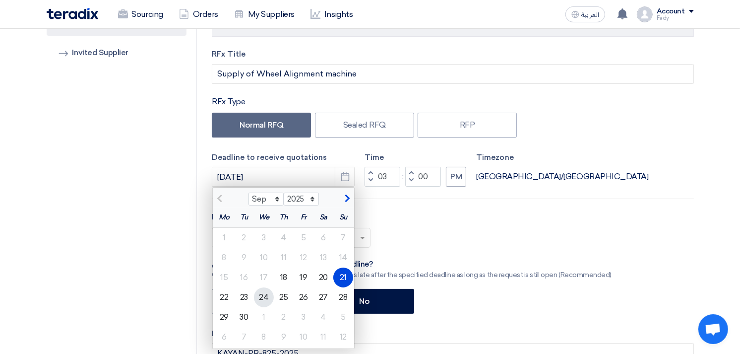
click at [267, 296] on div "24" at bounding box center [264, 297] width 20 height 20
type input "[DATE]"
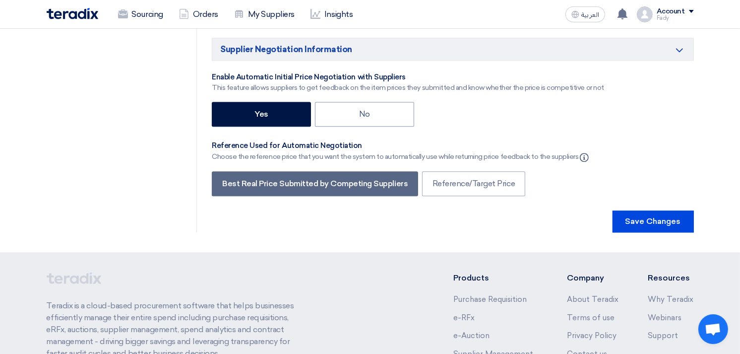
scroll to position [2077, 0]
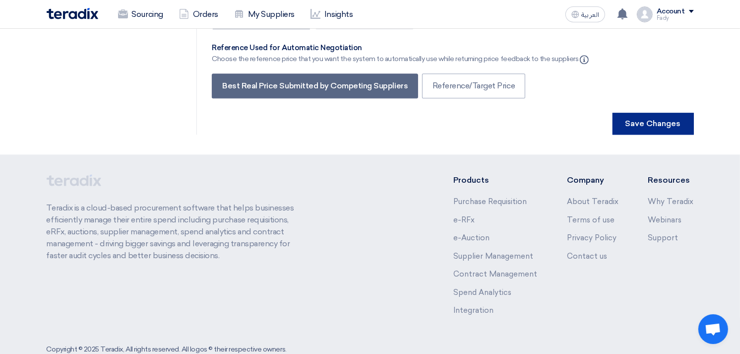
click at [663, 113] on button "Save Changes" at bounding box center [652, 124] width 81 height 22
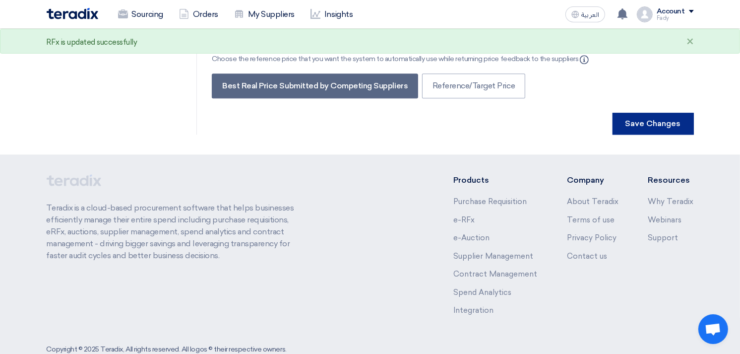
scroll to position [0, 0]
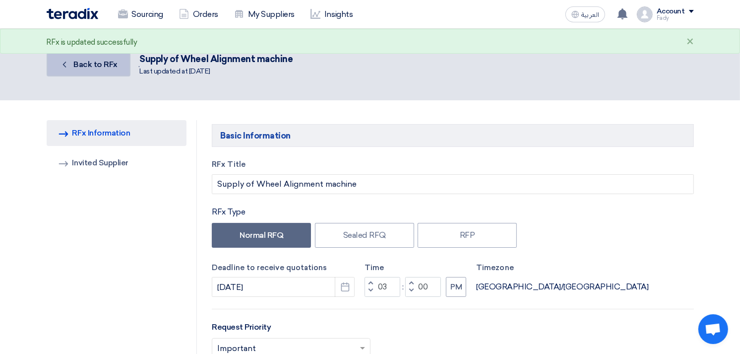
click at [87, 62] on span "Back to RFx" at bounding box center [95, 64] width 44 height 9
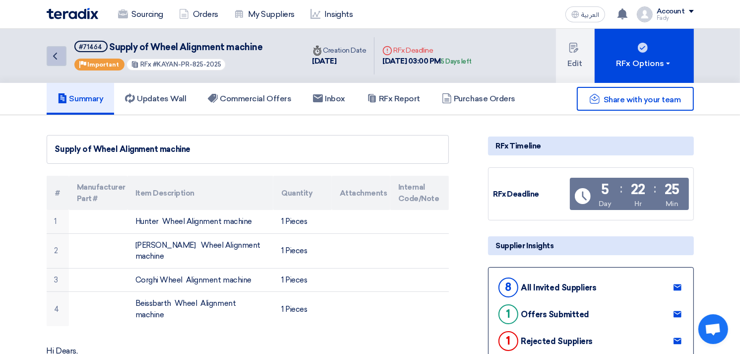
click at [59, 53] on icon "Back" at bounding box center [55, 56] width 12 height 12
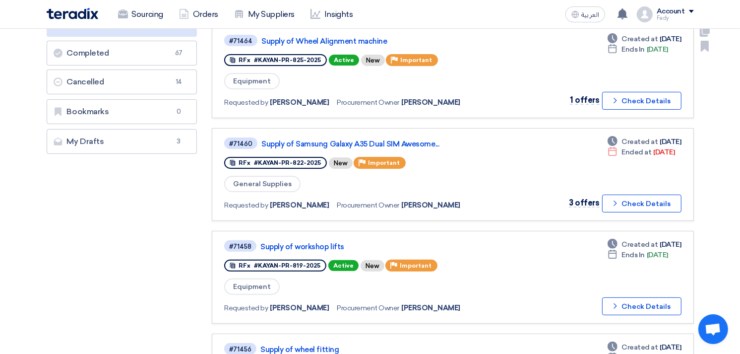
scroll to position [220, 0]
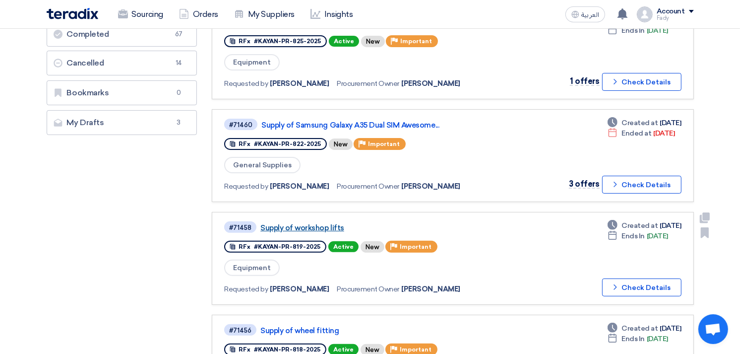
click at [330, 223] on link "Supply of workshop lifts" at bounding box center [384, 227] width 248 height 9
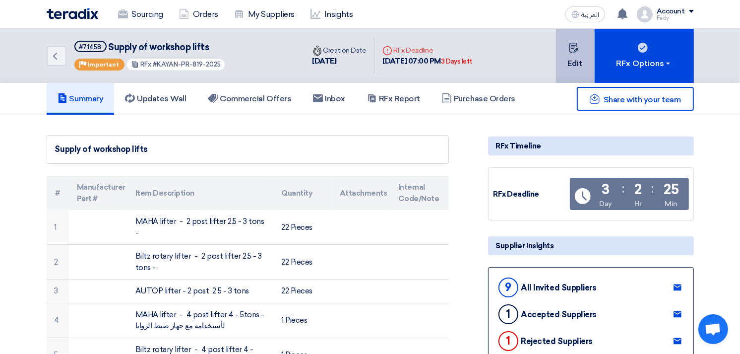
click at [584, 61] on button "Edit" at bounding box center [575, 56] width 39 height 54
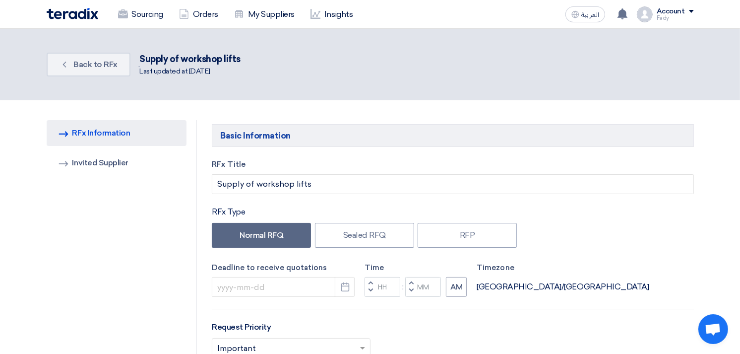
type input "[DATE]"
type input "07"
type input "00"
click at [382, 285] on input "07" at bounding box center [382, 287] width 36 height 20
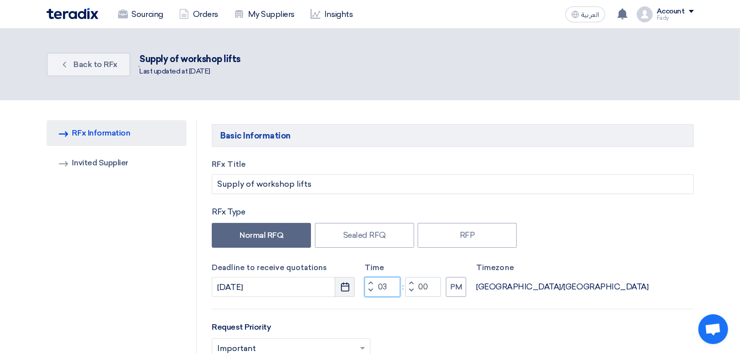
type input "03"
click at [345, 285] on use "button" at bounding box center [345, 286] width 8 height 9
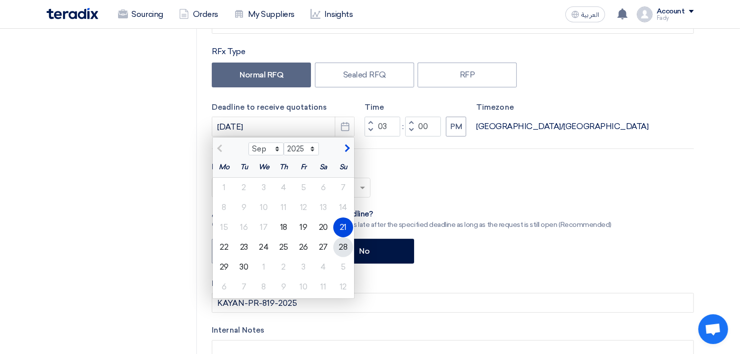
scroll to position [165, 0]
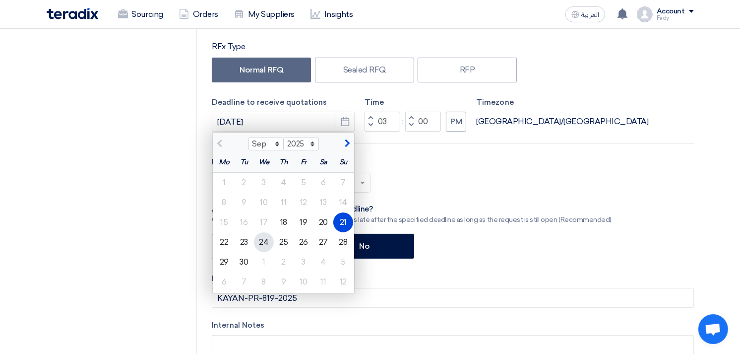
click at [269, 245] on div "24" at bounding box center [264, 242] width 20 height 20
type input "[DATE]"
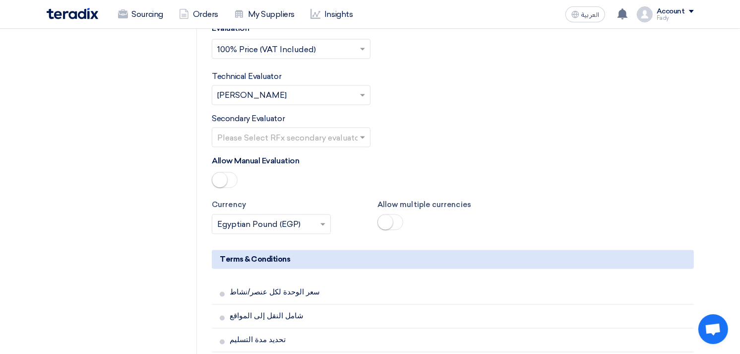
scroll to position [2093, 0]
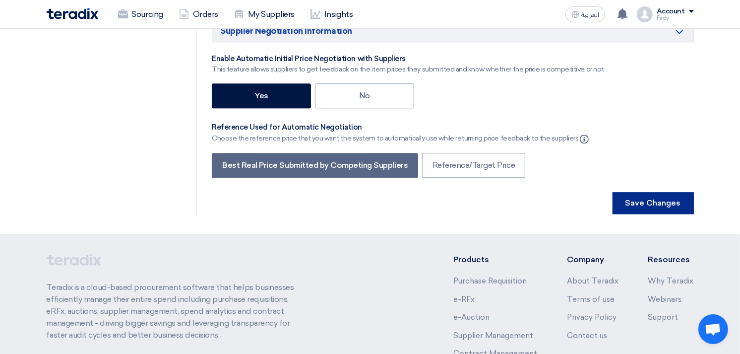
click at [663, 192] on button "Save Changes" at bounding box center [652, 203] width 81 height 22
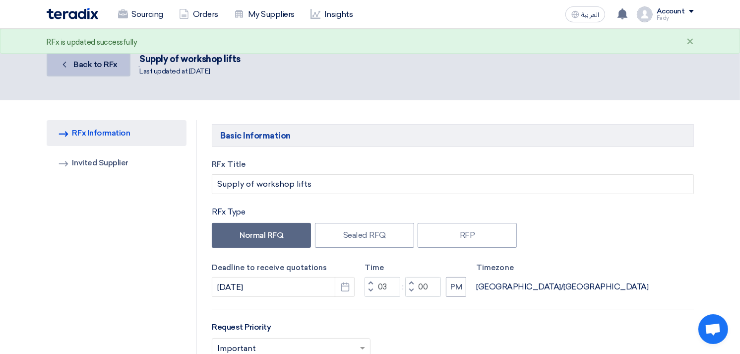
click at [89, 61] on span "Back to RFx" at bounding box center [95, 64] width 44 height 9
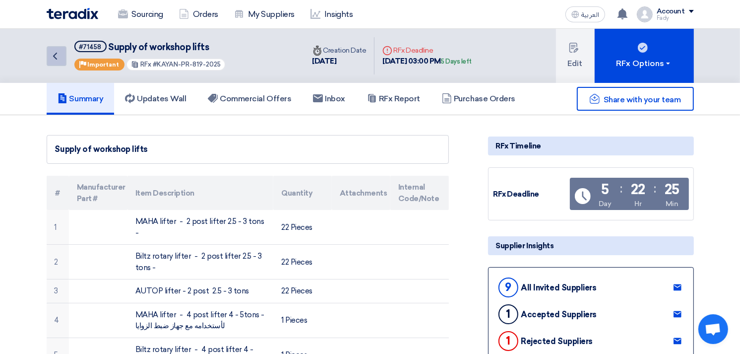
click at [53, 52] on icon "Back" at bounding box center [55, 56] width 12 height 12
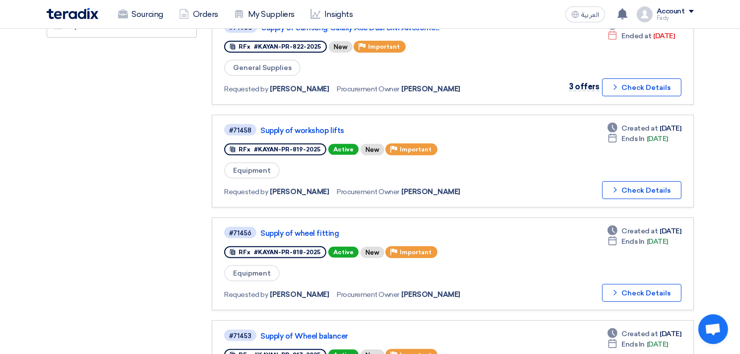
scroll to position [330, 0]
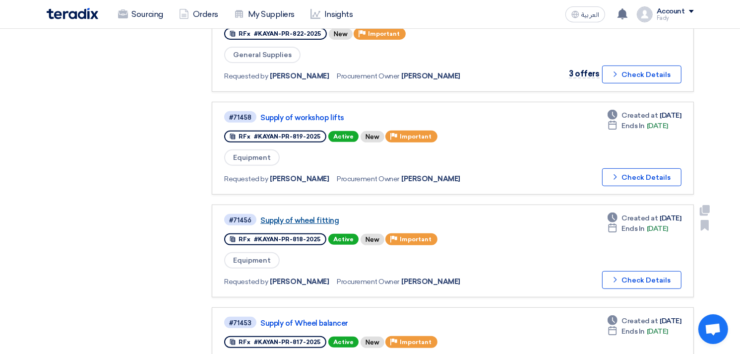
click at [292, 216] on link "Supply of wheel fitting" at bounding box center [384, 220] width 248 height 9
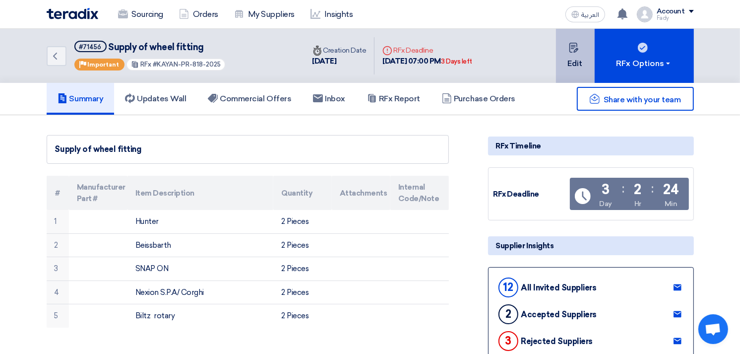
click at [567, 61] on button "Edit" at bounding box center [575, 56] width 39 height 54
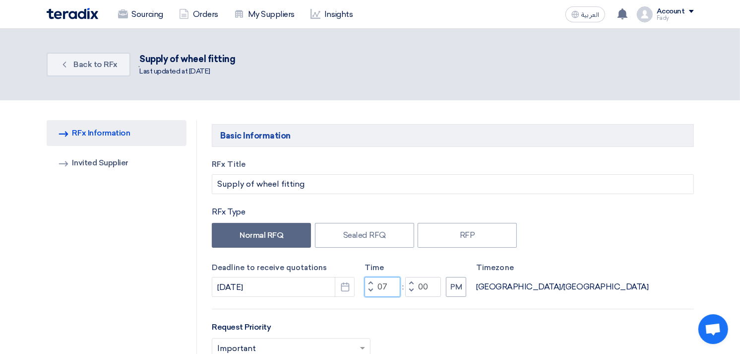
click at [383, 283] on input "07" at bounding box center [382, 287] width 36 height 20
type input "03"
click at [348, 286] on icon "Pick a date" at bounding box center [345, 287] width 10 height 10
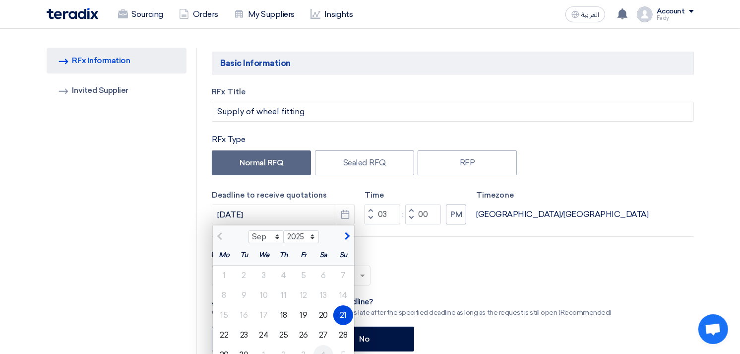
scroll to position [165, 0]
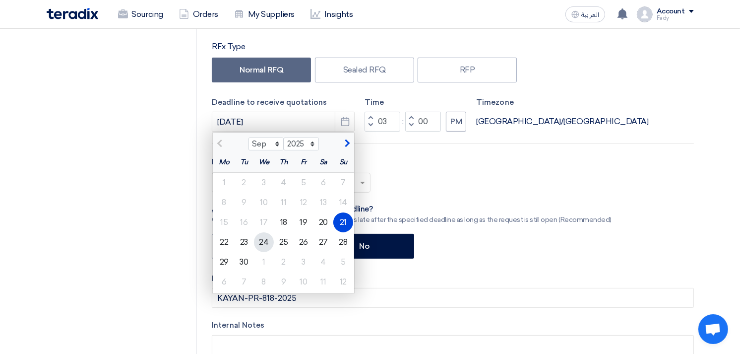
click at [264, 242] on div "24" at bounding box center [264, 242] width 20 height 20
type input "9/24/2025"
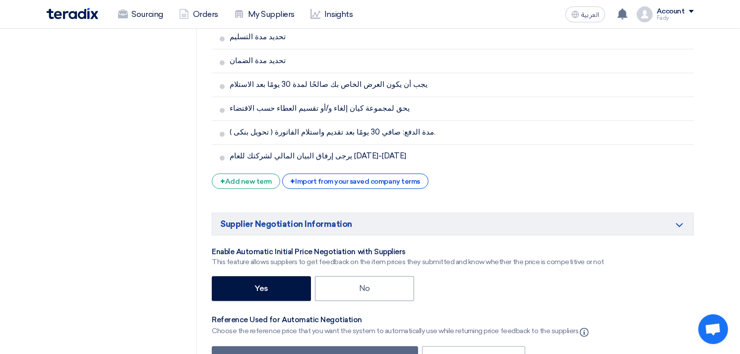
scroll to position [2038, 0]
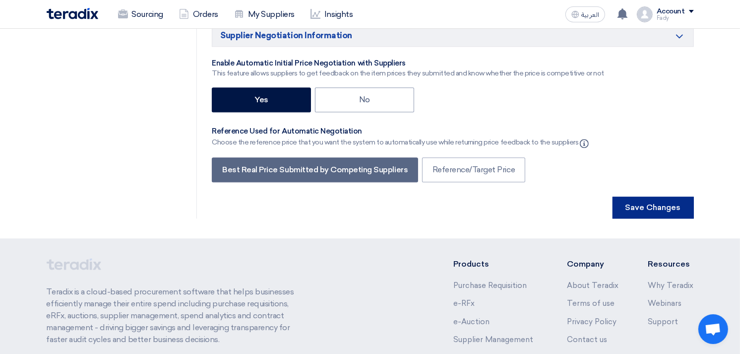
click at [650, 196] on button "Save Changes" at bounding box center [652, 207] width 81 height 22
click at [658, 196] on button "Save Changes" at bounding box center [652, 207] width 81 height 22
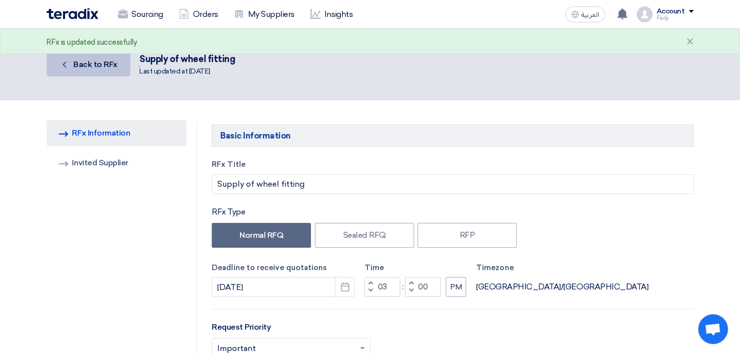
click at [97, 64] on span "Back to RFx" at bounding box center [95, 64] width 44 height 9
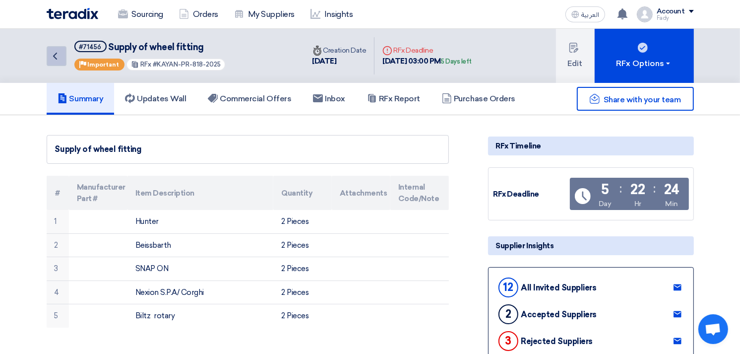
click at [59, 58] on icon "Back" at bounding box center [55, 56] width 12 height 12
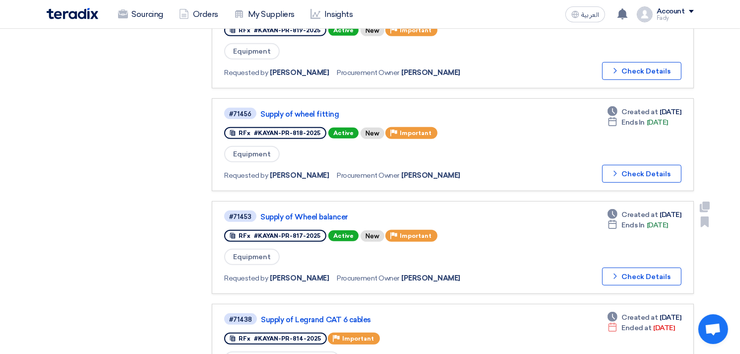
scroll to position [440, 0]
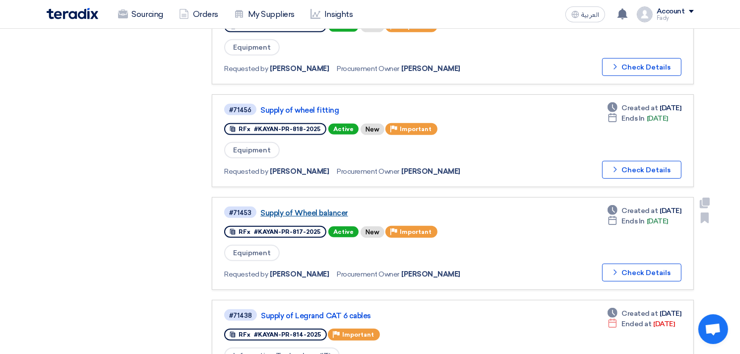
click at [324, 208] on link "Supply of Wheel balancer" at bounding box center [384, 212] width 248 height 9
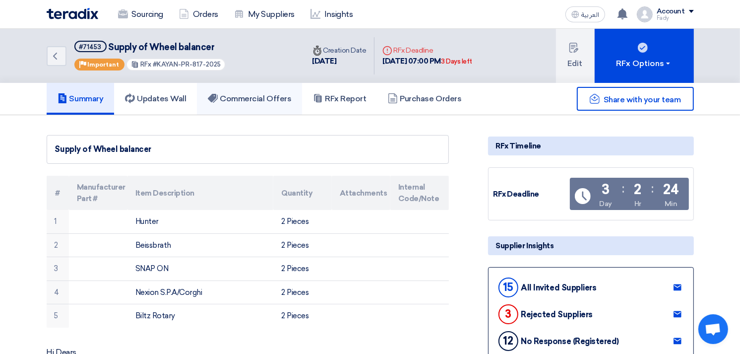
click at [273, 94] on h5 "Commercial Offers" at bounding box center [249, 99] width 83 height 10
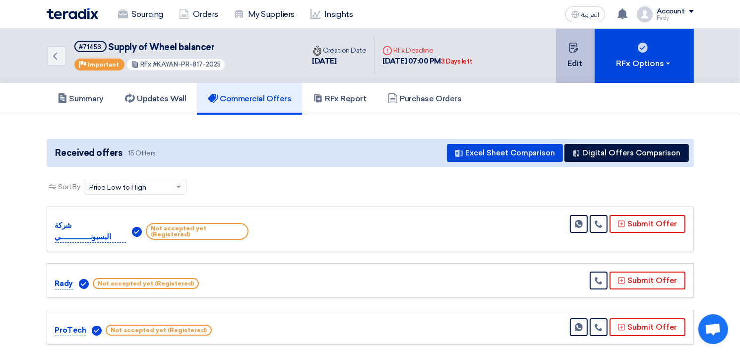
click at [577, 49] on use at bounding box center [573, 48] width 9 height 10
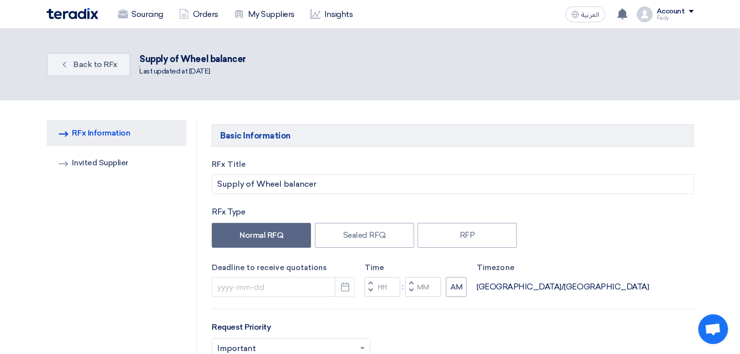
type input "9/21/2025"
type input "07"
type input "00"
click at [385, 286] on input "07" at bounding box center [382, 287] width 36 height 20
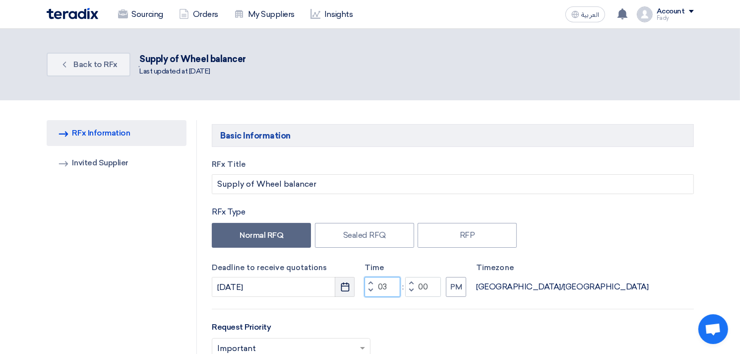
type input "03"
click at [349, 280] on button "Pick a date" at bounding box center [345, 287] width 20 height 20
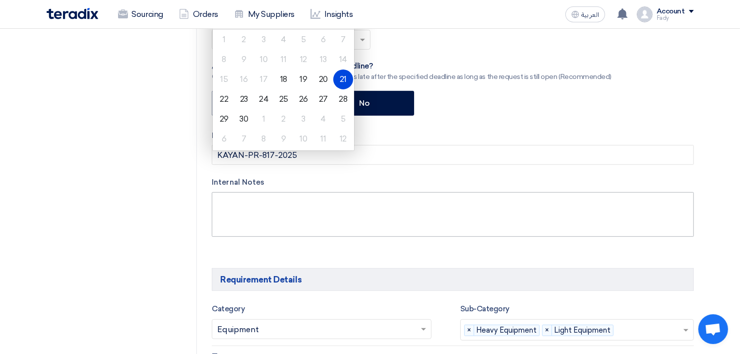
scroll to position [330, 0]
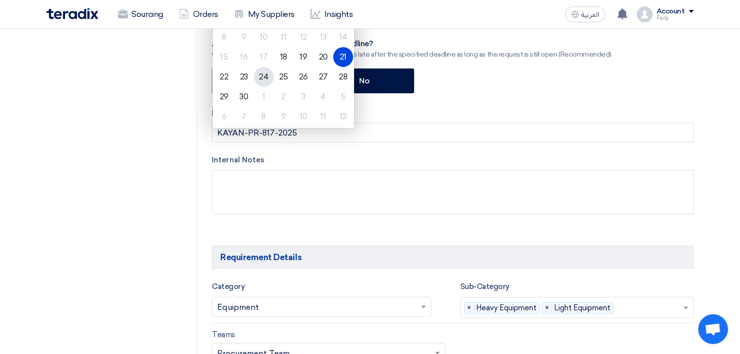
click at [257, 70] on div "24" at bounding box center [264, 77] width 20 height 20
type input "9/24/2025"
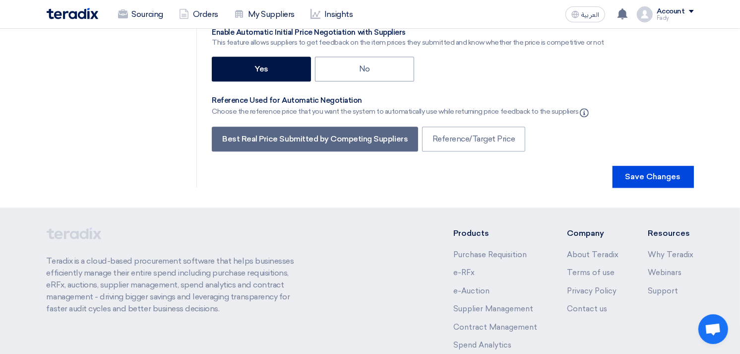
scroll to position [2123, 0]
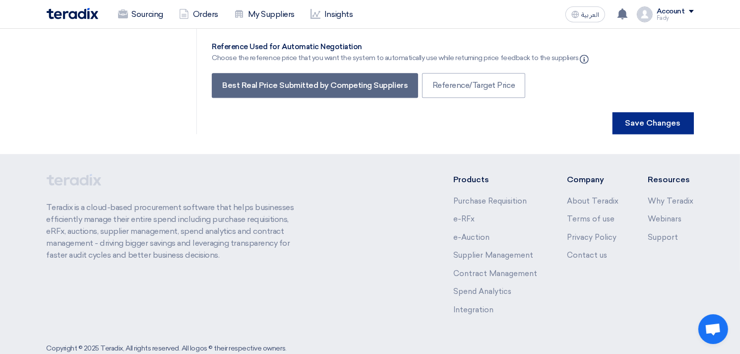
click at [655, 112] on button "Save Changes" at bounding box center [652, 123] width 81 height 22
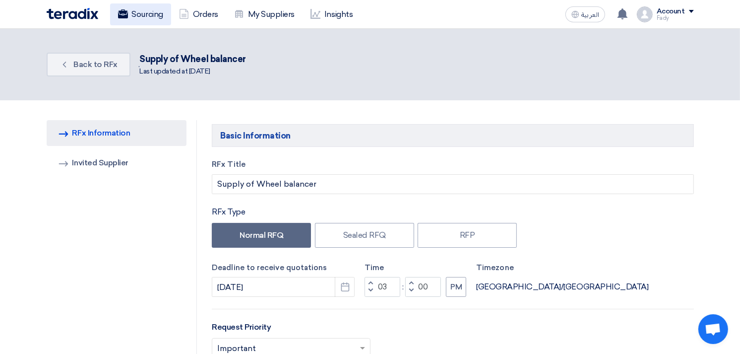
click at [134, 16] on link "Sourcing" at bounding box center [140, 14] width 61 height 22
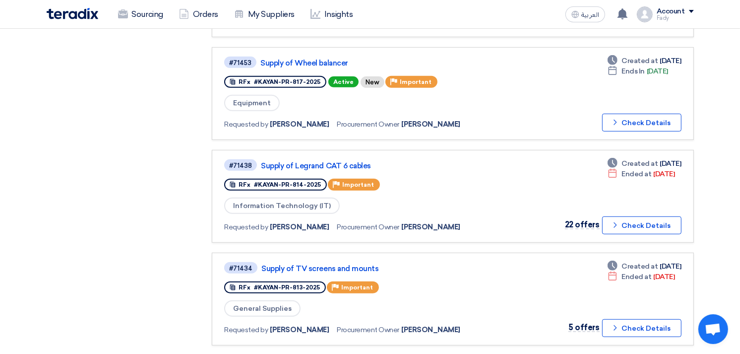
scroll to position [661, 0]
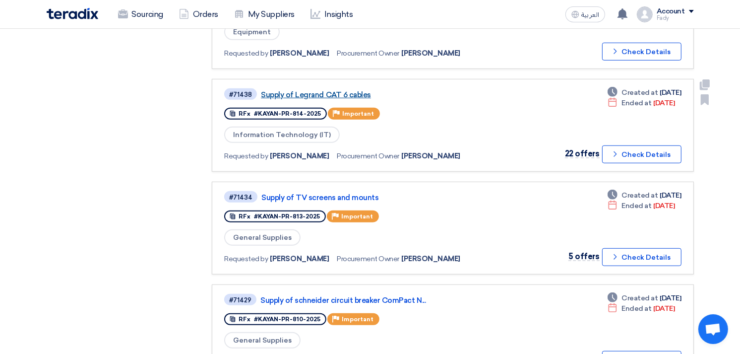
click at [331, 90] on link "Supply of Legrand CAT 6 cables" at bounding box center [385, 94] width 248 height 9
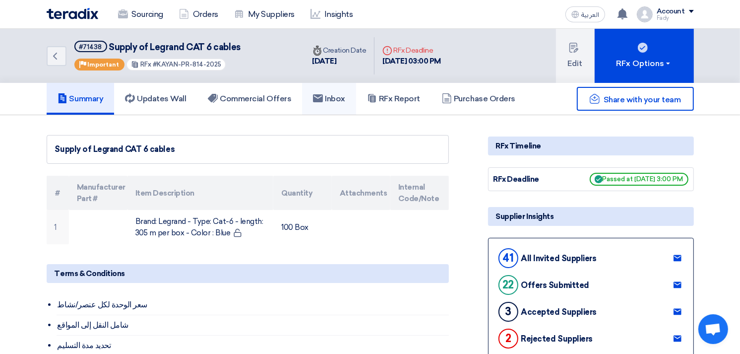
click at [328, 98] on h5 "Inbox" at bounding box center [329, 99] width 32 height 10
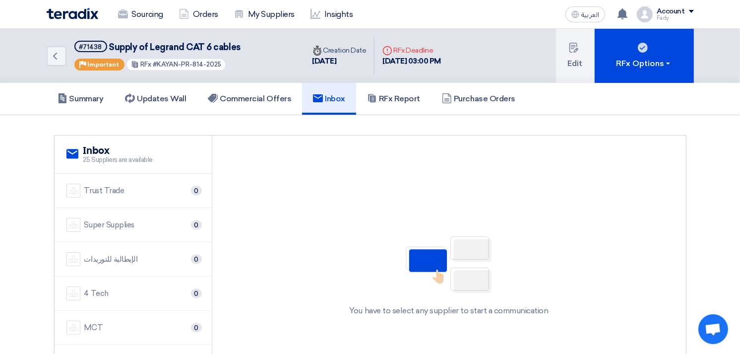
click at [74, 255] on img at bounding box center [73, 259] width 14 height 14
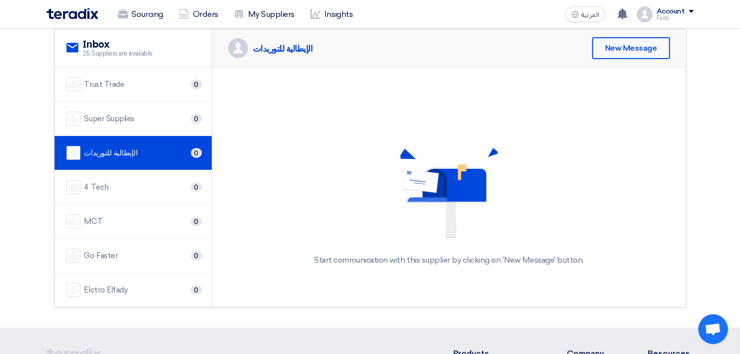
scroll to position [110, 0]
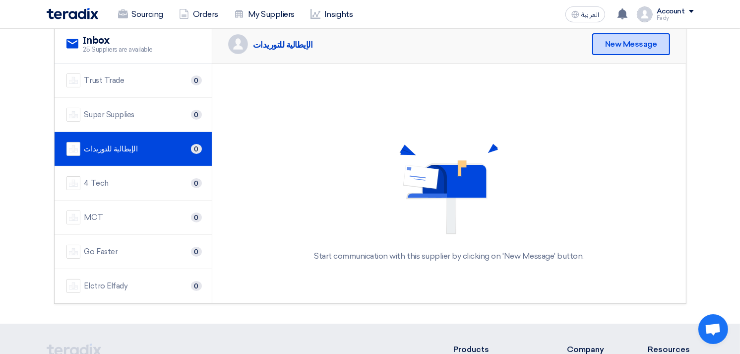
click at [637, 42] on div "New Message" at bounding box center [631, 44] width 78 height 22
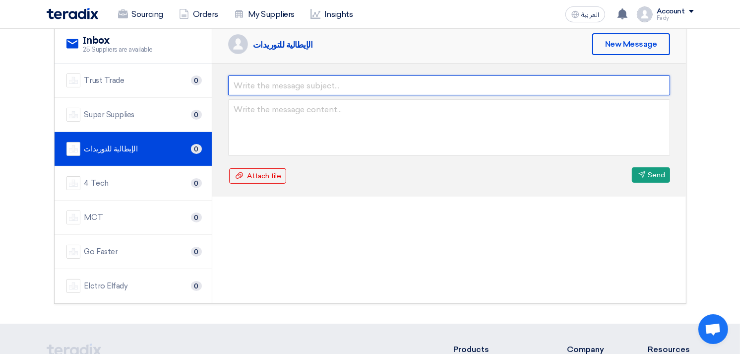
click at [279, 80] on input "text" at bounding box center [449, 85] width 442 height 20
type input "الجوله الثانية"
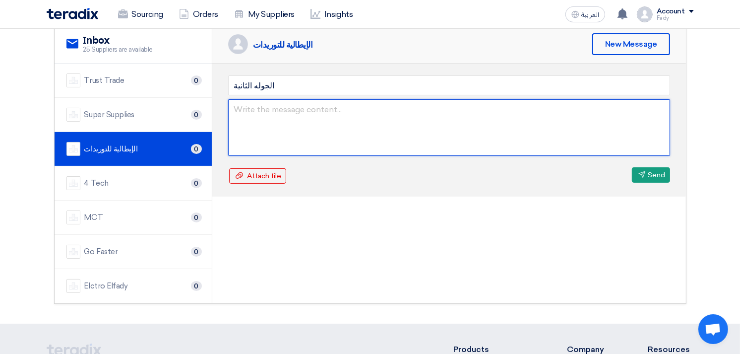
click at [303, 123] on textarea at bounding box center [449, 127] width 442 height 57
paste textarea "سيدي العزيز، بالإشارة إلى توريد حاوية الكرفان _ المنطقة الحرة بالإسكندرية CFT و…"
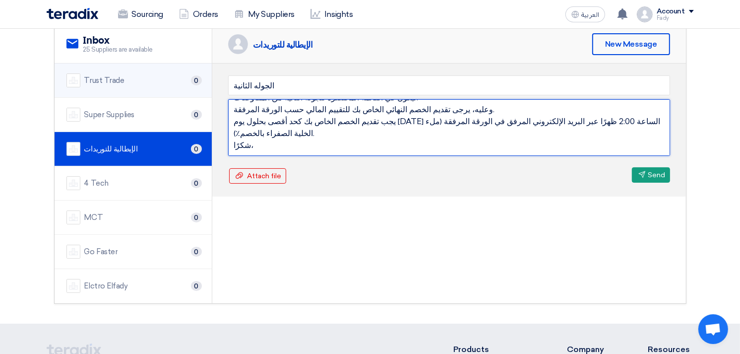
scroll to position [0, 0]
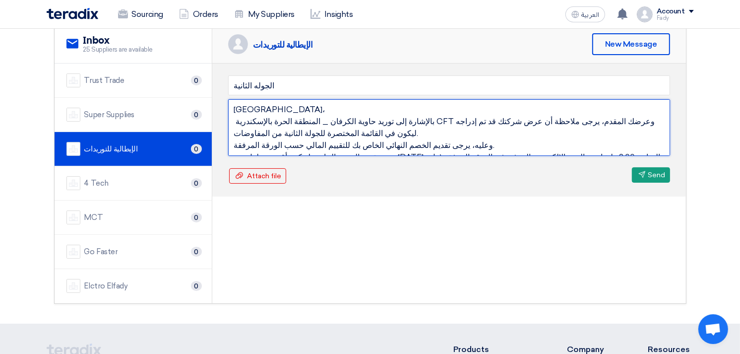
drag, startPoint x: 255, startPoint y: 133, endPoint x: 209, endPoint y: 101, distance: 56.3
click at [209, 101] on div "service Inbox 25 Suppliers are available Trust Trade 0 Super Supplies 0" at bounding box center [370, 164] width 631 height 278
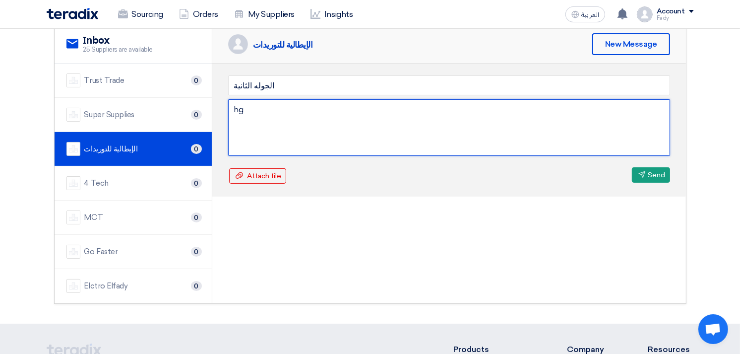
type textarea "h"
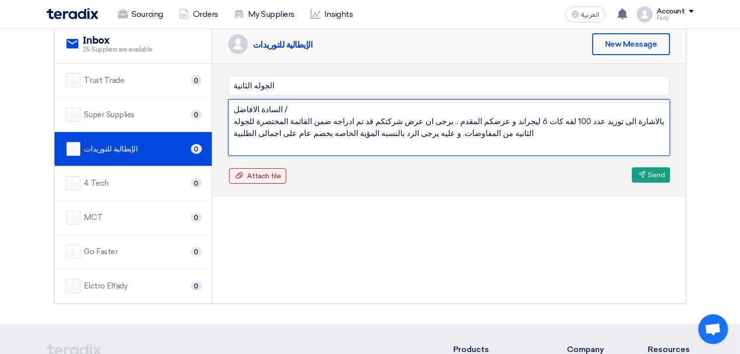
click at [464, 118] on textarea "السادة الافاضل / بالاشارة الى توريد عدد 100 لفه كات 6 ليجراند و عرضكم المقدم ..…" at bounding box center [449, 127] width 442 height 57
click at [413, 132] on textarea "السادة الافاضل / بالاشارة الى توريد عدد 100 لفه كات 6 ليجراند و عرضكم المقدم ..…" at bounding box center [449, 127] width 442 height 57
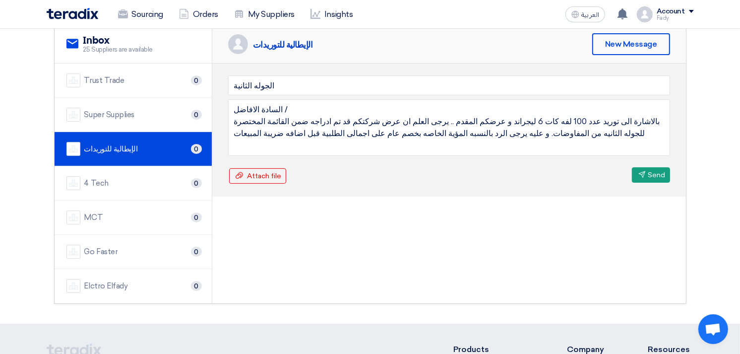
click at [432, 227] on div "الإيطالية للتوريدات New Message الجوله الثانية السادة الافاضل / بالاشارة الى تو…" at bounding box center [449, 164] width 474 height 278
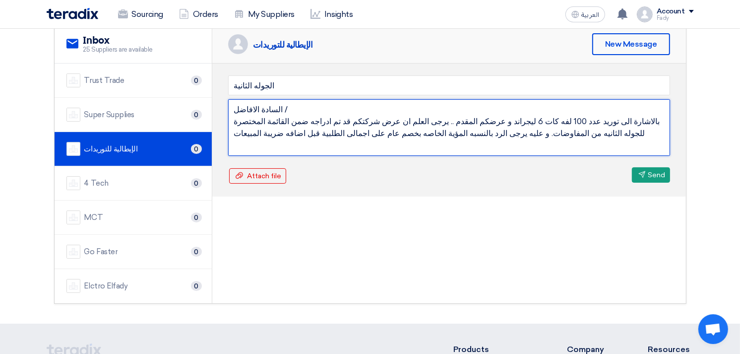
click at [239, 142] on textarea "السادة الافاضل / بالاشارة الى توريد عدد 100 لفه كات 6 ليجراند و عرضكم المقدم ..…" at bounding box center [449, 127] width 442 height 57
click at [231, 132] on textarea "السادة الافاضل / بالاشارة الى توريد عدد 100 لفه كات 6 ليجراند و عرضكم المقدم ..…" at bounding box center [449, 127] width 442 height 57
click at [478, 132] on textarea "السادة الافاضل / بالاشارة الى توريد عدد 100 لفه كات 6 ليجراند و عرضكم المقدم ..…" at bounding box center [449, 127] width 442 height 57
click at [256, 130] on textarea "السادة الافاضل / بالاشارة الى توريد عدد 100 لفه كات 6 ليجراند و عرضكم المقدم ..…" at bounding box center [449, 127] width 442 height 57
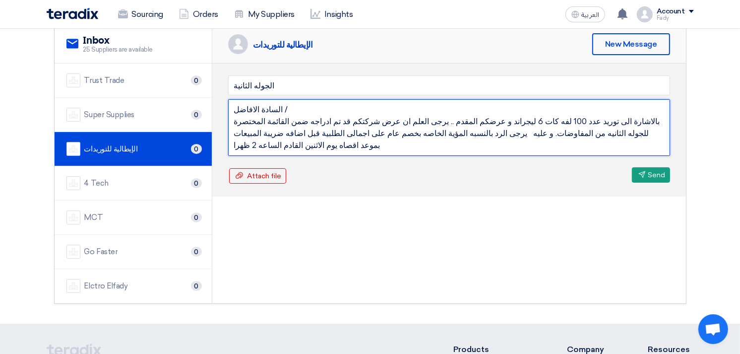
click at [256, 130] on textarea "السادة الافاضل / بالاشارة الى توريد عدد 100 لفه كات 6 ليجراند و عرضكم المقدم ..…" at bounding box center [449, 127] width 442 height 57
type textarea "السادة الافاضل / بالاشارة الى توريد عدد 100 لفه كات 6 ليجراند و عرضكم المقدم ..…"
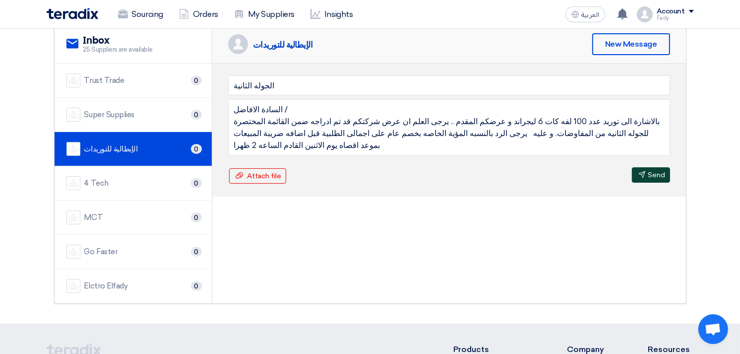
click at [653, 174] on button "Send Send" at bounding box center [651, 174] width 38 height 15
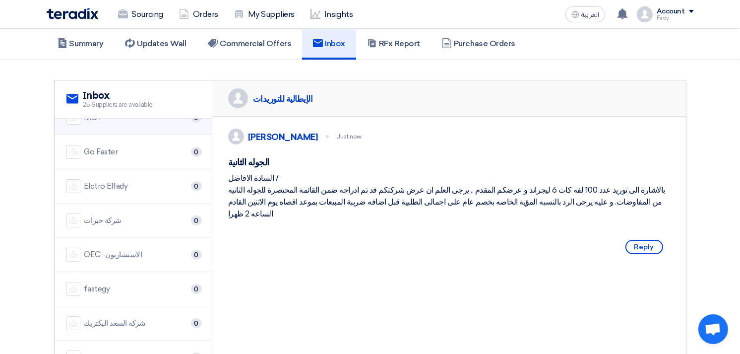
scroll to position [220, 0]
click at [338, 209] on div "السادة الافاضل / بالاشارة الى توريد عدد 100 لفه كات 6 ليجراند و عرضكم المقدم ..…" at bounding box center [449, 196] width 442 height 48
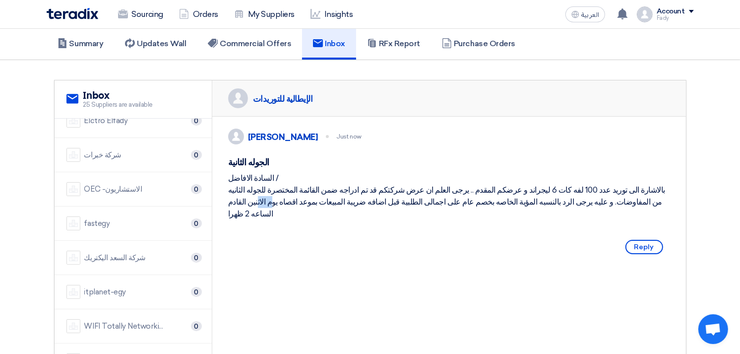
click at [337, 209] on div "السادة الافاضل / بالاشارة الى توريد عدد 100 لفه كات 6 ليجراند و عرضكم المقدم ..…" at bounding box center [449, 196] width 442 height 48
click at [336, 209] on div "السادة الافاضل / بالاشارة الى توريد عدد 100 لفه كات 6 ليجراند و عرضكم المقدم ..…" at bounding box center [449, 196] width 442 height 48
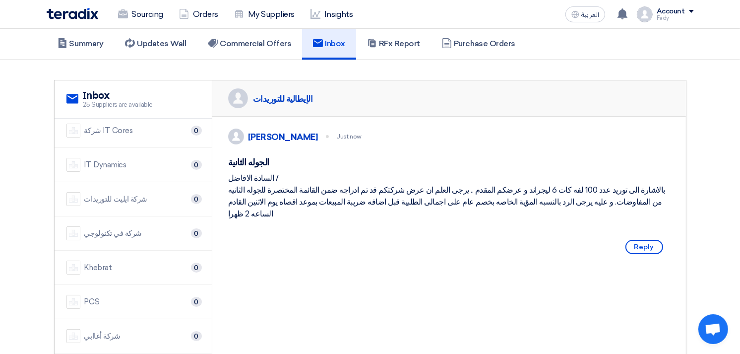
scroll to position [606, 0]
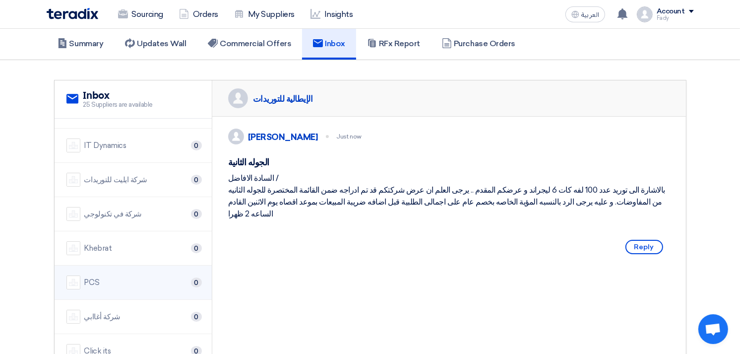
click at [117, 275] on div "PCS 0" at bounding box center [132, 282] width 133 height 14
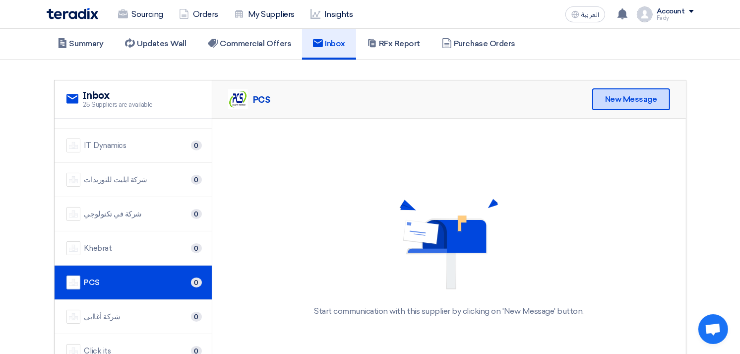
click at [646, 100] on div "New Message" at bounding box center [631, 99] width 78 height 22
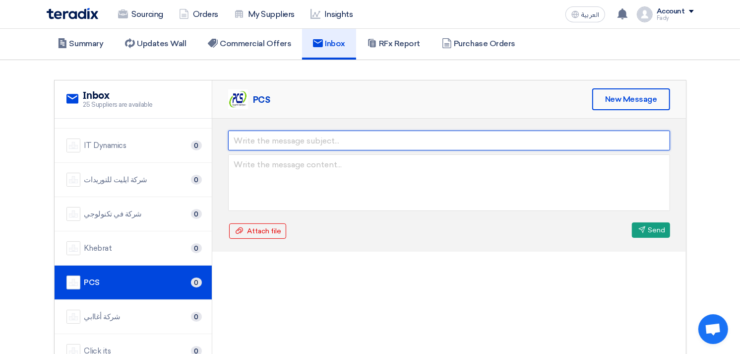
click at [300, 136] on input "text" at bounding box center [449, 140] width 442 height 20
type input "الجوله الثانية"
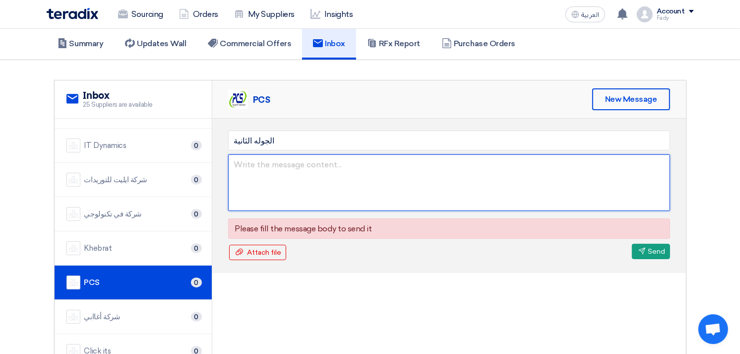
click at [325, 185] on textarea at bounding box center [449, 182] width 442 height 57
paste textarea "السادة الافاضل / بالاشارة الى توريد عدد 100 لفه كات 6 ليجراند و عرضكم المقدم ..…"
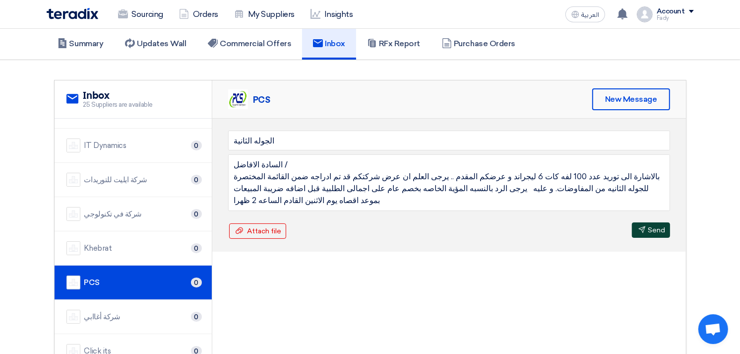
click at [652, 227] on button "Send Send" at bounding box center [651, 229] width 38 height 15
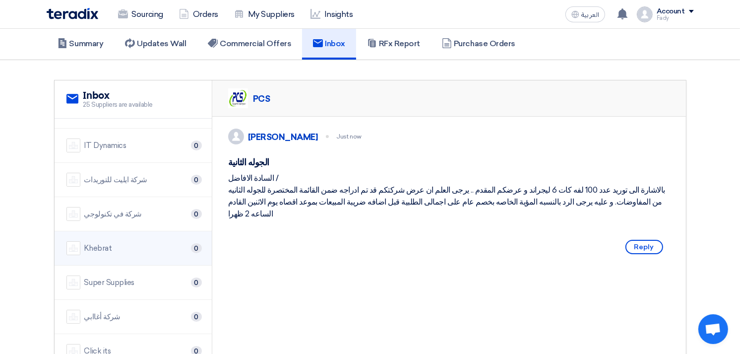
scroll to position [617, 0]
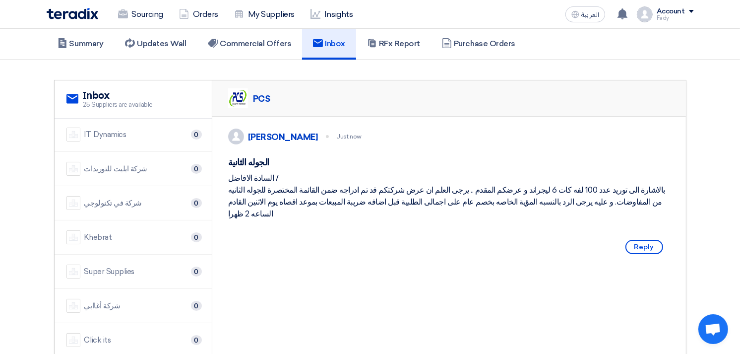
click at [83, 339] on div "Click its 0" at bounding box center [132, 340] width 133 height 14
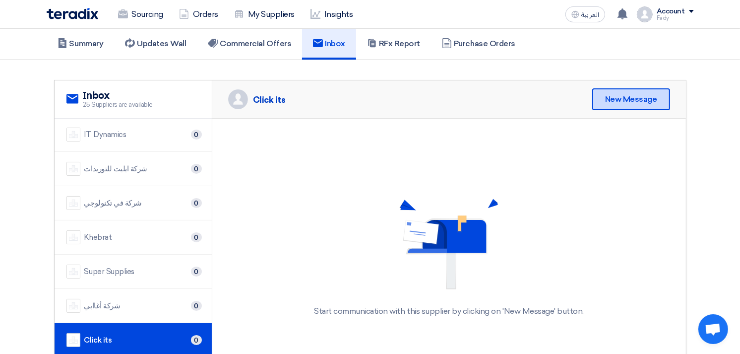
click at [629, 100] on div "New Message" at bounding box center [631, 99] width 78 height 22
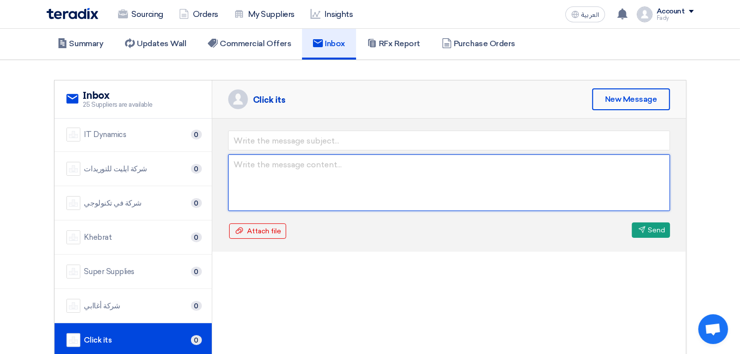
click at [408, 175] on textarea at bounding box center [449, 182] width 442 height 57
paste textarea "السادة الافاضل / بالاشارة الى توريد عدد 100 لفه كات 6 ليجراند و عرضكم المقدم ..…"
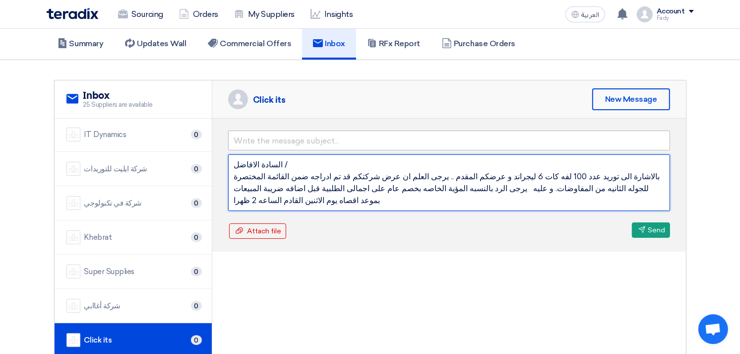
type textarea "السادة الافاضل / بالاشارة الى توريد عدد 100 لفه كات 6 ليجراند و عرضكم المقدم ..…"
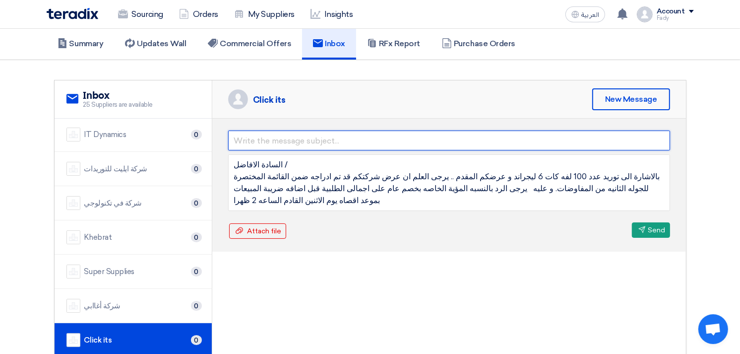
click at [314, 135] on input "text" at bounding box center [449, 140] width 442 height 20
type input "الجوله الثانية"
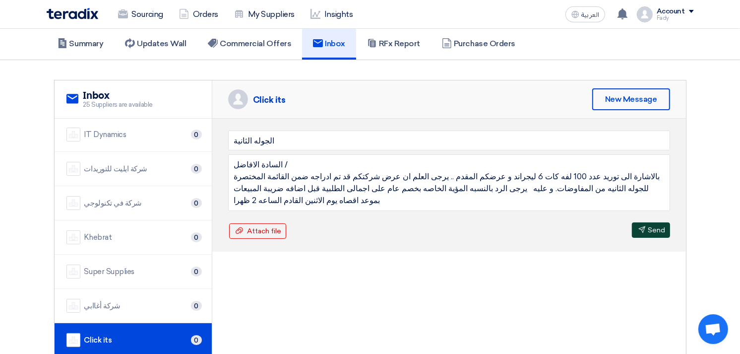
click at [657, 225] on button "Send Send" at bounding box center [651, 229] width 38 height 15
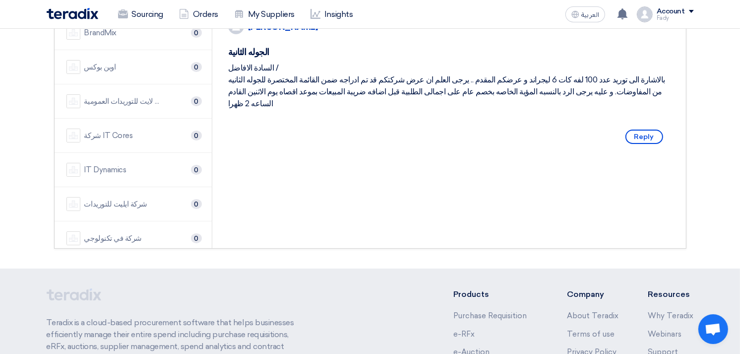
scroll to position [469, 0]
click at [125, 99] on div "سيتي لايت للتوريدات العمومية" at bounding box center [123, 103] width 79 height 11
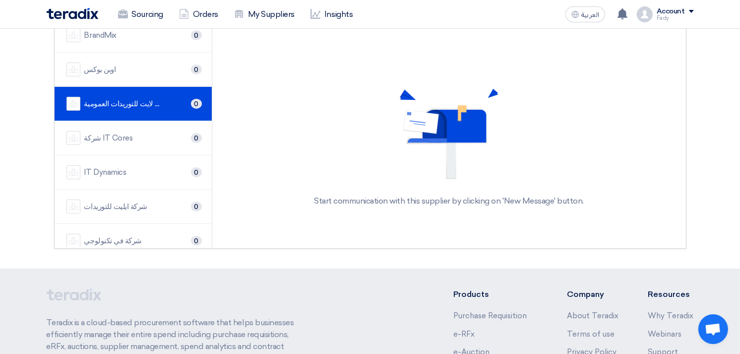
scroll to position [0, 0]
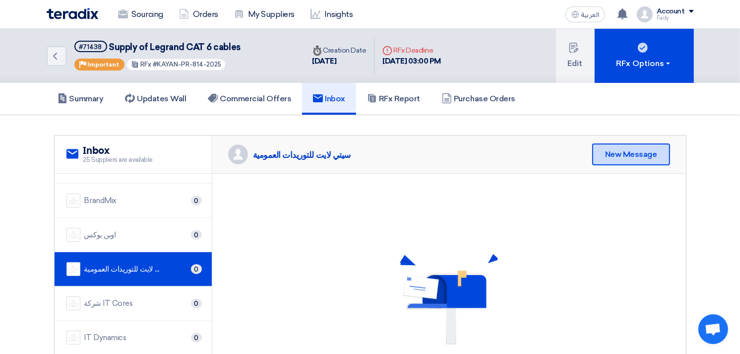
click at [647, 150] on div "New Message" at bounding box center [631, 154] width 78 height 22
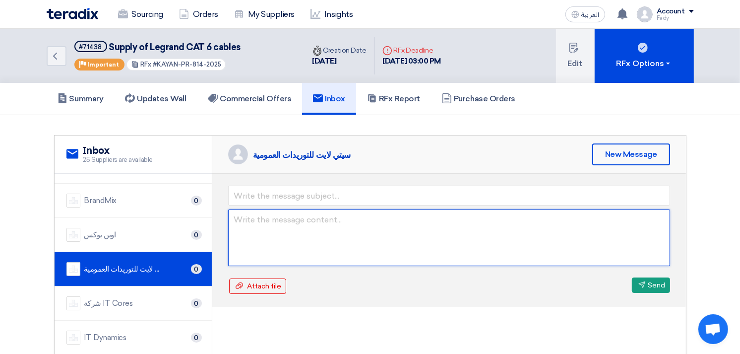
click at [430, 234] on textarea at bounding box center [449, 237] width 442 height 57
paste textarea "السادة الافاضل / بالاشارة الى توريد عدد 100 لفه كات 6 ليجراند و عرضكم المقدم ..…"
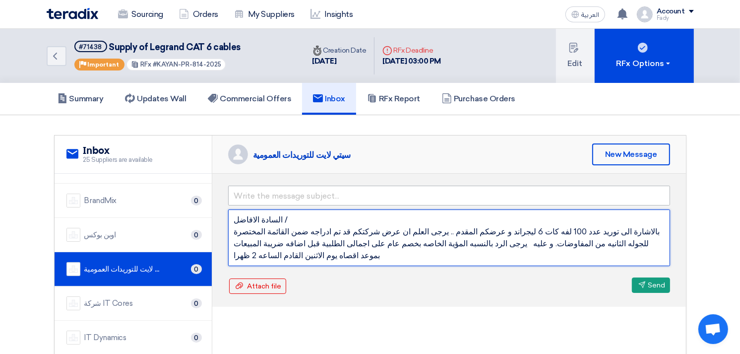
type textarea "السادة الافاضل / بالاشارة الى توريد عدد 100 لفه كات 6 ليجراند و عرضكم المقدم ..…"
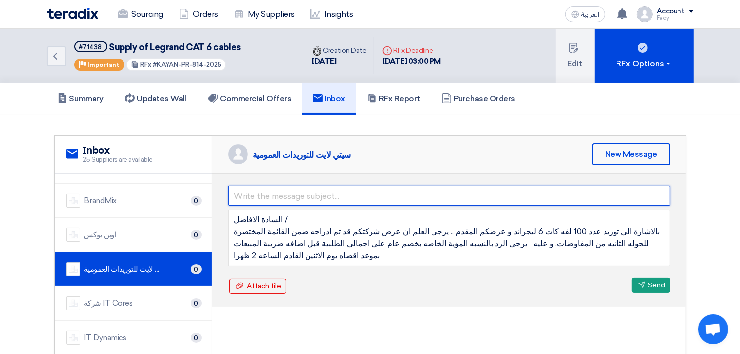
click at [341, 191] on input "text" at bounding box center [449, 195] width 442 height 20
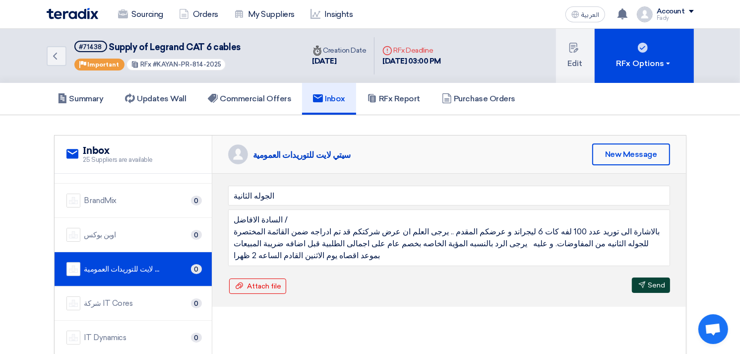
click at [637, 277] on button "Send Send" at bounding box center [651, 284] width 38 height 15
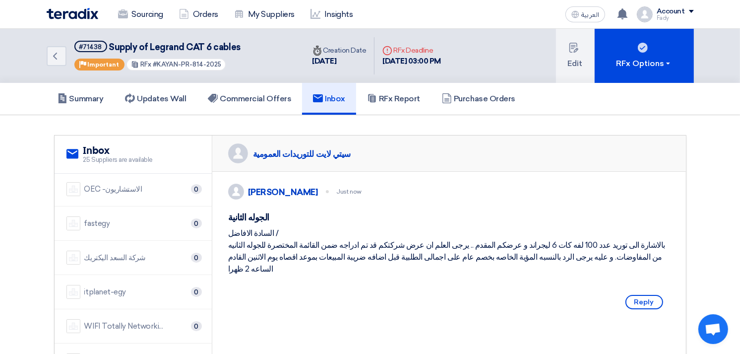
scroll to position [330, 0]
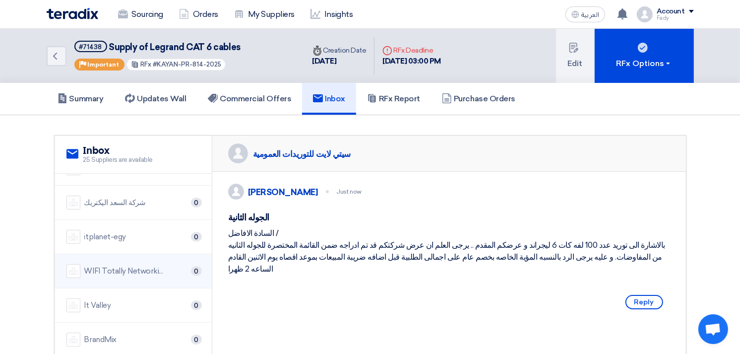
click at [118, 265] on div "WIFI Totally Networking" at bounding box center [123, 270] width 79 height 11
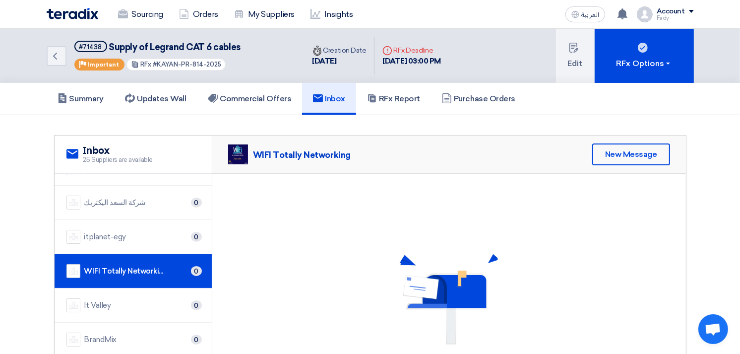
click at [642, 167] on div "WIFI Totally Networking New Message" at bounding box center [449, 154] width 474 height 38
click at [635, 157] on div "New Message" at bounding box center [631, 154] width 78 height 22
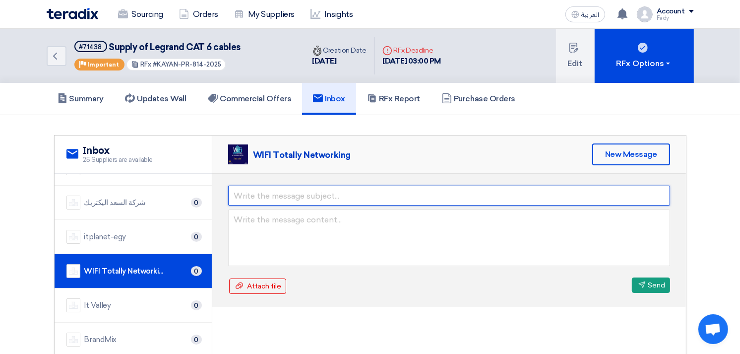
click at [283, 201] on input "text" at bounding box center [449, 195] width 442 height 20
type input "الجوله الثانية"
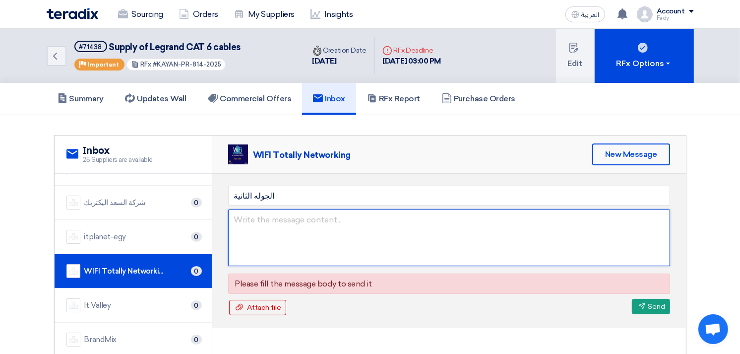
click at [296, 238] on textarea at bounding box center [449, 237] width 442 height 57
paste textarea "السادة الافاضل / بالاشارة الى توريد عدد 100 لفه كات 6 ليجراند و عرضكم المقدم ..…"
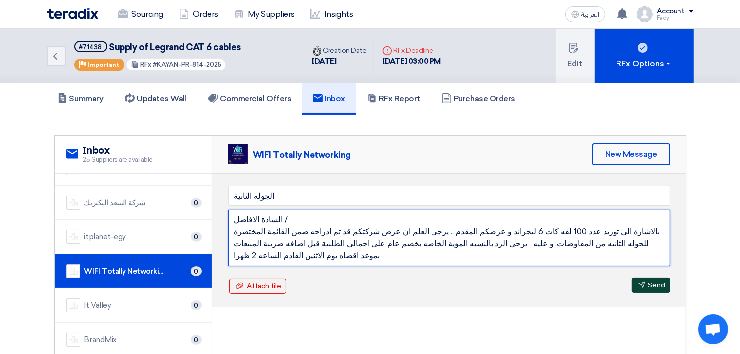
type textarea "السادة الافاضل / بالاشارة الى توريد عدد 100 لفه كات 6 ليجراند و عرضكم المقدم ..…"
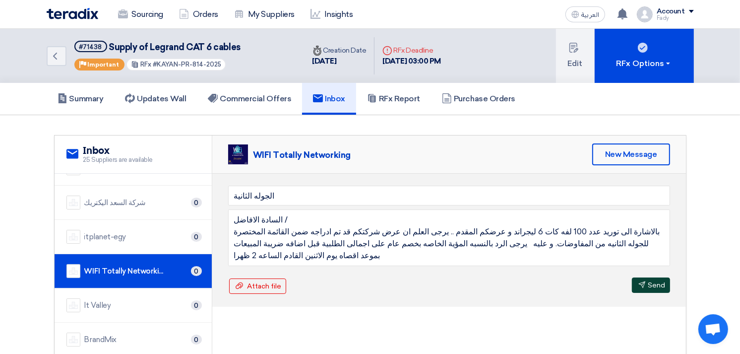
click at [657, 282] on button "Send Send" at bounding box center [651, 284] width 38 height 15
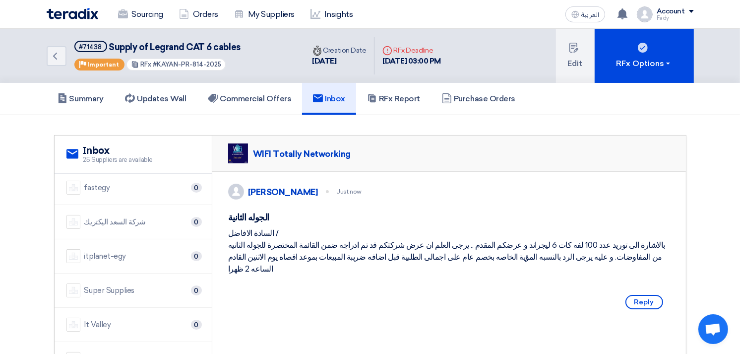
scroll to position [287, 0]
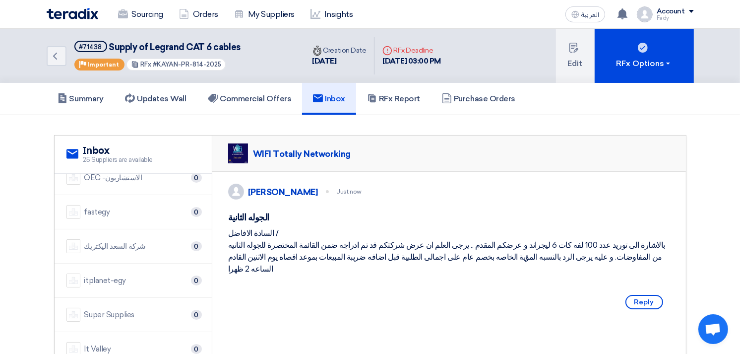
click at [138, 250] on div "شركة السعد اليكتريك 0" at bounding box center [132, 246] width 133 height 14
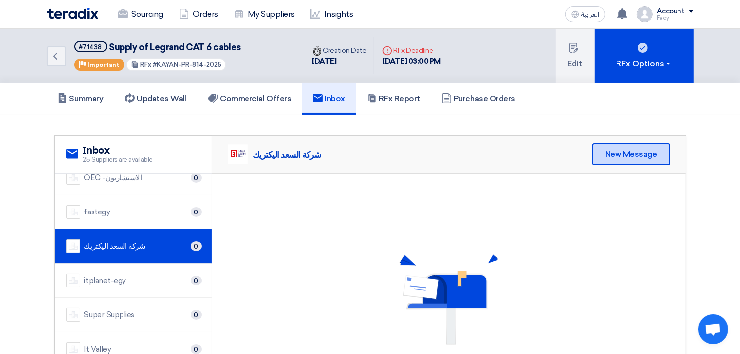
click at [626, 153] on div "New Message" at bounding box center [631, 154] width 78 height 22
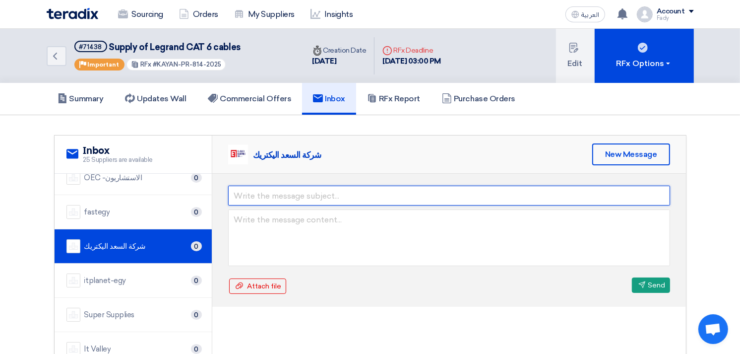
click at [298, 192] on input "text" at bounding box center [449, 195] width 442 height 20
type input "الجوله الثانية"
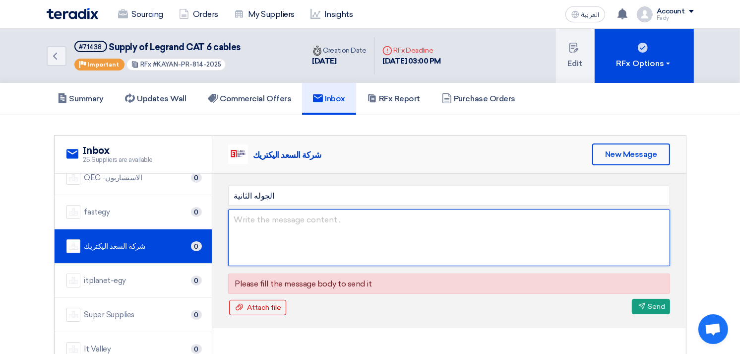
click at [243, 225] on textarea at bounding box center [449, 237] width 442 height 57
paste textarea "السادة الافاضل / بالاشارة الى توريد عدد 100 لفه كات 6 ليجراند و عرضكم المقدم ..…"
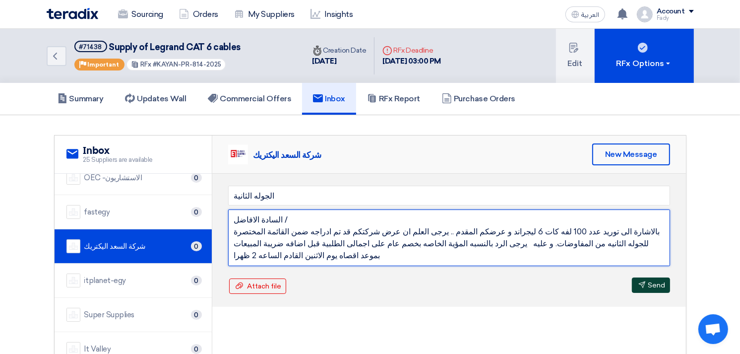
type textarea "السادة الافاضل / بالاشارة الى توريد عدد 100 لفه كات 6 ليجراند و عرضكم المقدم ..…"
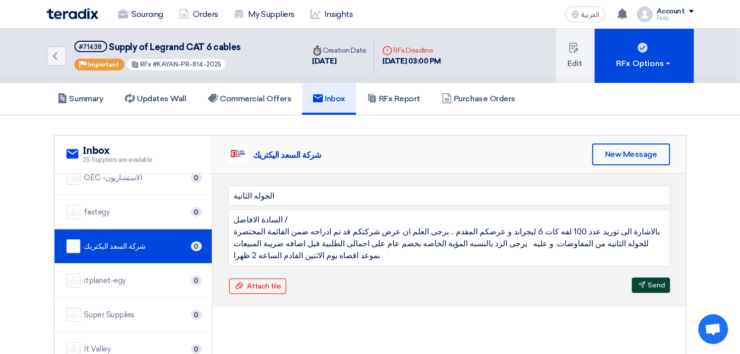
click at [632, 277] on button "Send Send" at bounding box center [651, 284] width 38 height 15
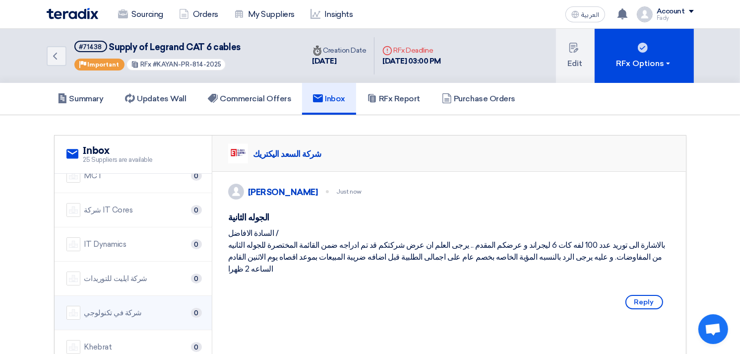
scroll to position [553, 0]
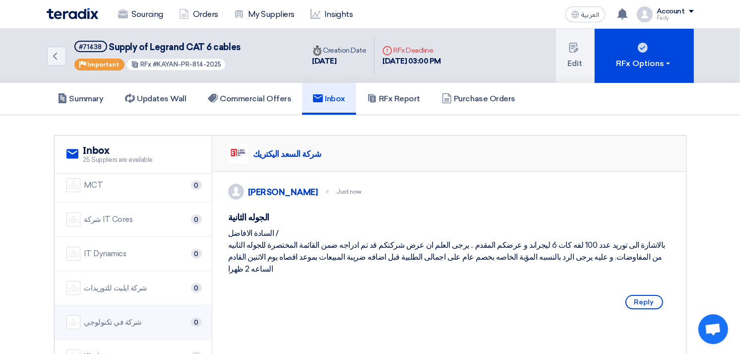
click at [132, 312] on li "شركة في تكنولوجي 0" at bounding box center [133, 322] width 157 height 34
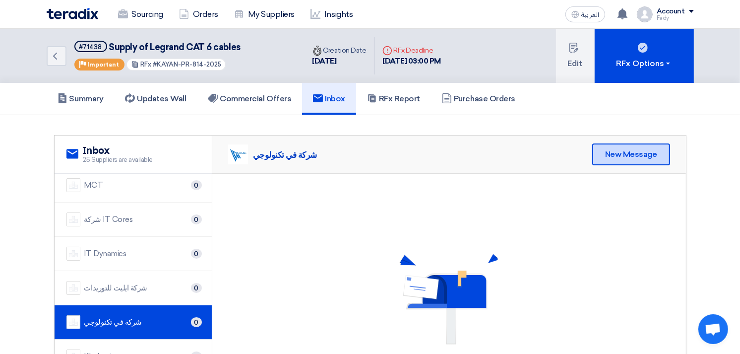
click at [647, 152] on div "New Message" at bounding box center [631, 154] width 78 height 22
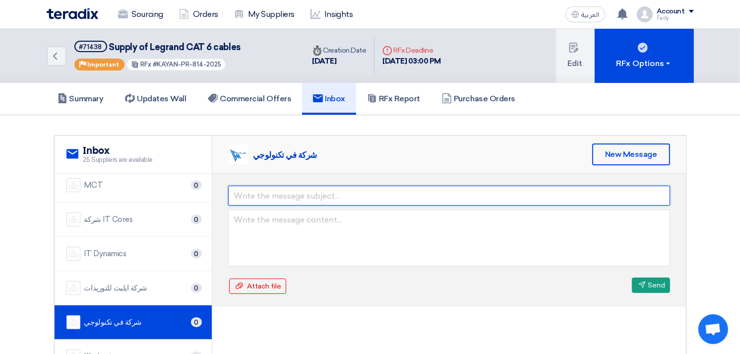
click at [331, 191] on input "text" at bounding box center [449, 195] width 442 height 20
type input "الجوله الثانية"
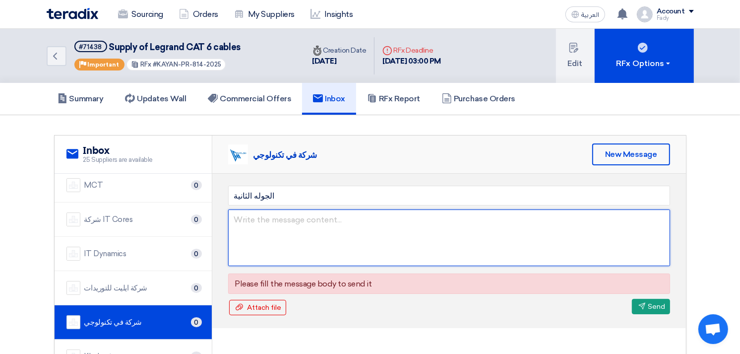
click at [285, 241] on textarea at bounding box center [449, 237] width 442 height 57
paste textarea "السادة الافاضل / بالاشارة الى توريد عدد 100 لفه كات 6 ليجراند و عرضكم المقدم ..…"
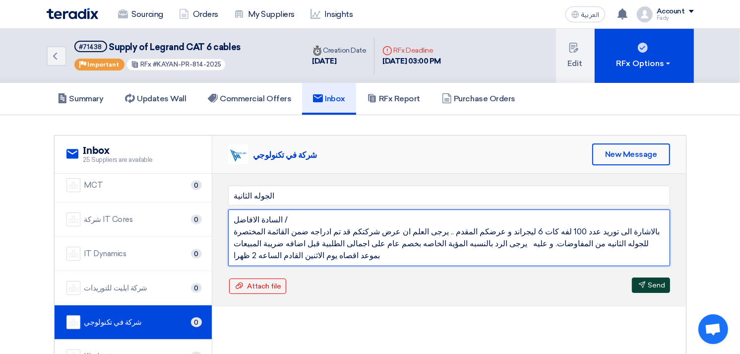
type textarea "السادة الافاضل / بالاشارة الى توريد عدد 100 لفه كات 6 ليجراند و عرضكم المقدم ..…"
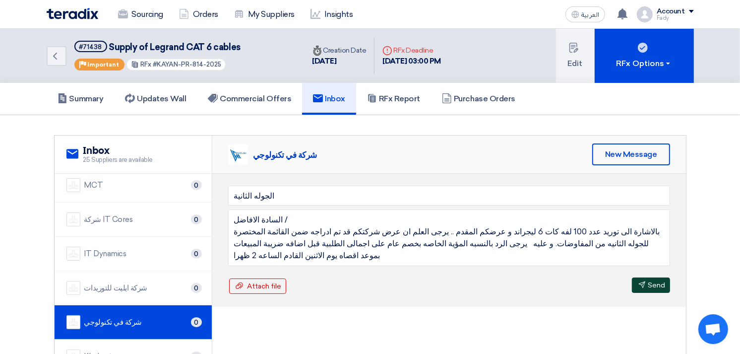
click at [663, 277] on button "Send Send" at bounding box center [651, 284] width 38 height 15
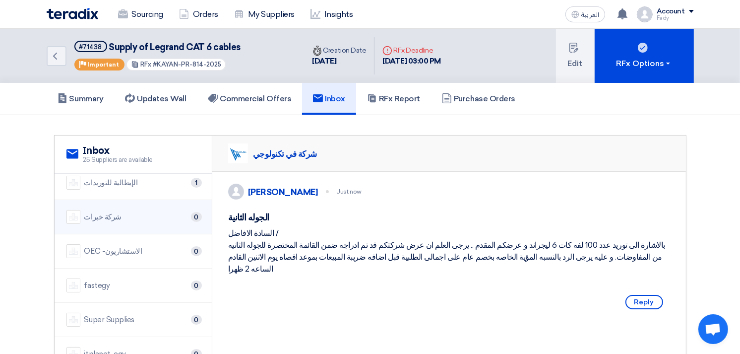
scroll to position [177, 0]
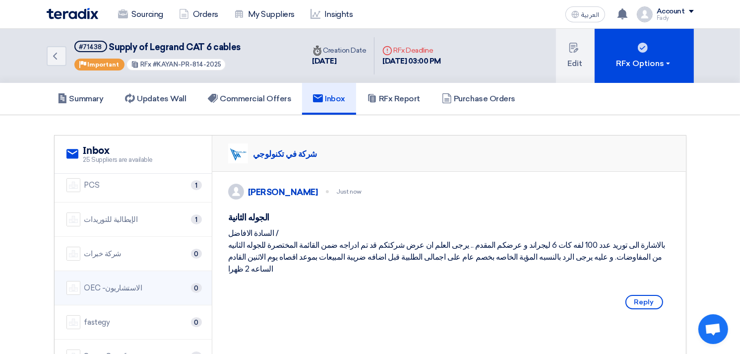
click at [117, 283] on div "OEC -الاستشاريون" at bounding box center [113, 287] width 58 height 11
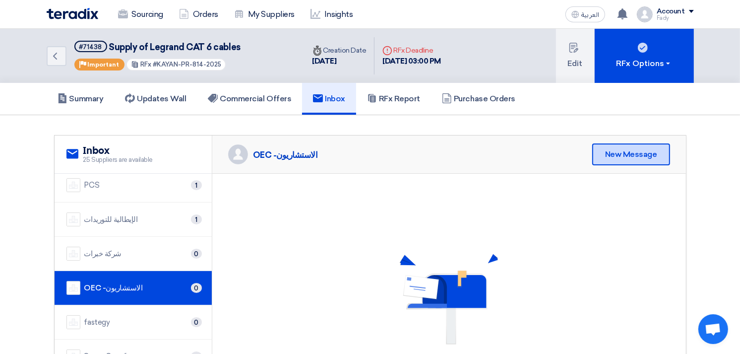
click at [647, 154] on div "New Message" at bounding box center [631, 154] width 78 height 22
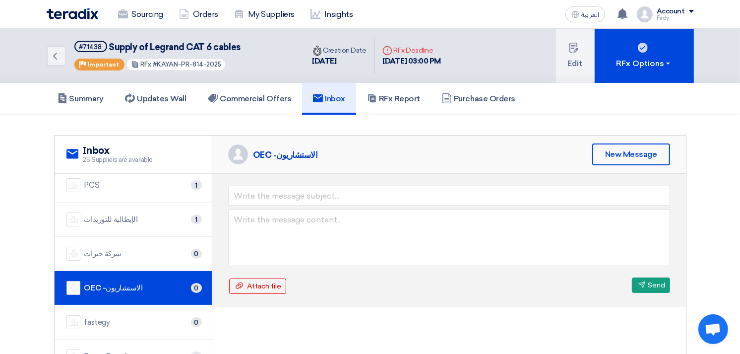
click at [335, 204] on form "Attach file Attach file Send Send" at bounding box center [449, 239] width 442 height 109
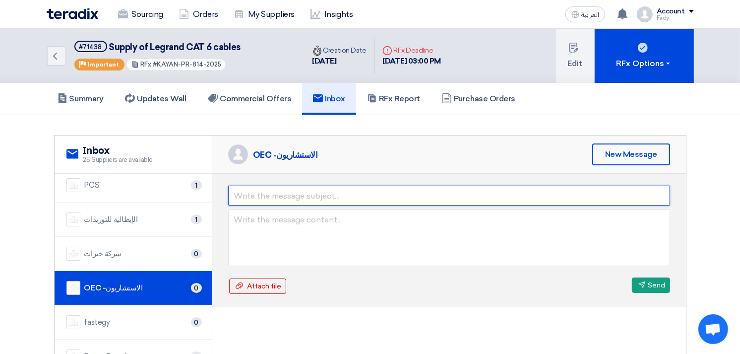
click at [322, 185] on input "text" at bounding box center [449, 195] width 442 height 20
type input "الجوله الثانية"
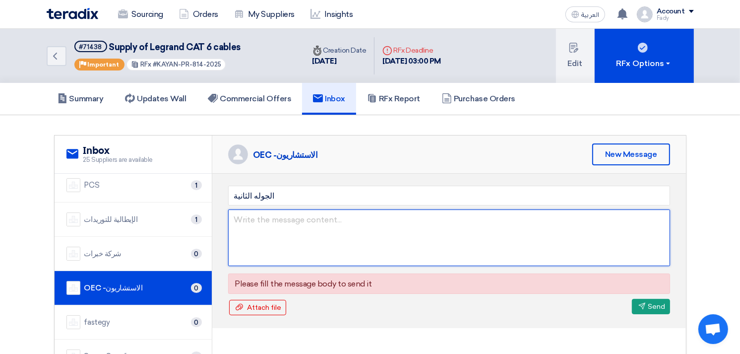
drag, startPoint x: 309, startPoint y: 198, endPoint x: 280, endPoint y: 237, distance: 48.8
click at [280, 237] on textarea at bounding box center [449, 237] width 442 height 57
paste textarea "السادة الافاضل / بالاشارة الى توريد عدد 100 لفه كات 6 ليجراند و عرضكم المقدم ..…"
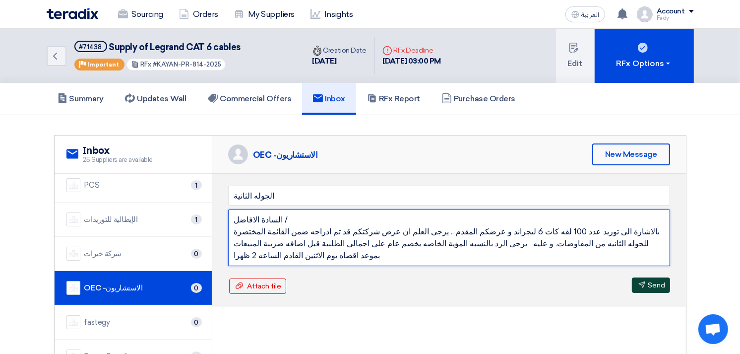
type textarea "السادة الافاضل / بالاشارة الى توريد عدد 100 لفه كات 6 ليجراند و عرضكم المقدم ..…"
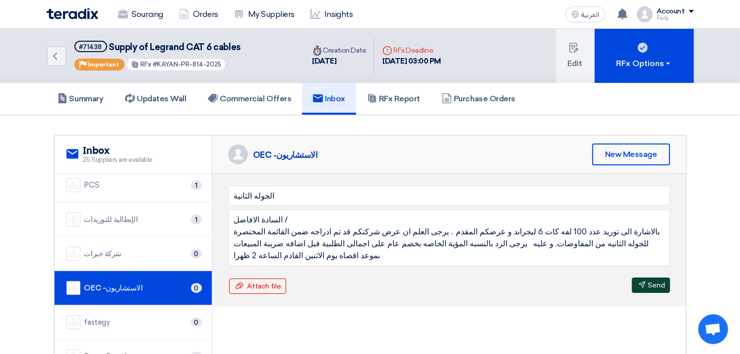
click at [651, 280] on button "Send Send" at bounding box center [651, 284] width 38 height 15
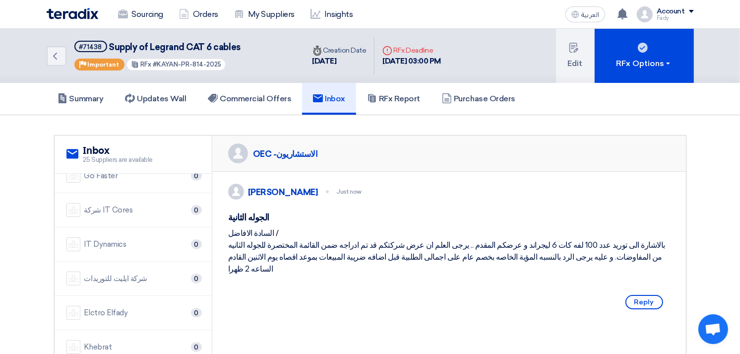
scroll to position [617, 0]
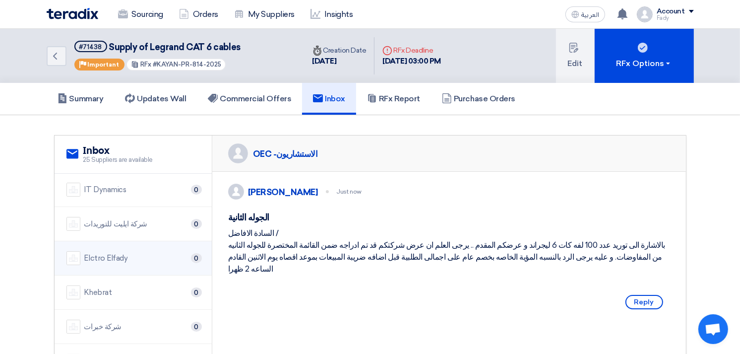
click at [109, 260] on div "Elctro Elfady" at bounding box center [106, 257] width 44 height 11
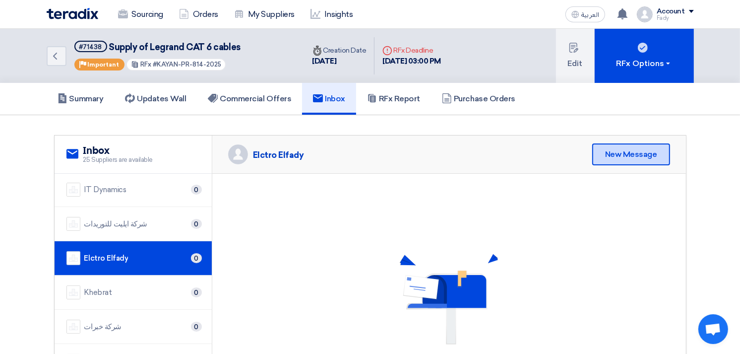
click at [636, 157] on div "New Message" at bounding box center [631, 154] width 78 height 22
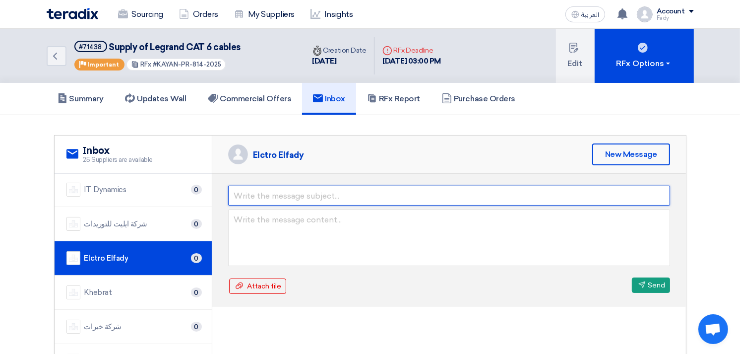
click at [332, 197] on input "text" at bounding box center [449, 195] width 442 height 20
type input "الجوله الثانية"
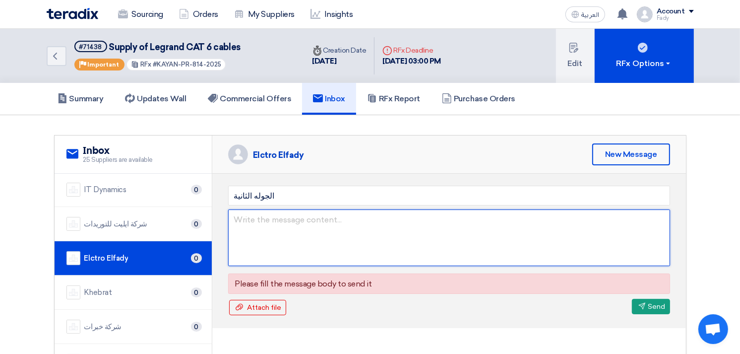
click at [288, 232] on textarea at bounding box center [449, 237] width 442 height 57
paste textarea "السادة الافاضل / بالاشارة الى توريد عدد 100 لفه كات 6 ليجراند و عرضكم المقدم ..…"
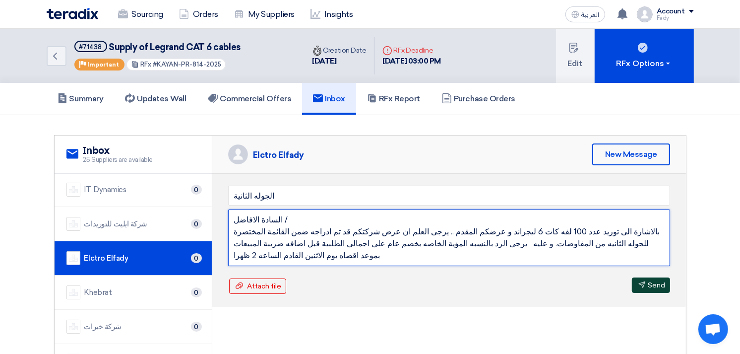
type textarea "السادة الافاضل / بالاشارة الى توريد عدد 100 لفه كات 6 ليجراند و عرضكم المقدم ..…"
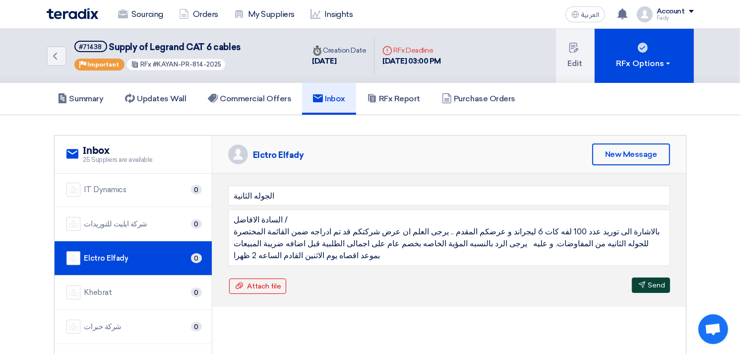
click at [651, 284] on button "Send Send" at bounding box center [651, 284] width 38 height 15
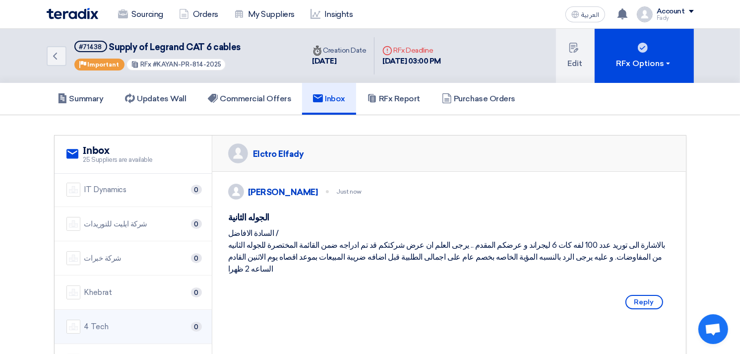
click at [143, 328] on div "4 Tech 0" at bounding box center [132, 326] width 133 height 14
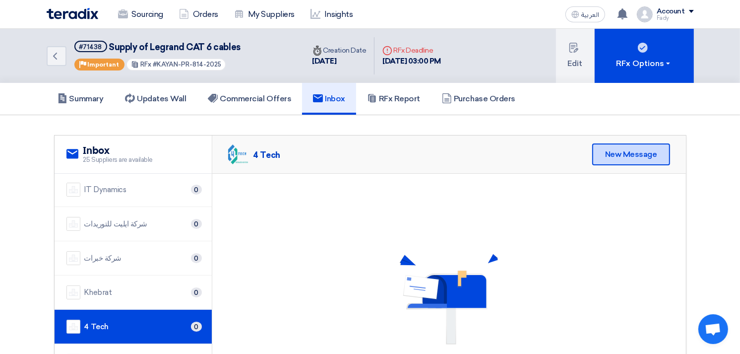
drag, startPoint x: 650, startPoint y: 155, endPoint x: 531, endPoint y: 167, distance: 119.6
click at [650, 156] on div "New Message" at bounding box center [631, 154] width 78 height 22
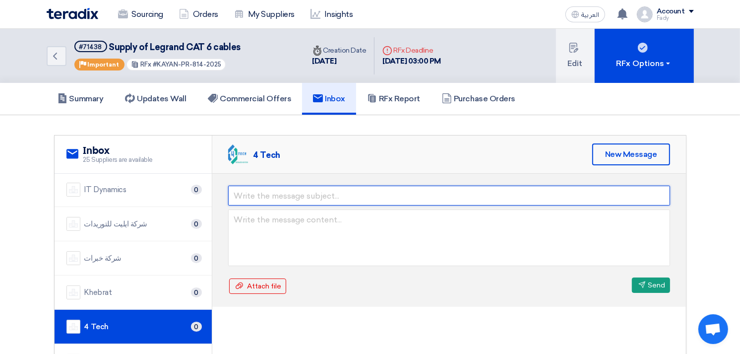
click at [339, 192] on input "text" at bounding box center [449, 195] width 442 height 20
type input "الجوله الثانية"
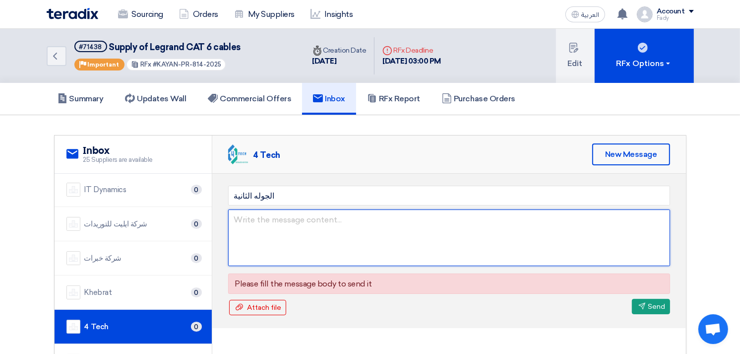
click at [316, 229] on textarea at bounding box center [449, 237] width 442 height 57
paste textarea "السادة الافاضل / بالاشارة الى توريد عدد 100 لفه كات 6 ليجراند و عرضكم المقدم ..…"
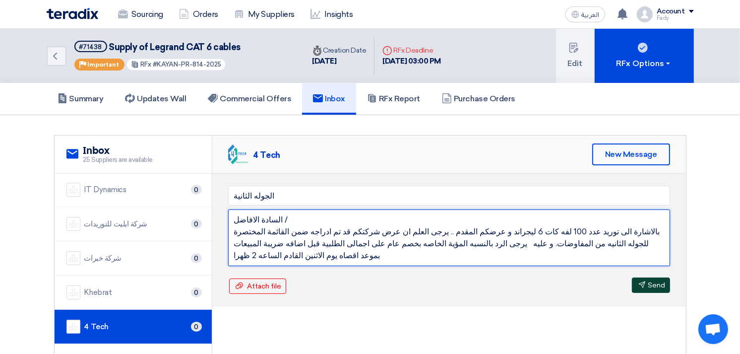
type textarea "السادة الافاضل / بالاشارة الى توريد عدد 100 لفه كات 6 ليجراند و عرضكم المقدم ..…"
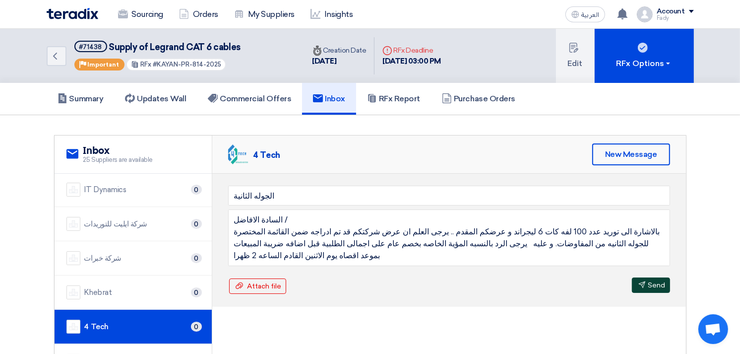
click at [650, 282] on button "Send Send" at bounding box center [651, 284] width 38 height 15
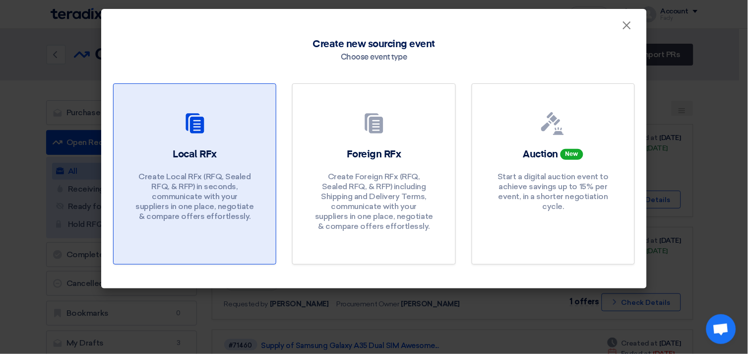
click at [206, 169] on div "Local RFx Create Local RFx (RFQ, Sealed RFQ, & RFP) in seconds, communicate wit…" at bounding box center [194, 186] width 138 height 79
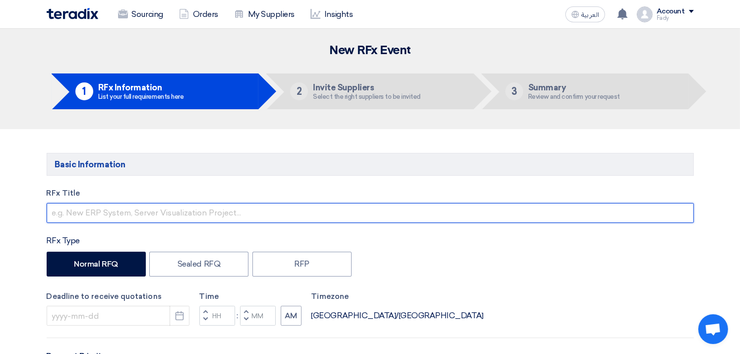
click at [116, 211] on input "text" at bounding box center [370, 213] width 647 height 20
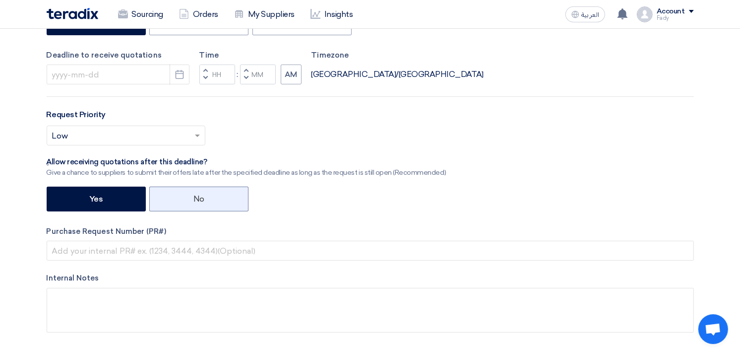
scroll to position [275, 0]
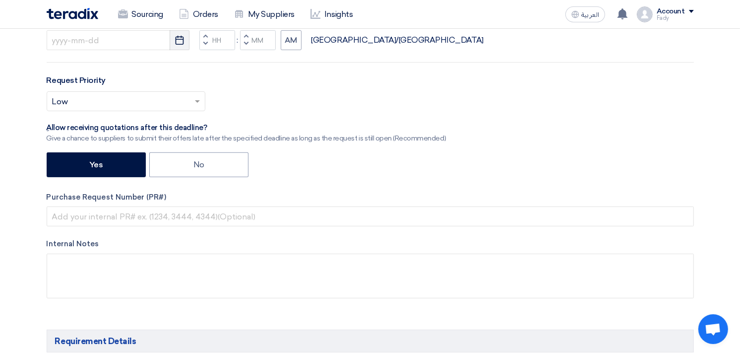
type input "Supply of giveaways (Notebooks and pens)"
click at [179, 40] on use "button" at bounding box center [180, 40] width 8 height 9
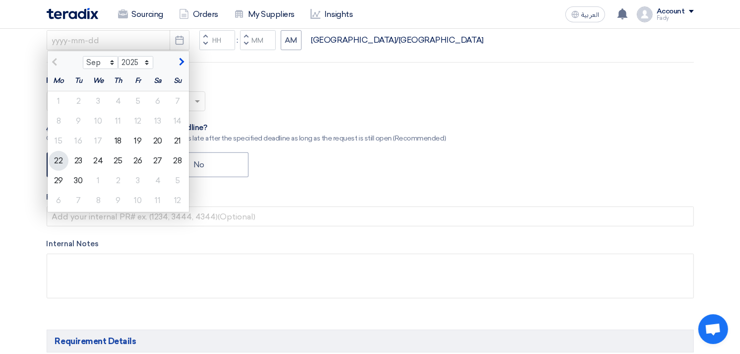
click at [60, 158] on div "22" at bounding box center [59, 161] width 20 height 20
type input "[DATE]"
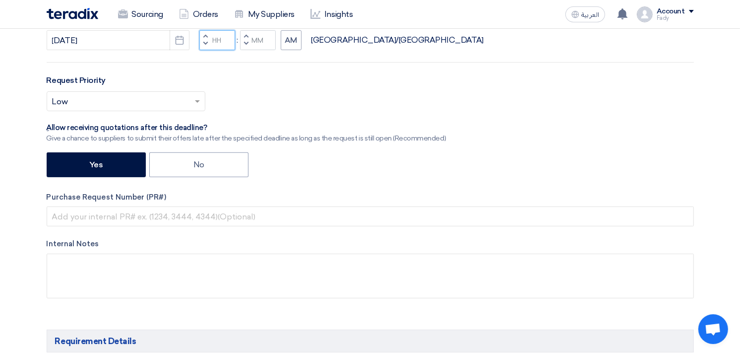
click at [215, 40] on input "Hours" at bounding box center [217, 40] width 36 height 20
type input "03"
click at [265, 38] on div "Time Increment hours 03 Decrement hours : Increment minutes Decrement minutes AM" at bounding box center [250, 32] width 102 height 35
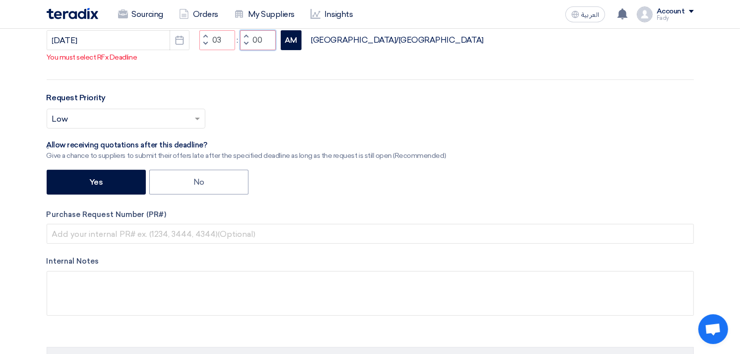
type input "00"
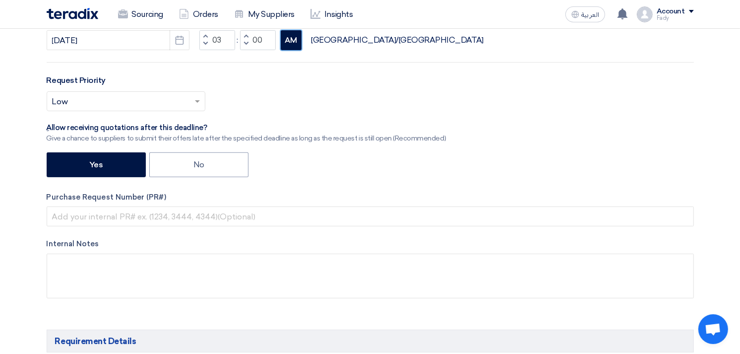
click at [285, 54] on div "RFx Title Supply of giveaways (Notebooks and pens) RFx Type Normal RFQ Sealed R…" at bounding box center [370, 112] width 662 height 401
click at [289, 43] on button "AM" at bounding box center [291, 40] width 21 height 20
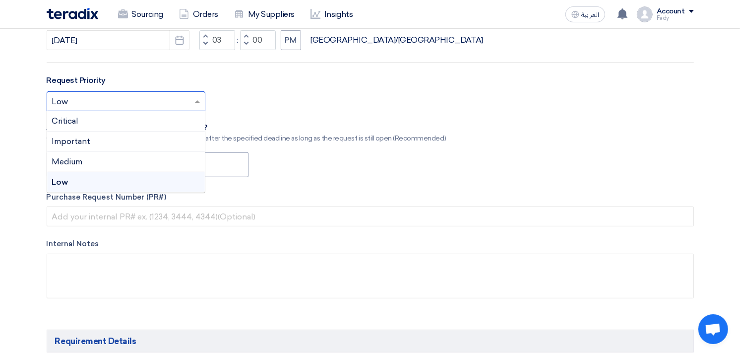
click at [135, 103] on input "text" at bounding box center [121, 102] width 138 height 16
click at [86, 140] on span "Important" at bounding box center [71, 140] width 39 height 9
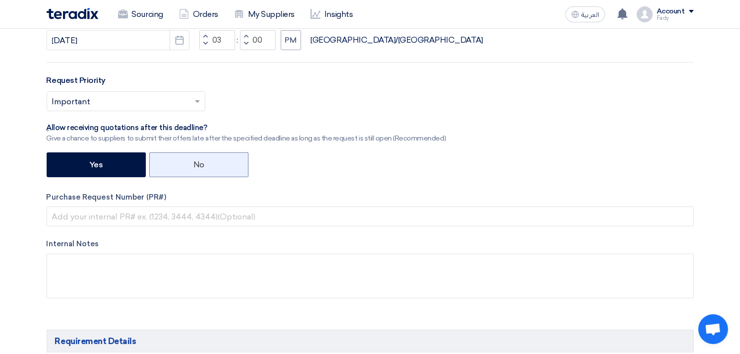
click at [214, 158] on label "No" at bounding box center [198, 164] width 99 height 25
click at [200, 161] on input "No" at bounding box center [196, 164] width 6 height 6
radio input "true"
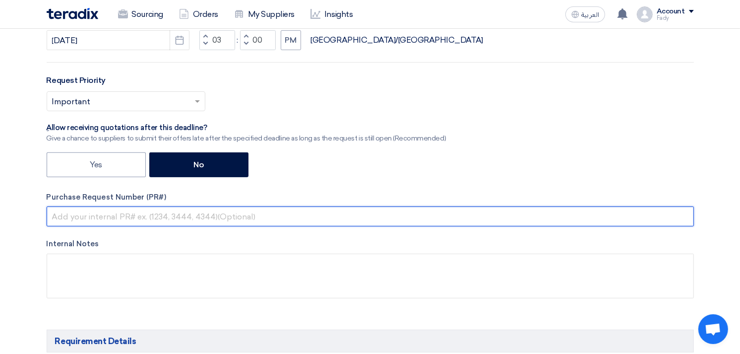
click at [176, 219] on input "text" at bounding box center [370, 216] width 647 height 20
paste input "KAYAN-PR-827-2025"
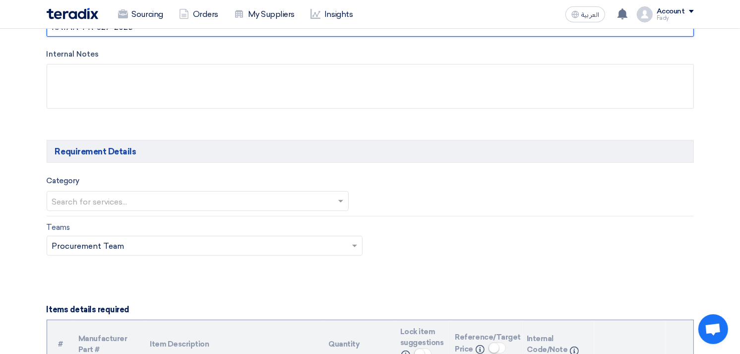
scroll to position [496, 0]
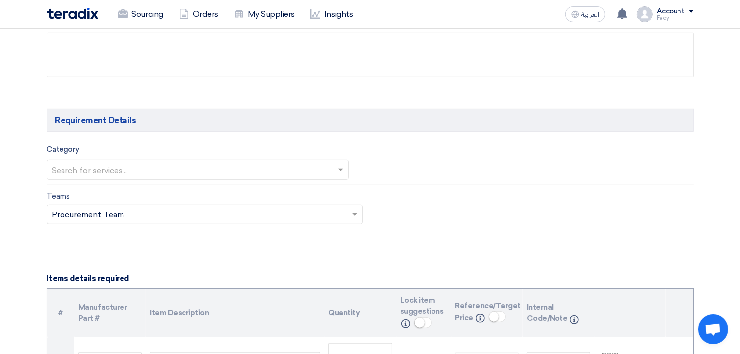
type input "KAYAN-PR-827-2025"
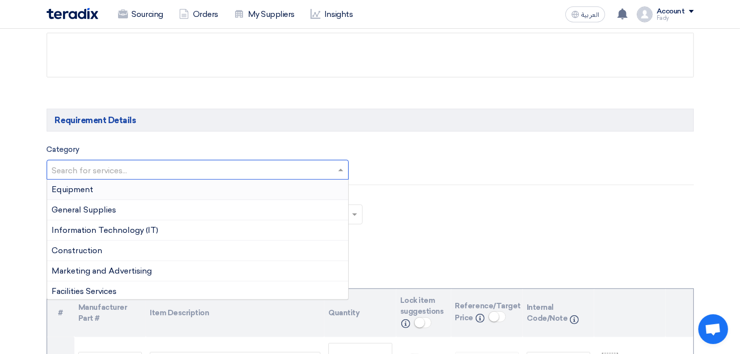
click at [142, 175] on input "text" at bounding box center [193, 171] width 282 height 16
click at [110, 270] on span "Marketing and Advertising" at bounding box center [102, 270] width 100 height 9
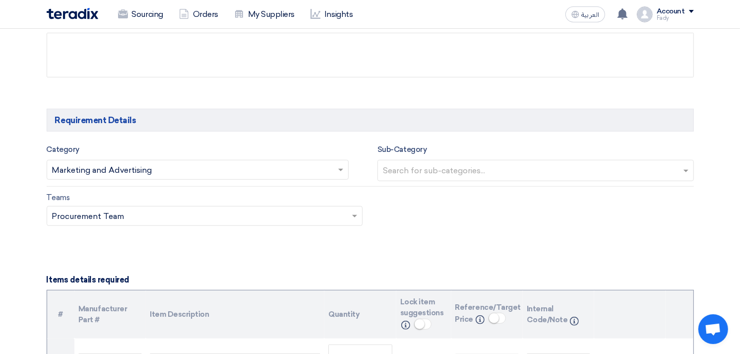
click at [418, 167] on input "text" at bounding box center [537, 171] width 308 height 16
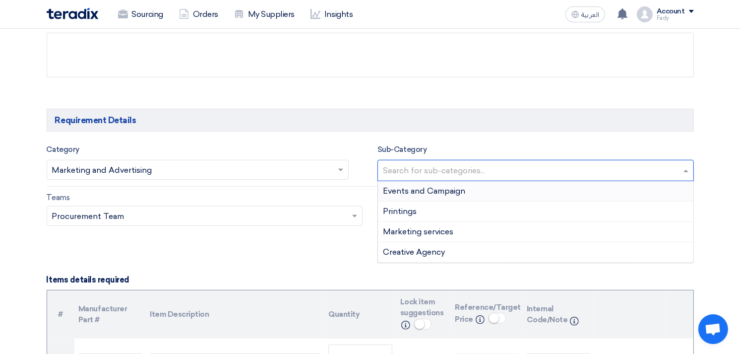
click at [417, 189] on span "Events and Campaign" at bounding box center [424, 190] width 82 height 9
click at [514, 172] on input "text" at bounding box center [578, 171] width 208 height 16
click at [464, 226] on div "Marketing services" at bounding box center [535, 232] width 315 height 20
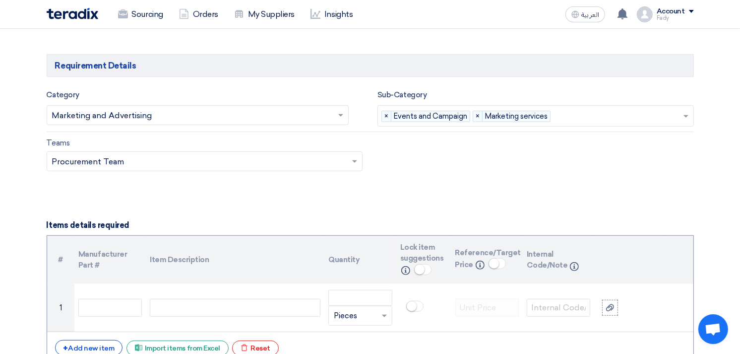
scroll to position [716, 0]
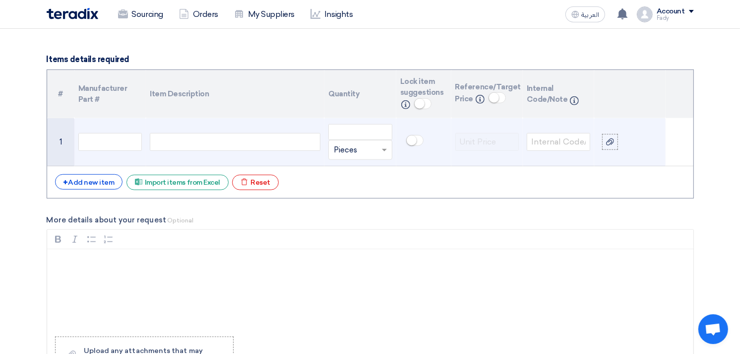
click at [244, 133] on div at bounding box center [235, 142] width 171 height 18
click at [367, 134] on input "number" at bounding box center [359, 132] width 63 height 16
type input "500"
click at [297, 144] on div "Notebook - Length: 15 cm - Width : 10 cm" at bounding box center [235, 142] width 171 height 18
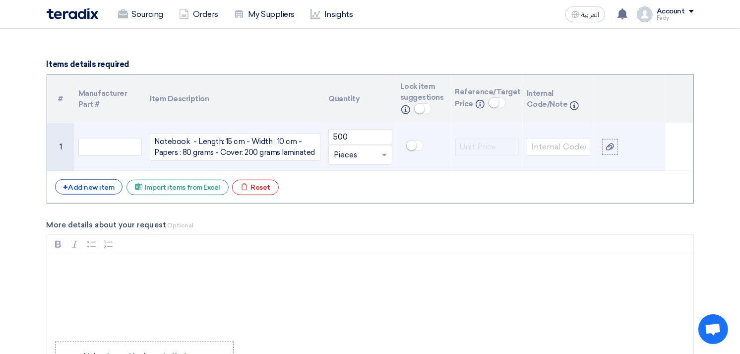
scroll to position [707, 0]
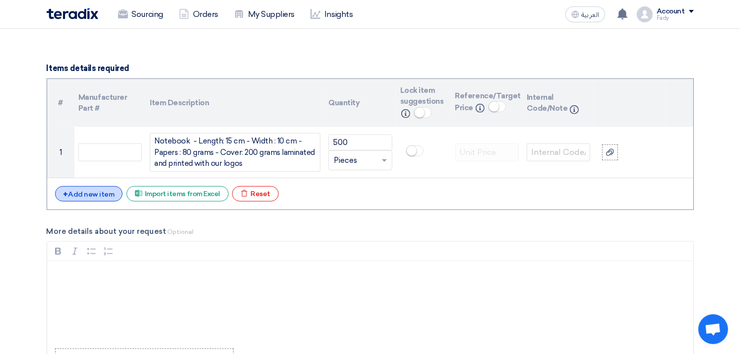
click at [106, 190] on div "+ Add new item" at bounding box center [89, 193] width 68 height 15
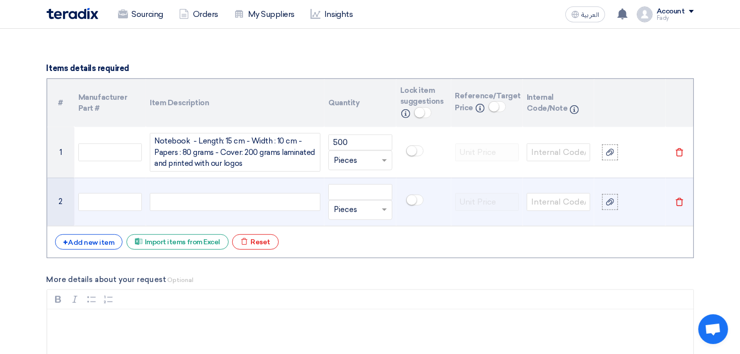
click at [181, 199] on div at bounding box center [235, 202] width 171 height 18
click at [365, 190] on input "number" at bounding box center [359, 192] width 63 height 16
type input "500"
click at [199, 199] on div "Pen - With" at bounding box center [235, 202] width 171 height 18
click at [236, 200] on div "Pen with printed" at bounding box center [235, 202] width 171 height 18
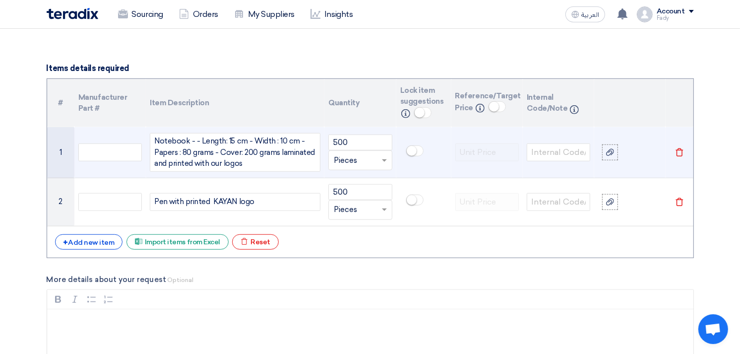
click at [256, 164] on div "Notebook - - Length: 15 cm - Width : 10 cm - Papers : 80 grams - Cover: 200 gra…" at bounding box center [235, 152] width 171 height 39
click at [193, 142] on div "Notebook - - Length: 15 cm - Width : 10 cm - Papers : 80 grams - Cover: 200 gra…" at bounding box center [235, 152] width 171 height 39
click at [256, 166] on div "Notebook - Length: 15 cm - Width : 10 cm - Papers : 80 grams - Cover: 200 grams…" at bounding box center [235, 152] width 171 height 39
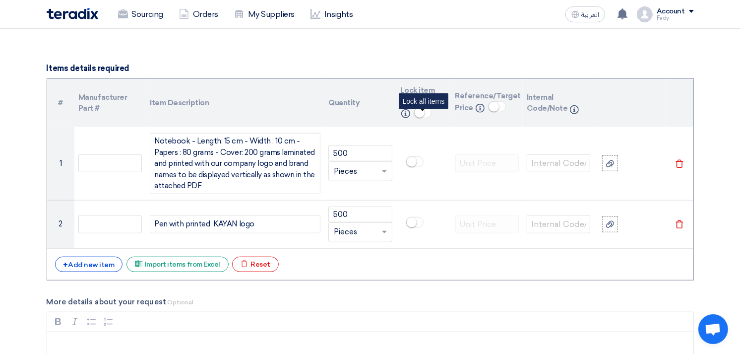
click at [423, 112] on small at bounding box center [420, 113] width 10 height 10
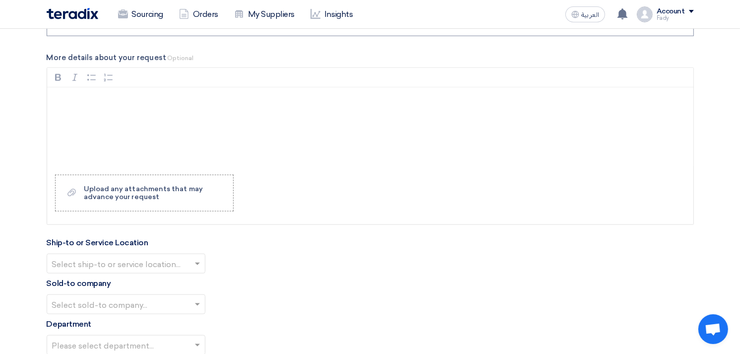
scroll to position [983, 0]
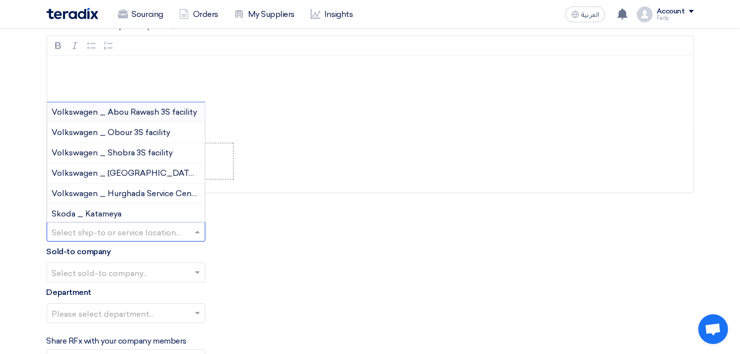
click at [129, 239] on input "text" at bounding box center [121, 232] width 138 height 16
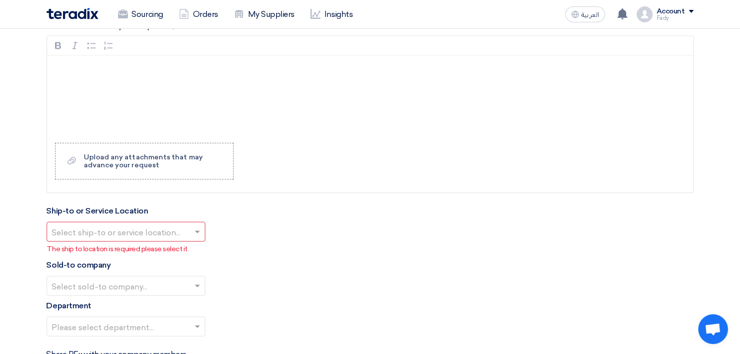
click at [356, 322] on div "Please select department..." at bounding box center [370, 330] width 647 height 28
click at [107, 284] on input "text" at bounding box center [121, 286] width 138 height 16
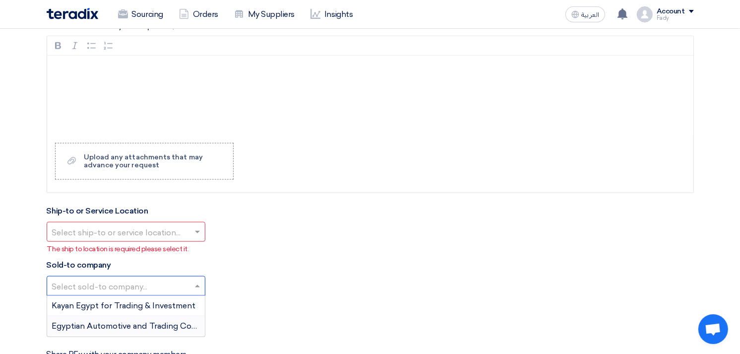
click at [96, 326] on span "Egyptian Automotive and Trading Company" at bounding box center [134, 325] width 165 height 9
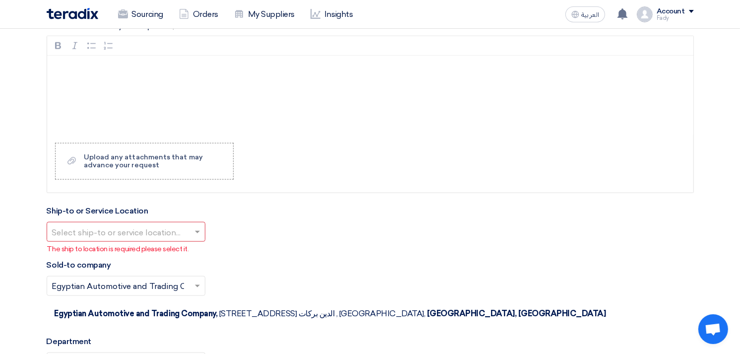
click at [118, 231] on input "text" at bounding box center [121, 232] width 138 height 16
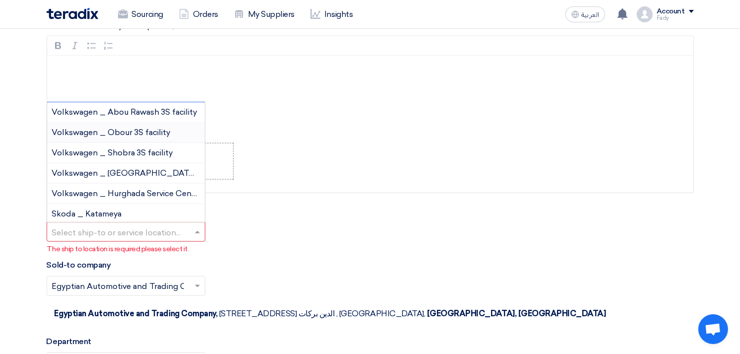
click at [132, 134] on span "Volkswagen _ Obour 3S facility" at bounding box center [111, 131] width 119 height 9
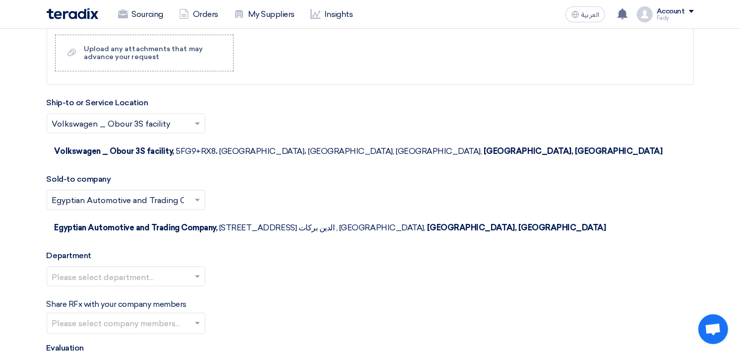
scroll to position [1093, 0]
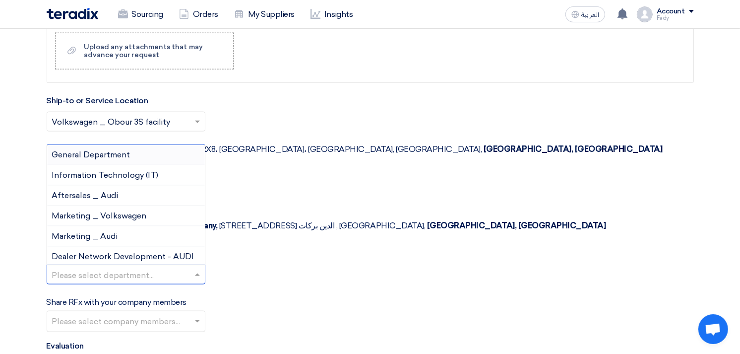
click at [134, 267] on input "text" at bounding box center [121, 275] width 138 height 16
click at [105, 150] on span "General Department" at bounding box center [91, 154] width 78 height 9
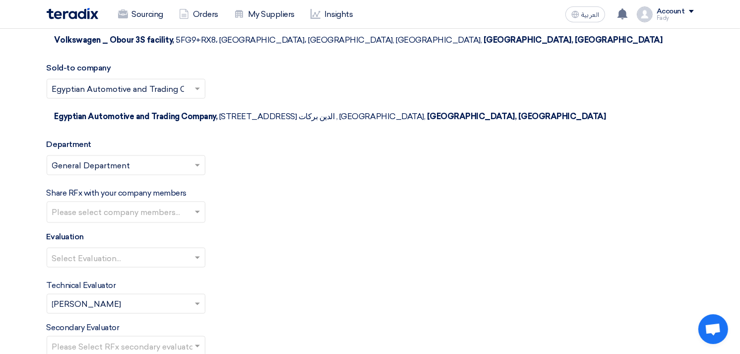
scroll to position [1203, 0]
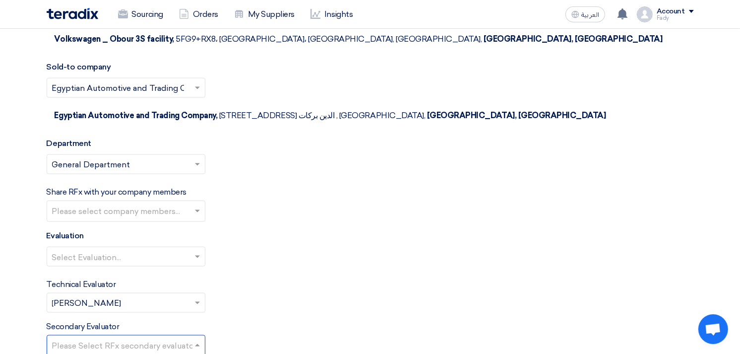
click at [124, 337] on input "text" at bounding box center [121, 345] width 138 height 16
click at [413, 320] on div "Secondary Evaluator Please Select RFx secondary evaluator..." at bounding box center [370, 337] width 647 height 34
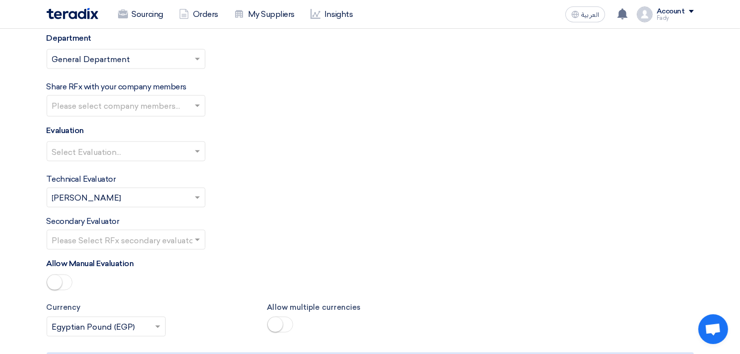
scroll to position [1313, 0]
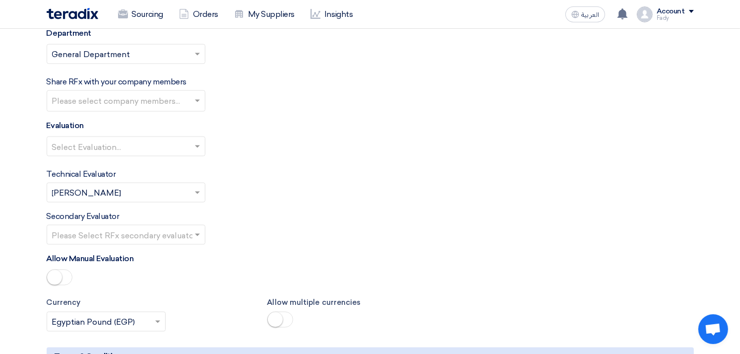
click at [116, 139] on input "text" at bounding box center [121, 147] width 138 height 16
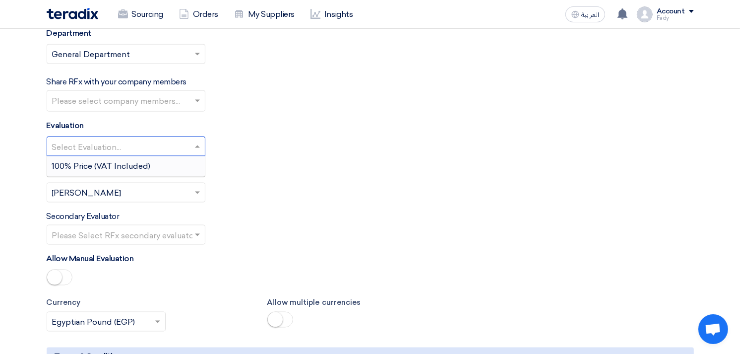
click at [117, 161] on span "100% Price (VAT Included)" at bounding box center [101, 165] width 99 height 9
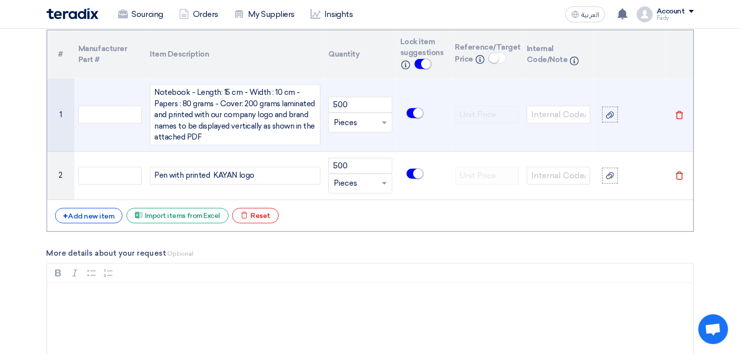
scroll to position [762, 0]
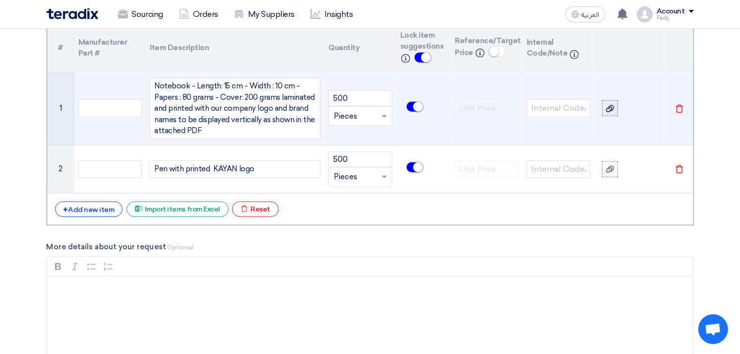
click at [612, 110] on icon at bounding box center [610, 109] width 8 height 8
click at [0, 0] on input "file" at bounding box center [0, 0] width 0 height 0
click at [611, 98] on icon at bounding box center [610, 102] width 8 height 8
click at [0, 0] on input "file" at bounding box center [0, 0] width 0 height 0
click at [635, 108] on icon "Cancel" at bounding box center [634, 109] width 7 height 7
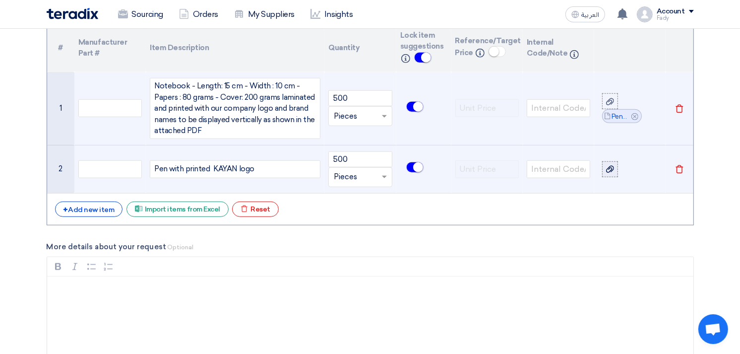
click at [610, 170] on use at bounding box center [610, 169] width 8 height 7
click at [0, 0] on input "file" at bounding box center [0, 0] width 0 height 0
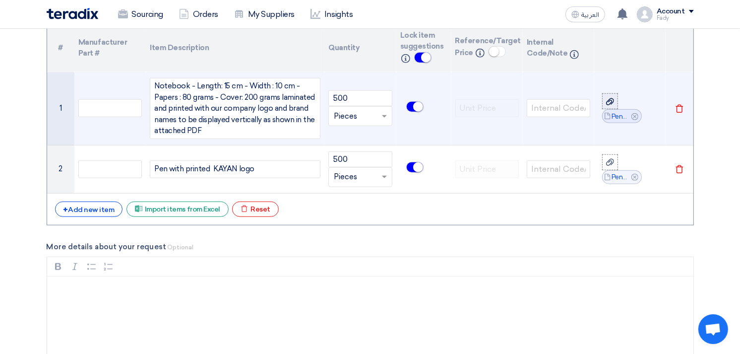
click at [610, 101] on icon at bounding box center [610, 102] width 8 height 8
click at [0, 0] on input "file" at bounding box center [0, 0] width 0 height 0
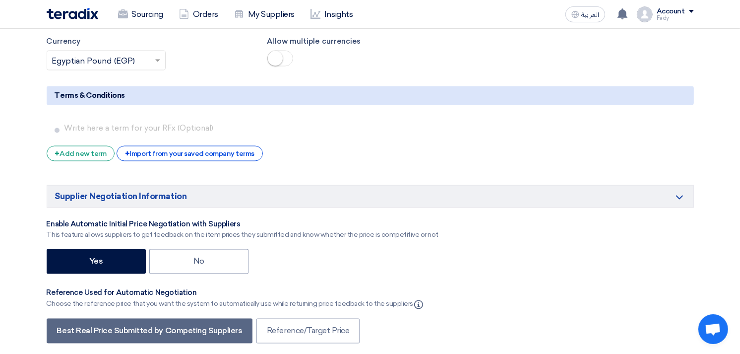
scroll to position [1796, 0]
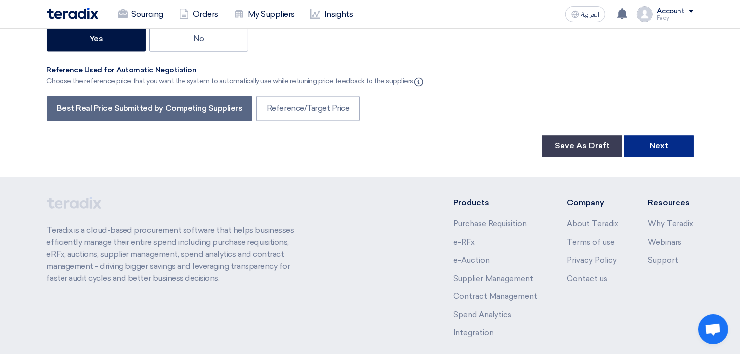
click at [662, 135] on button "Next" at bounding box center [658, 146] width 69 height 22
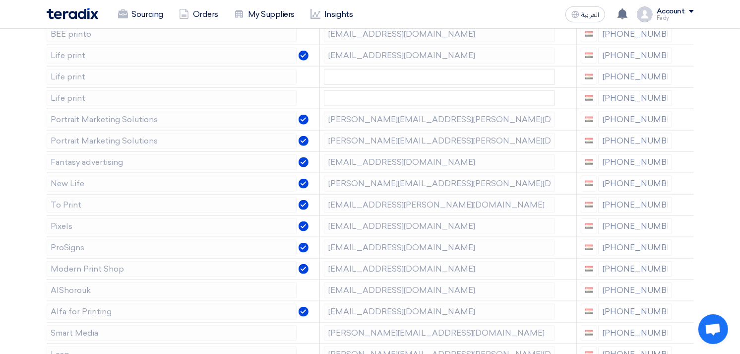
scroll to position [1212, 0]
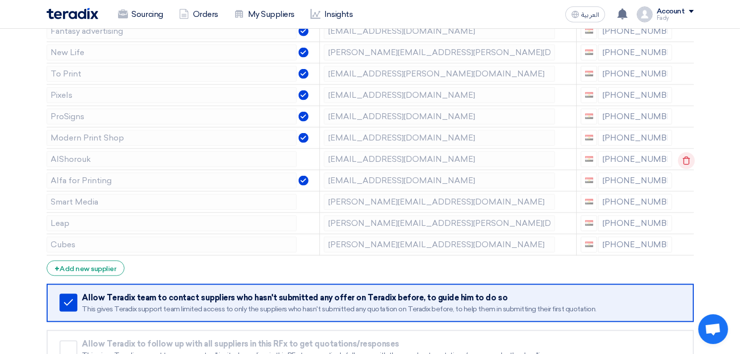
click at [683, 162] on icon at bounding box center [686, 160] width 17 height 17
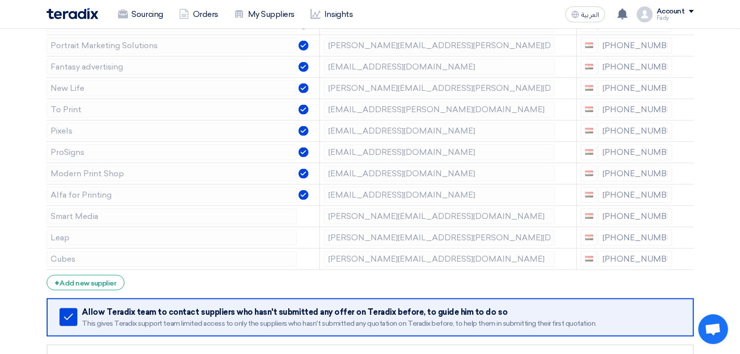
scroll to position [1157, 0]
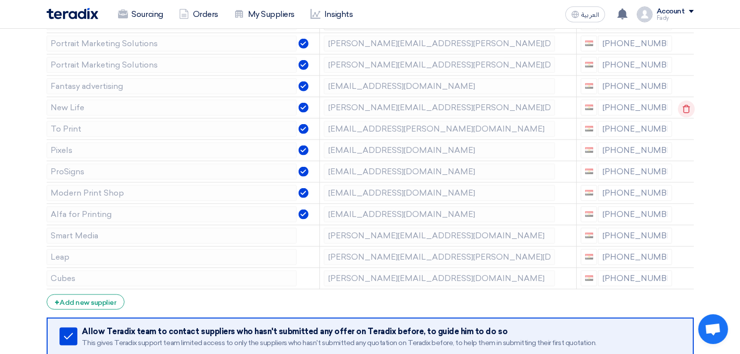
click at [683, 110] on icon at bounding box center [686, 109] width 17 height 17
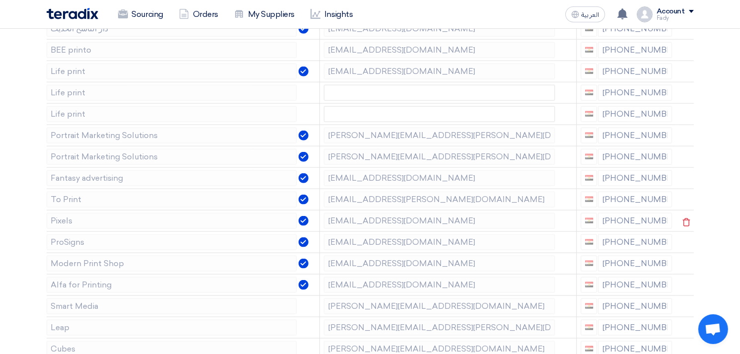
scroll to position [1047, 0]
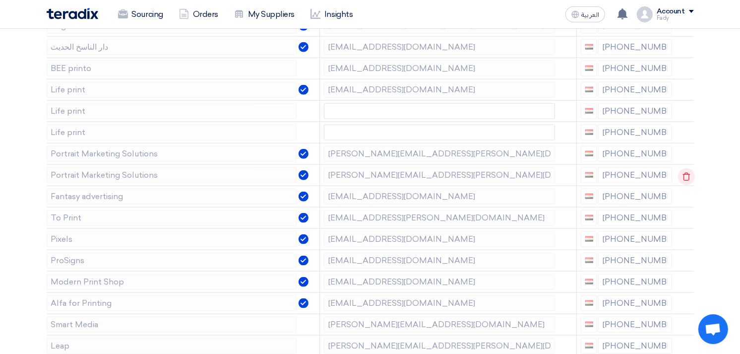
click at [685, 177] on icon at bounding box center [686, 176] width 17 height 17
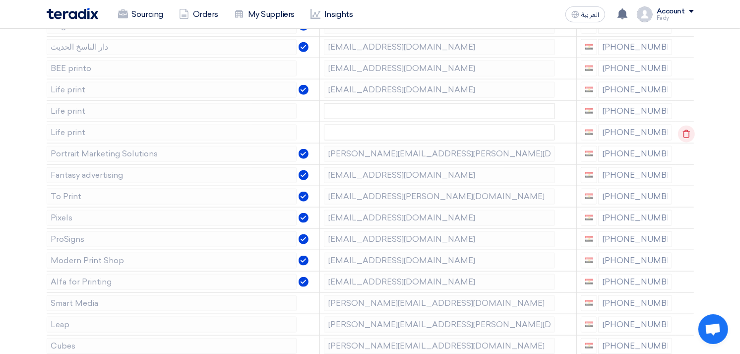
click at [685, 135] on icon at bounding box center [686, 133] width 17 height 17
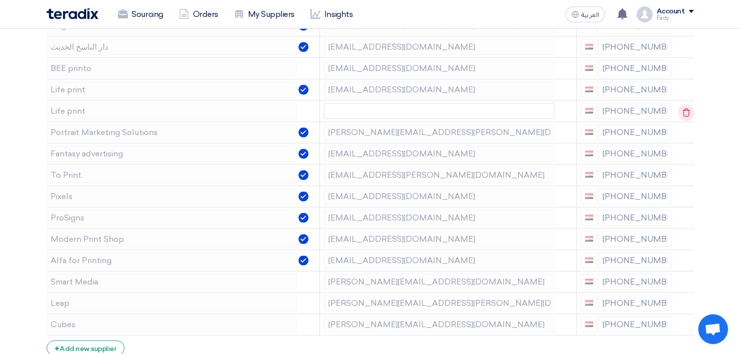
click at [686, 110] on use at bounding box center [685, 112] width 7 height 8
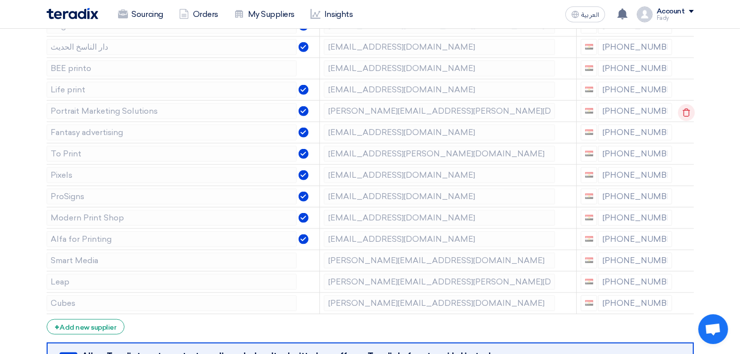
scroll to position [992, 0]
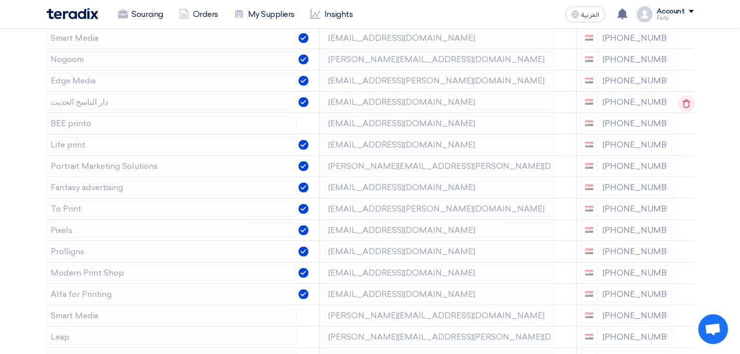
click at [682, 104] on icon at bounding box center [686, 103] width 17 height 17
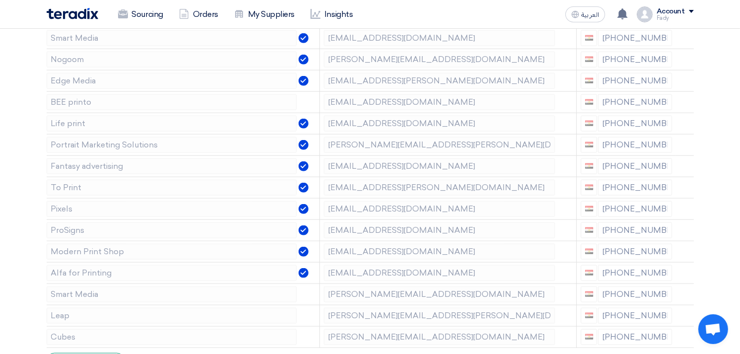
scroll to position [936, 0]
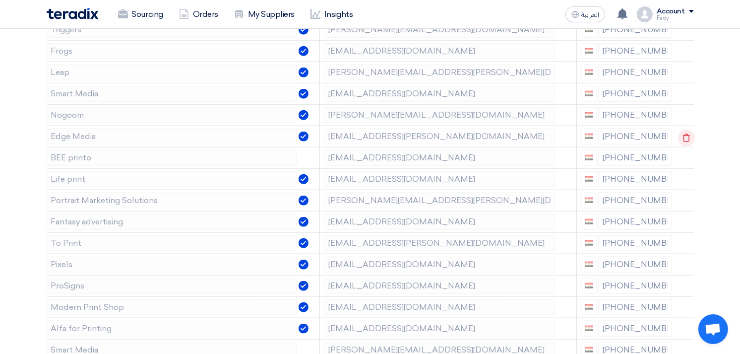
click at [685, 137] on icon at bounding box center [686, 137] width 17 height 17
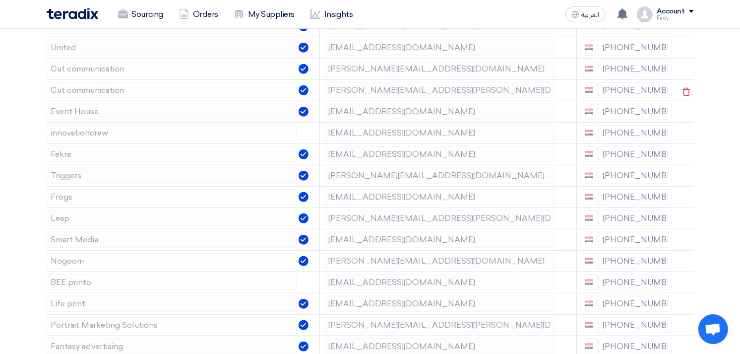
scroll to position [771, 0]
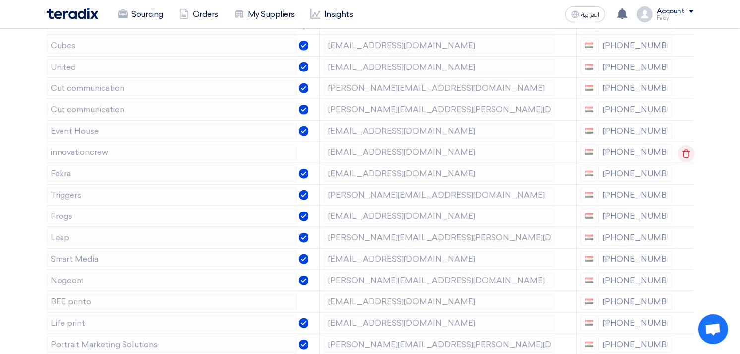
click at [685, 151] on icon at bounding box center [686, 153] width 17 height 17
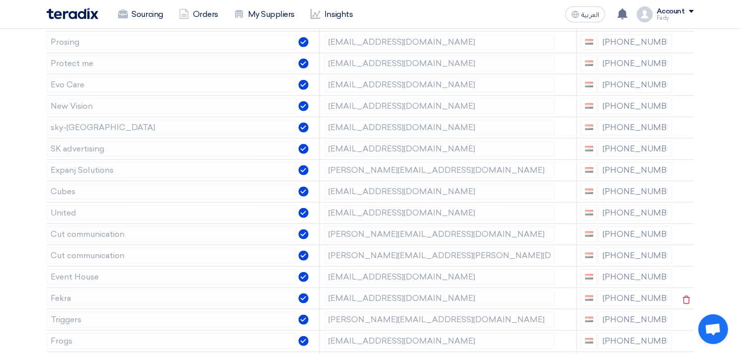
scroll to position [606, 0]
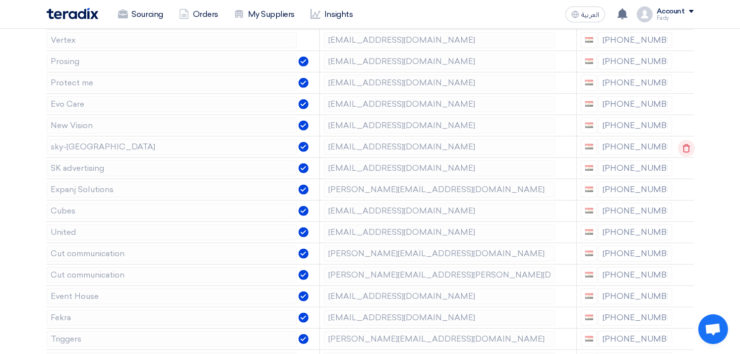
click at [684, 145] on use at bounding box center [685, 148] width 7 height 8
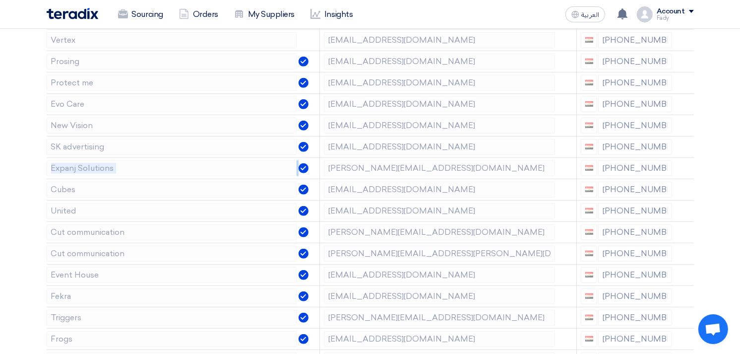
click at [0, 0] on use at bounding box center [0, 0] width 0 height 0
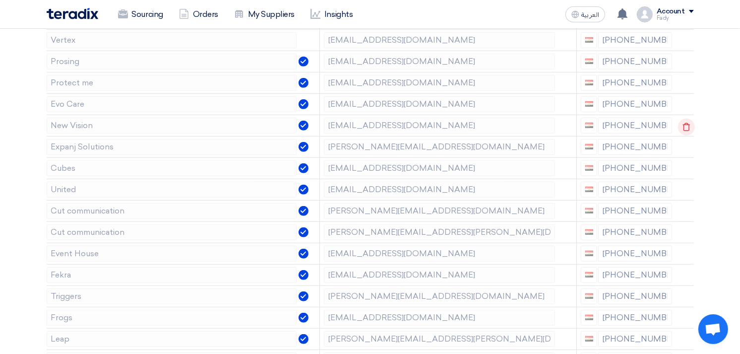
click at [686, 123] on icon at bounding box center [686, 127] width 17 height 17
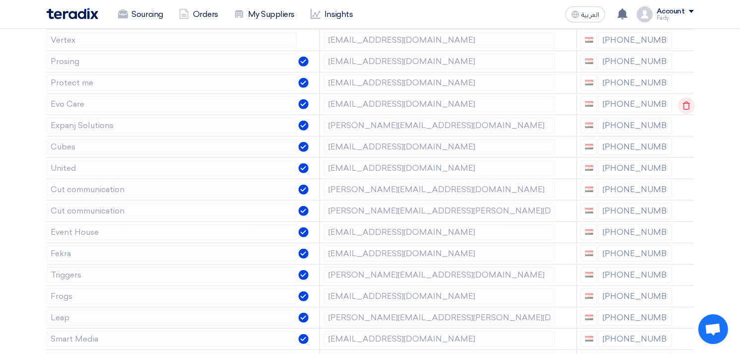
click at [683, 102] on icon at bounding box center [686, 105] width 17 height 17
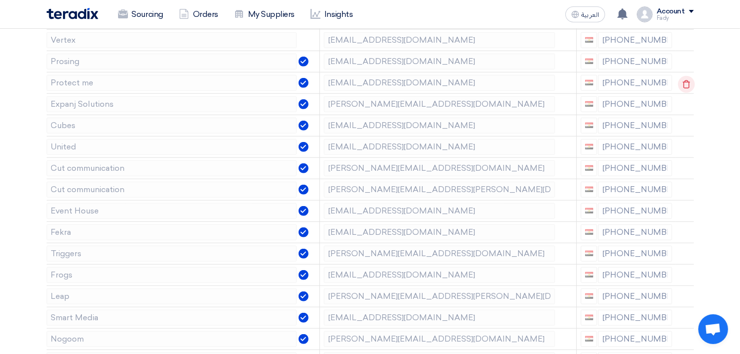
click at [682, 84] on icon at bounding box center [686, 84] width 17 height 17
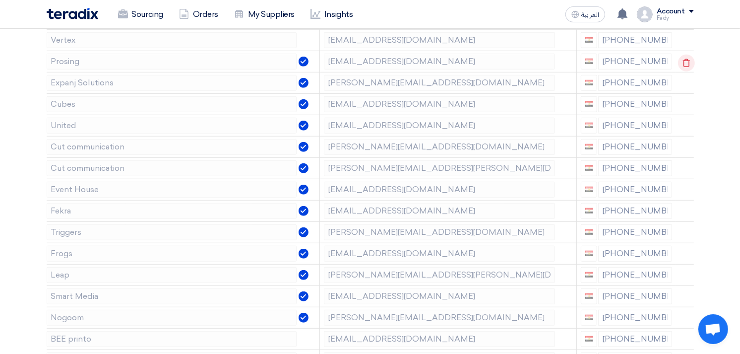
click at [685, 62] on icon at bounding box center [686, 63] width 17 height 17
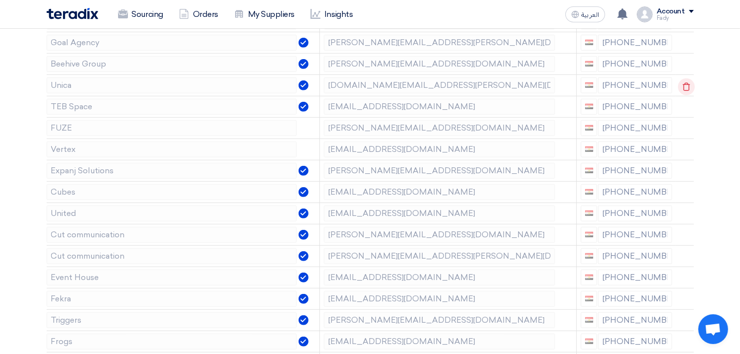
scroll to position [496, 0]
click at [686, 126] on use at bounding box center [685, 130] width 7 height 8
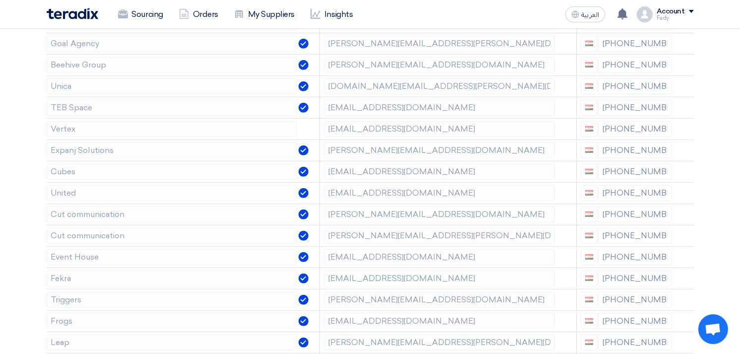
click at [0, 0] on use at bounding box center [0, 0] width 0 height 0
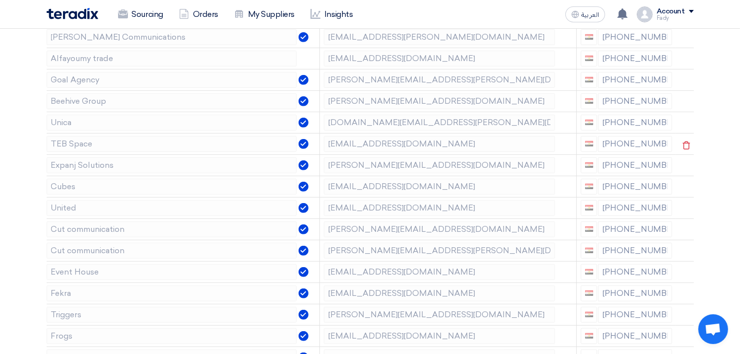
scroll to position [440, 0]
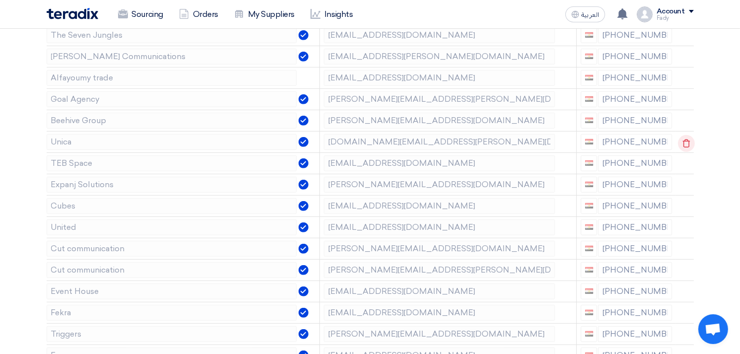
click at [682, 140] on use at bounding box center [685, 143] width 7 height 8
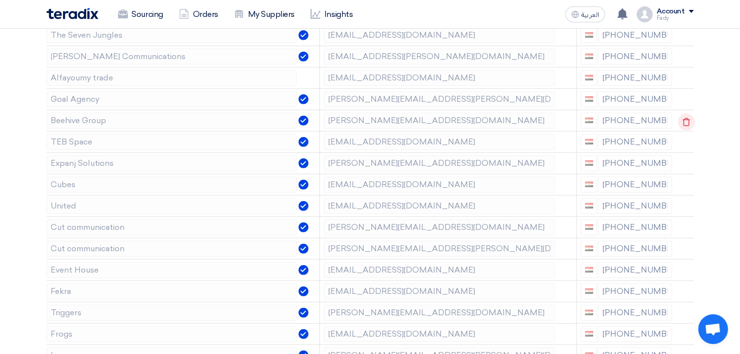
click at [685, 121] on icon at bounding box center [686, 122] width 17 height 17
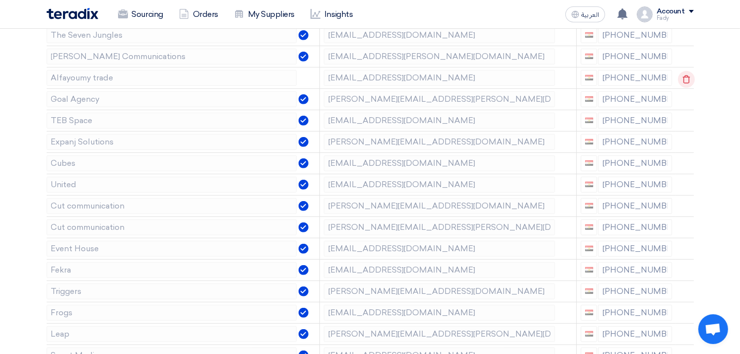
click at [684, 77] on icon at bounding box center [686, 79] width 17 height 17
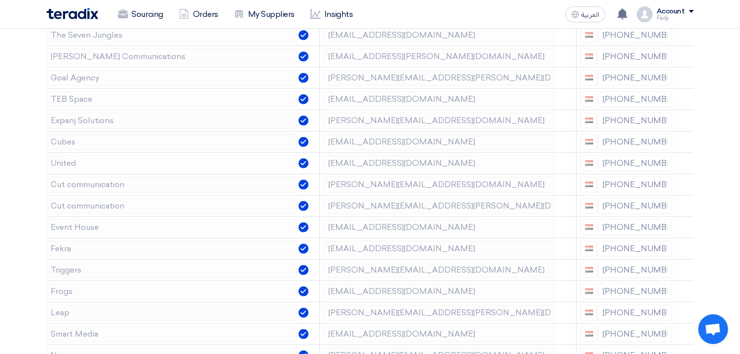
scroll to position [385, 0]
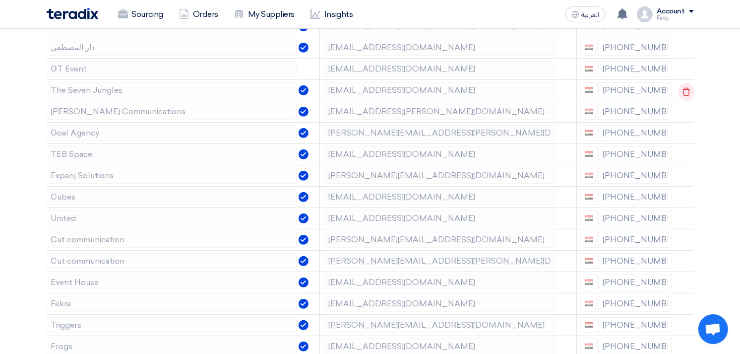
click at [687, 91] on use at bounding box center [685, 91] width 7 height 8
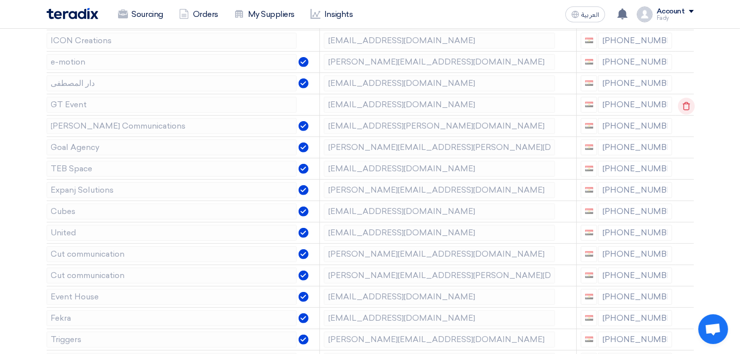
scroll to position [330, 0]
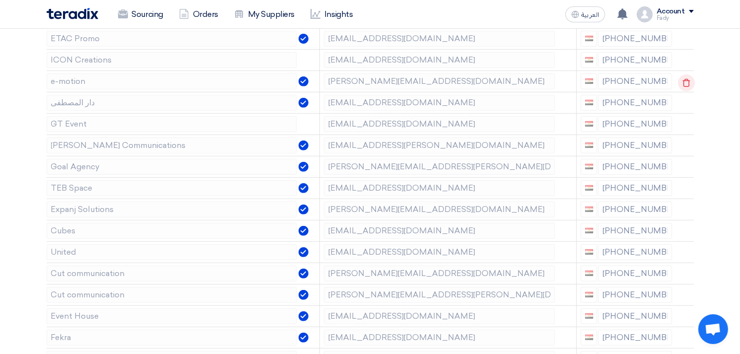
click at [684, 81] on icon at bounding box center [686, 82] width 17 height 17
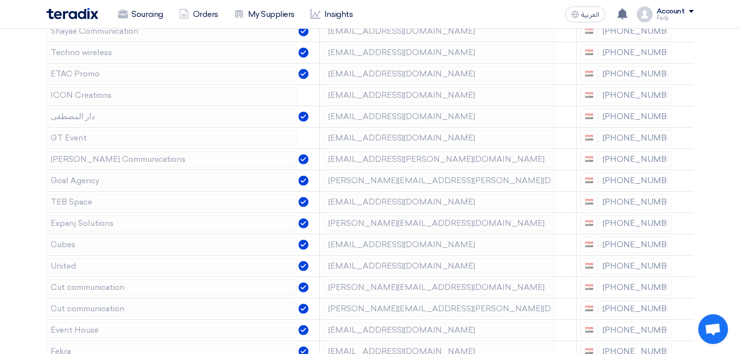
scroll to position [275, 0]
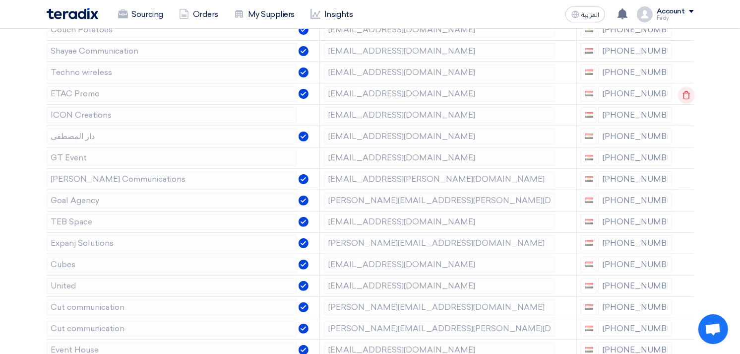
click at [685, 91] on use at bounding box center [685, 95] width 7 height 8
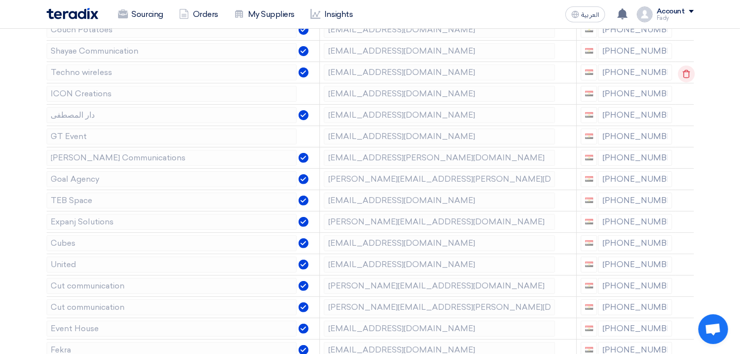
click at [686, 69] on icon at bounding box center [686, 73] width 17 height 17
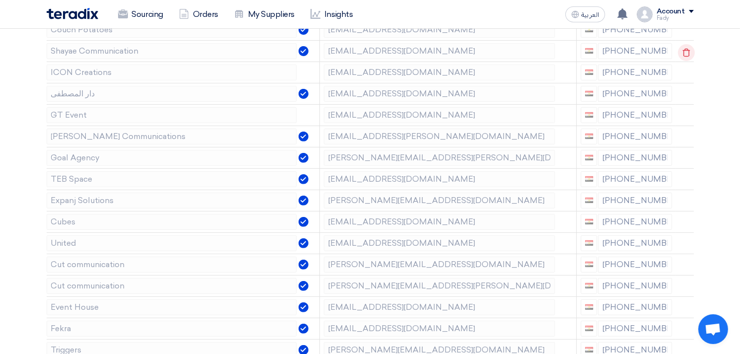
click at [688, 47] on icon at bounding box center [686, 52] width 17 height 17
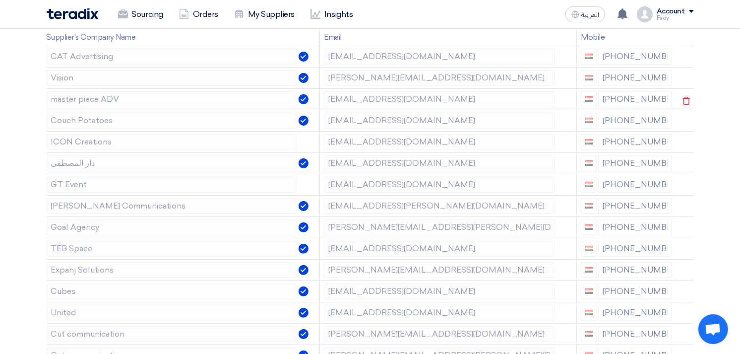
scroll to position [165, 0]
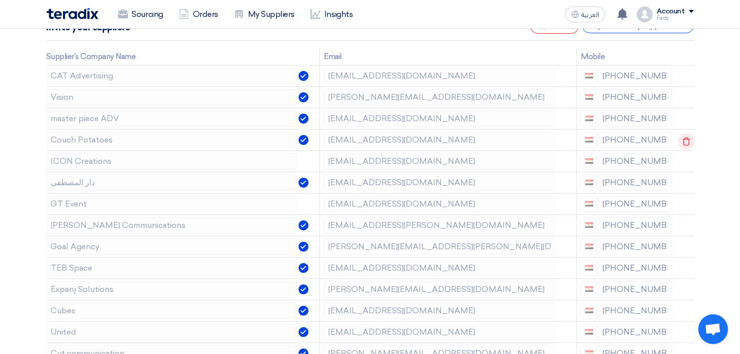
click at [683, 137] on use at bounding box center [685, 141] width 7 height 8
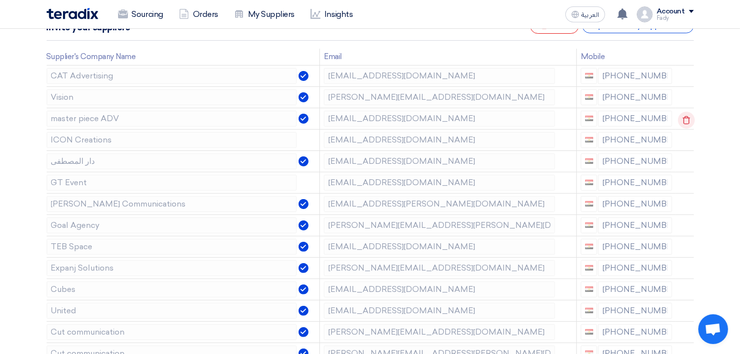
click at [683, 112] on icon at bounding box center [686, 120] width 17 height 17
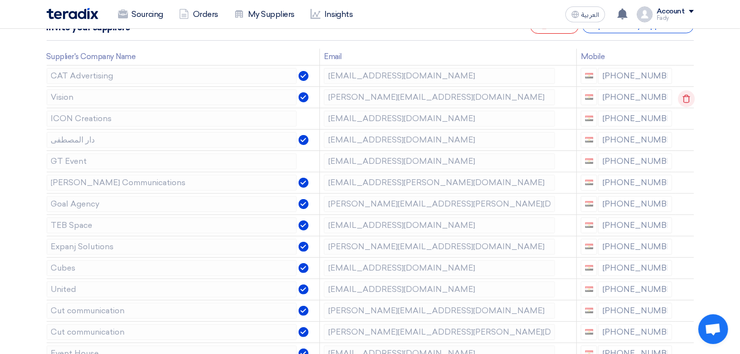
click at [685, 93] on icon at bounding box center [686, 98] width 17 height 17
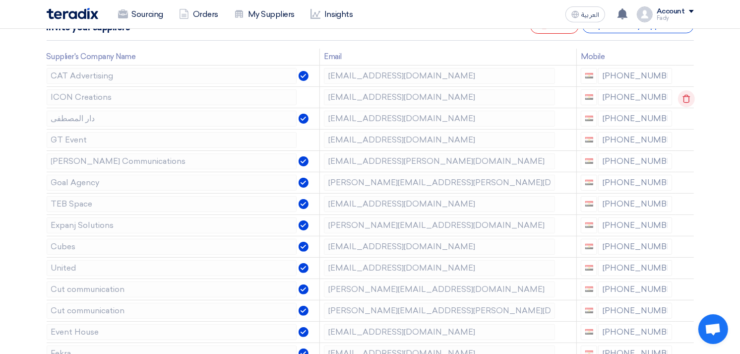
click at [683, 93] on icon at bounding box center [686, 98] width 17 height 17
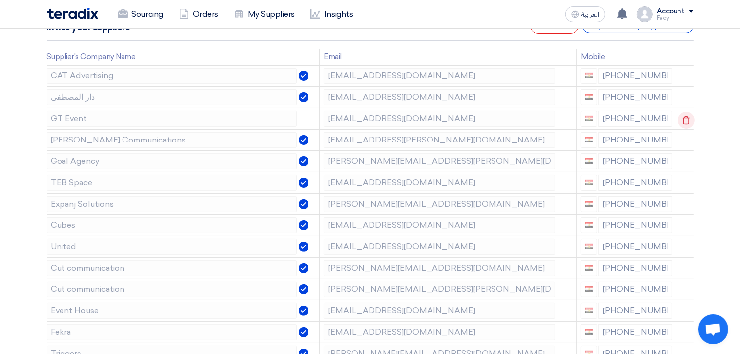
click at [682, 117] on use at bounding box center [685, 120] width 7 height 8
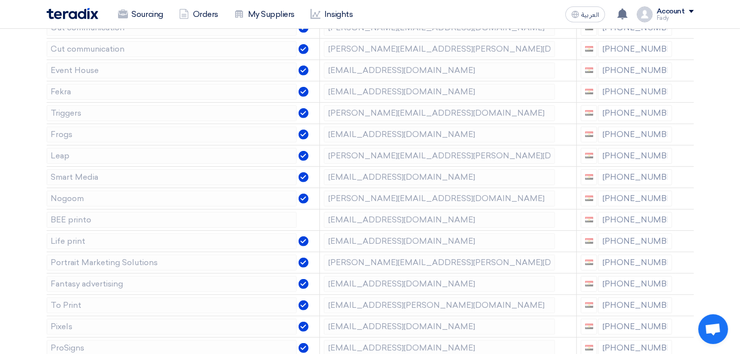
scroll to position [385, 0]
click at [682, 217] on use at bounding box center [685, 219] width 7 height 8
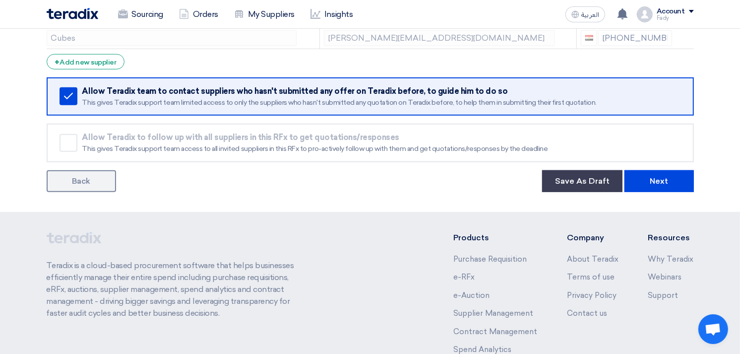
scroll to position [826, 0]
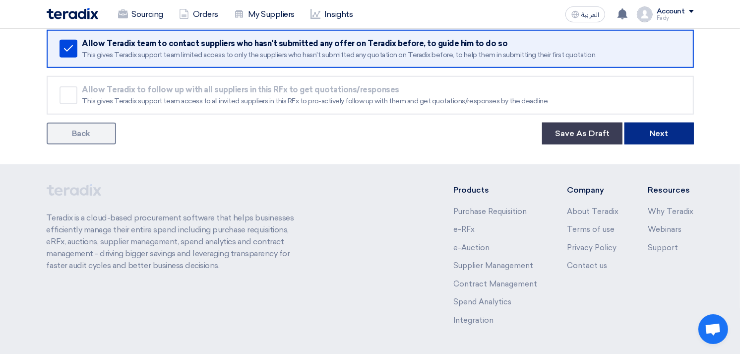
click at [651, 135] on button "Next" at bounding box center [658, 133] width 69 height 22
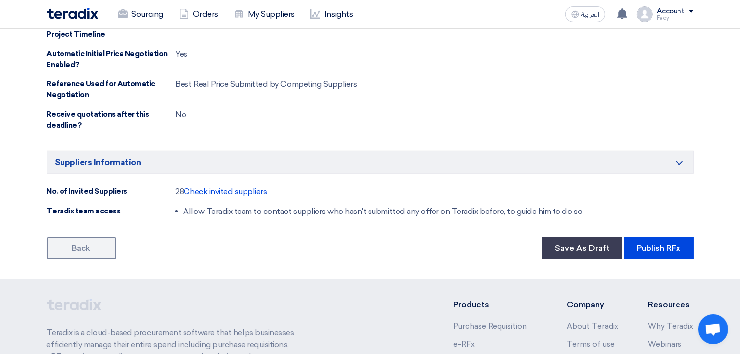
scroll to position [661, 0]
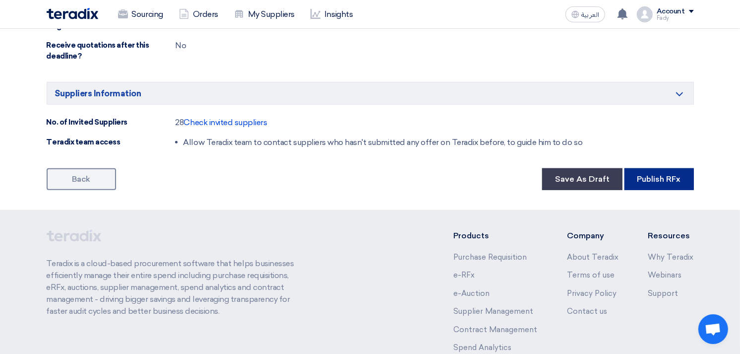
click at [681, 180] on button "Publish RFx" at bounding box center [658, 179] width 69 height 22
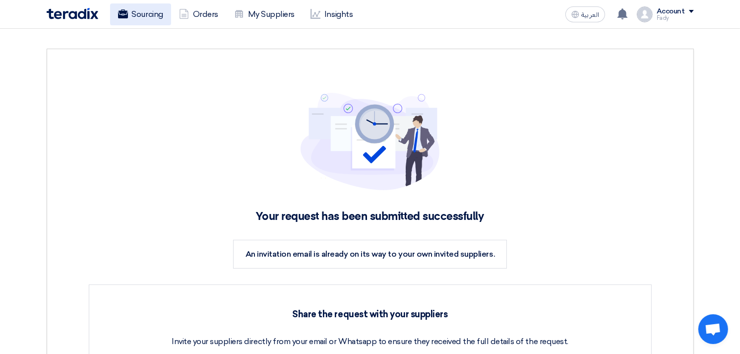
click at [156, 17] on link "Sourcing" at bounding box center [140, 14] width 61 height 22
